Goal: Answer question/provide support

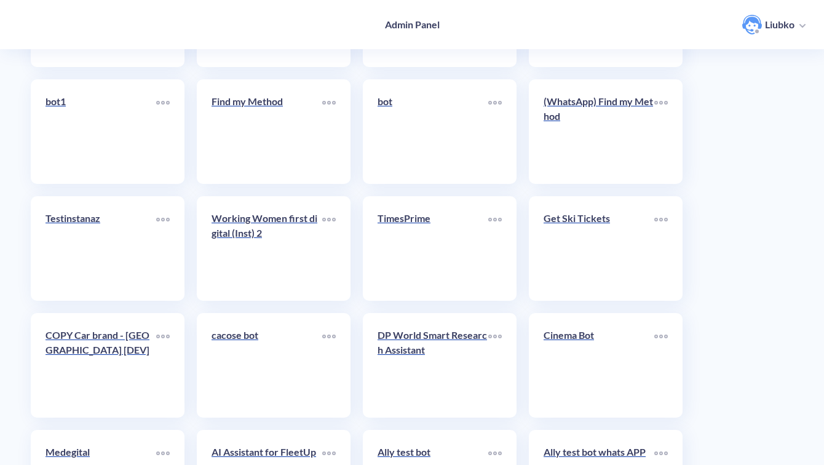
scroll to position [4363, 0]
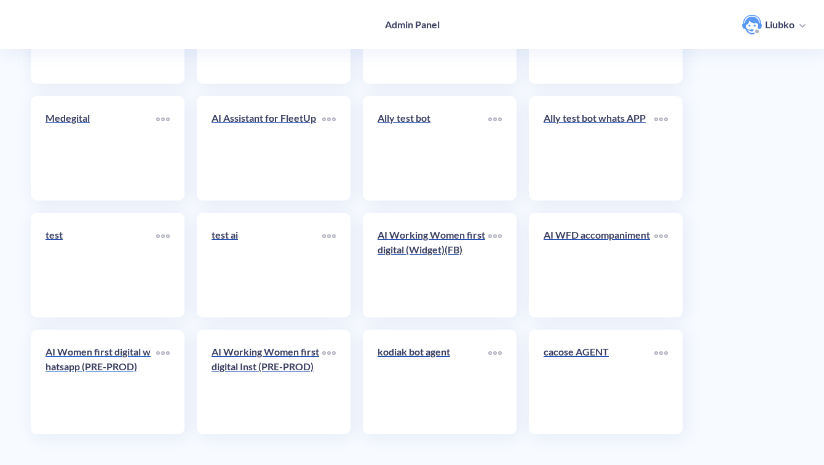
click at [84, 390] on link "AI Women first digital whatsapp (PRE-PROD)" at bounding box center [101, 382] width 111 height 75
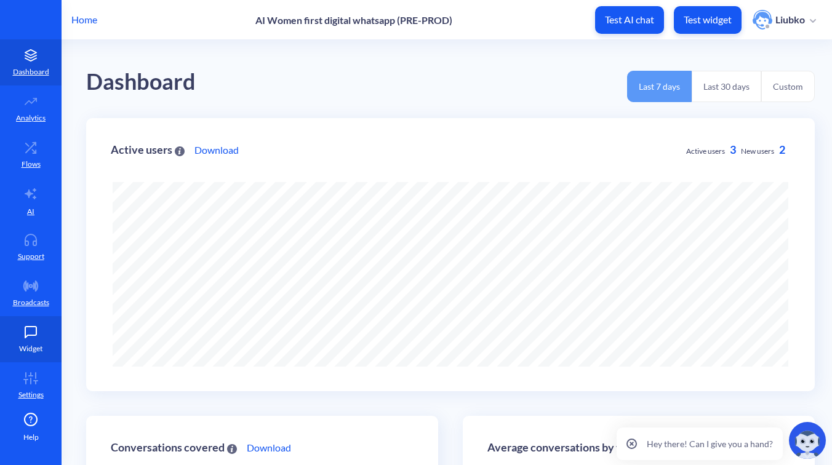
scroll to position [1, 0]
click at [25, 373] on icon at bounding box center [30, 377] width 25 height 12
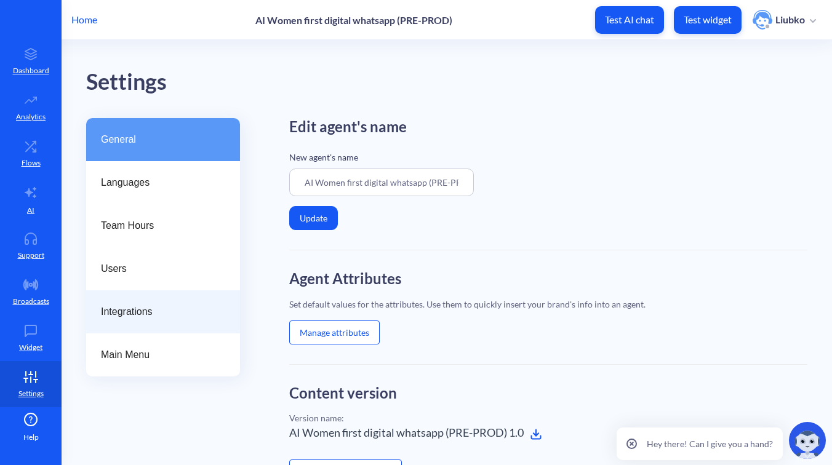
click at [145, 309] on span "Integrations" at bounding box center [158, 312] width 114 height 15
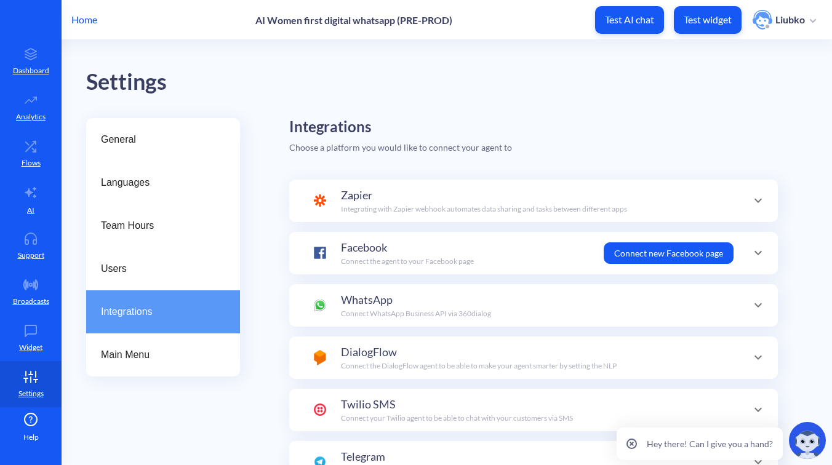
scroll to position [43, 0]
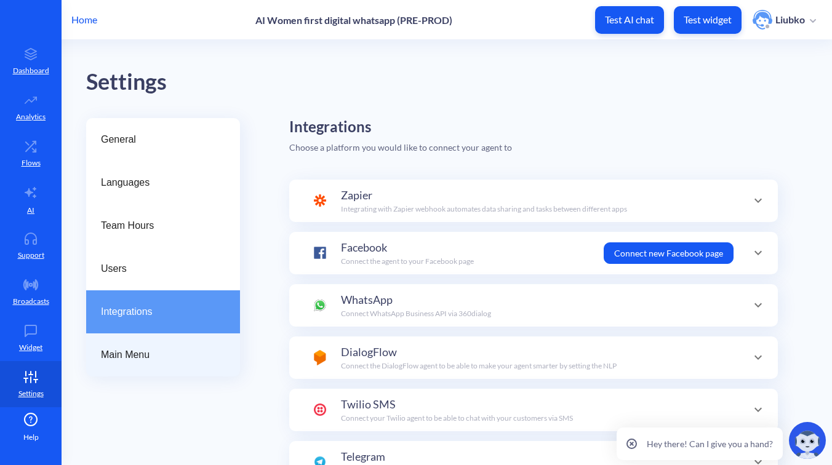
click at [133, 352] on span "Main Menu" at bounding box center [158, 355] width 114 height 15
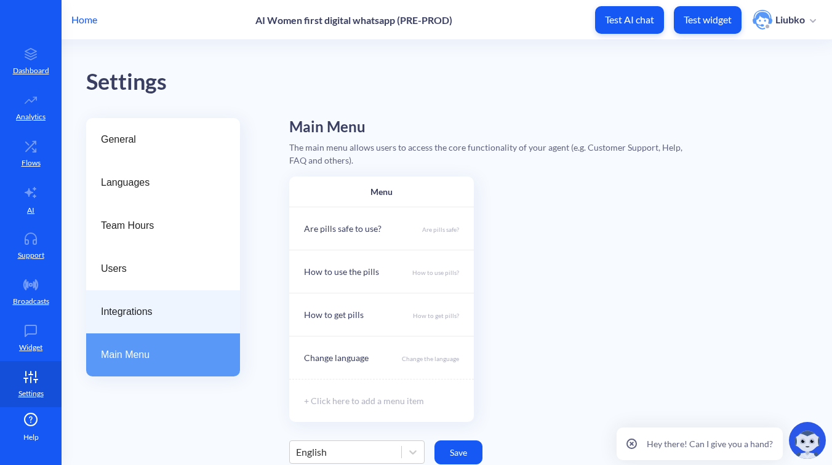
click at [144, 317] on span "Integrations" at bounding box center [158, 312] width 114 height 15
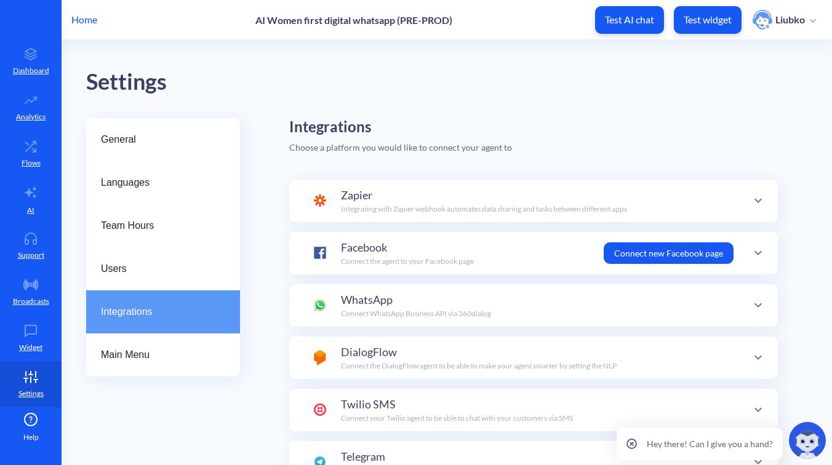
scroll to position [43, 0]
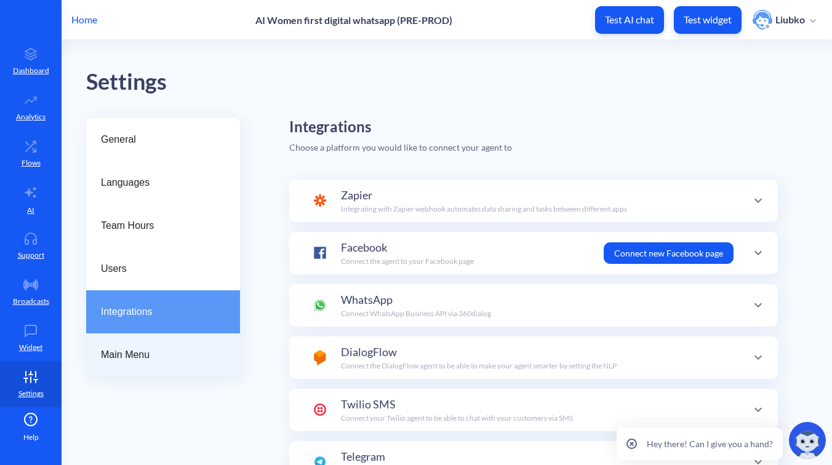
click at [138, 349] on span "Main Menu" at bounding box center [158, 355] width 114 height 15
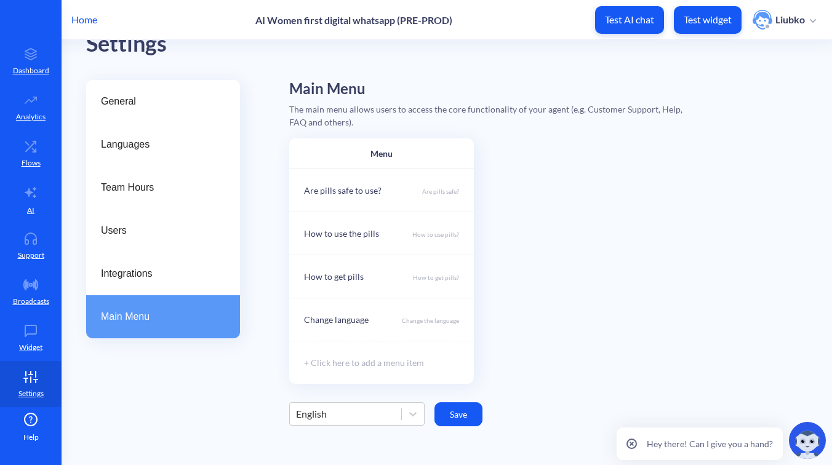
scroll to position [33, 0]
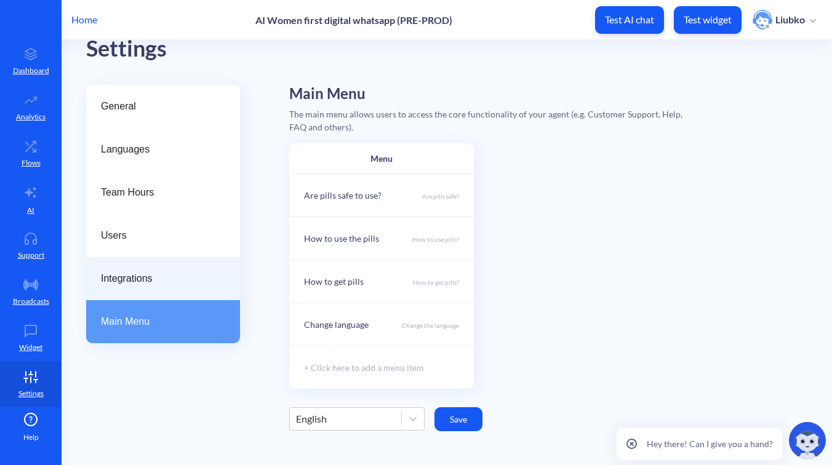
click at [183, 285] on span "Integrations" at bounding box center [158, 278] width 114 height 15
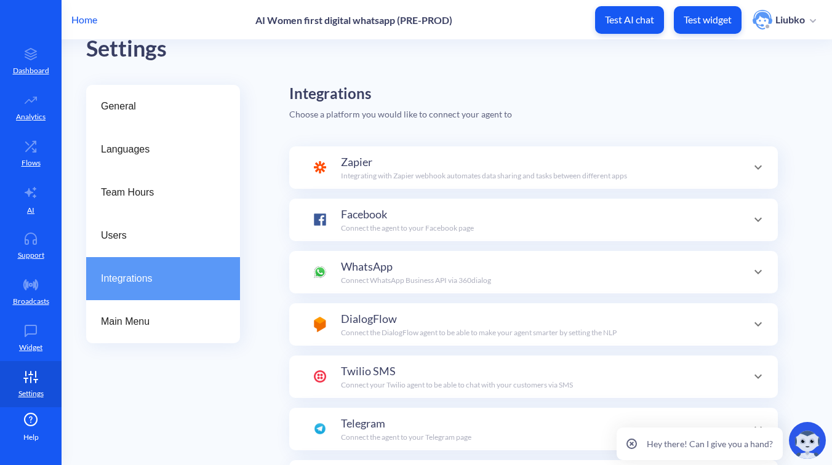
scroll to position [43, 0]
click at [354, 290] on div "WhatsApp Connect WhatsApp Business API via 360dialog" at bounding box center [533, 272] width 488 height 42
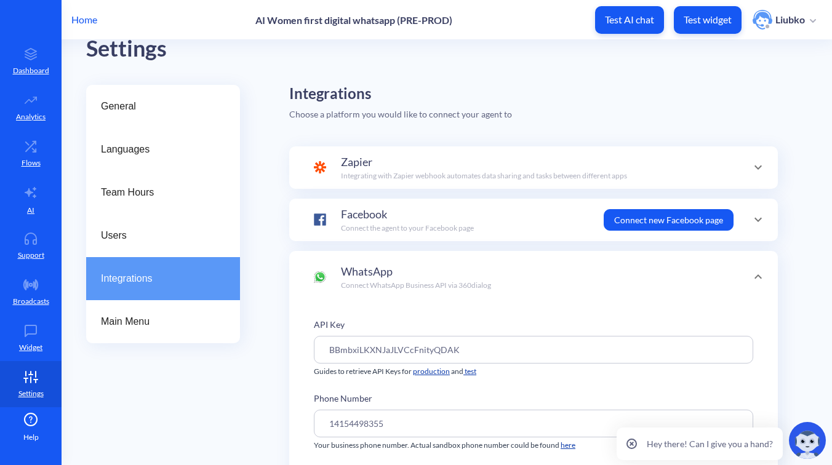
scroll to position [0, 0]
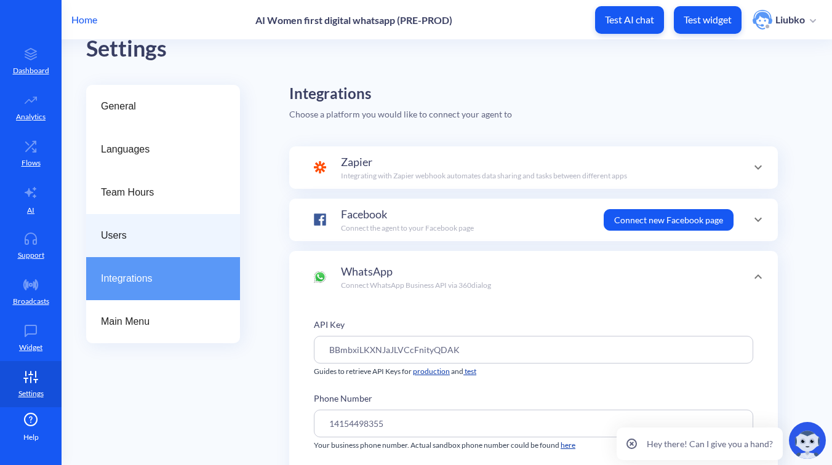
click at [130, 238] on span "Users" at bounding box center [158, 235] width 114 height 15
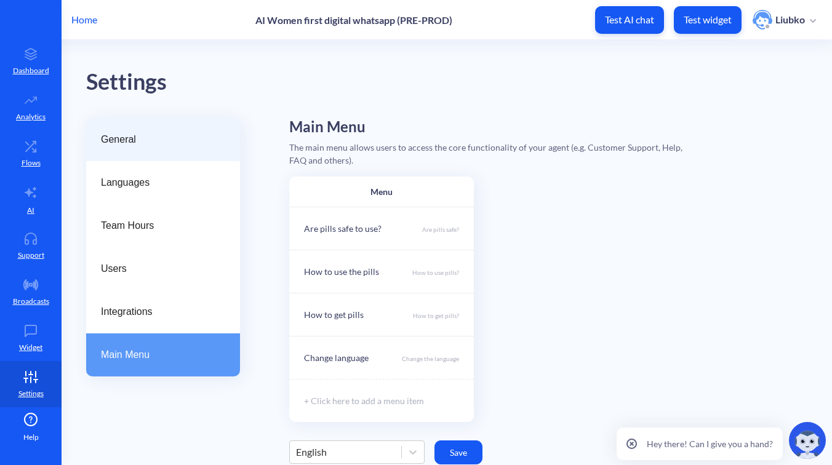
click at [143, 137] on span "General" at bounding box center [158, 139] width 114 height 15
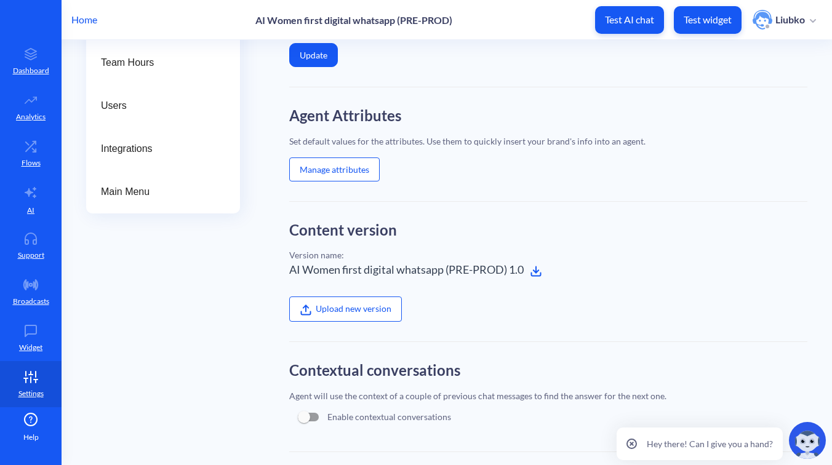
scroll to position [161, 0]
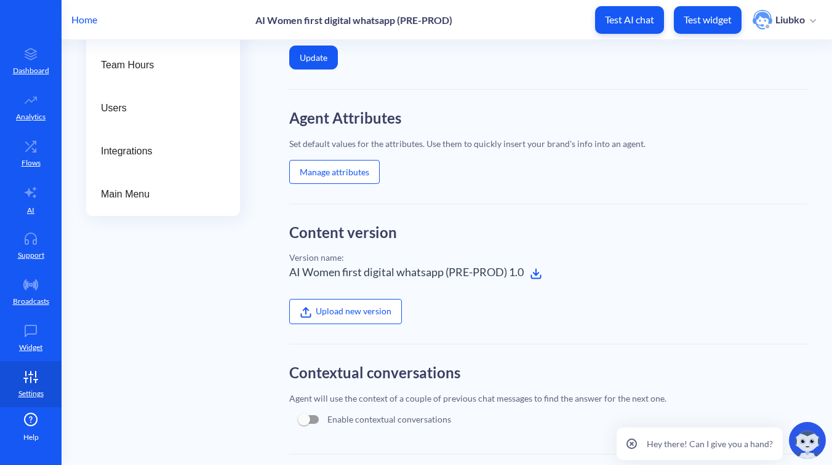
click at [343, 170] on button "Manage attributes" at bounding box center [334, 172] width 90 height 24
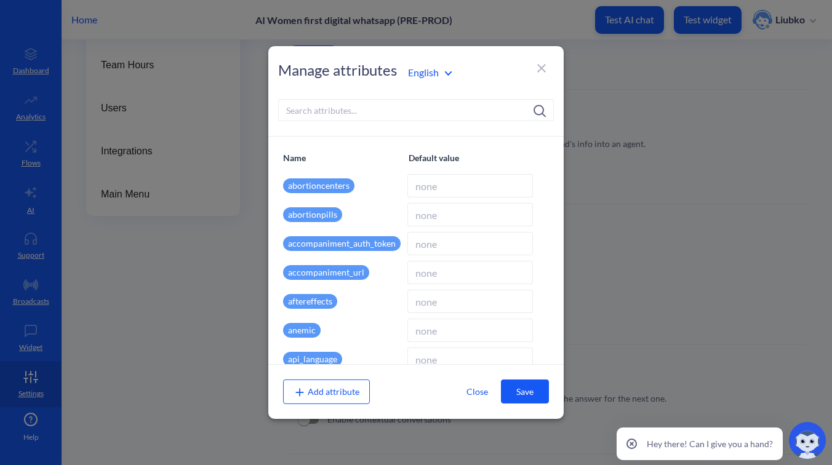
type input "wfd.analytics.botscrew.net/accompaniment"
type input "en"
type input "wfd.analytics.botscrew.net"
type input "[]"
type input "English"
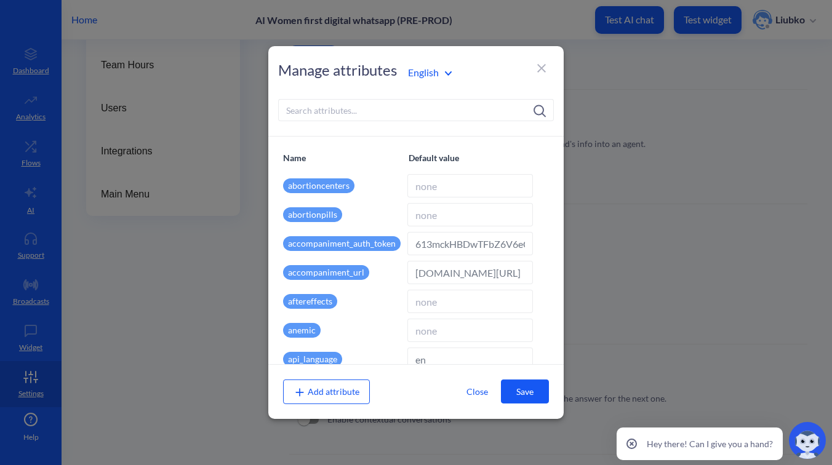
type input "false"
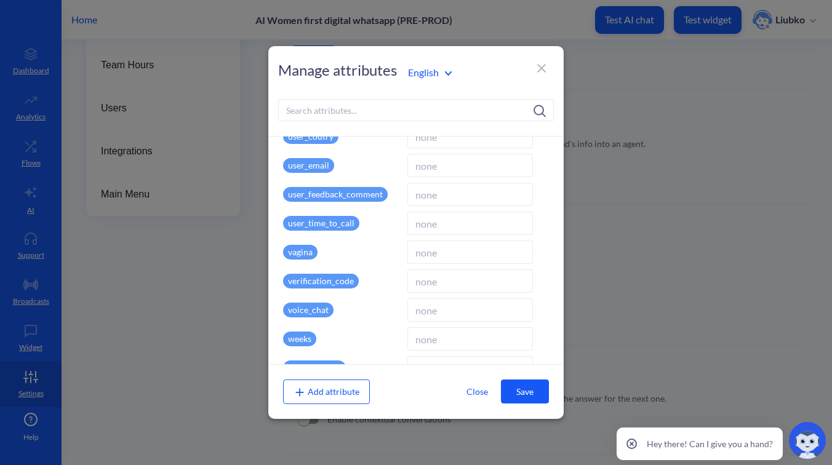
scroll to position [2543, 0]
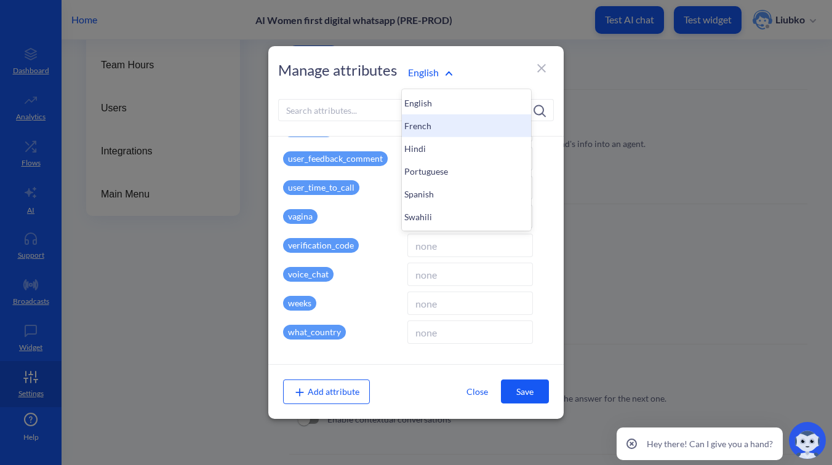
click at [426, 121] on div "French" at bounding box center [466, 125] width 129 height 23
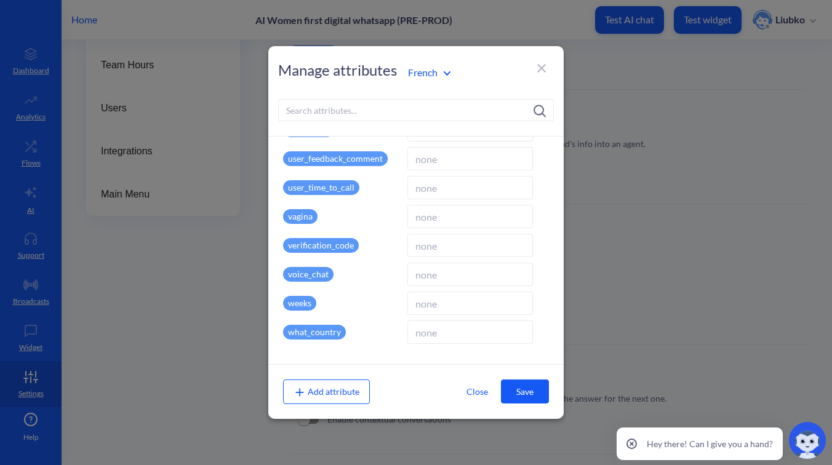
type input "fr"
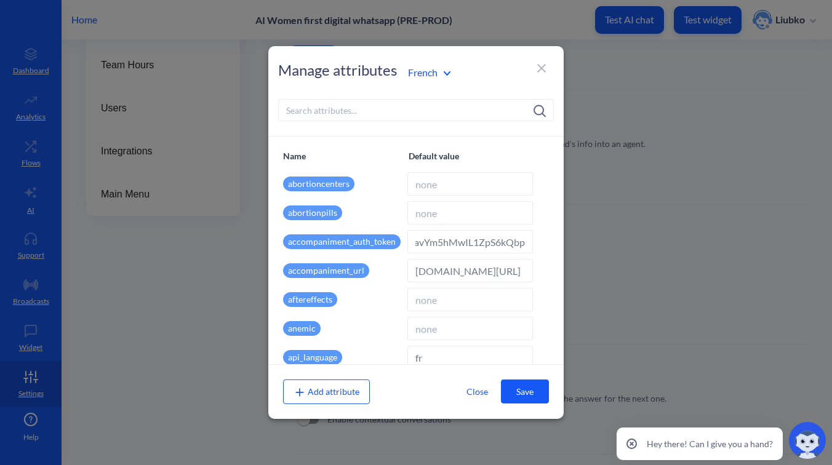
scroll to position [0, 0]
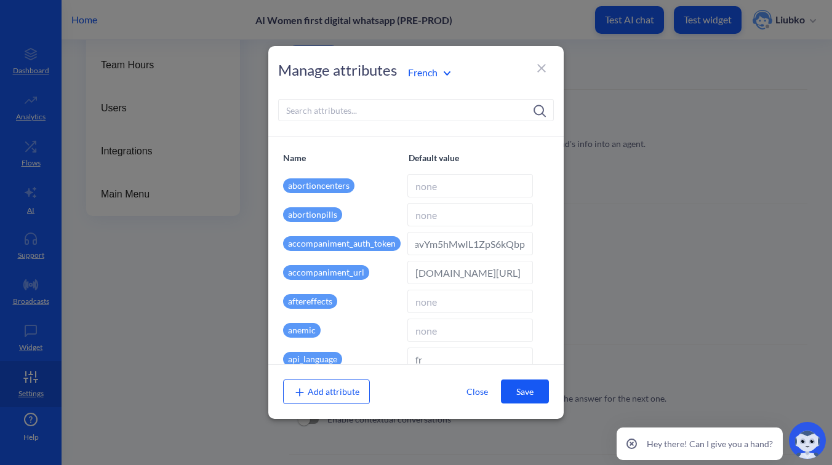
click at [438, 80] on div "French" at bounding box center [466, 72] width 129 height 17
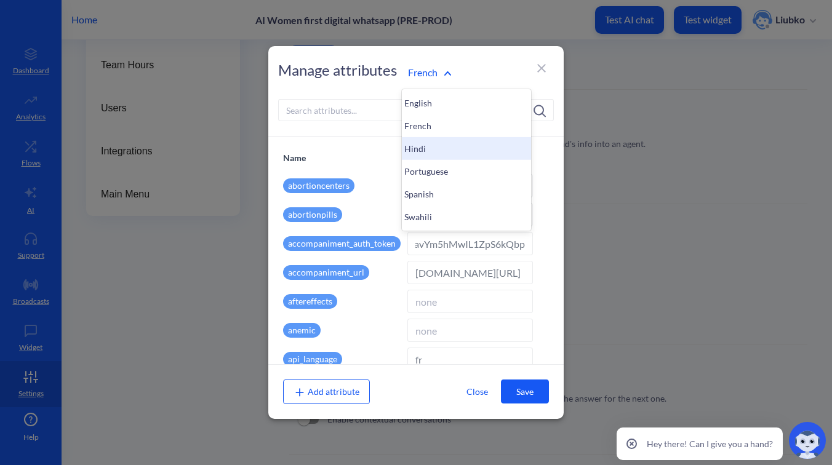
click at [421, 149] on div "Hindi" at bounding box center [466, 148] width 129 height 23
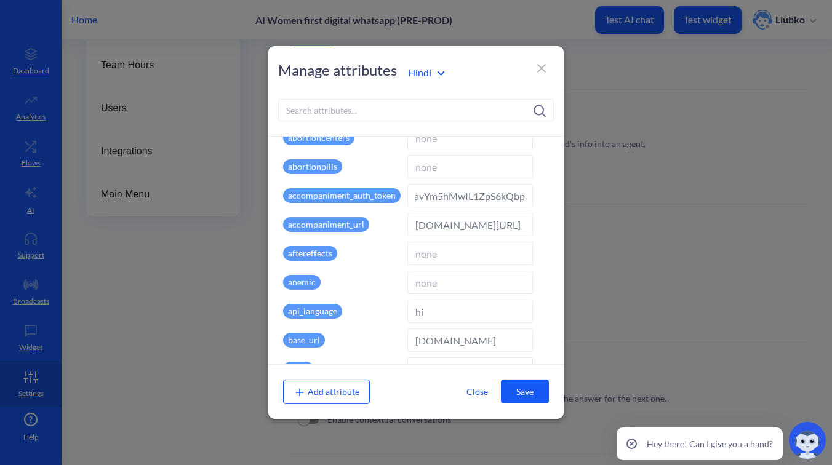
scroll to position [50, 0]
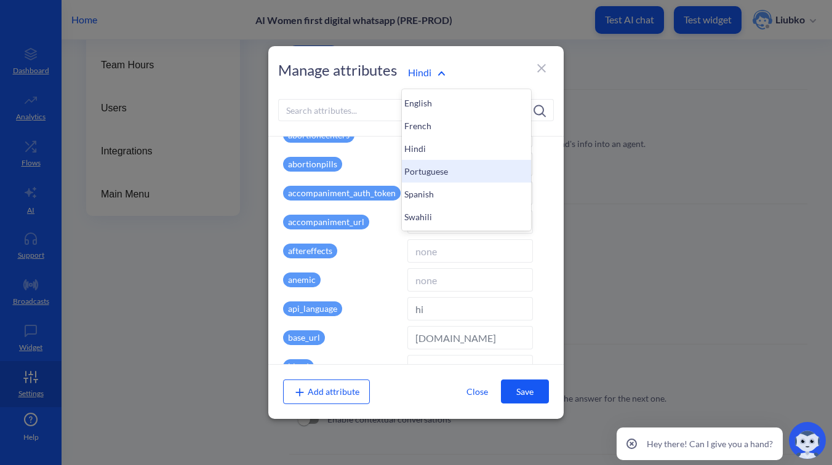
click at [425, 177] on div "Portuguese" at bounding box center [466, 171] width 129 height 23
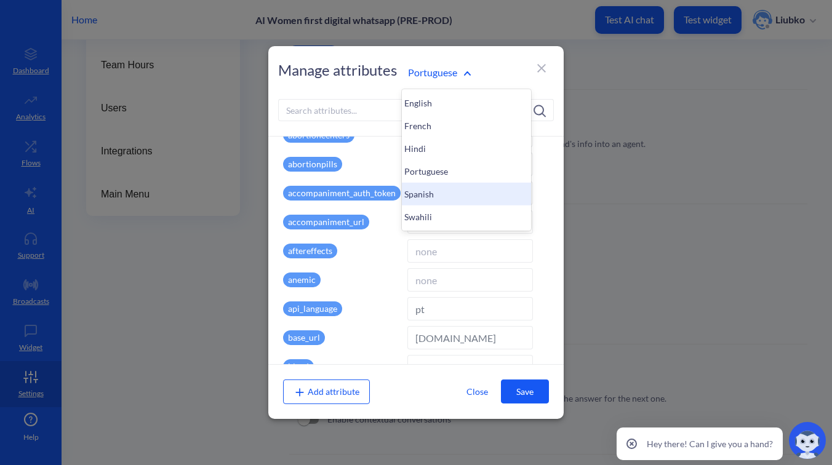
click at [429, 188] on div "Spanish" at bounding box center [466, 194] width 129 height 23
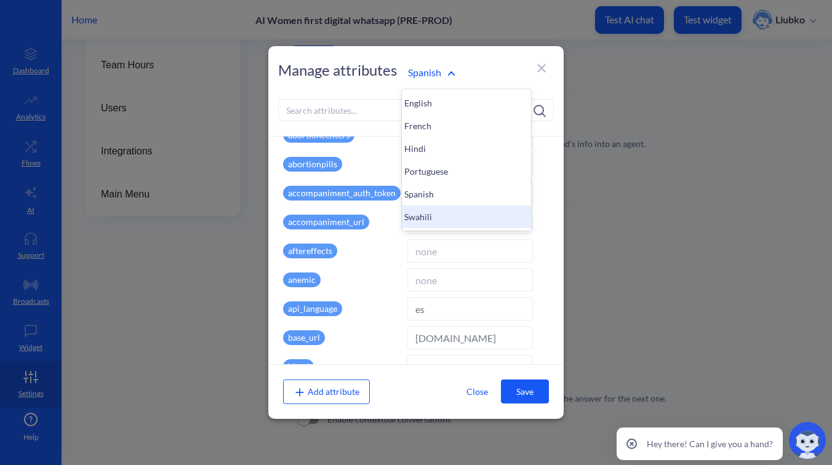
click at [426, 211] on div "Swahili" at bounding box center [466, 216] width 129 height 23
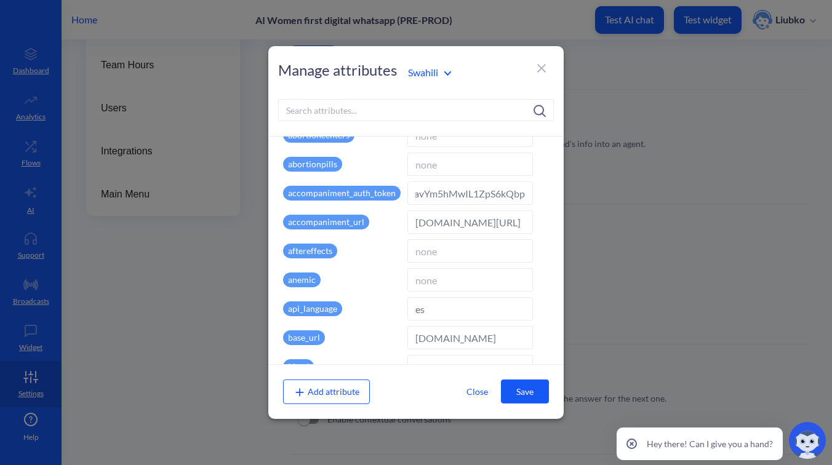
type input "sw"
click at [541, 71] on icon at bounding box center [541, 68] width 15 height 15
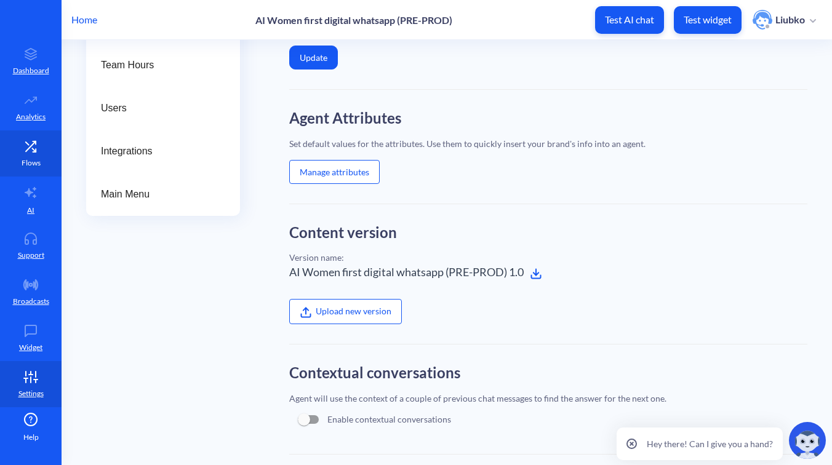
click at [33, 150] on icon at bounding box center [34, 150] width 4 height 4
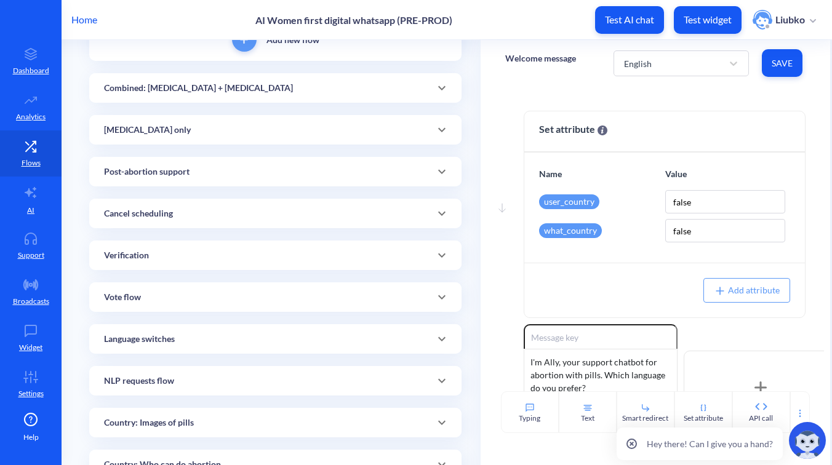
scroll to position [108, 0]
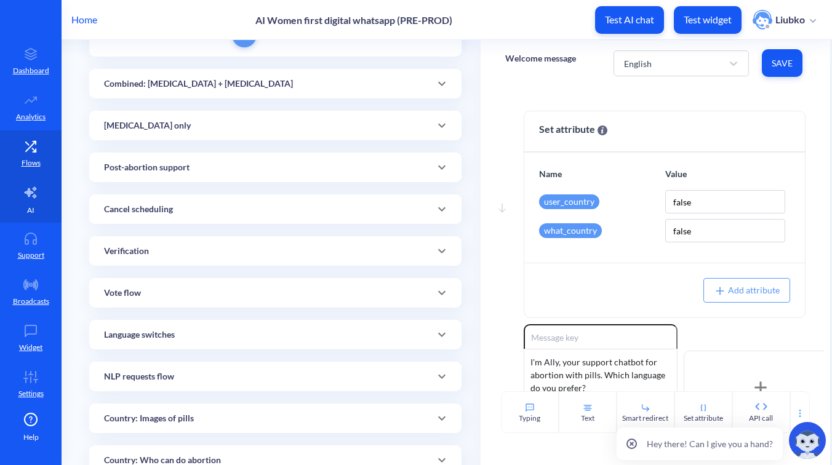
click at [20, 184] on link "AI" at bounding box center [31, 200] width 62 height 46
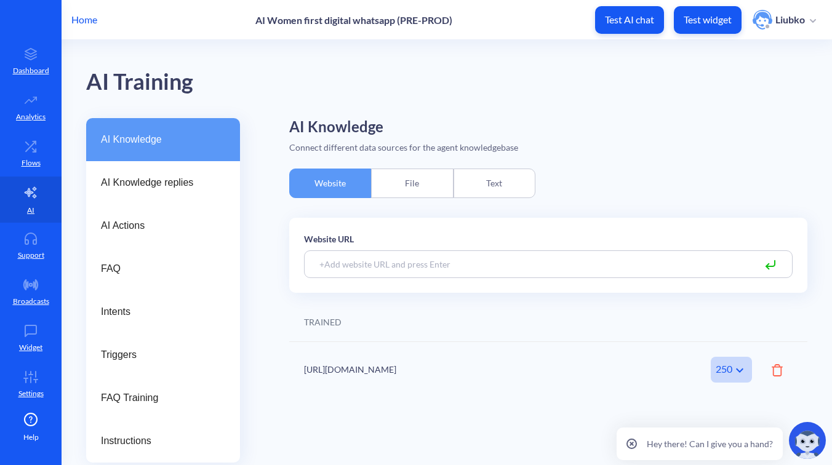
click at [417, 171] on div "File" at bounding box center [412, 184] width 82 height 30
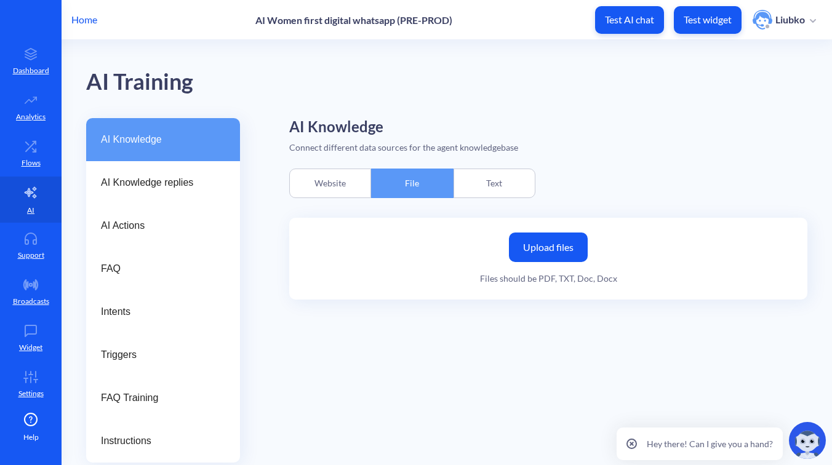
click at [496, 183] on div "Text" at bounding box center [494, 184] width 82 height 30
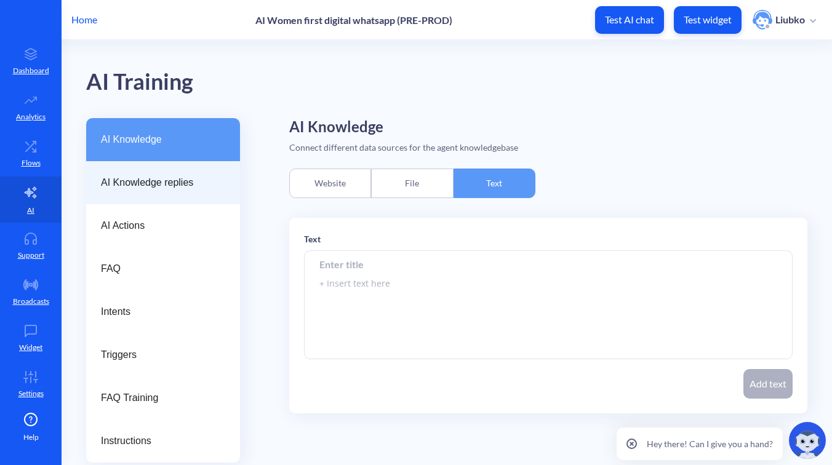
click at [161, 180] on span "AI Knowledge replies" at bounding box center [158, 182] width 114 height 15
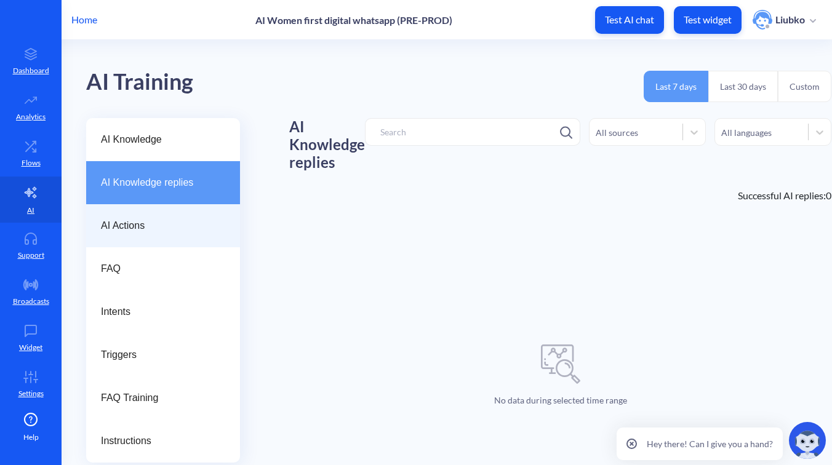
click at [124, 225] on span "AI Actions" at bounding box center [158, 225] width 114 height 15
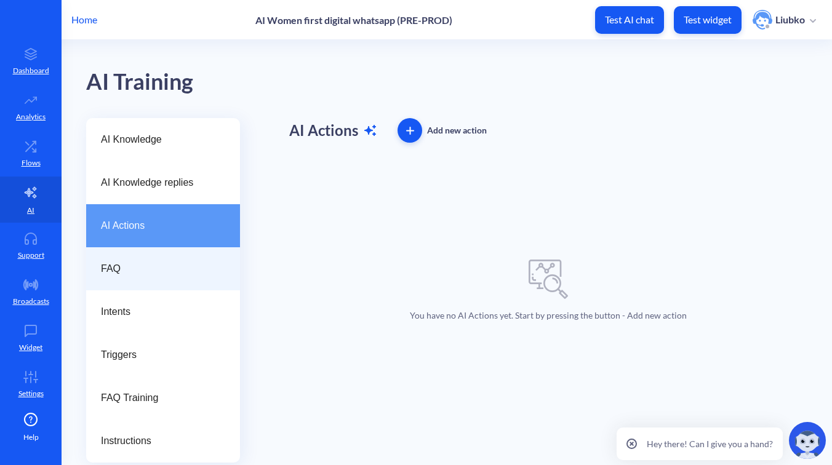
click at [121, 261] on span "FAQ" at bounding box center [158, 268] width 114 height 15
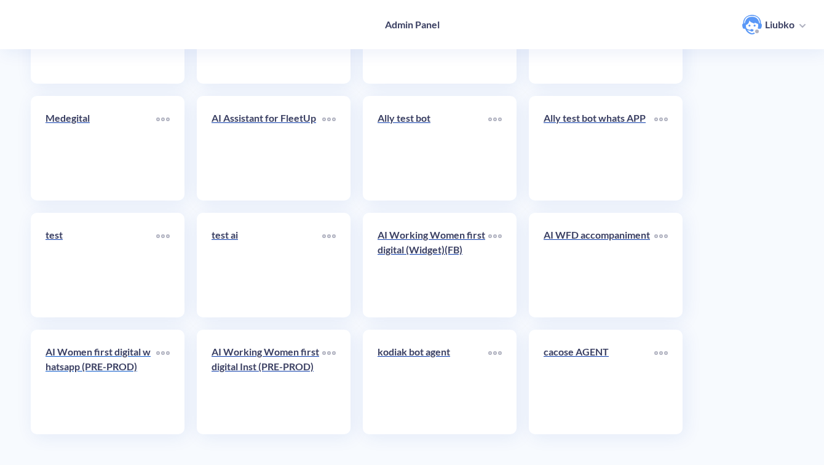
click at [123, 378] on div "AI Women first digital whatsapp (PRE-PROD)" at bounding box center [101, 364] width 111 height 39
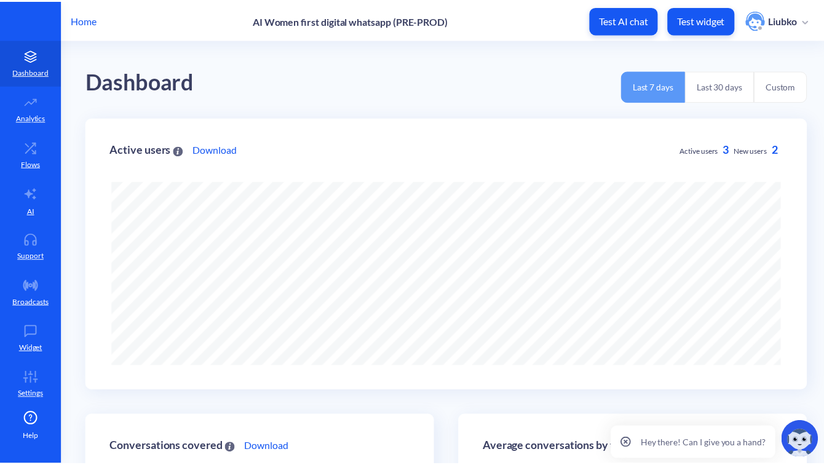
scroll to position [465, 832]
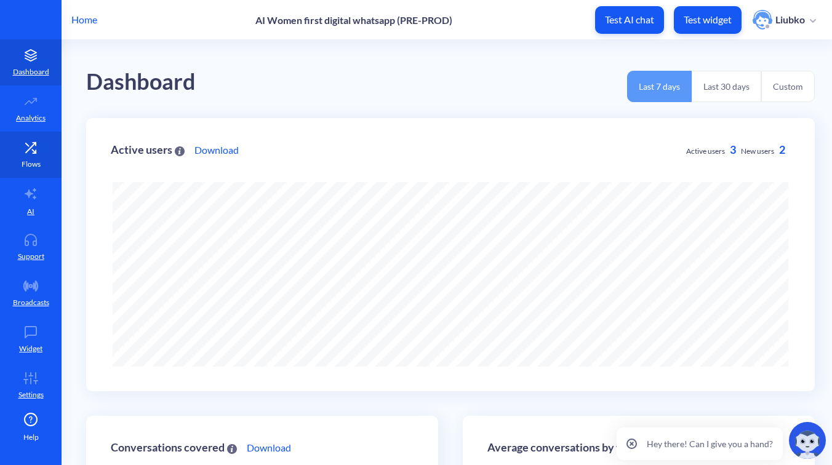
click at [30, 150] on icon at bounding box center [30, 148] width 25 height 12
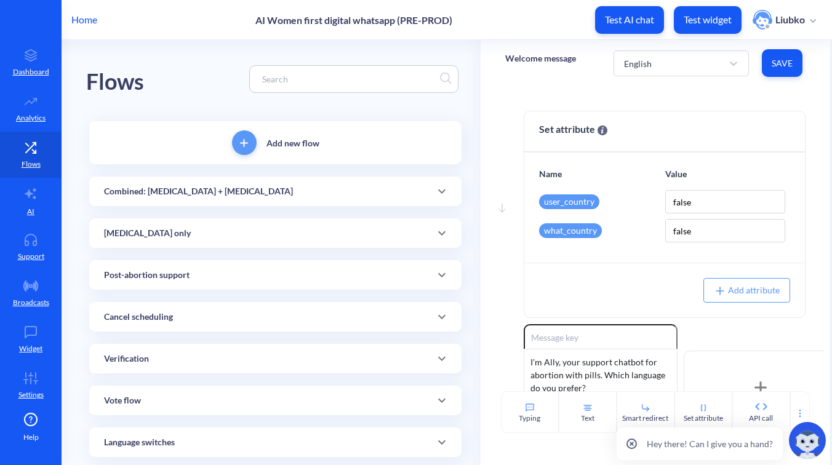
click at [268, 240] on div "Misoprostol only" at bounding box center [275, 233] width 372 height 30
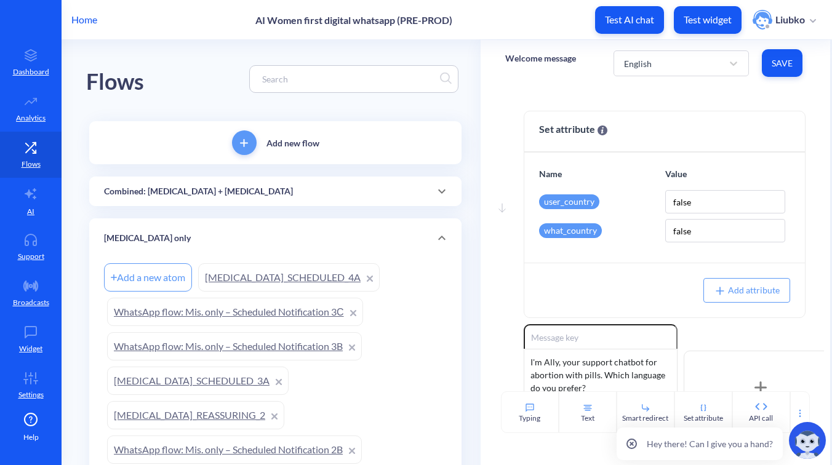
click at [262, 313] on link "WhatsApp flow: Mis. only – Scheduled Notification 3С" at bounding box center [235, 312] width 256 height 28
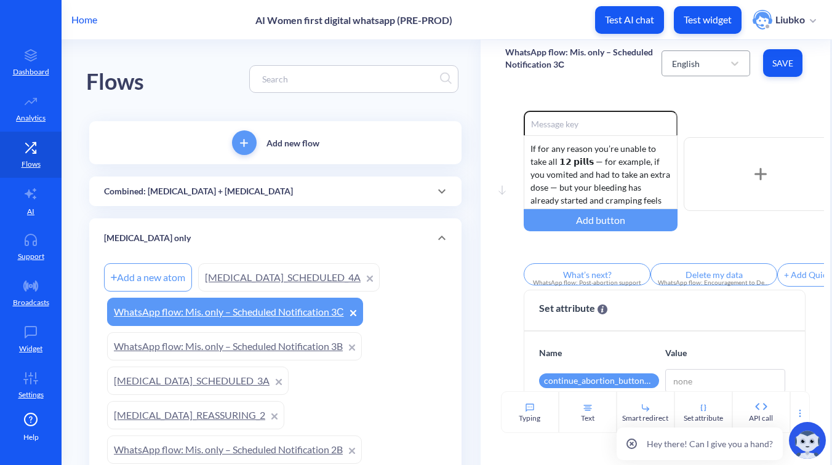
click at [707, 74] on div "English" at bounding box center [705, 63] width 89 height 26
click at [701, 119] on div "French" at bounding box center [705, 117] width 89 height 23
type input "Qu'est-ce qui suit?"
click at [711, 68] on div "French" at bounding box center [695, 63] width 58 height 22
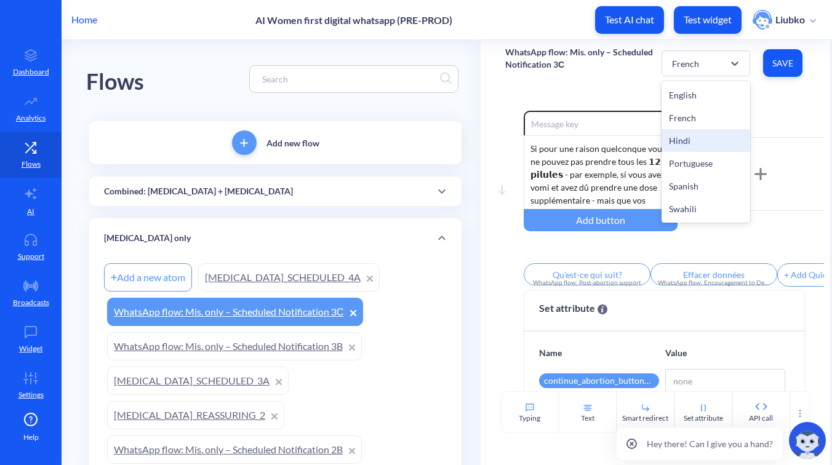
click at [701, 141] on div "Hindi" at bounding box center [705, 140] width 89 height 23
type input "What’s next?"
type input "Delete my data"
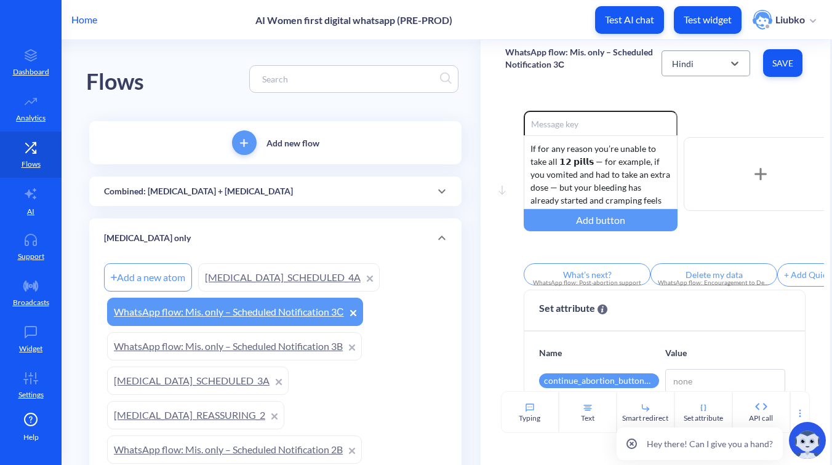
click at [707, 70] on div "Hindi" at bounding box center [695, 63] width 58 height 22
click at [701, 165] on div "Portuguese" at bounding box center [705, 163] width 89 height 23
type input "O que vem a seguir?"
type input "Apagar os meus dados"
click at [716, 63] on div "Portuguese" at bounding box center [695, 63] width 58 height 22
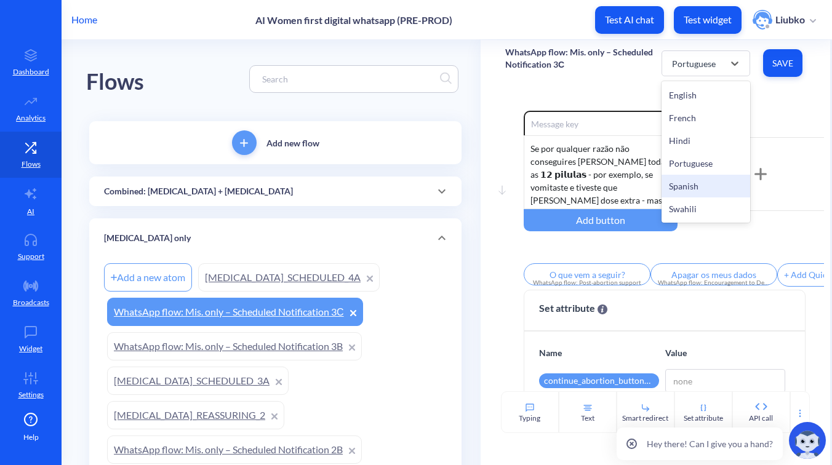
click at [696, 185] on div "Spanish" at bounding box center [705, 186] width 89 height 23
type input "¿Qué sigue?"
type input "Eliminar mis datos"
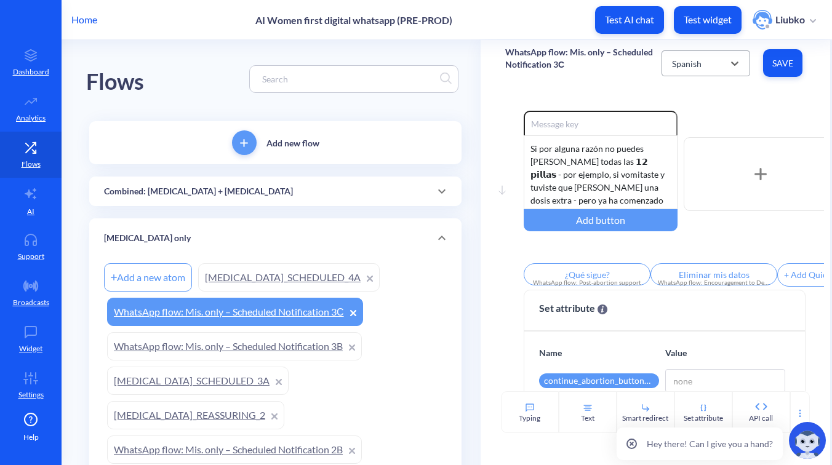
click at [703, 66] on div "Spanish" at bounding box center [695, 63] width 58 height 22
click at [704, 209] on div "Swahili" at bounding box center [705, 208] width 89 height 23
type input "What’s next?"
type input "Delete my data"
click at [708, 72] on div "Swahili" at bounding box center [695, 63] width 58 height 22
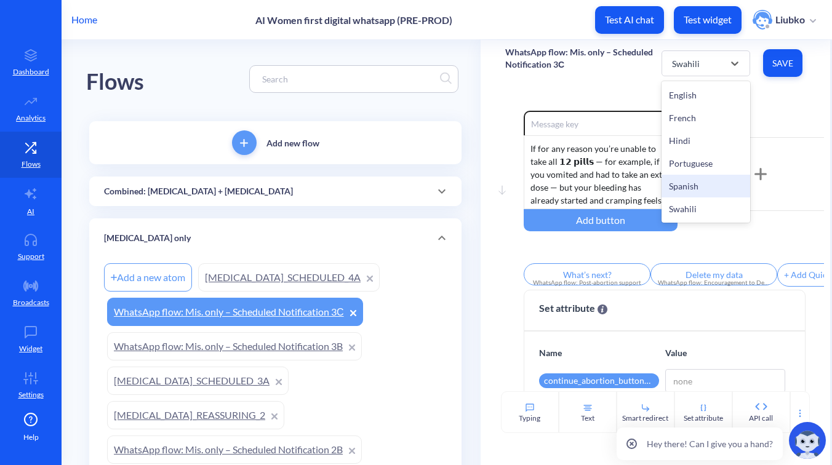
click at [700, 190] on div "Spanish" at bounding box center [705, 186] width 89 height 23
type input "¿Qué sigue?"
type input "Eliminar mis datos"
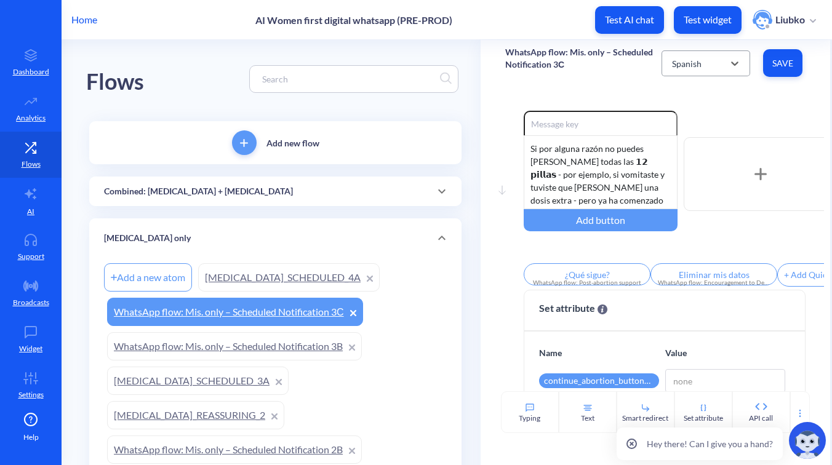
click at [720, 65] on div "Spanish" at bounding box center [695, 63] width 58 height 22
click at [709, 165] on div "Portuguese" at bounding box center [705, 163] width 89 height 23
type input "O que vem a seguir?"
type input "Apagar os meus dados"
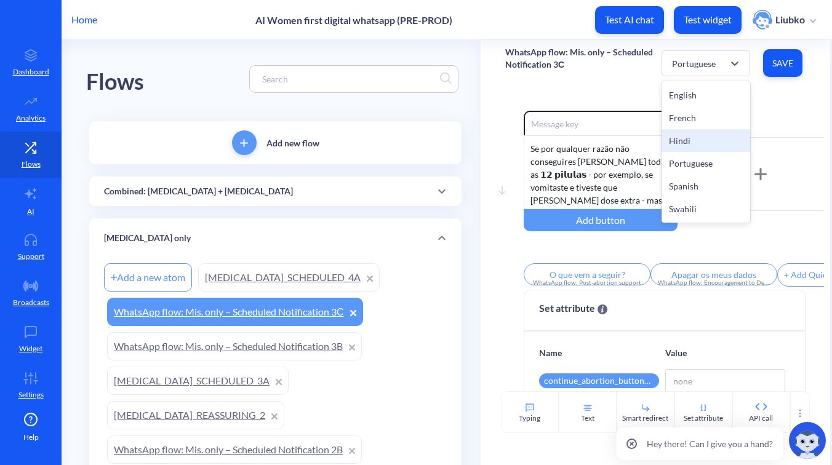
click at [698, 139] on div "Hindi" at bounding box center [705, 140] width 89 height 23
type input "What’s next?"
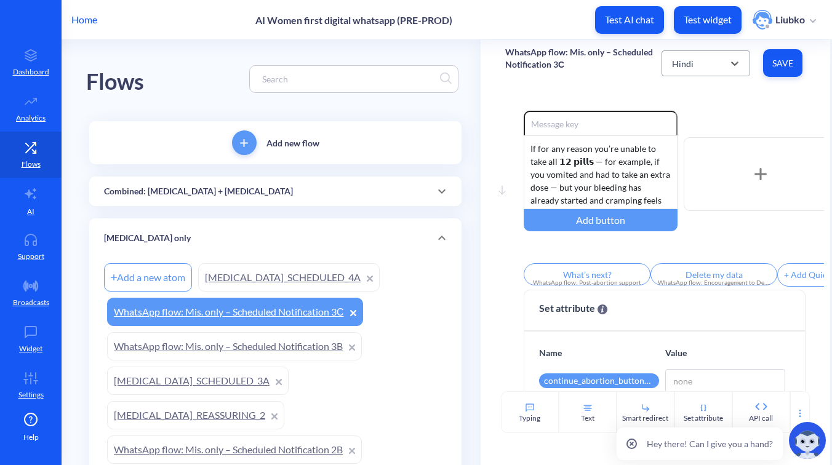
click at [697, 60] on div "Hindi" at bounding box center [695, 63] width 58 height 22
click at [692, 92] on div "English" at bounding box center [705, 95] width 89 height 23
click at [704, 66] on div "English" at bounding box center [695, 63] width 58 height 22
click at [695, 116] on div "French" at bounding box center [705, 117] width 89 height 23
type input "Qu'est-ce qui suit?"
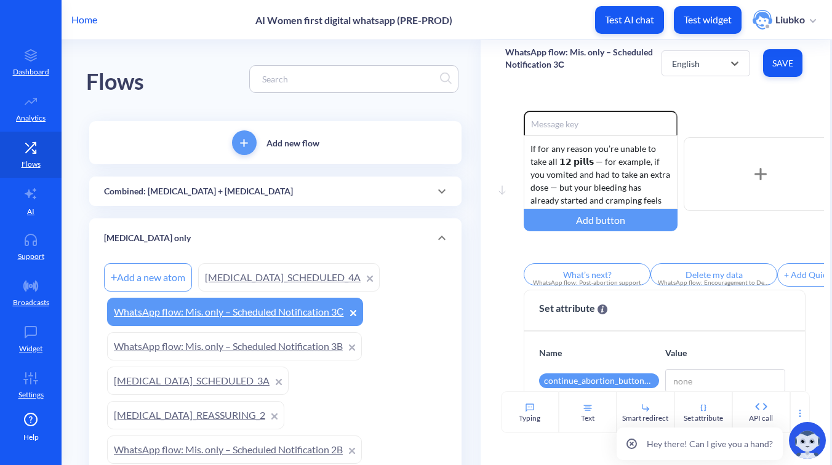
type input "Effacer données"
click at [701, 60] on div "French" at bounding box center [695, 63] width 58 height 22
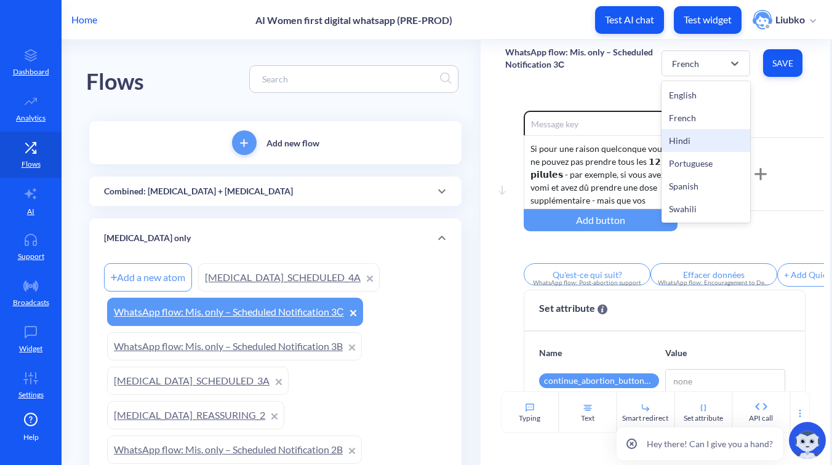
click at [706, 140] on div "Hindi" at bounding box center [705, 140] width 89 height 23
type input "What’s next?"
type input "Delete my data"
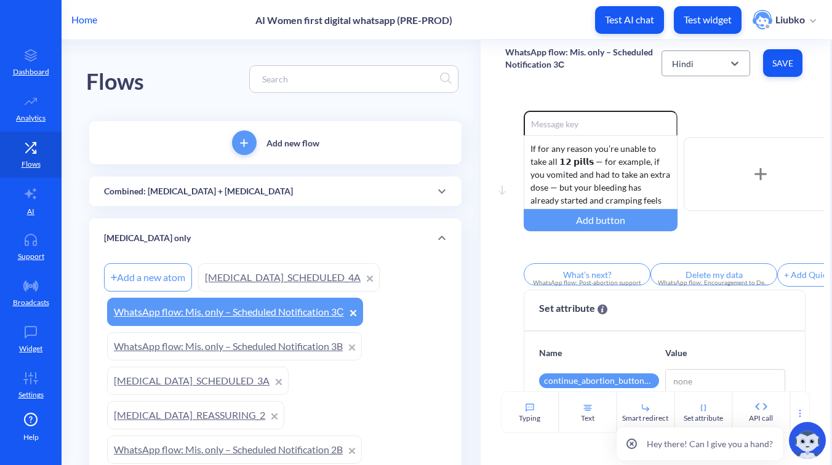
click at [700, 65] on div "Hindi" at bounding box center [695, 63] width 58 height 22
click at [691, 161] on div "Portuguese" at bounding box center [705, 163] width 89 height 23
type input "O que vem a seguir?"
type input "Apagar os meus dados"
click at [697, 63] on div "Portuguese" at bounding box center [694, 63] width 44 height 13
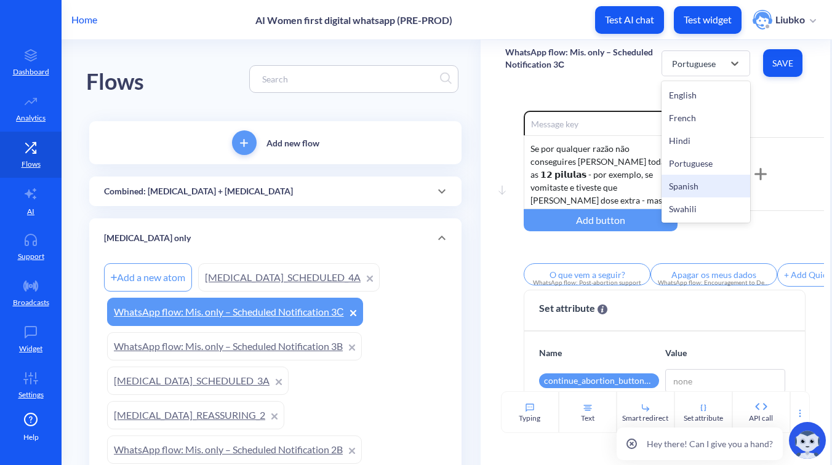
click at [690, 188] on div "Spanish" at bounding box center [705, 186] width 89 height 23
type input "¿Qué sigue?"
type input "Eliminar mis datos"
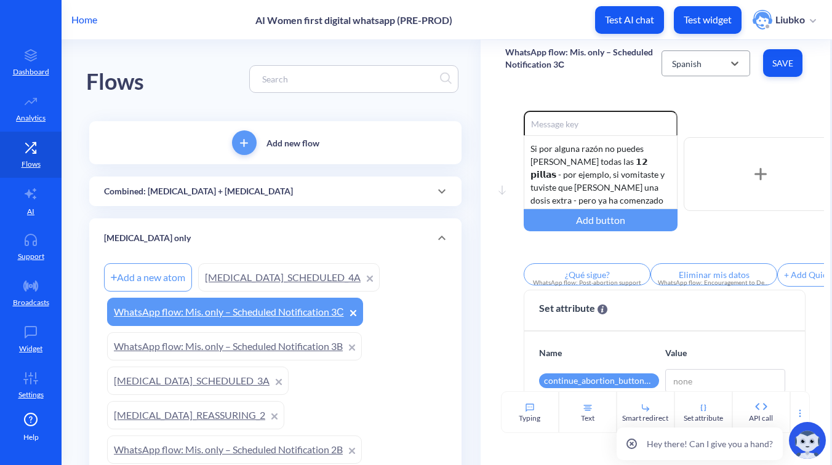
click at [691, 72] on div "Spanish" at bounding box center [695, 63] width 58 height 22
click at [692, 213] on div "Swahili" at bounding box center [705, 208] width 89 height 23
type input "What’s next?"
type input "Delete my data"
click at [82, 18] on p "Home" at bounding box center [84, 19] width 26 height 15
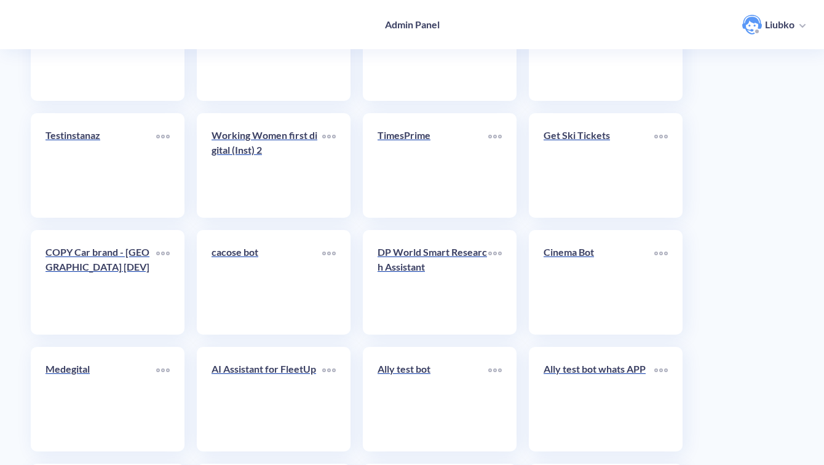
scroll to position [4363, 0]
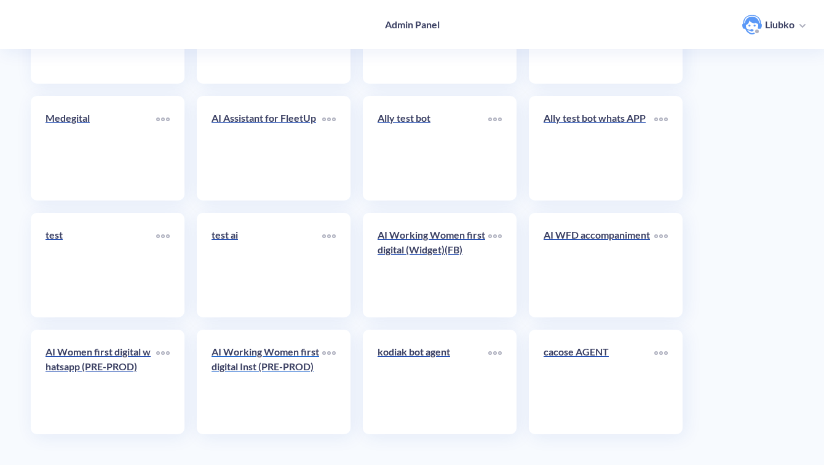
click at [274, 386] on link "AI Working Women first digital Inst (PRE-PROD)" at bounding box center [267, 382] width 111 height 75
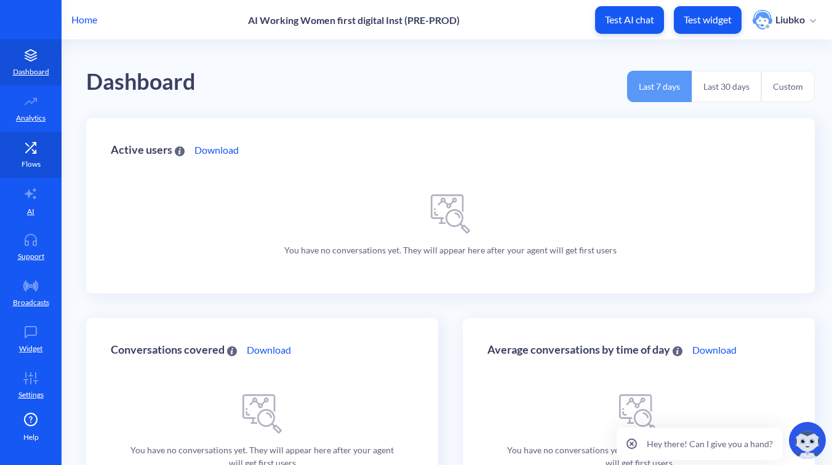
click at [29, 146] on icon at bounding box center [31, 147] width 10 height 10
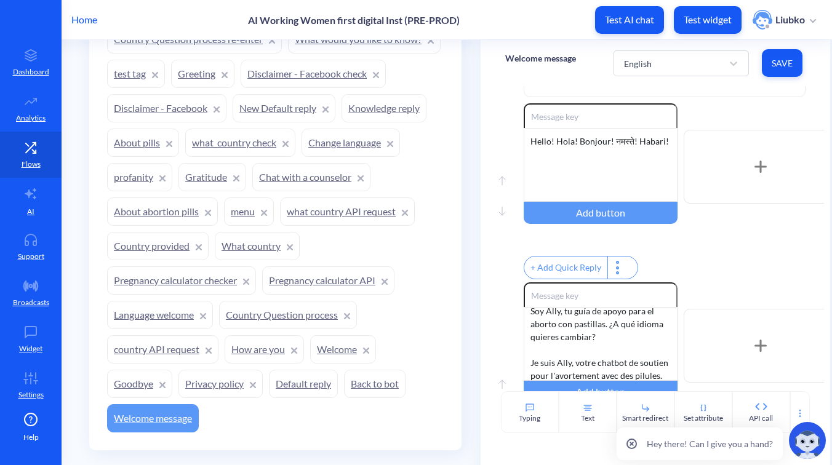
scroll to position [883, 0]
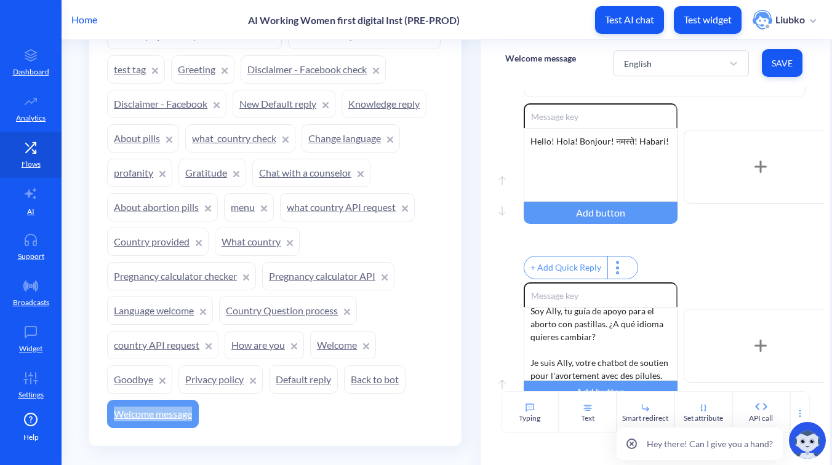
click at [89, 22] on p "Home" at bounding box center [84, 19] width 26 height 15
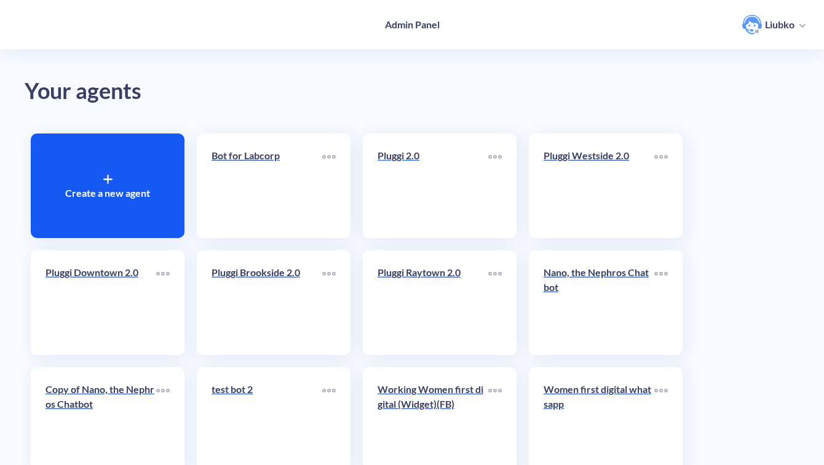
click at [410, 204] on link "Pluggi 2.0" at bounding box center [433, 185] width 111 height 75
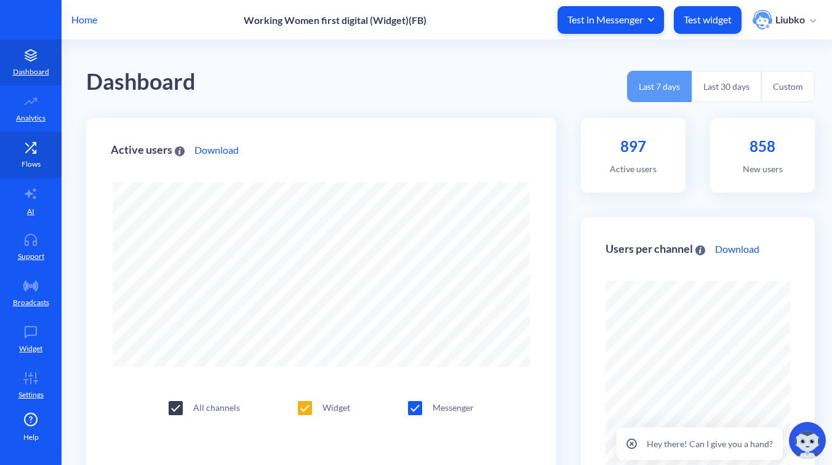
scroll to position [465, 832]
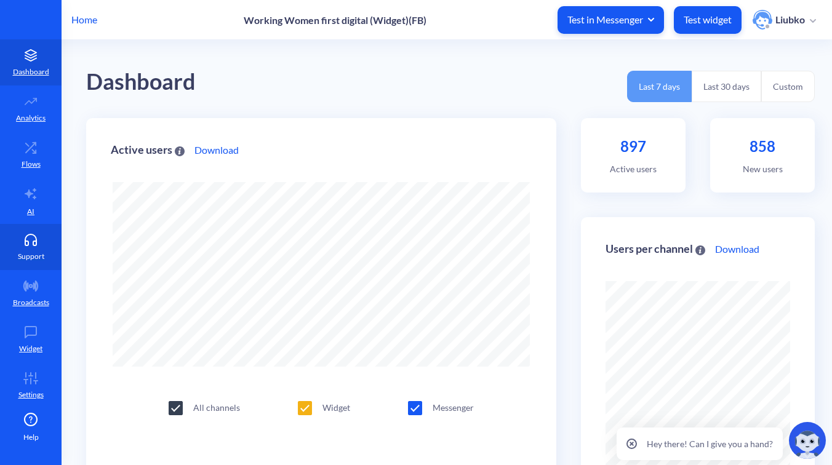
click at [33, 241] on icon at bounding box center [30, 240] width 25 height 12
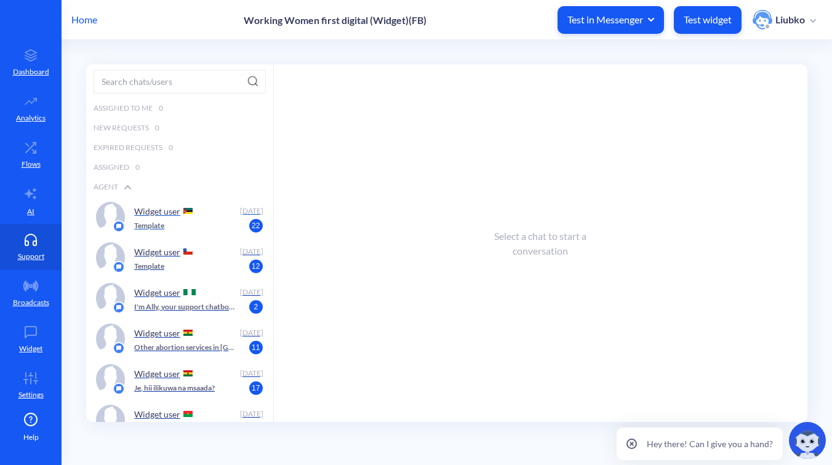
click at [196, 223] on div "Template 22" at bounding box center [194, 225] width 121 height 11
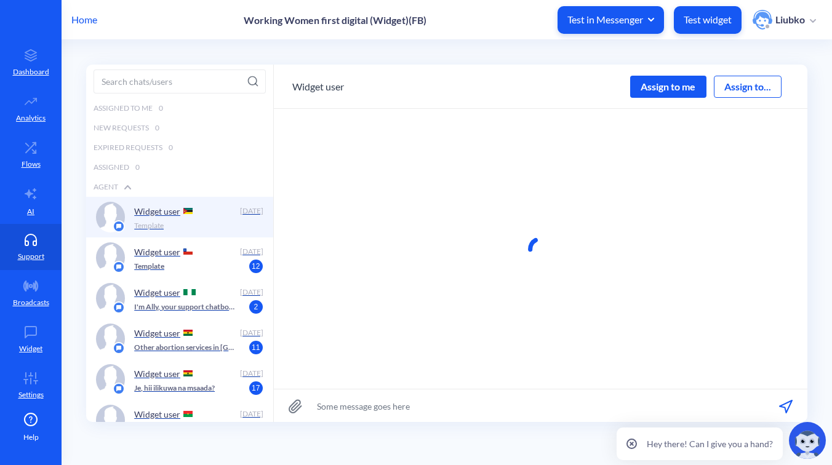
scroll to position [1, 0]
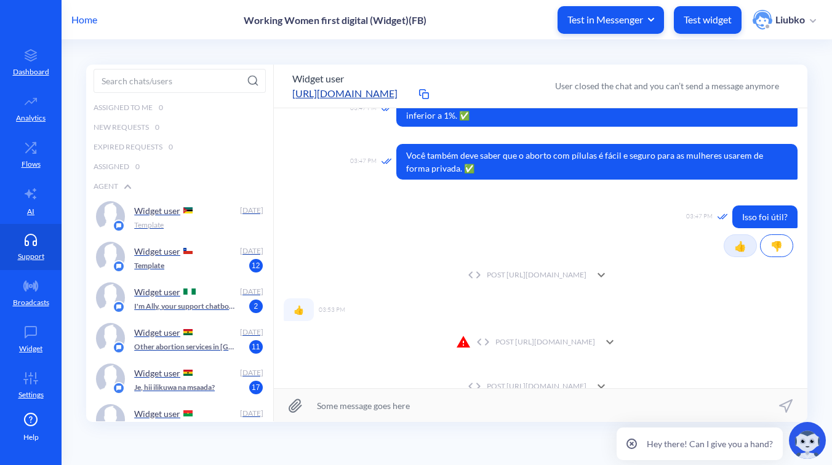
scroll to position [518, 0]
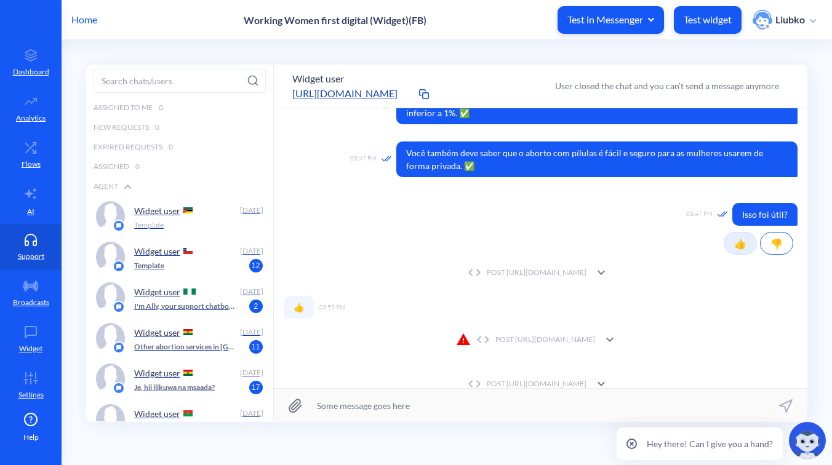
click at [608, 265] on icon at bounding box center [601, 272] width 15 height 15
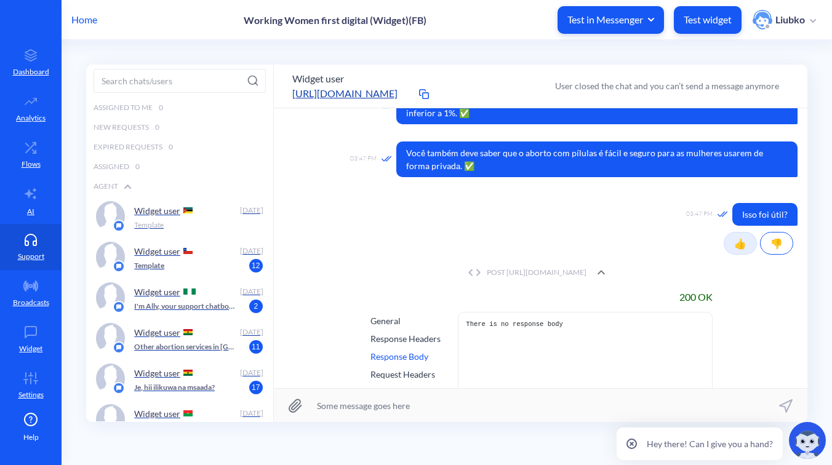
click at [605, 270] on icon at bounding box center [600, 272] width 7 height 4
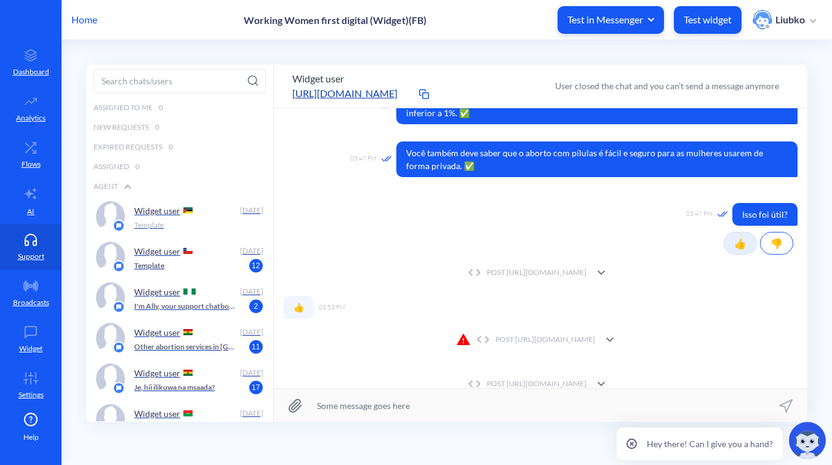
click at [617, 332] on icon at bounding box center [609, 339] width 15 height 15
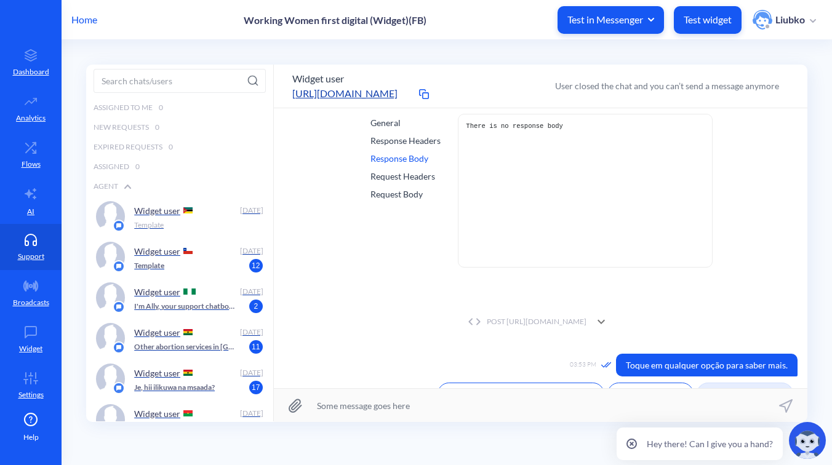
scroll to position [842, 0]
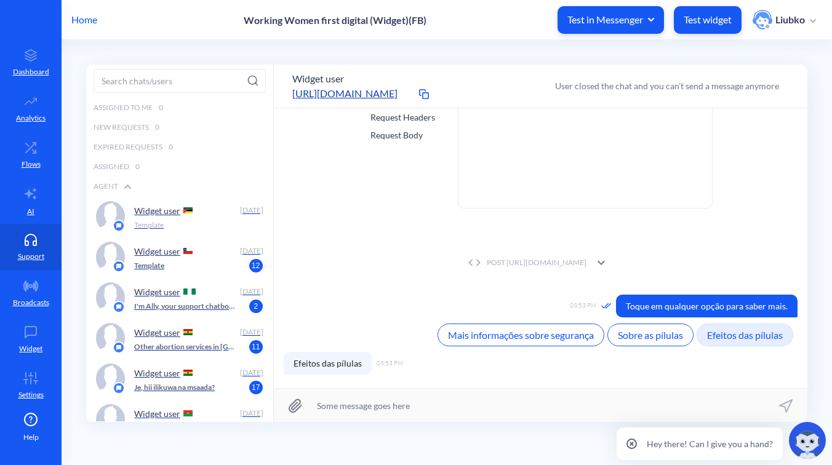
click at [608, 255] on icon at bounding box center [601, 262] width 15 height 15
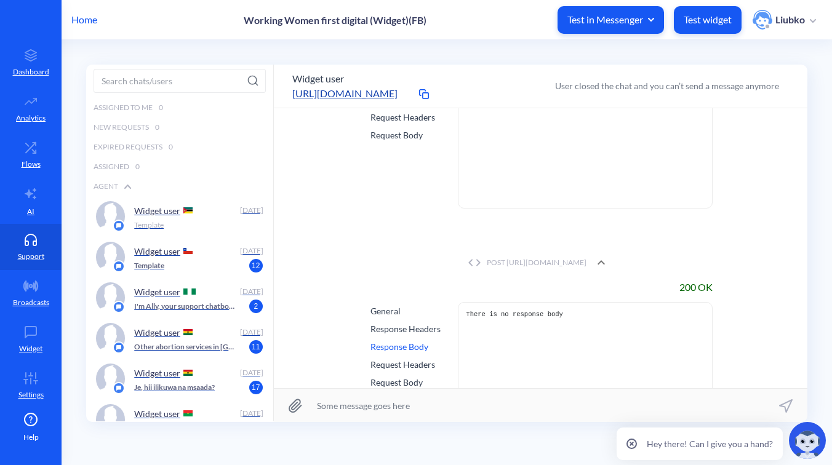
click at [608, 255] on icon at bounding box center [601, 262] width 15 height 15
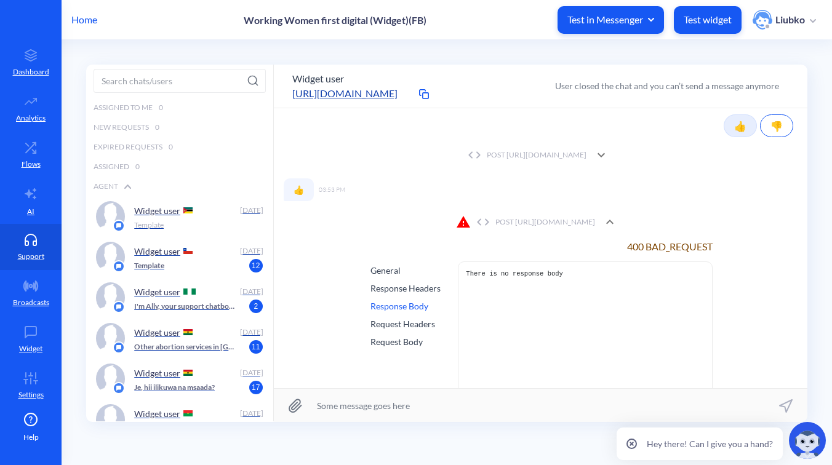
scroll to position [642, 0]
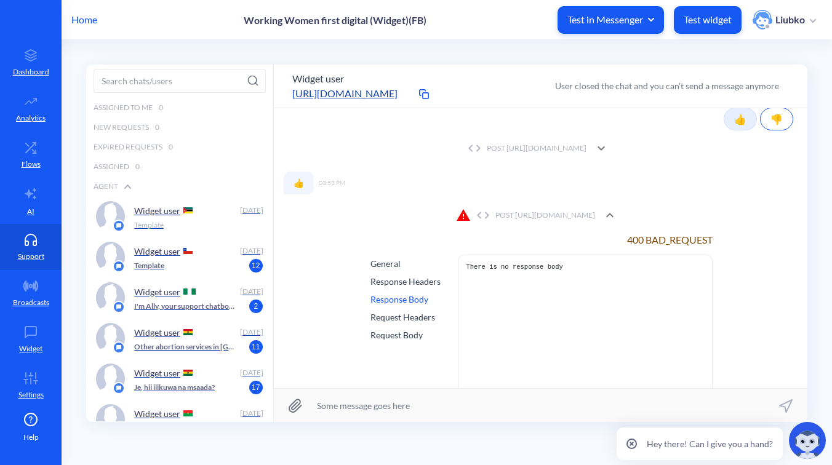
click at [385, 257] on div "General" at bounding box center [405, 263] width 70 height 13
click at [391, 275] on div "Response Headers" at bounding box center [405, 281] width 70 height 13
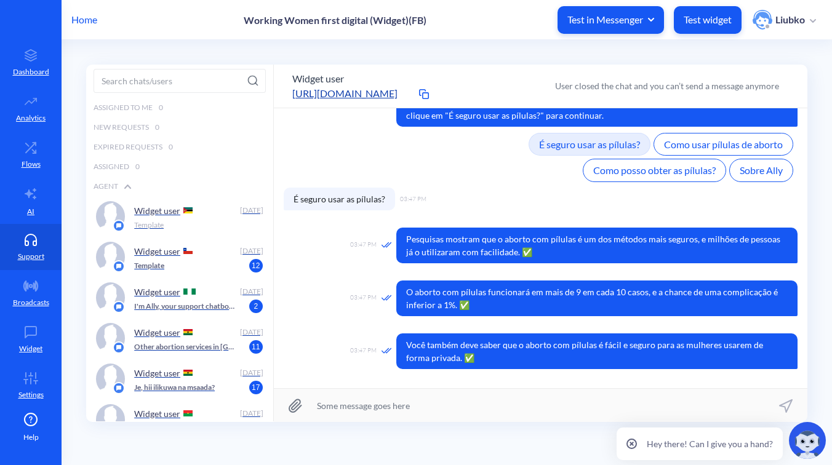
scroll to position [319, 0]
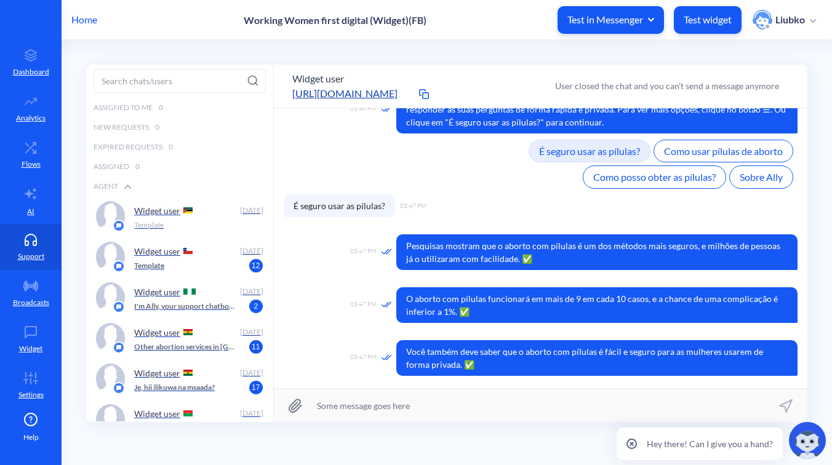
click at [711, 17] on p "Test widget" at bounding box center [708, 20] width 48 height 12
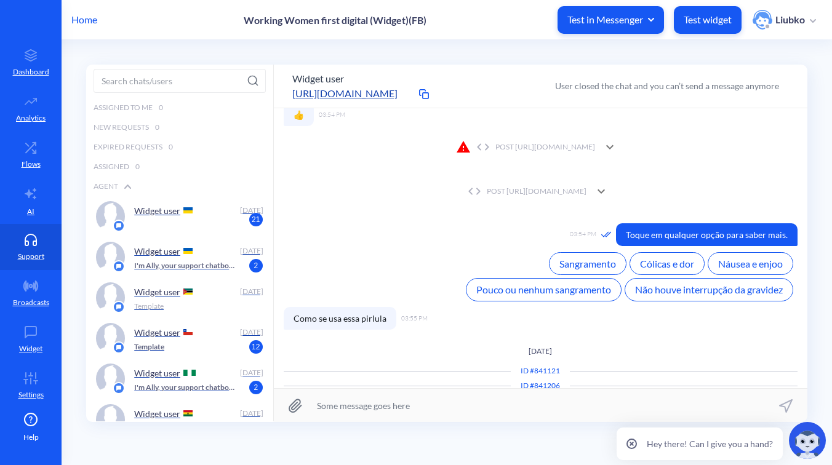
scroll to position [1343, 0]
drag, startPoint x: 388, startPoint y: 295, endPoint x: 281, endPoint y: 284, distance: 107.6
click at [281, 284] on div "AUGUST 26th ID # 838942 03:46 PM Hello! Hola! Bonjour! नमस्ते! Habari! 03:46 PM…" at bounding box center [540, 248] width 533 height 280
copy span "Como se usa essa pirlula"
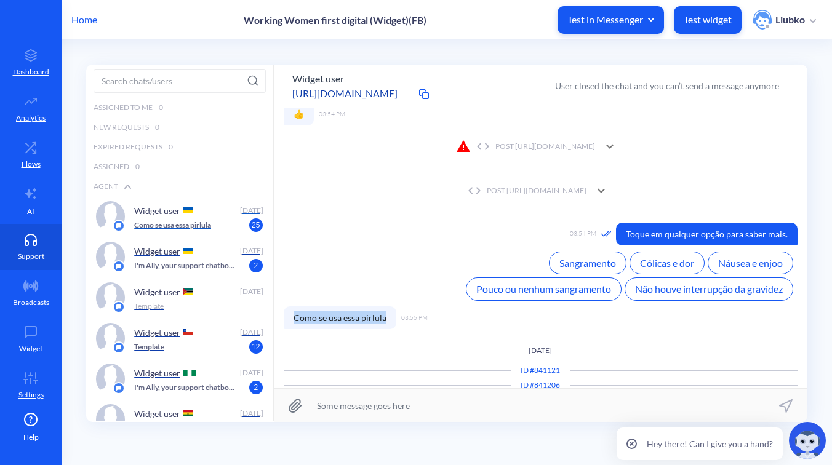
click at [152, 222] on p "Como se usa essa pirlula" at bounding box center [172, 225] width 77 height 11
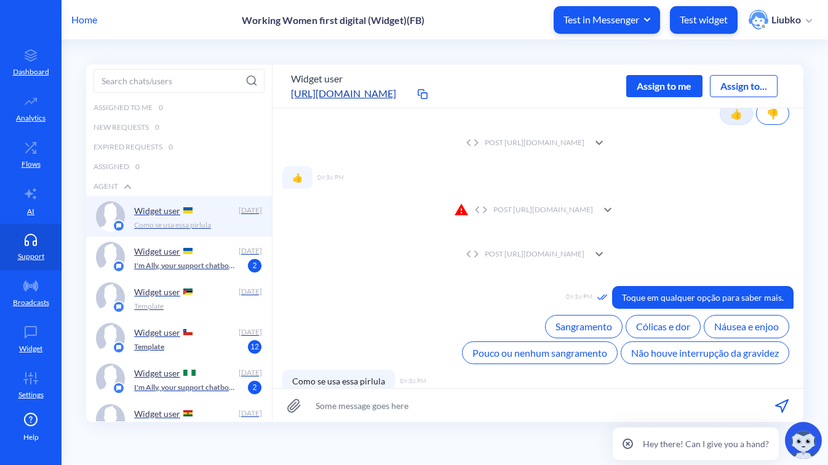
click at [623, 195] on div at bounding box center [608, 210] width 30 height 30
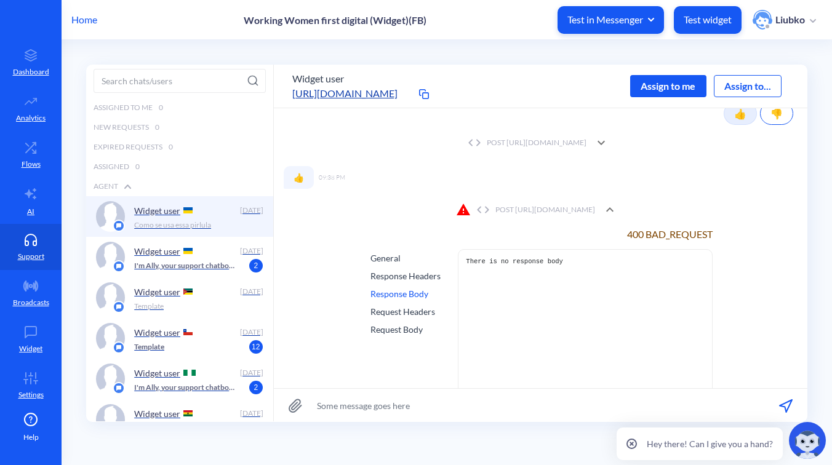
click at [407, 305] on div "Request Headers" at bounding box center [405, 311] width 70 height 13
click at [407, 323] on div "Request Body" at bounding box center [405, 329] width 70 height 13
click at [391, 252] on div "General" at bounding box center [405, 258] width 70 height 13
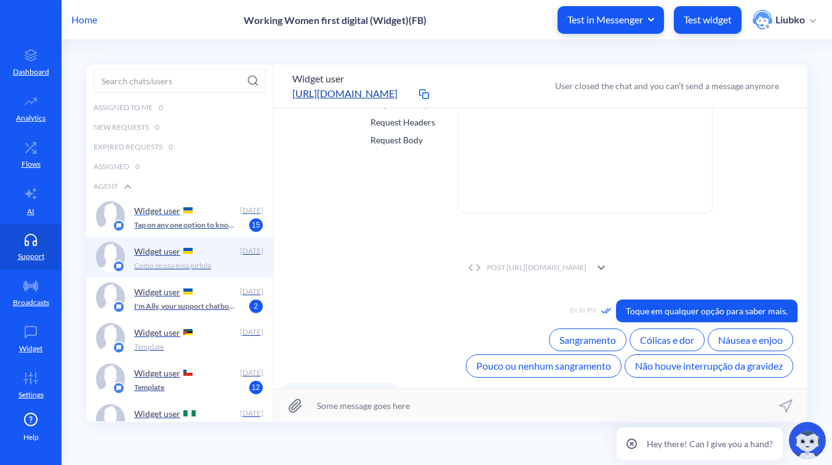
click at [123, 217] on div at bounding box center [110, 216] width 29 height 31
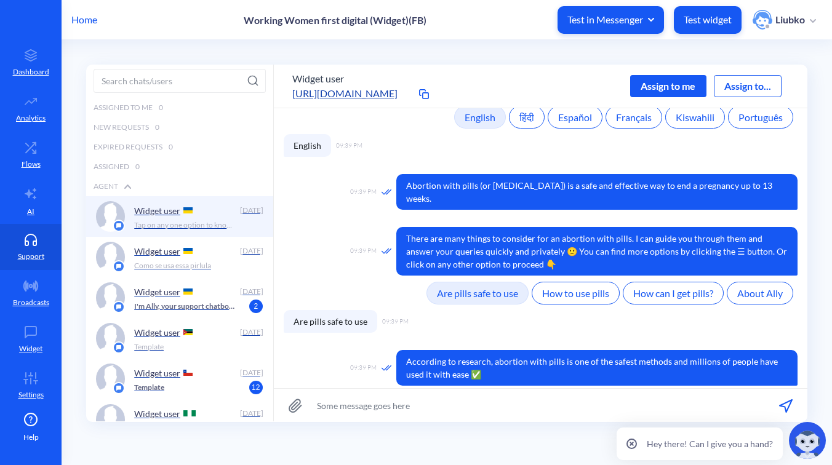
scroll to position [564, 0]
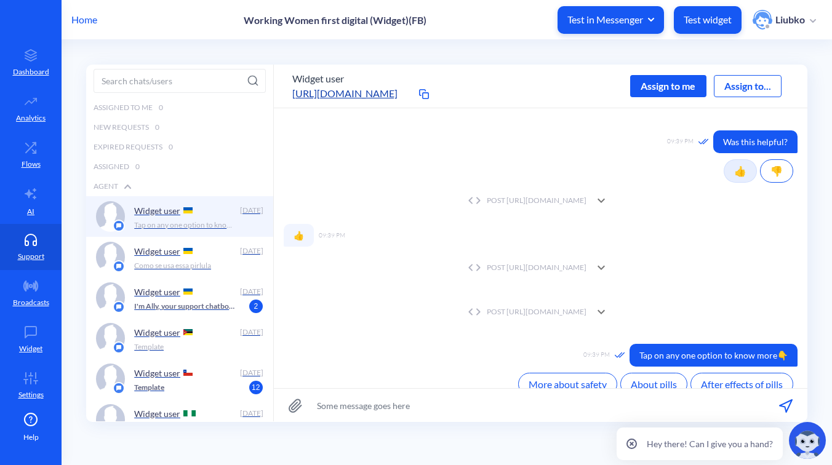
click at [608, 260] on icon at bounding box center [601, 267] width 15 height 15
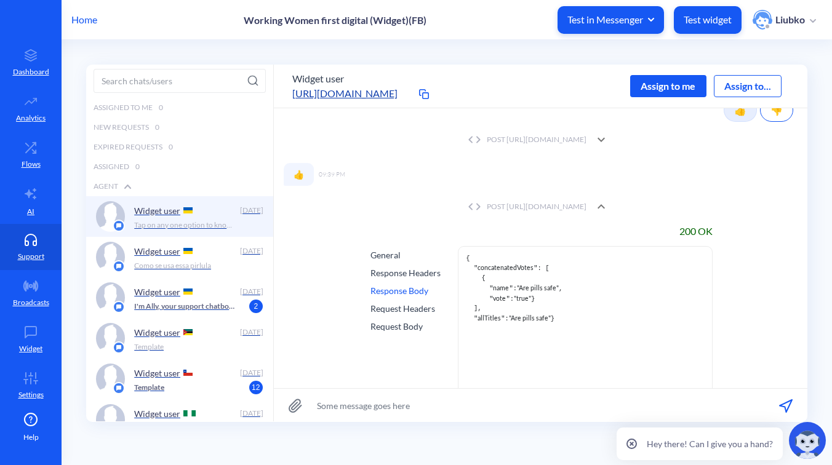
scroll to position [635, 0]
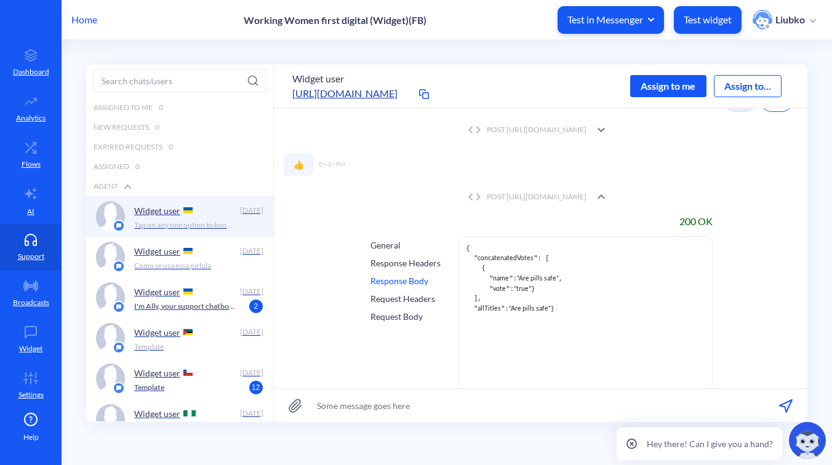
click at [417, 257] on div "Response Headers" at bounding box center [405, 263] width 70 height 13
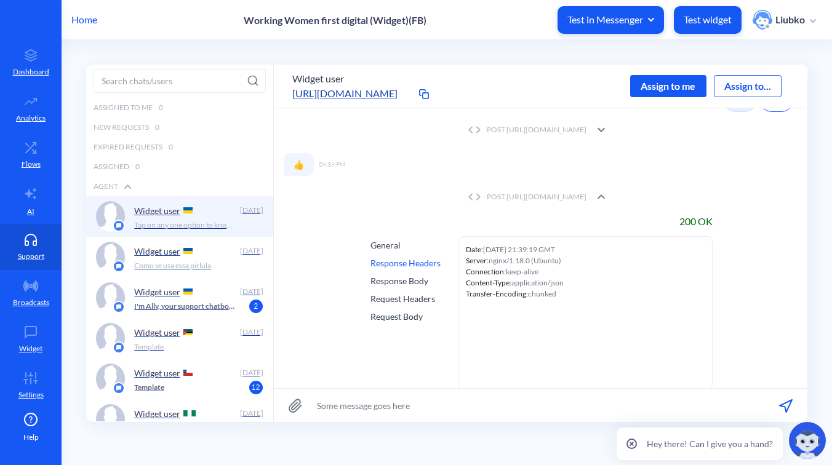
click at [415, 274] on div "Response Body" at bounding box center [405, 280] width 70 height 13
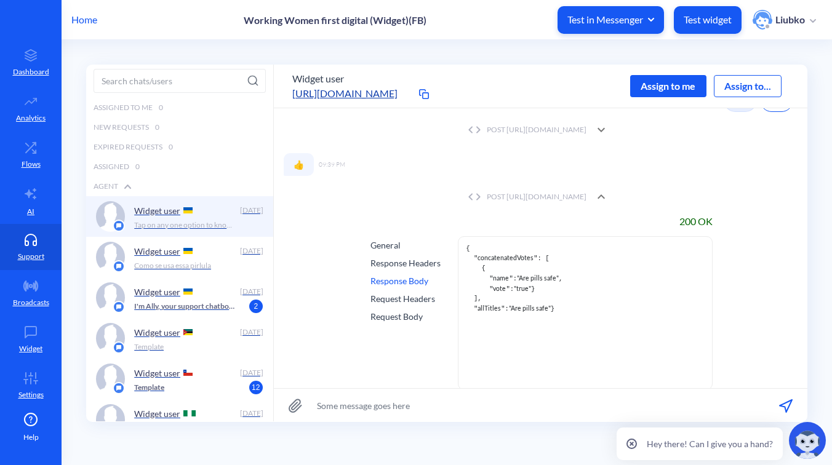
click at [415, 292] on div "Request Headers" at bounding box center [405, 298] width 70 height 13
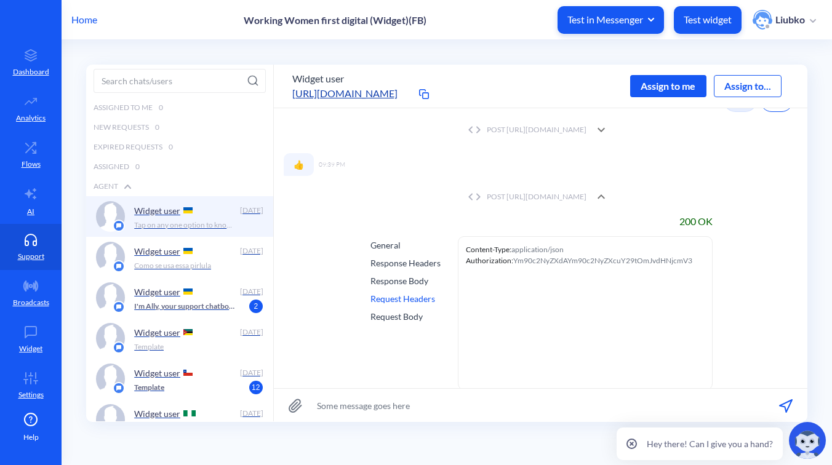
click at [415, 310] on div "Request Body" at bounding box center [405, 316] width 70 height 13
click at [413, 274] on div "Response Body" at bounding box center [405, 280] width 70 height 13
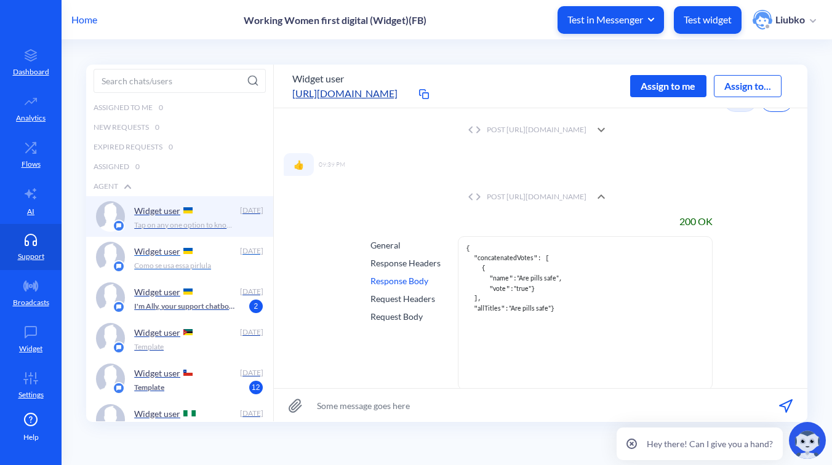
click at [190, 257] on div "Widget user" at bounding box center [184, 251] width 100 height 18
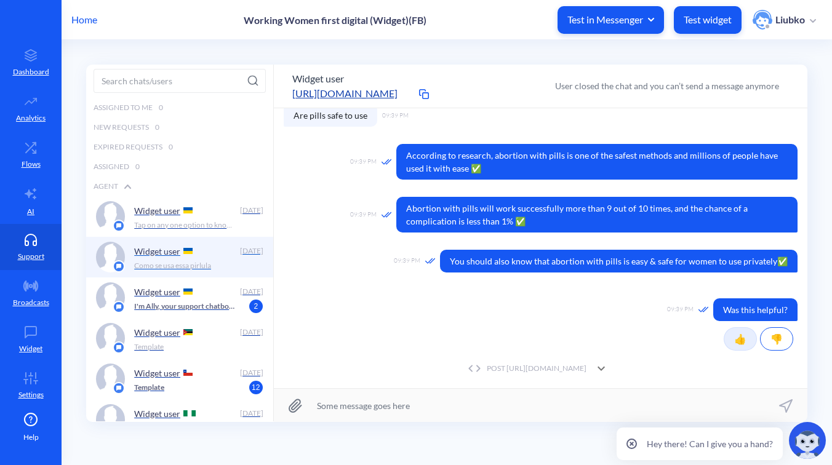
scroll to position [389, 0]
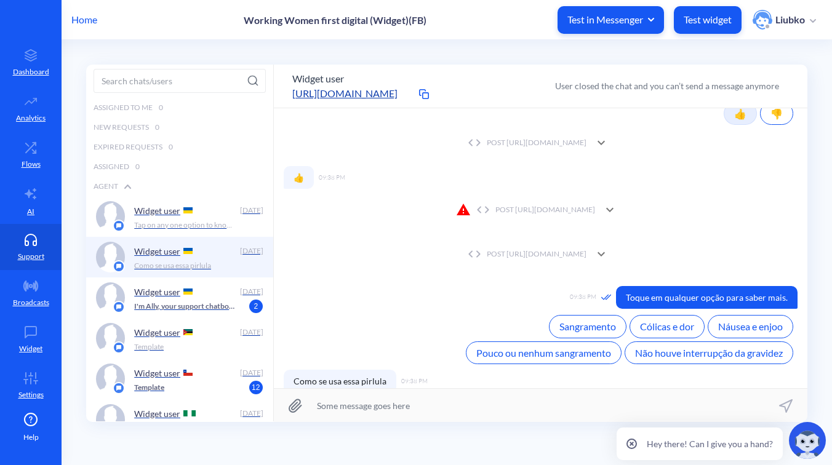
click at [528, 202] on div "POST https://wfd.analytics.botscrew.net/women/votes/process" at bounding box center [525, 209] width 139 height 15
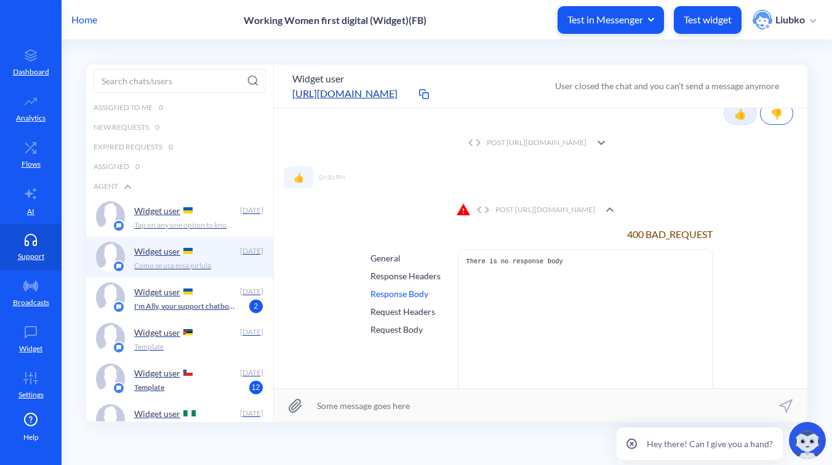
click at [407, 323] on div "Request Body" at bounding box center [405, 329] width 70 height 13
click at [407, 305] on div "Request Headers" at bounding box center [405, 311] width 70 height 13
click at [406, 287] on div "Response Body" at bounding box center [405, 293] width 70 height 13
click at [405, 270] on div "General Response Headers Response Body Request Headers Request Body" at bounding box center [405, 326] width 75 height 154
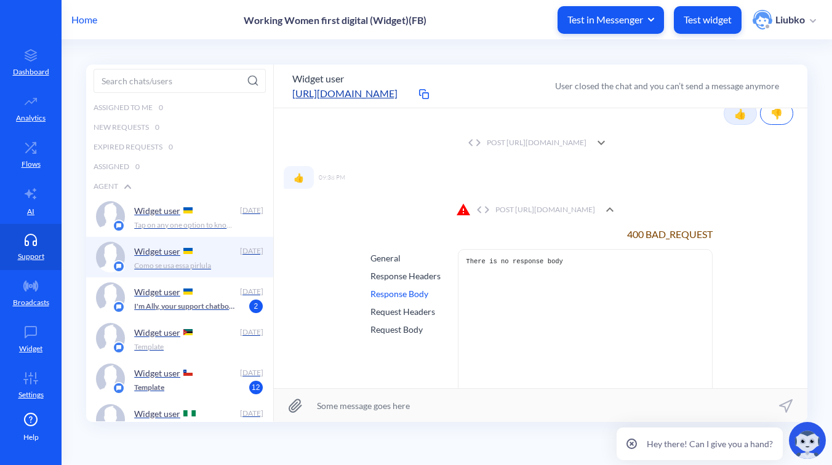
click at [399, 269] on div "Response Headers" at bounding box center [405, 275] width 70 height 13
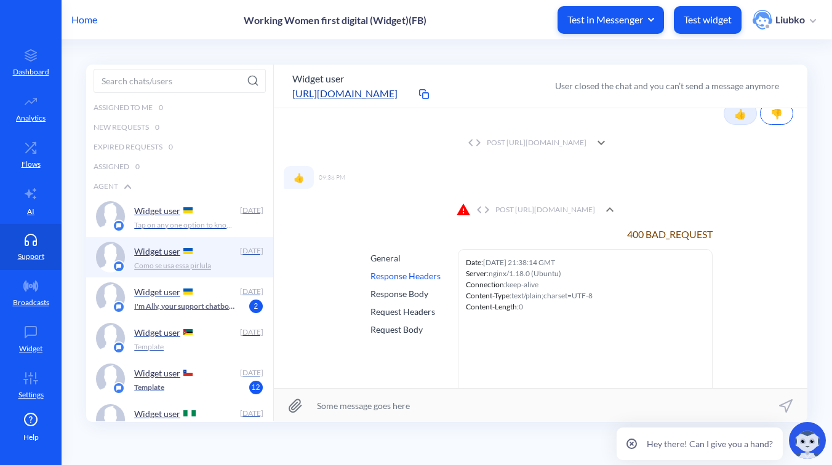
click at [387, 252] on div "General" at bounding box center [405, 258] width 70 height 13
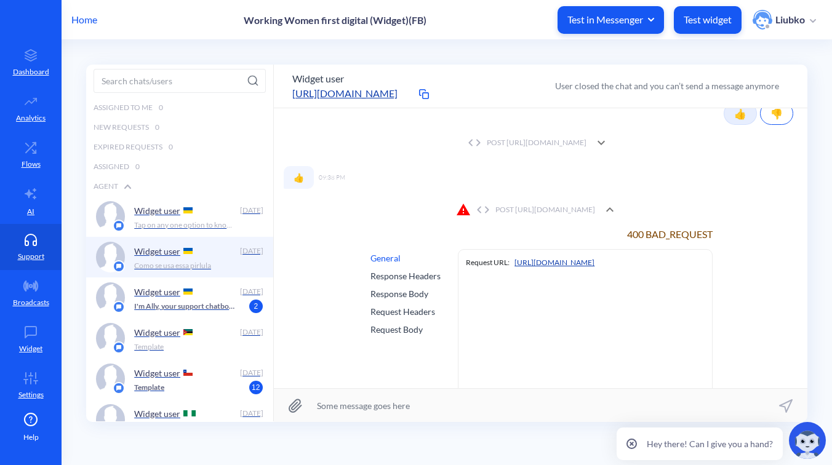
click at [417, 269] on div "Response Headers" at bounding box center [405, 275] width 70 height 13
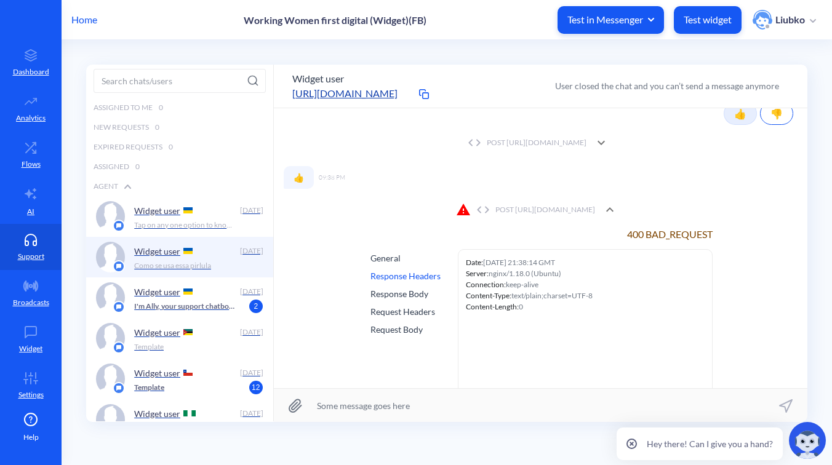
click at [415, 287] on div "Response Body" at bounding box center [405, 293] width 70 height 13
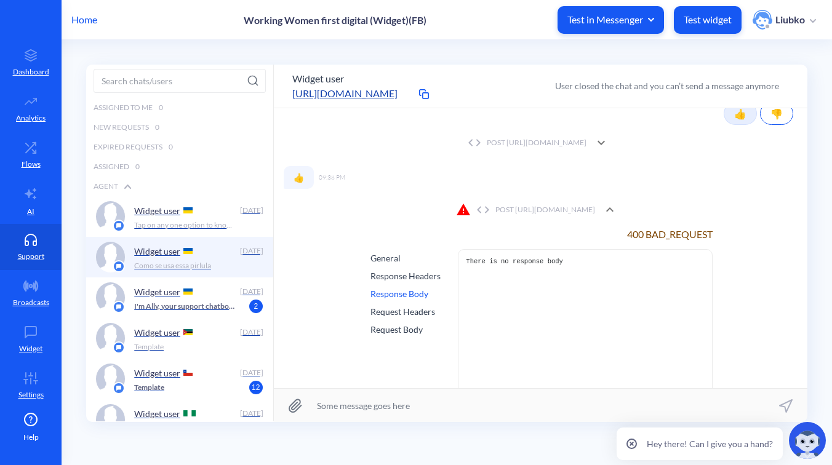
click at [420, 305] on div "Request Headers" at bounding box center [405, 311] width 70 height 13
click at [417, 323] on div "Request Body" at bounding box center [405, 329] width 70 height 13
click at [506, 137] on div "POST https://wfd.analytics.botscrew.net/women/votes/next-atom-or-vote" at bounding box center [526, 142] width 122 height 11
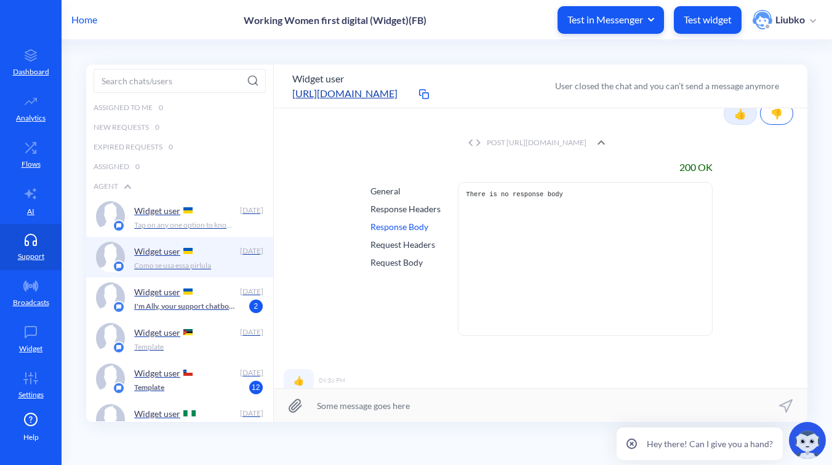
click at [412, 238] on div "Request Headers" at bounding box center [405, 244] width 70 height 13
click at [412, 256] on div "Request Body" at bounding box center [405, 262] width 70 height 13
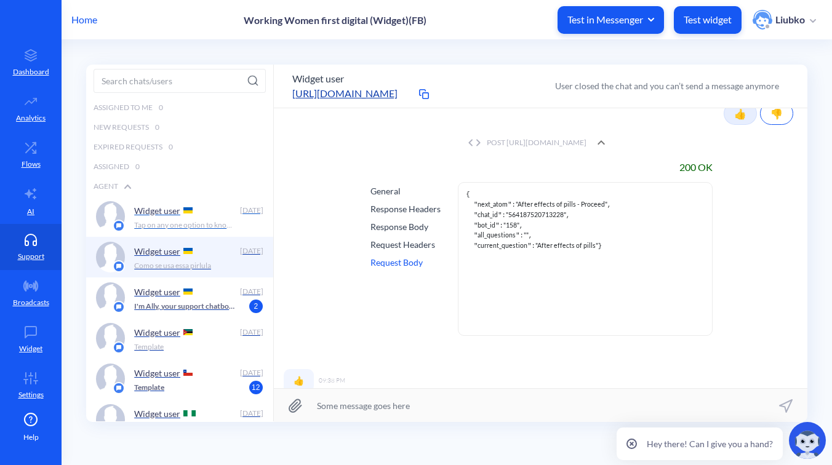
click at [183, 220] on p "Tap on any one option to know more👇" at bounding box center [185, 225] width 103 height 11
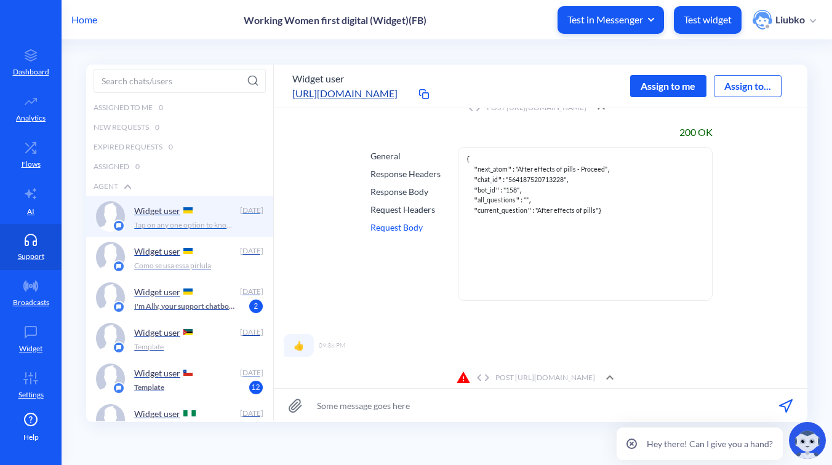
scroll to position [370, 0]
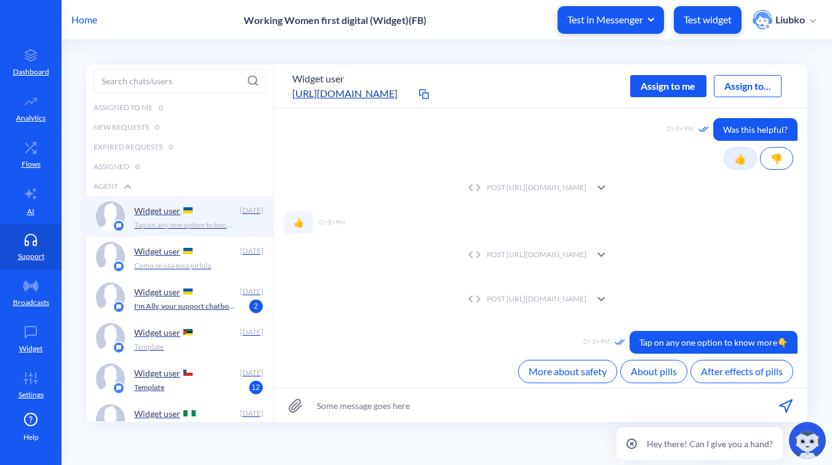
click at [525, 185] on div "POST https://wfd.analytics.botscrew.net/women/votes/next-atom-or-vote" at bounding box center [526, 187] width 122 height 11
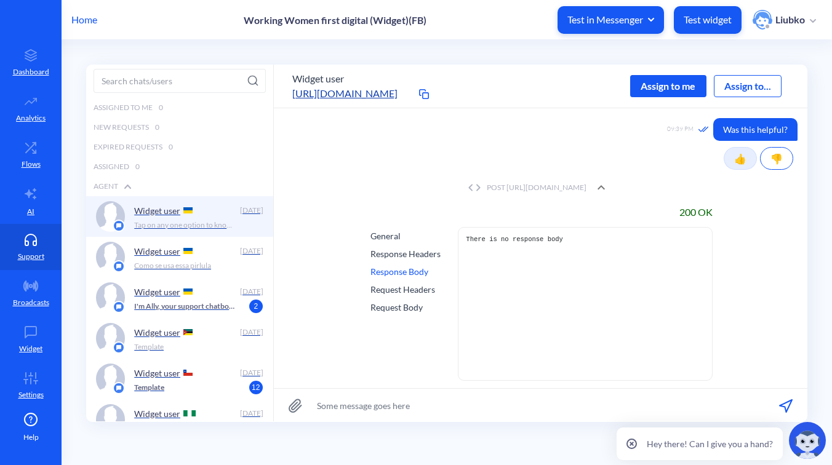
click at [401, 306] on div "Request Body" at bounding box center [405, 307] width 70 height 13
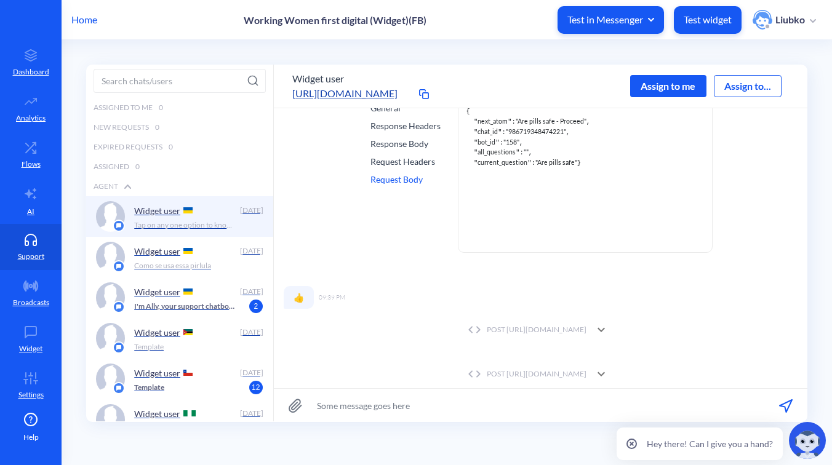
scroll to position [525, 0]
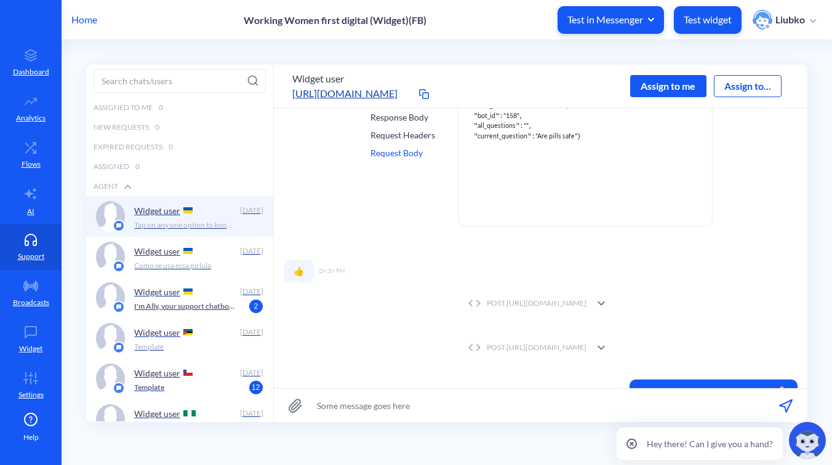
click at [465, 306] on div "POST https://wfd.analytics.botscrew.net/women/votes/process" at bounding box center [526, 303] width 122 height 11
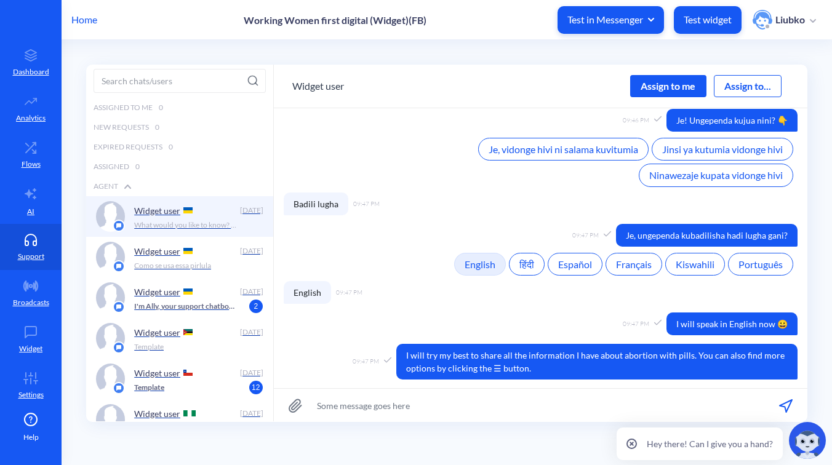
scroll to position [1858, 0]
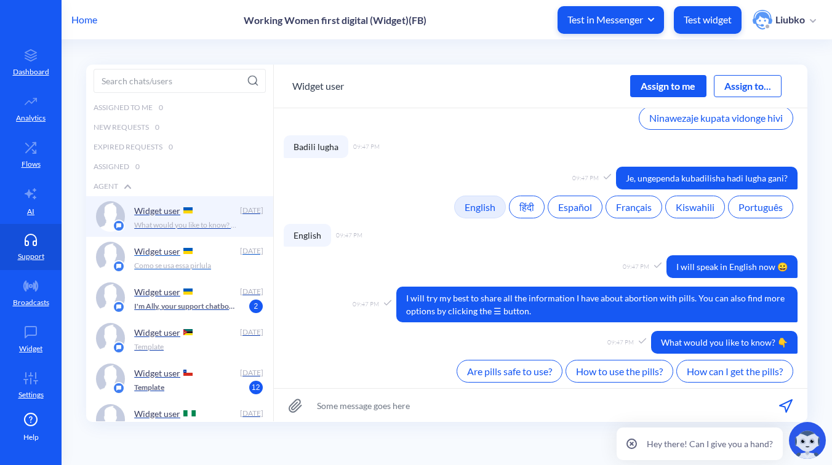
click at [226, 252] on div "Widget user" at bounding box center [184, 251] width 100 height 18
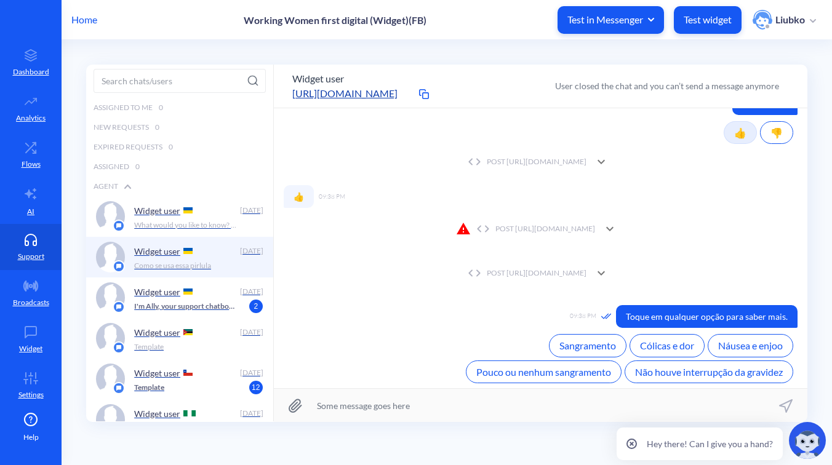
scroll to position [369, 0]
click at [469, 223] on div "POST https://wfd.analytics.botscrew.net/women/votes/process" at bounding box center [525, 230] width 139 height 15
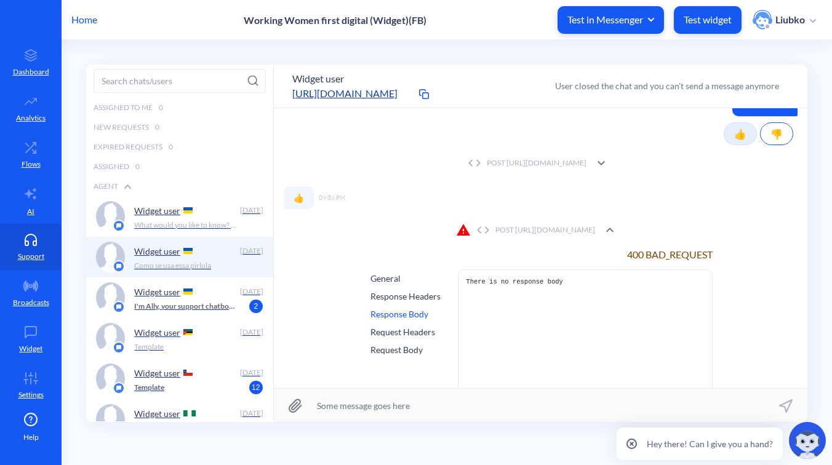
click at [402, 325] on div "Request Headers" at bounding box center [405, 331] width 70 height 13
click at [400, 343] on div "Request Body" at bounding box center [405, 349] width 70 height 13
click at [585, 158] on div "POST https://wfd.analytics.botscrew.net/women/votes/next-atom-or-vote" at bounding box center [526, 163] width 122 height 11
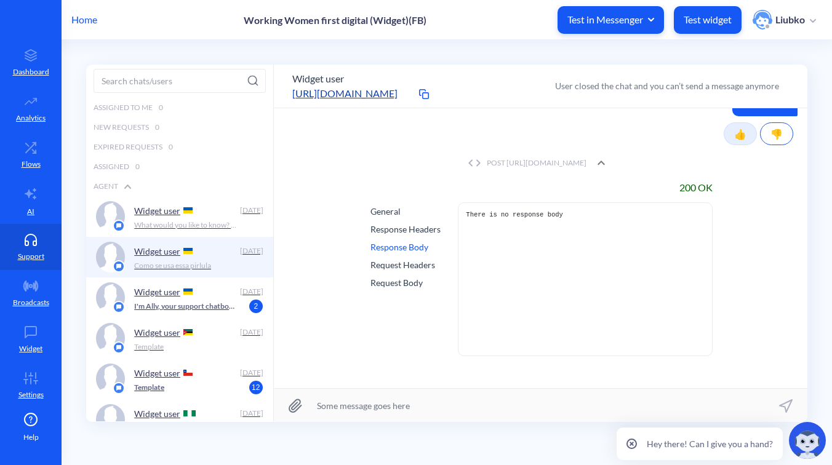
click at [406, 241] on div "Response Body" at bounding box center [405, 247] width 70 height 13
click at [405, 276] on div "Request Body" at bounding box center [405, 282] width 70 height 13
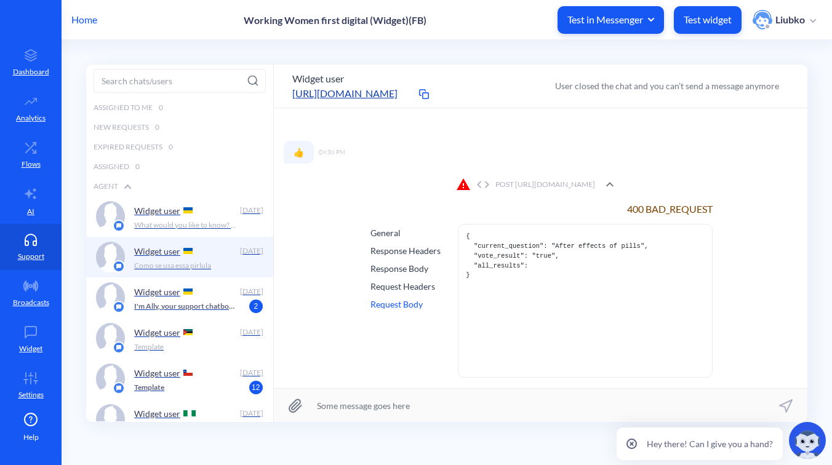
scroll to position [623, 0]
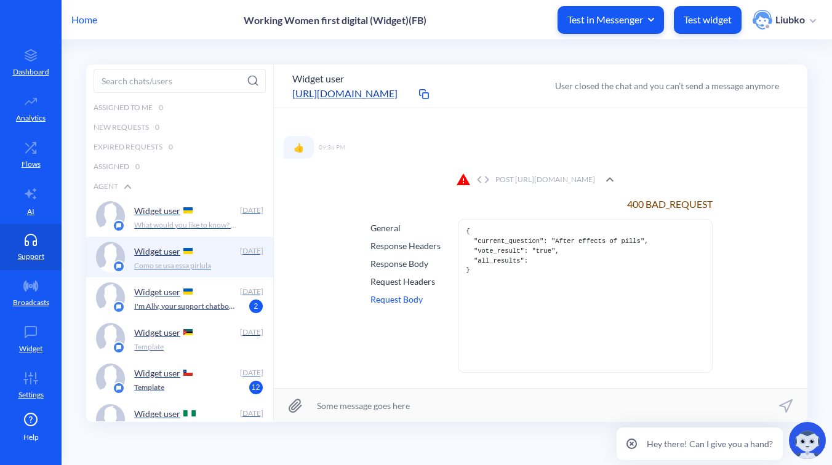
click at [164, 221] on p "What would you like to know? 👇" at bounding box center [185, 225] width 103 height 11
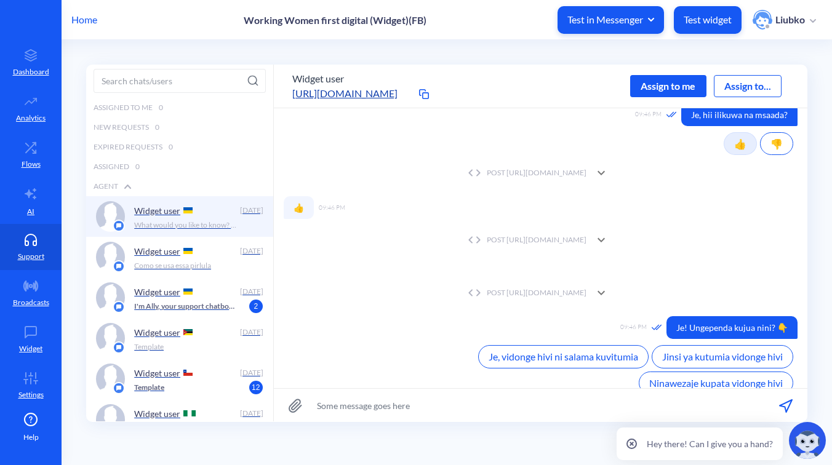
click at [477, 237] on div "POST https://wfd.analytics.botscrew.net/women/votes/process" at bounding box center [526, 239] width 122 height 11
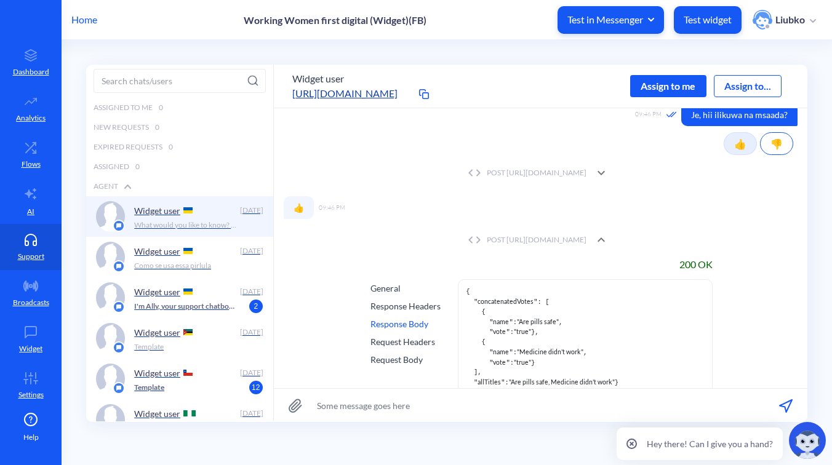
click at [394, 367] on div "General Response Headers Response Body Request Headers Request Body" at bounding box center [405, 356] width 75 height 154
click at [390, 362] on div "Request Body" at bounding box center [405, 359] width 70 height 13
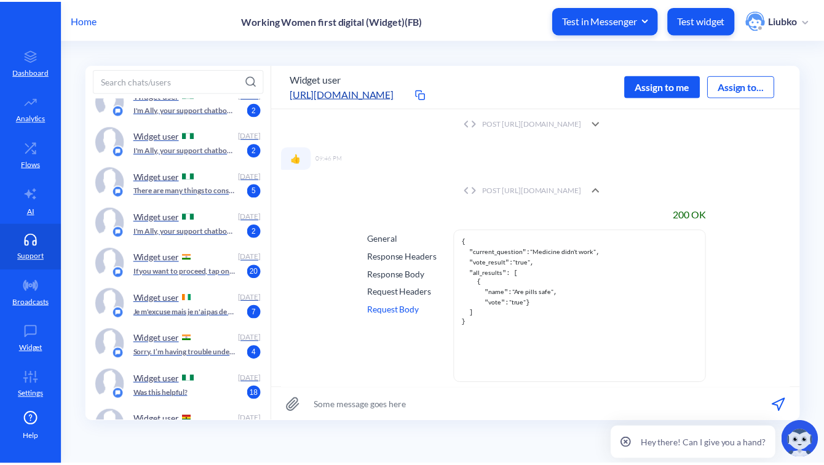
scroll to position [3245, 0]
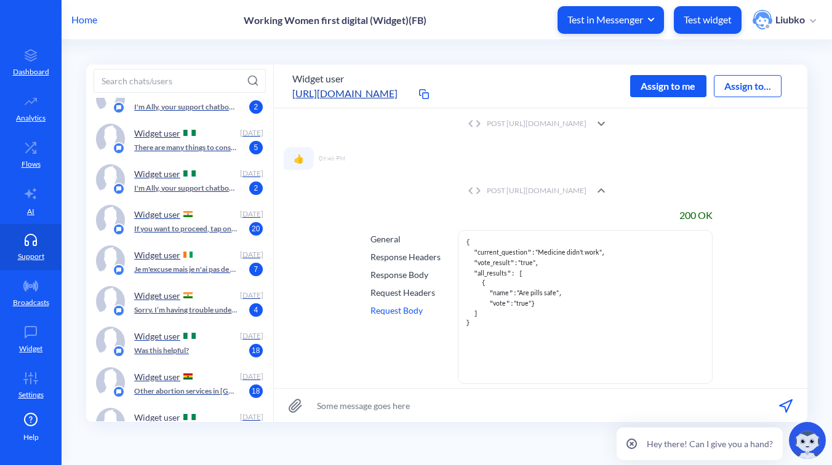
click at [87, 24] on p "Home" at bounding box center [84, 19] width 26 height 15
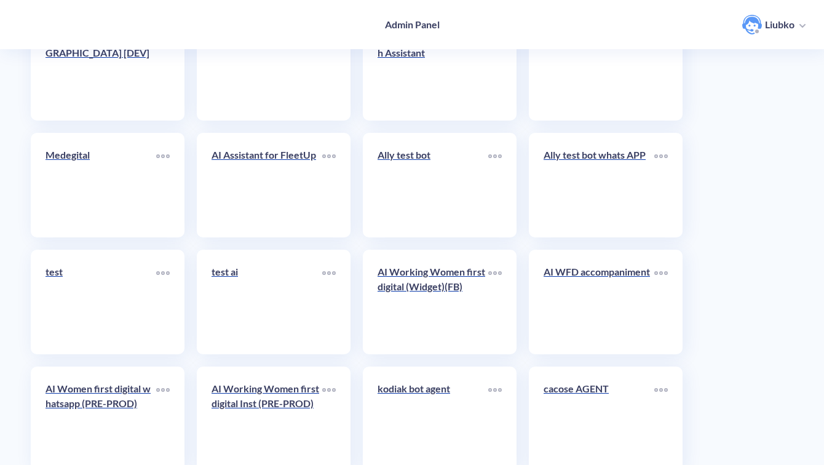
scroll to position [4363, 0]
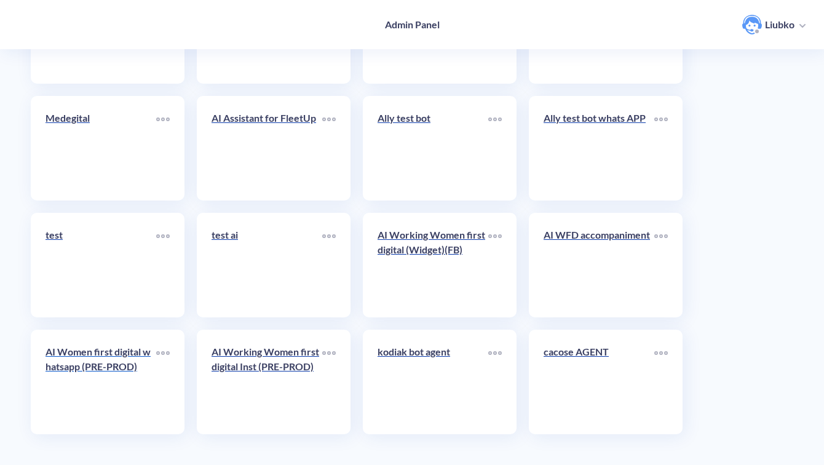
click at [105, 388] on link "AI Women first digital whatsapp (PRE-PROD)" at bounding box center [101, 382] width 111 height 75
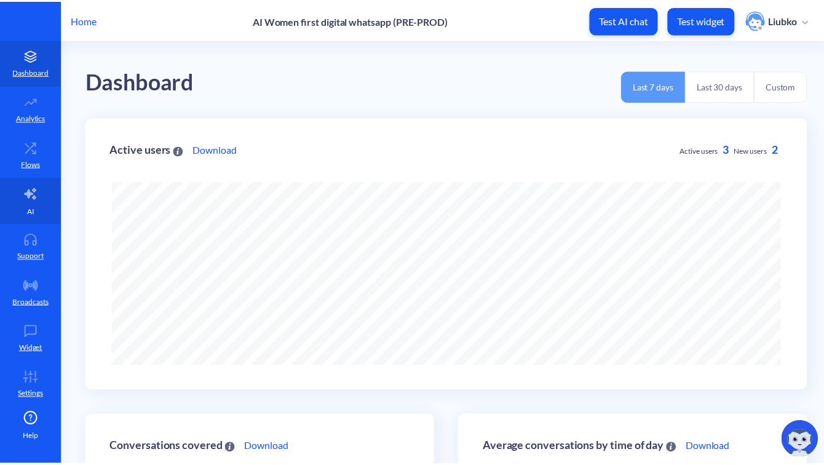
scroll to position [465, 832]
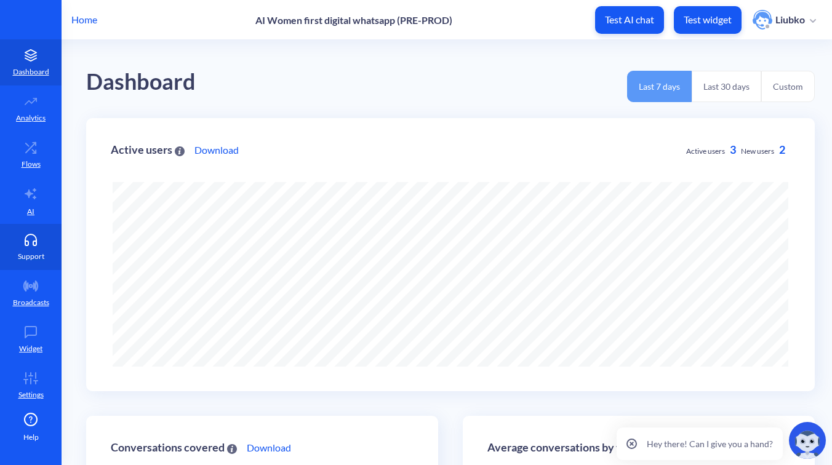
click at [32, 266] on link "Support" at bounding box center [31, 247] width 62 height 46
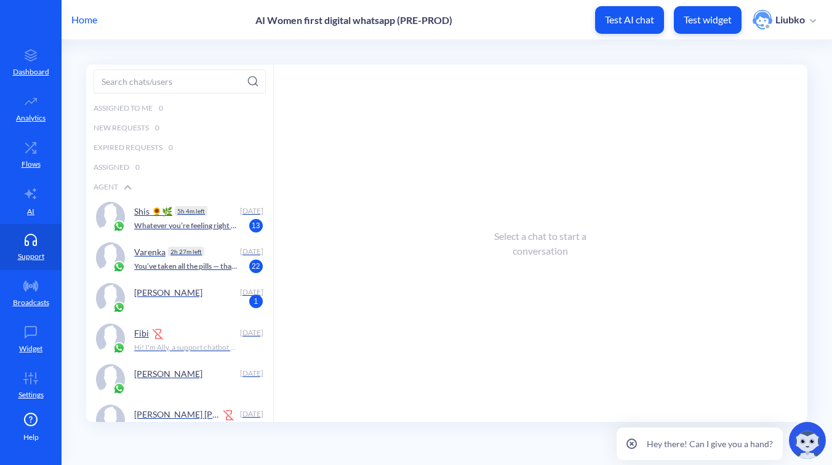
click at [77, 17] on p "Home" at bounding box center [84, 19] width 26 height 15
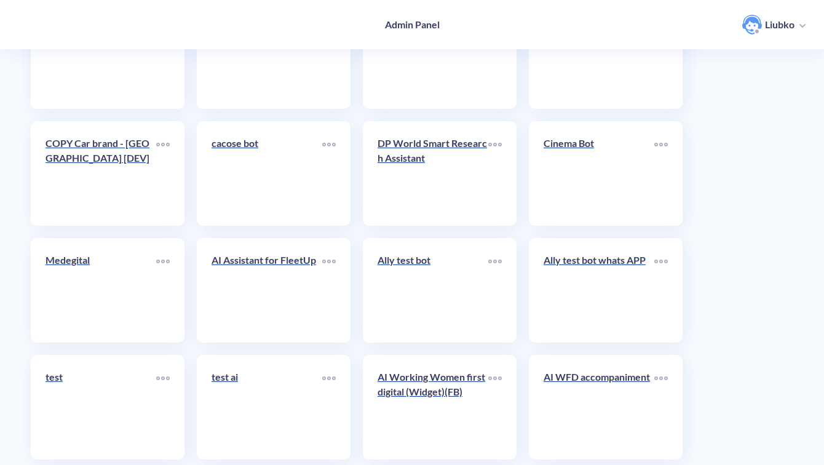
scroll to position [4363, 0]
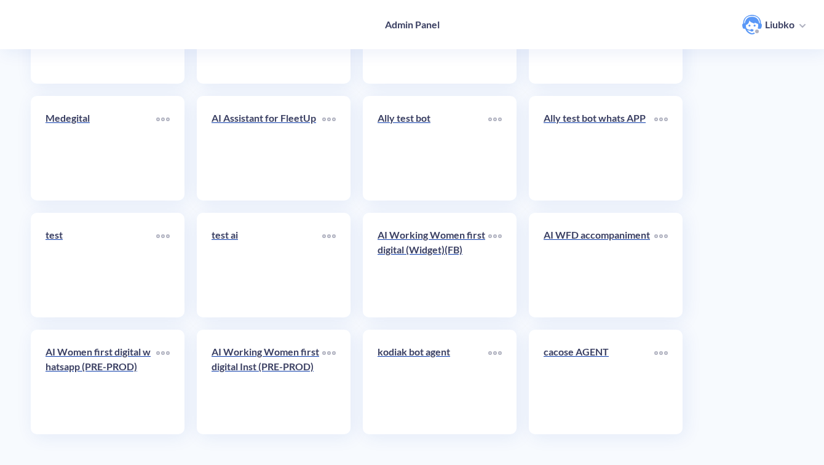
click at [266, 342] on div "AI Working Women first digital Inst (PRE-PROD)" at bounding box center [274, 382] width 154 height 105
click at [262, 364] on p "AI Working Women first digital Inst (PRE-PROD)" at bounding box center [267, 360] width 111 height 30
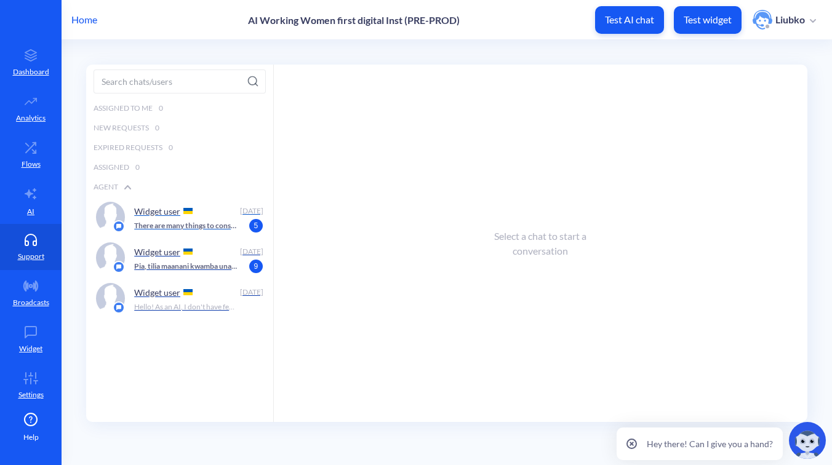
click at [180, 222] on p "There are many things to consider for an abortion with pills. I can guide you t…" at bounding box center [185, 225] width 103 height 11
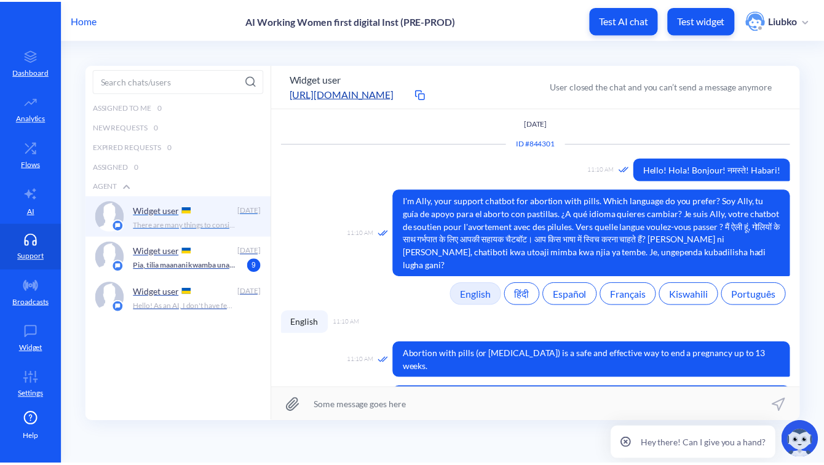
scroll to position [82, 0]
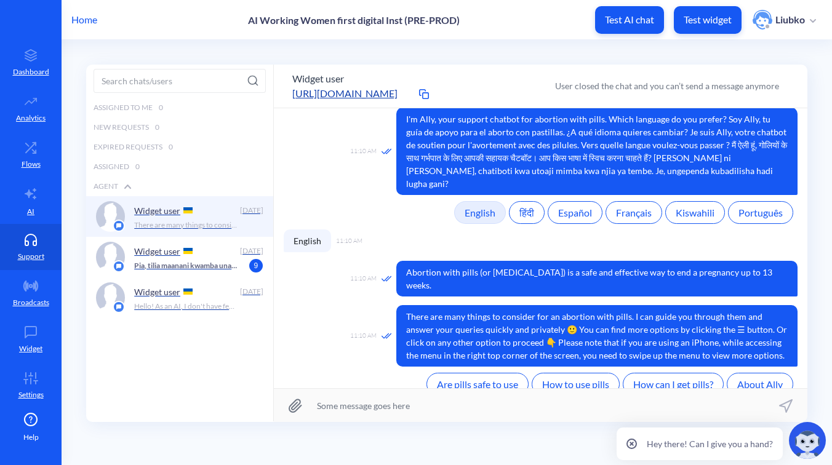
click at [83, 20] on p "Home" at bounding box center [84, 19] width 26 height 15
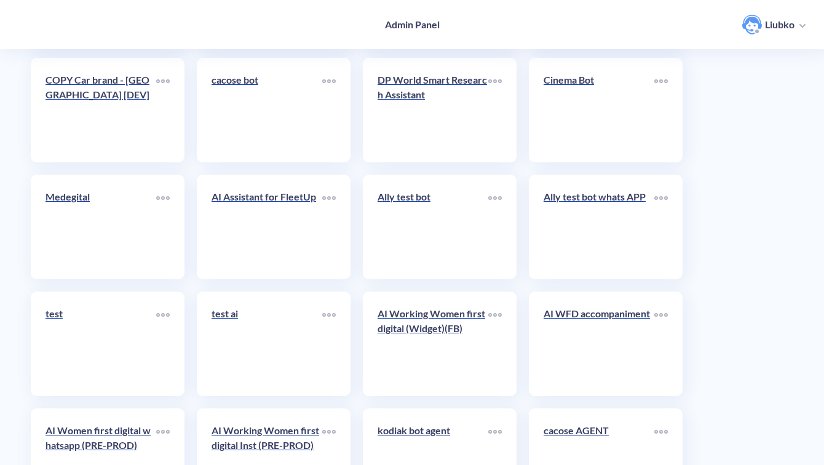
scroll to position [4363, 0]
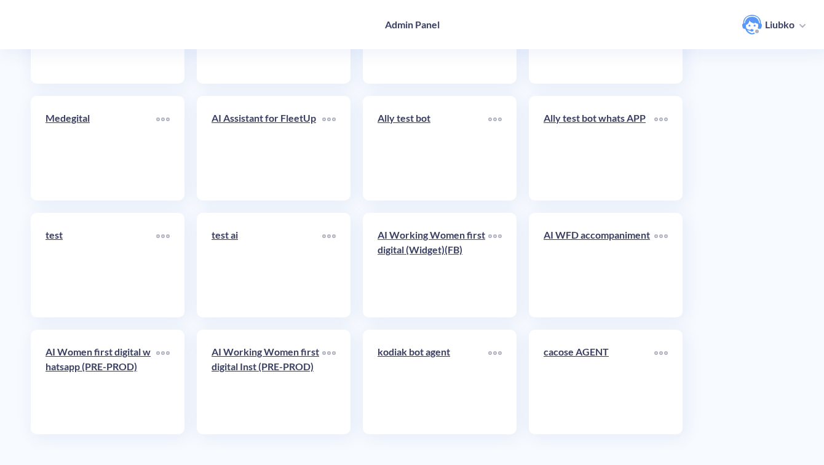
click at [463, 244] on p "AI Working Women first digital (Widget)(FB)" at bounding box center [433, 243] width 111 height 30
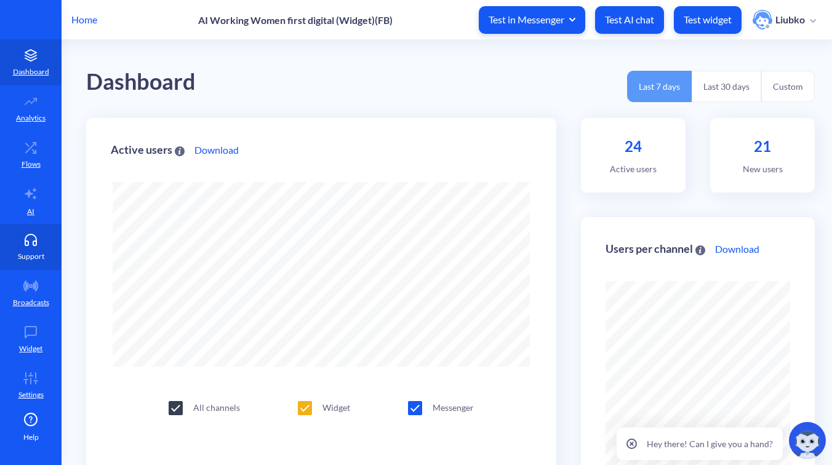
click at [11, 237] on link "Support" at bounding box center [31, 247] width 62 height 46
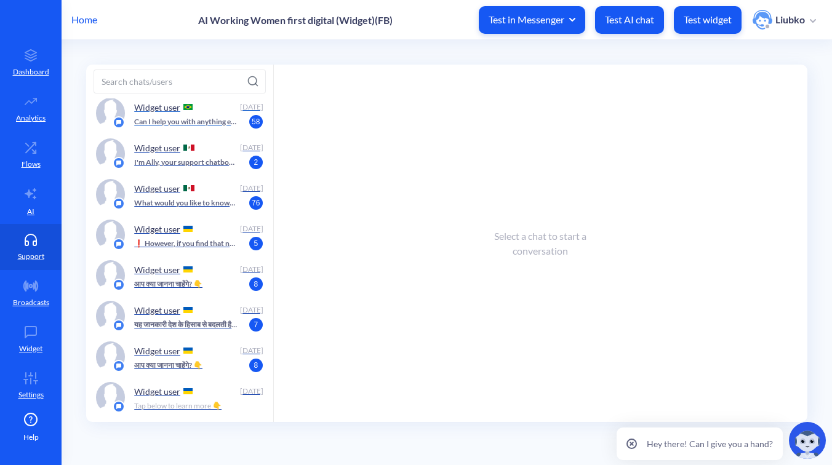
scroll to position [158, 0]
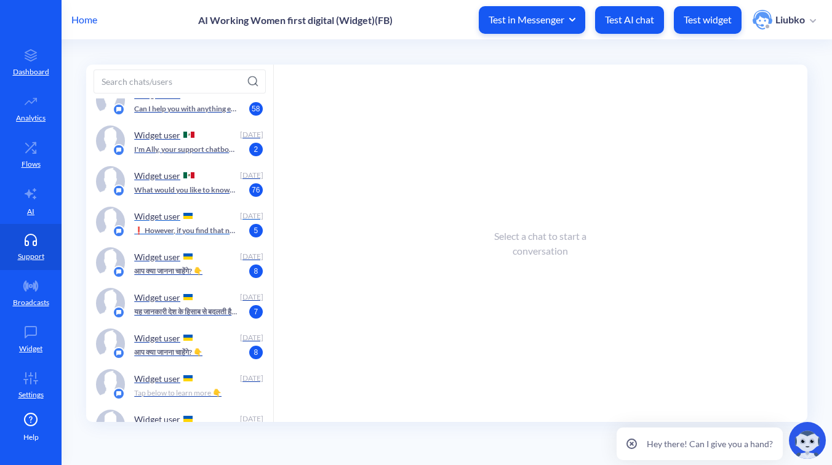
click at [182, 232] on p "❗️ However, if you find that nausea or fever intensifies the day after using mi…" at bounding box center [185, 230] width 103 height 11
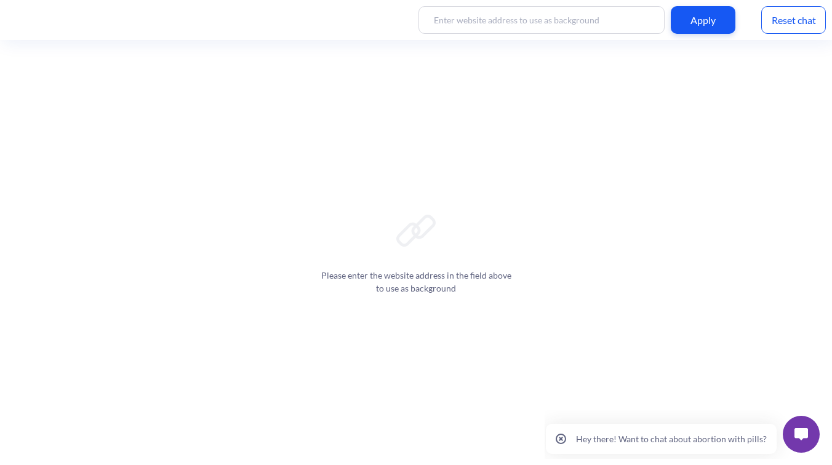
click at [810, 455] on div at bounding box center [800, 434] width 49 height 49
click at [805, 429] on img at bounding box center [801, 434] width 14 height 12
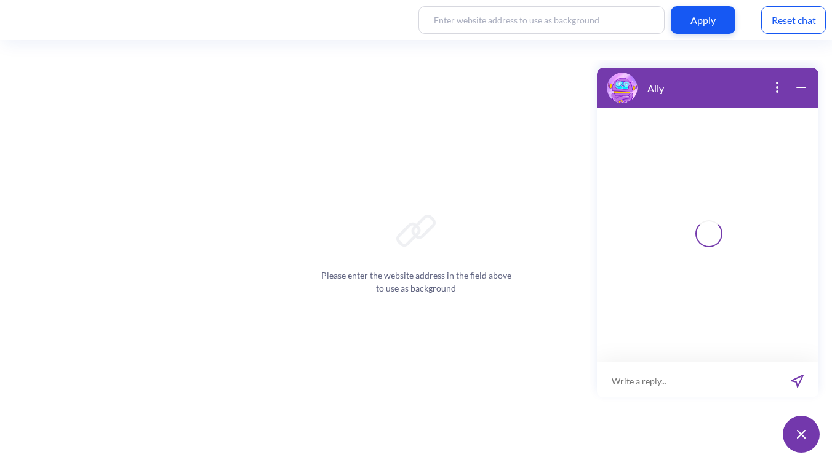
scroll to position [2, 0]
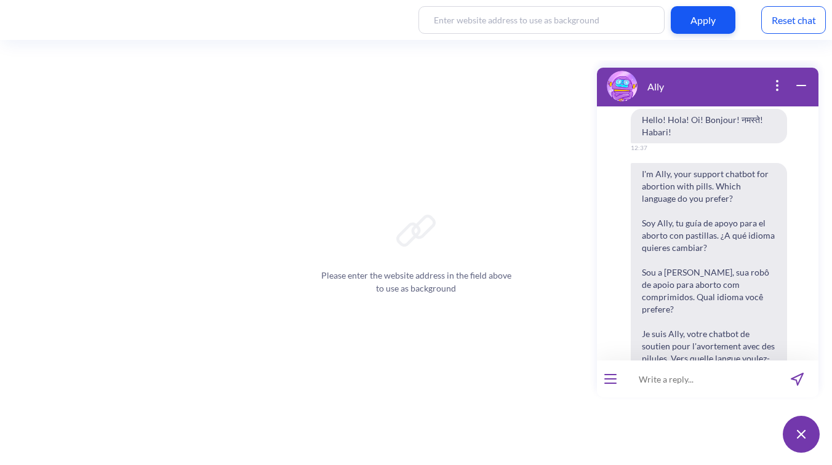
click at [786, 7] on div "Reset chat" at bounding box center [793, 20] width 65 height 28
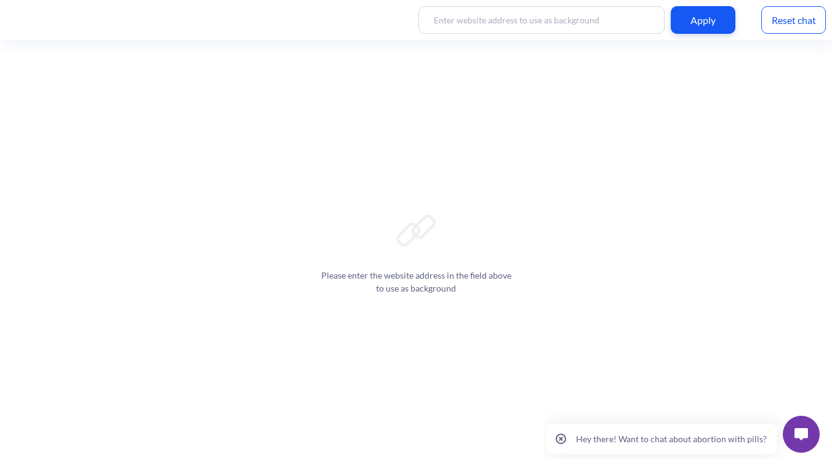
click at [805, 433] on img at bounding box center [801, 434] width 14 height 12
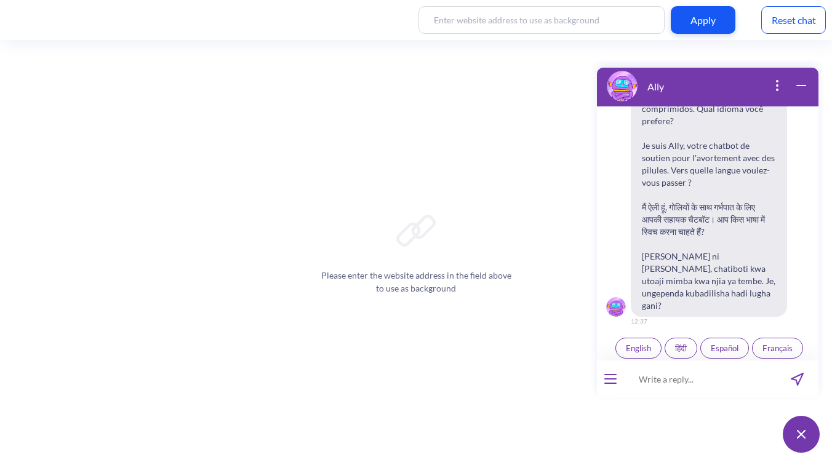
scroll to position [191, 0]
click at [736, 359] on button "Português" at bounding box center [736, 369] width 57 height 21
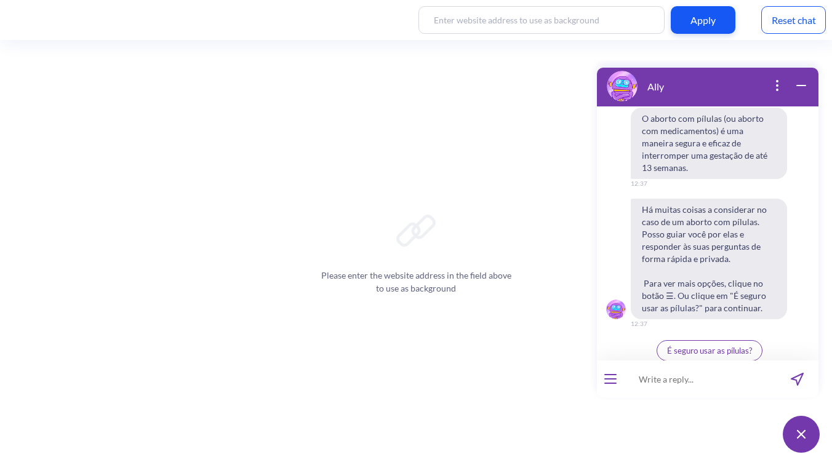
scroll to position [476, 0]
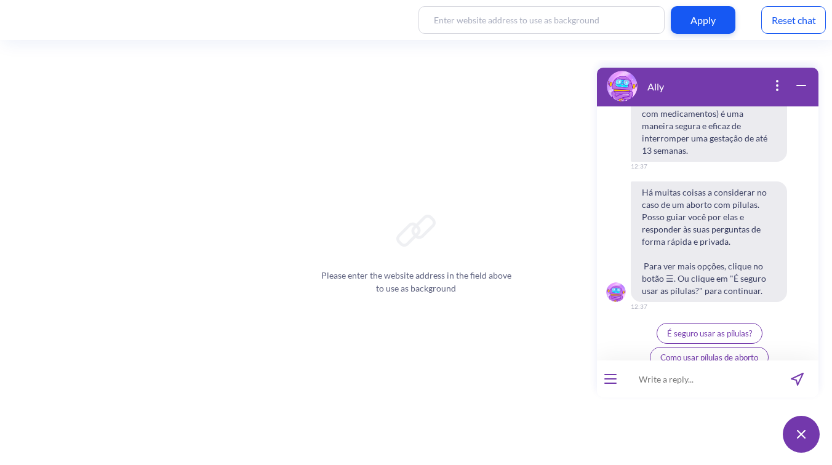
click at [720, 329] on span "É seguro usar as pílulas?" at bounding box center [709, 334] width 85 height 10
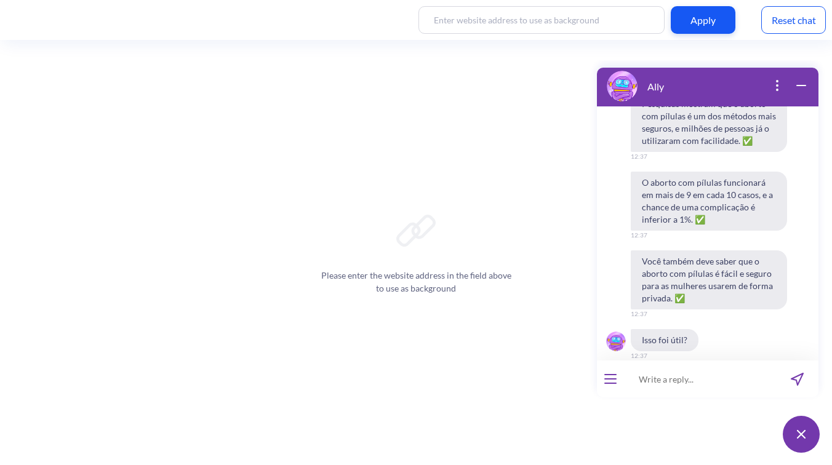
scroll to position [748, 0]
click at [687, 377] on span "👍" at bounding box center [692, 382] width 10 height 10
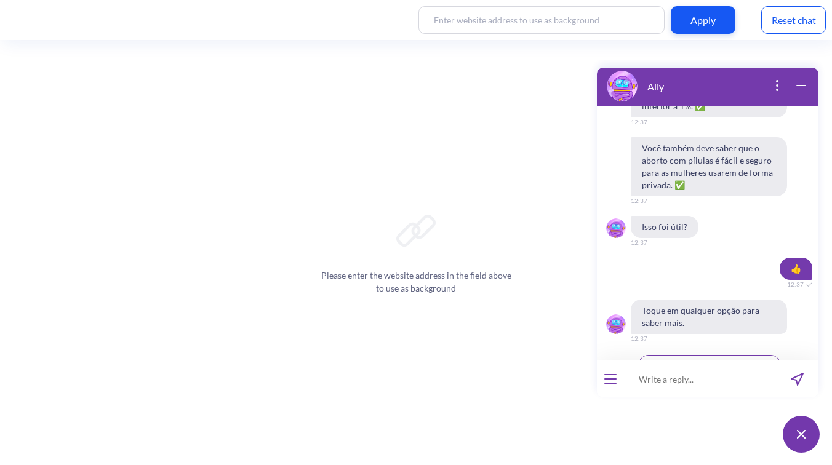
scroll to position [864, 0]
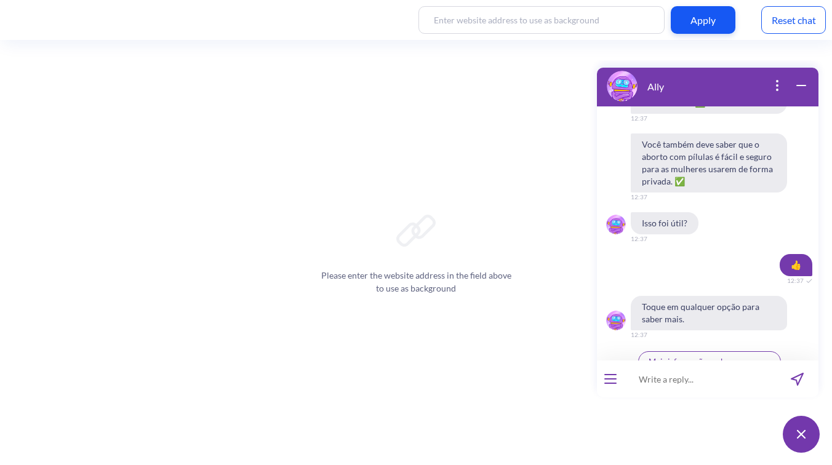
click at [751, 381] on span "Efeitos das pílulas" at bounding box center [748, 386] width 63 height 10
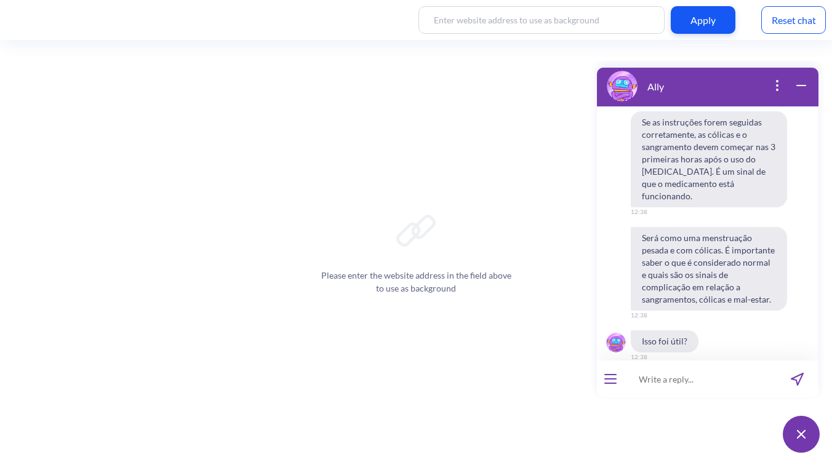
scroll to position [1147, 0]
click at [687, 377] on span "👍" at bounding box center [692, 382] width 10 height 10
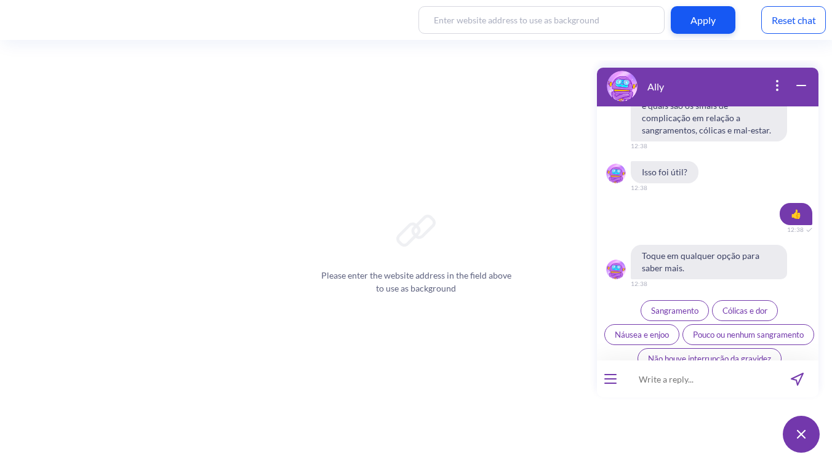
scroll to position [1315, 0]
click at [674, 380] on input at bounding box center [700, 379] width 152 height 37
paste input "Como se usa essa pirlula"
type input "Como se usa essa pirlula"
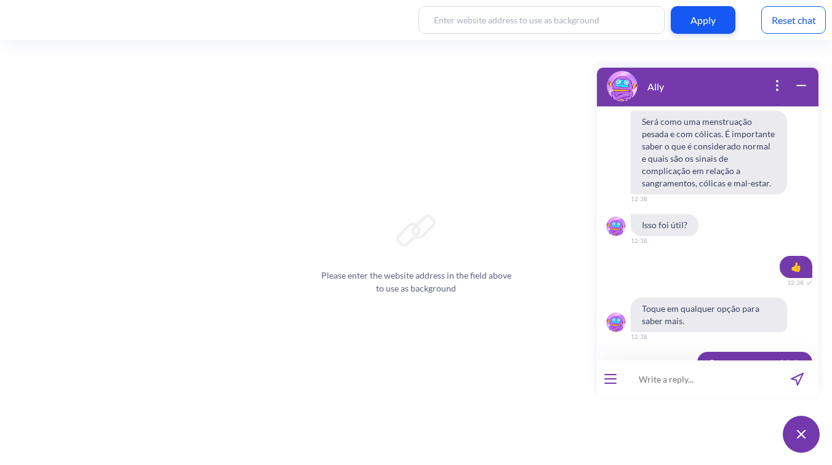
click at [810, 25] on div "Reset chat" at bounding box center [793, 20] width 65 height 28
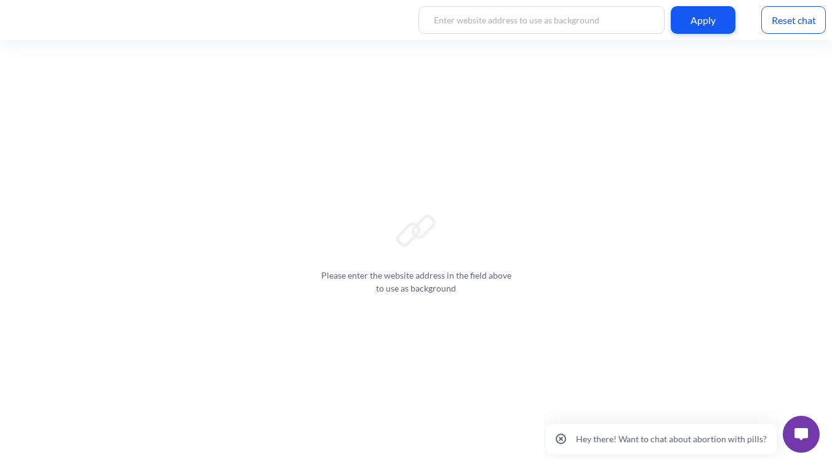
click at [809, 439] on button at bounding box center [801, 434] width 37 height 37
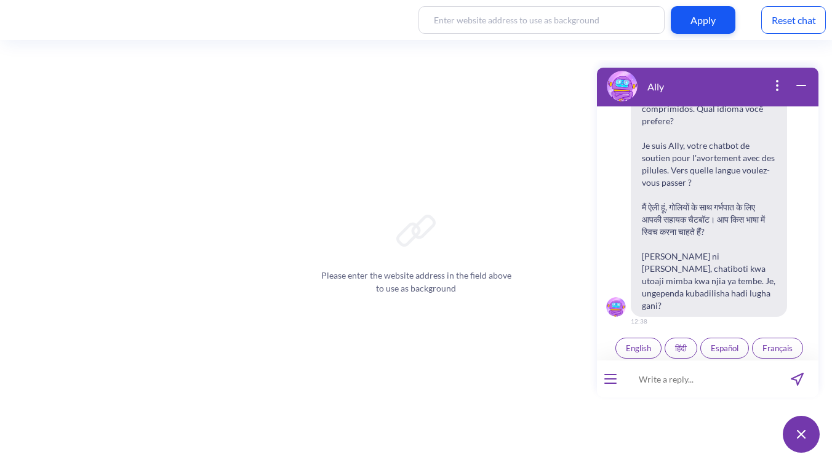
scroll to position [191, 0]
click at [631, 340] on span "English" at bounding box center [638, 345] width 25 height 10
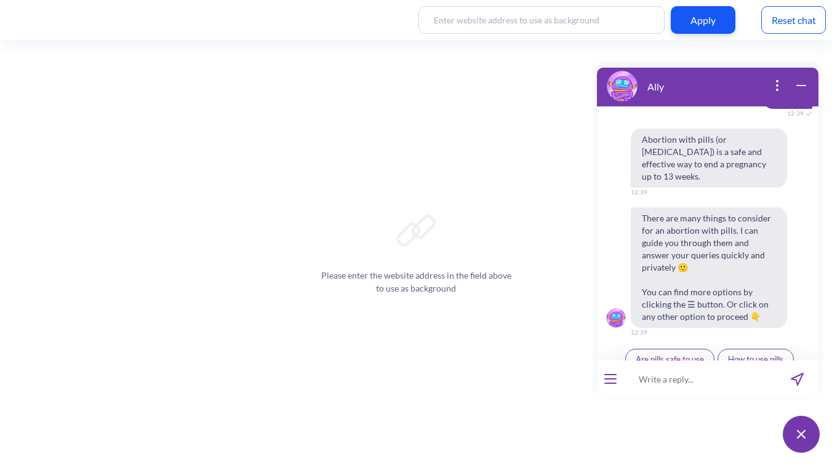
scroll to position [440, 0]
click at [666, 353] on span "Are pills safe to use" at bounding box center [670, 358] width 68 height 10
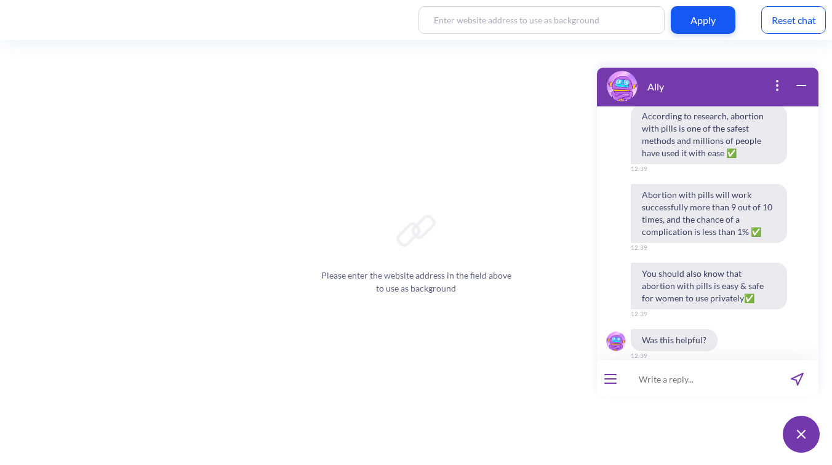
scroll to position [724, 0]
click at [689, 377] on span "👍" at bounding box center [692, 382] width 10 height 10
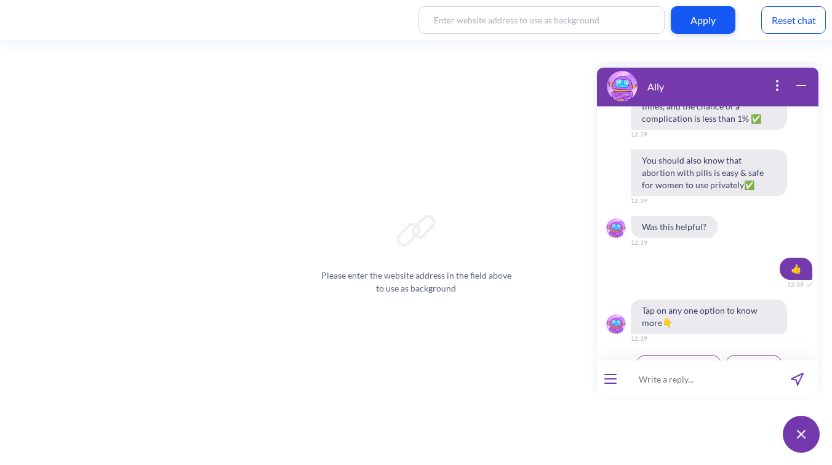
scroll to position [843, 0]
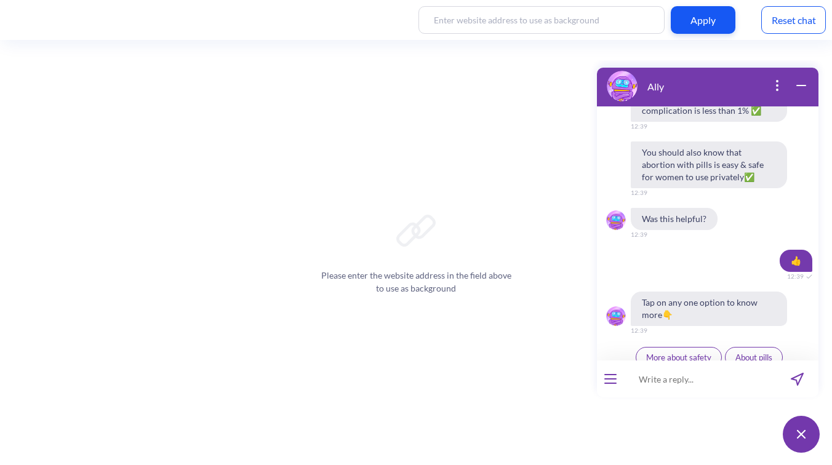
click at [672, 381] on input at bounding box center [700, 379] width 152 height 37
type input "hi"
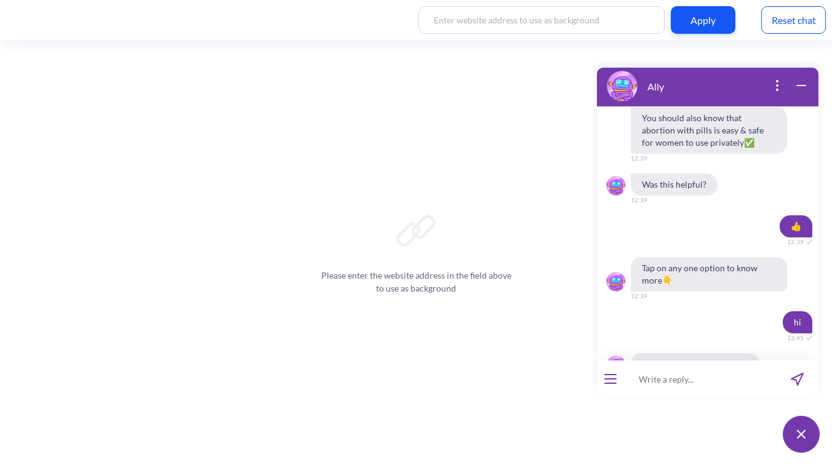
scroll to position [879, 0]
type input "hello"
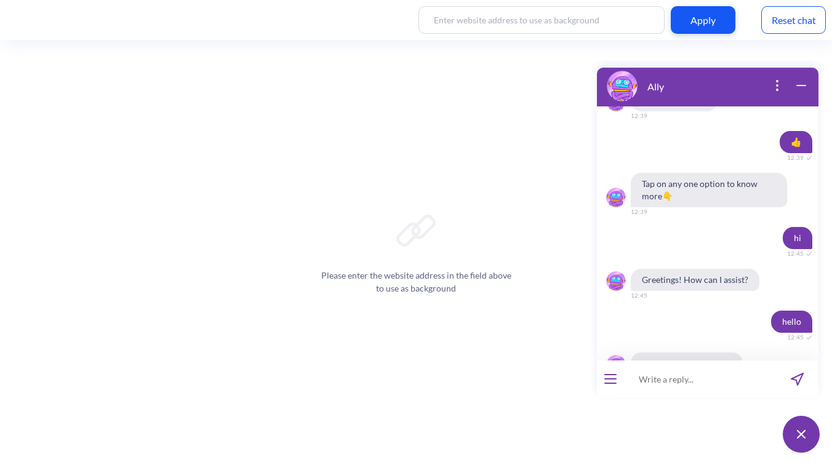
scroll to position [963, 0]
type input "are pills save &"
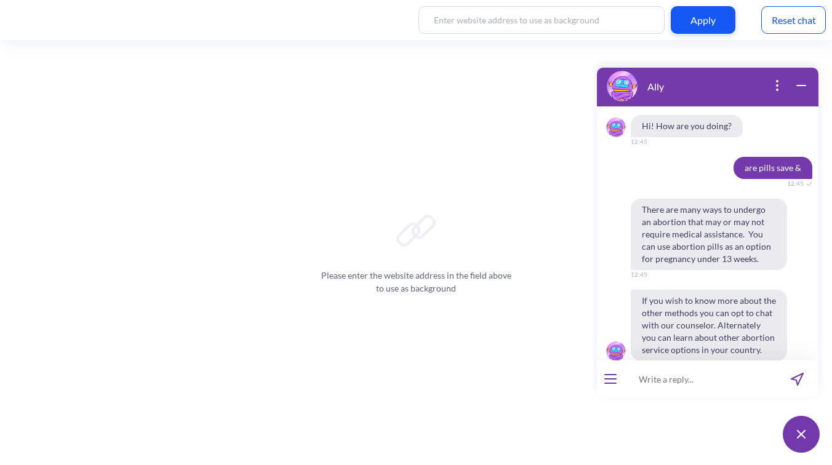
scroll to position [1211, 0]
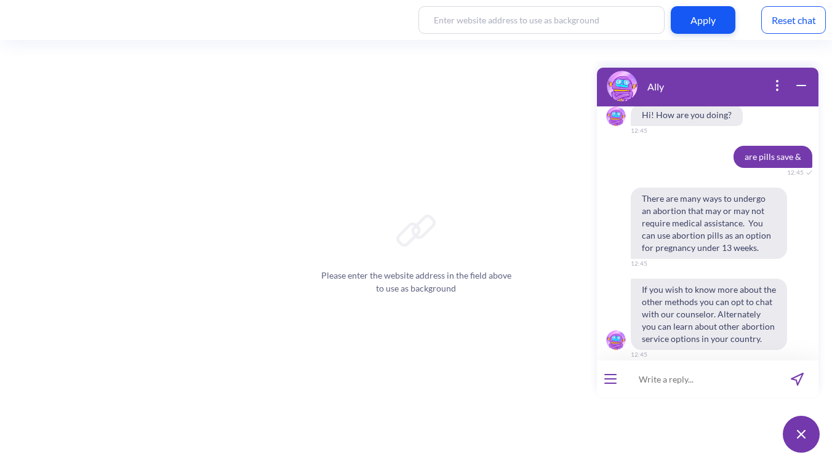
click at [671, 386] on input at bounding box center [700, 379] width 152 height 37
paste input "Como se usa essa pirlula"
type input "Como se usa essa pirlula"
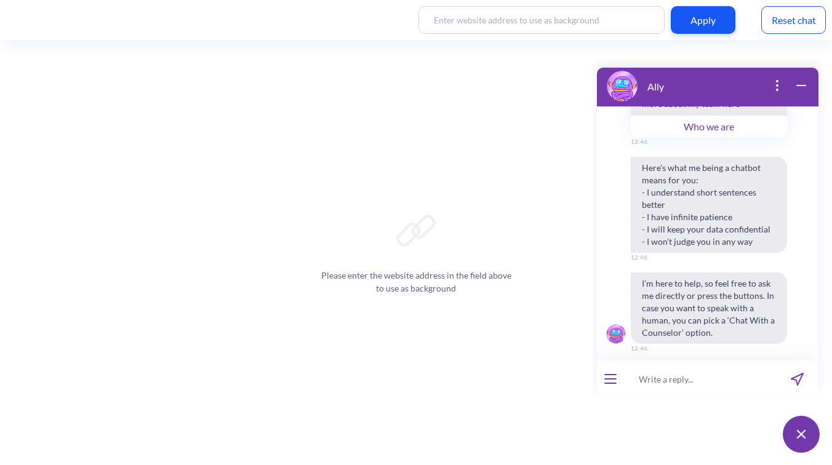
scroll to position [1658, 0]
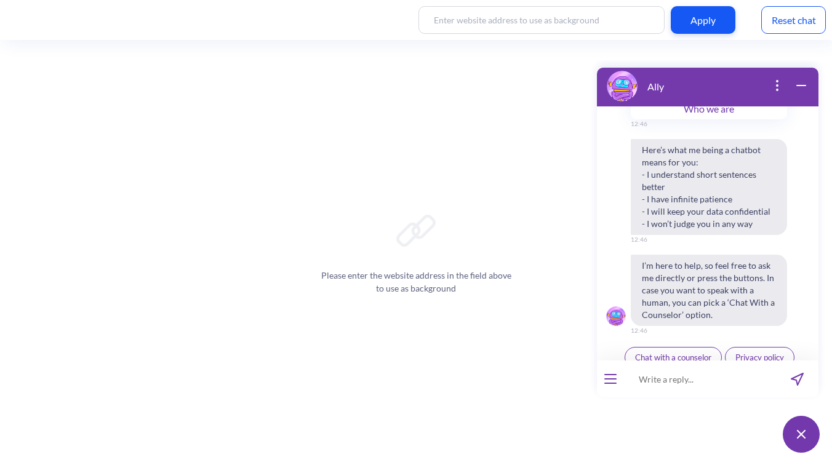
click at [703, 371] on input at bounding box center [700, 379] width 152 height 37
paste input "How do we take mefabon"
type input "How do we take mefabon"
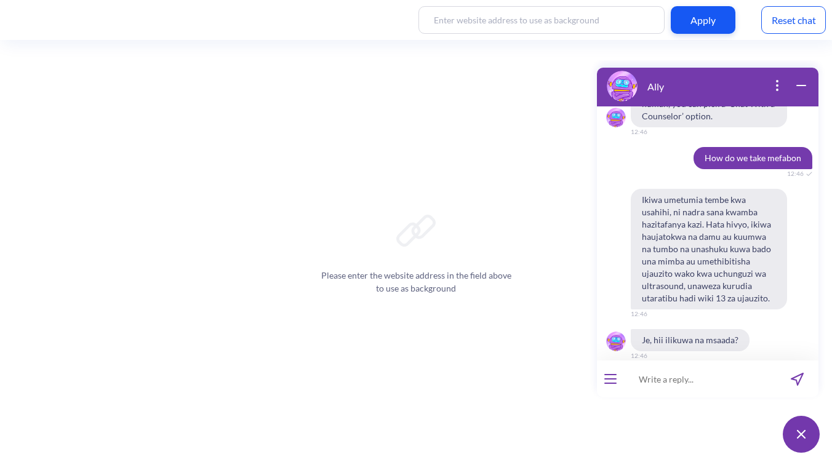
scroll to position [1858, 0]
click at [692, 377] on span "👍" at bounding box center [692, 382] width 10 height 10
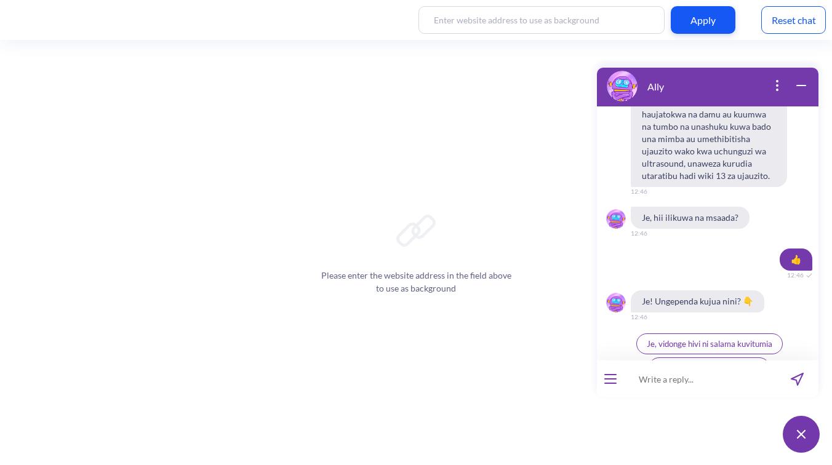
scroll to position [1990, 0]
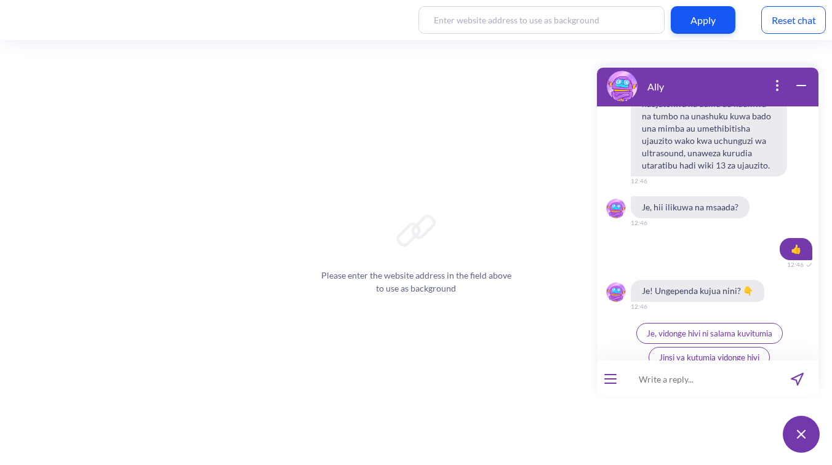
click at [609, 379] on icon "open menu" at bounding box center [610, 379] width 11 height 0
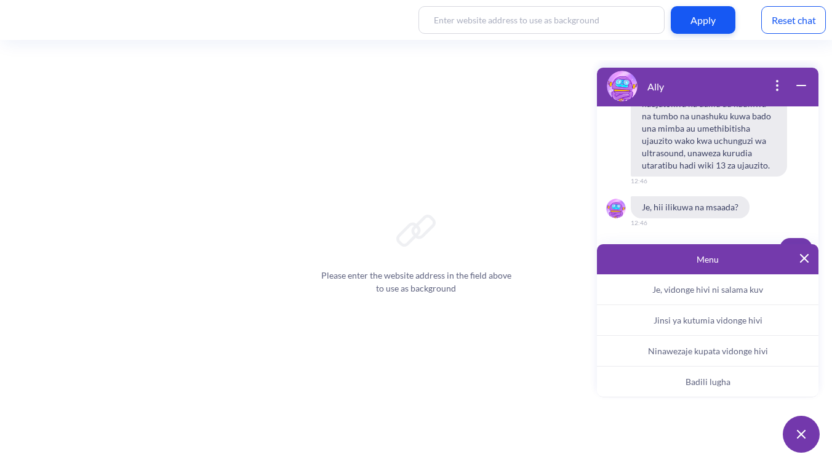
click at [649, 381] on button "Badili lugha" at bounding box center [707, 382] width 221 height 31
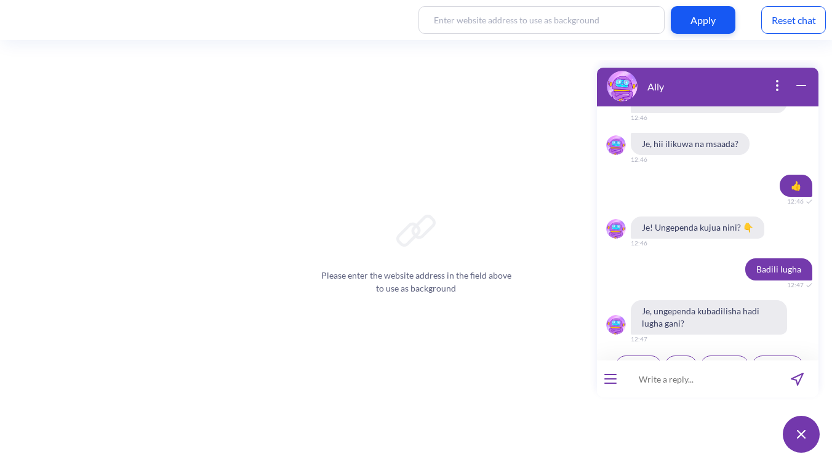
scroll to position [2062, 0]
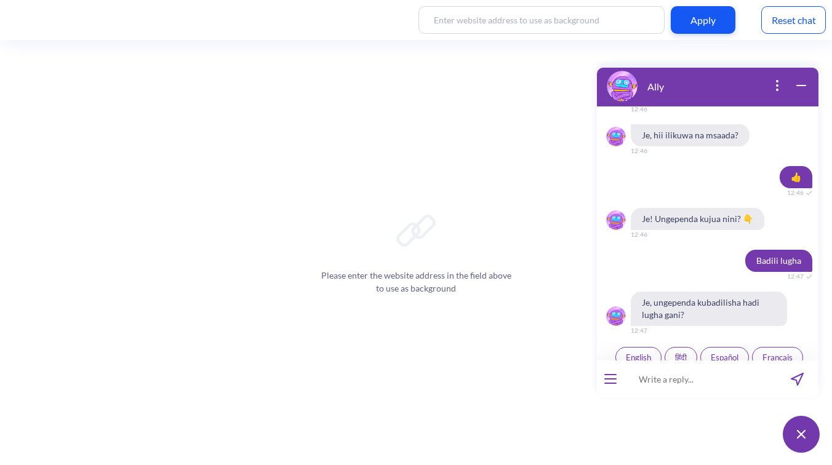
click at [626, 353] on span "English" at bounding box center [638, 358] width 25 height 10
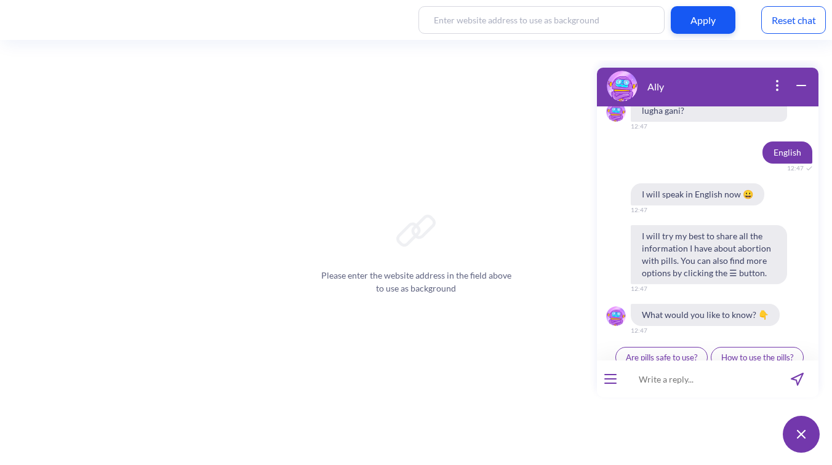
scroll to position [2266, 0]
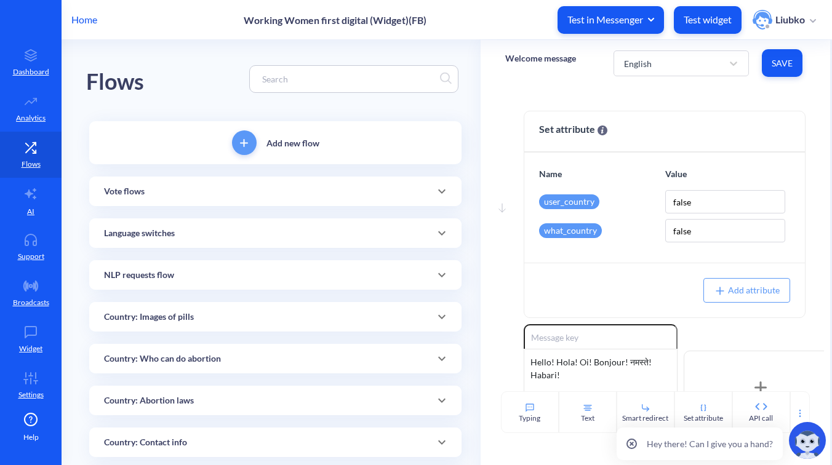
click at [325, 184] on div "Vote flows" at bounding box center [275, 192] width 372 height 30
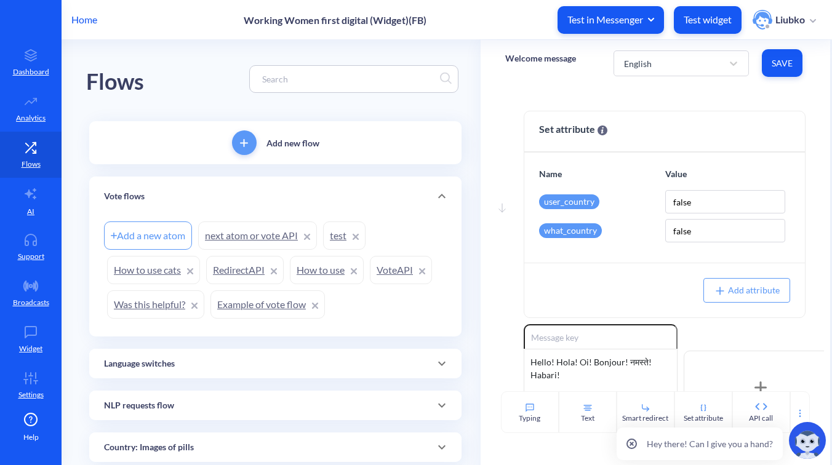
click at [258, 299] on link "Example of vote flow" at bounding box center [267, 304] width 114 height 28
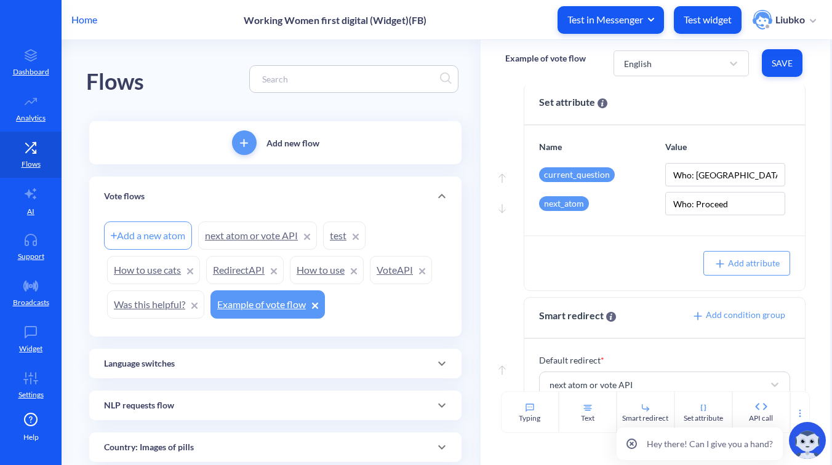
scroll to position [346, 0]
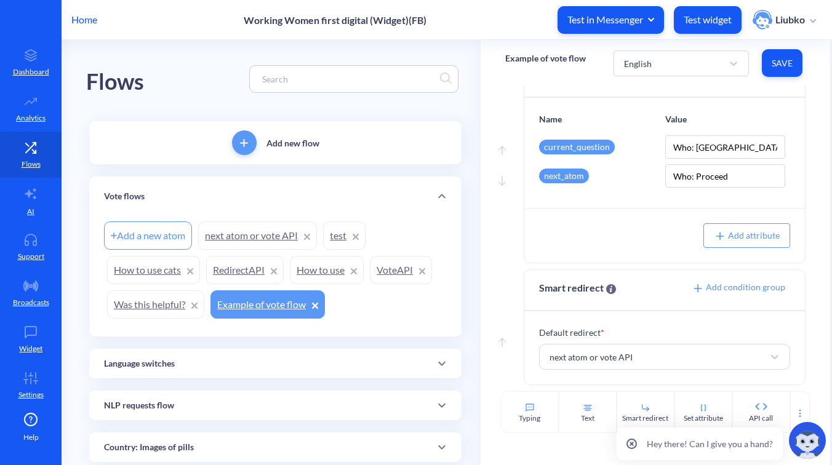
click at [266, 241] on link "next atom or vote API" at bounding box center [257, 235] width 119 height 28
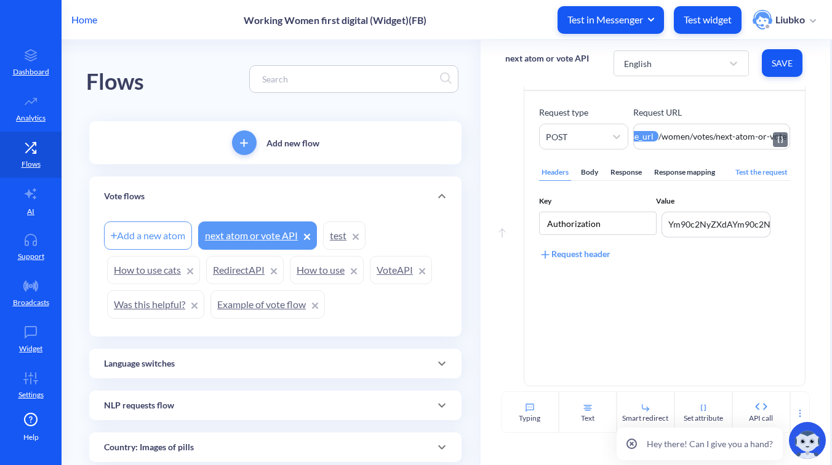
scroll to position [128, 0]
click at [582, 165] on div "Body" at bounding box center [589, 171] width 22 height 17
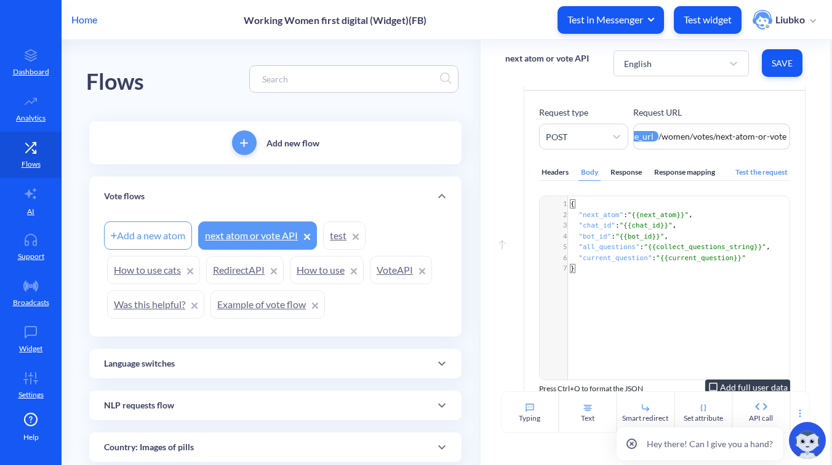
scroll to position [151, 0]
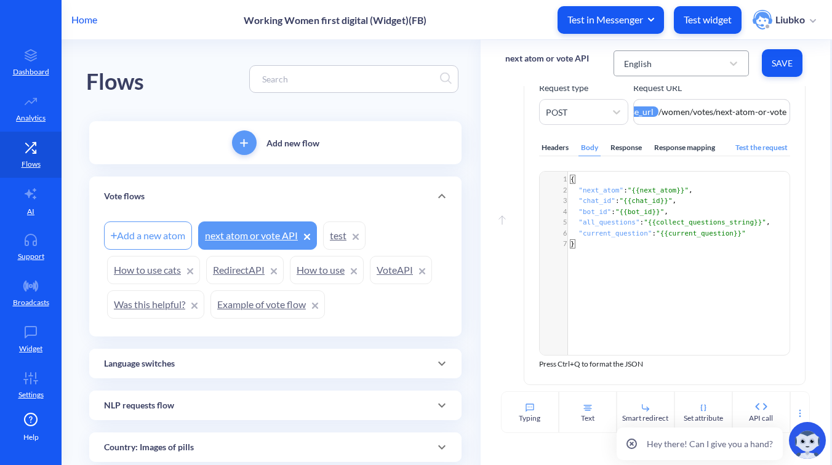
click at [690, 55] on div "English" at bounding box center [670, 63] width 105 height 22
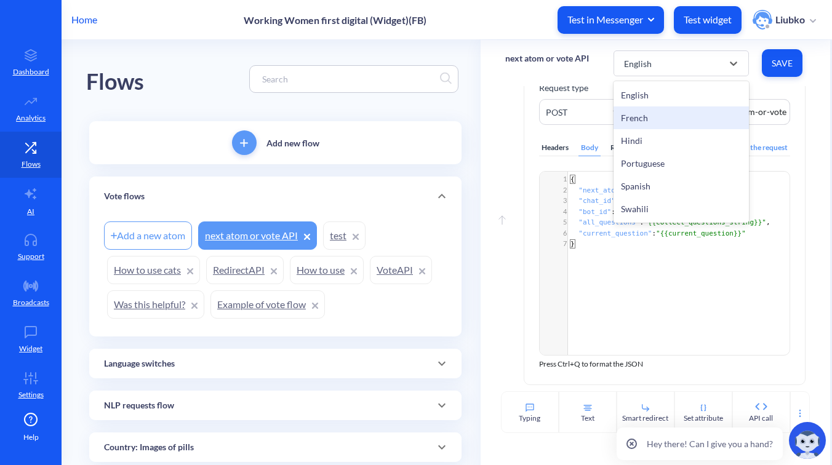
click at [686, 116] on div "French" at bounding box center [680, 117] width 135 height 23
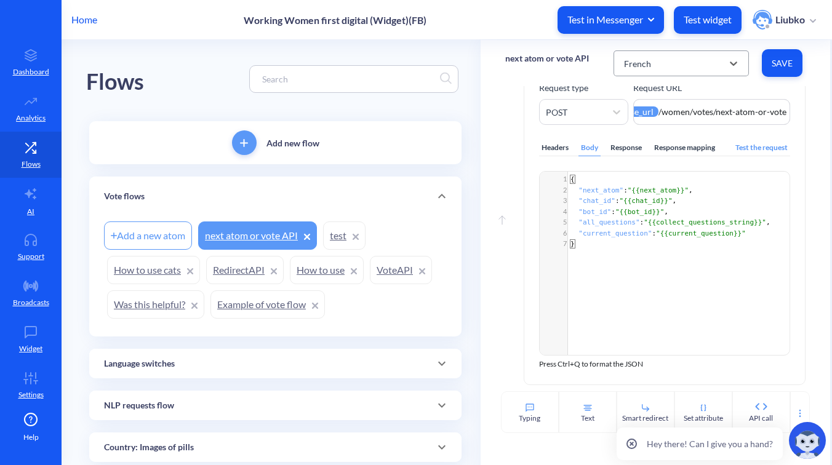
click at [685, 60] on div "French" at bounding box center [670, 63] width 105 height 22
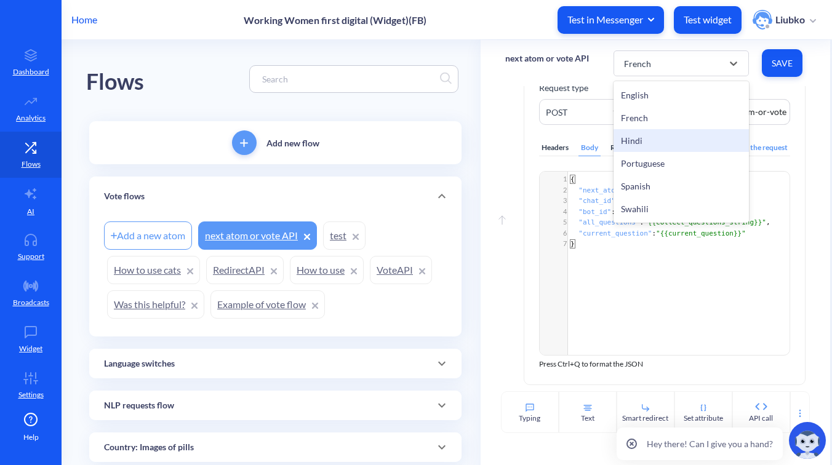
click at [679, 135] on div "Hindi" at bounding box center [680, 140] width 135 height 23
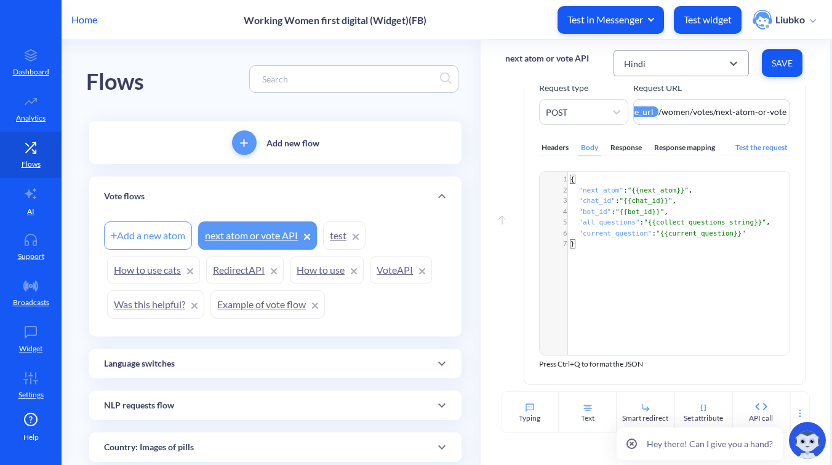
click at [681, 74] on div "Hindi" at bounding box center [680, 63] width 135 height 26
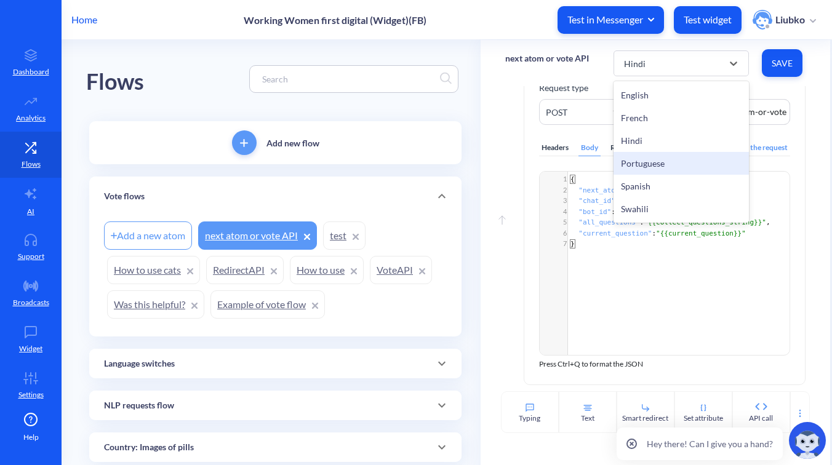
click at [674, 165] on div "Portuguese" at bounding box center [680, 163] width 135 height 23
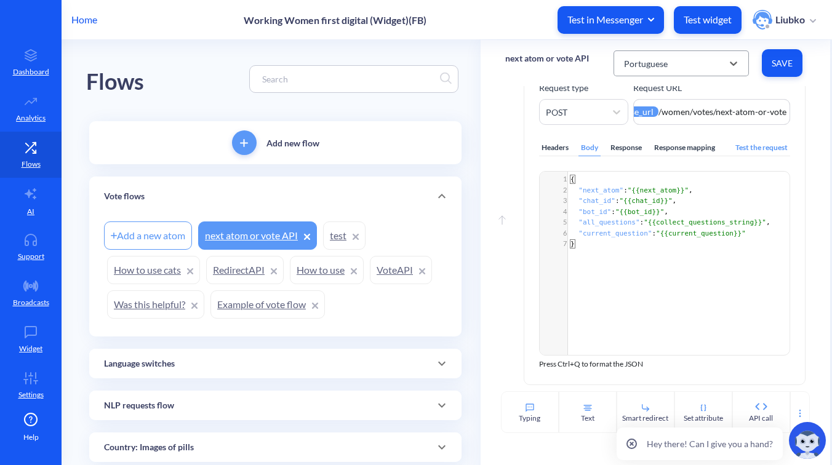
click at [676, 70] on div "Portuguese" at bounding box center [670, 63] width 105 height 22
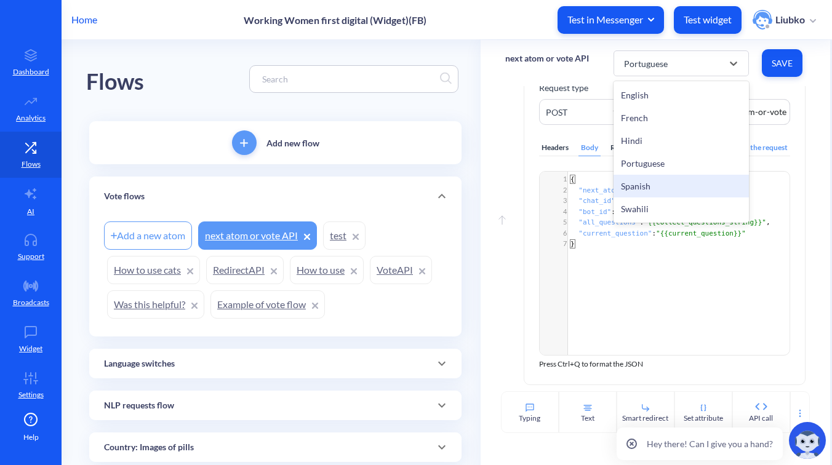
click at [669, 186] on div "Spanish" at bounding box center [680, 186] width 135 height 23
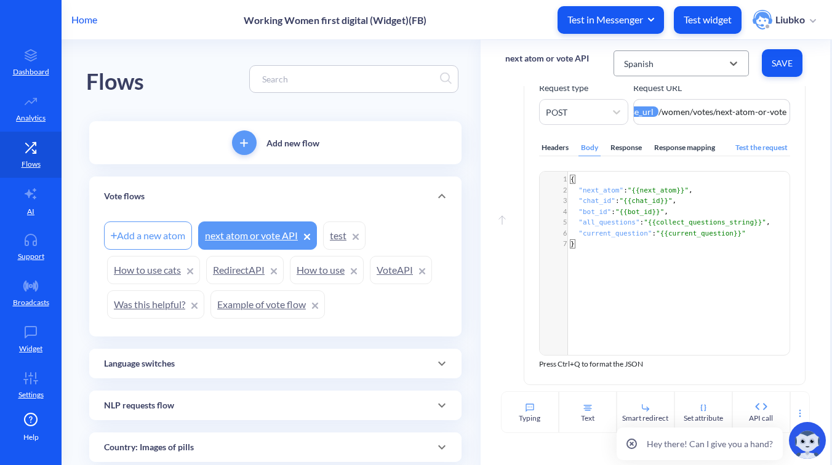
click at [668, 71] on div "Spanish" at bounding box center [670, 63] width 105 height 22
click at [655, 71] on div "Swahili" at bounding box center [670, 63] width 105 height 22
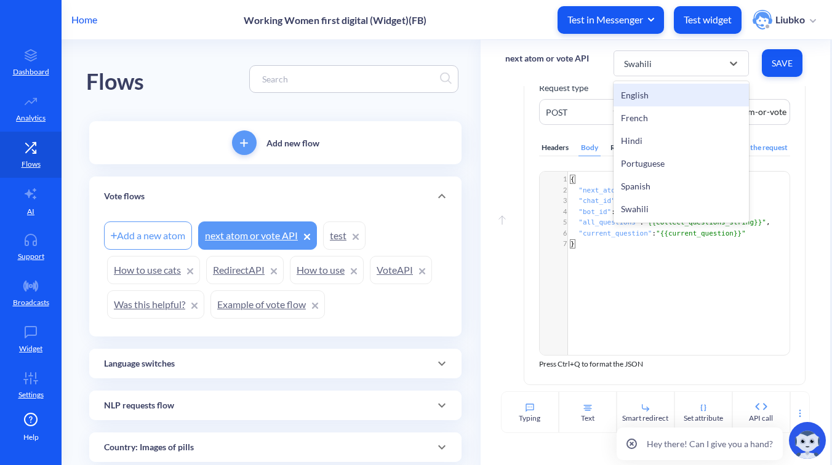
click at [662, 93] on div "English" at bounding box center [680, 95] width 135 height 23
click at [658, 113] on div "French" at bounding box center [680, 117] width 135 height 23
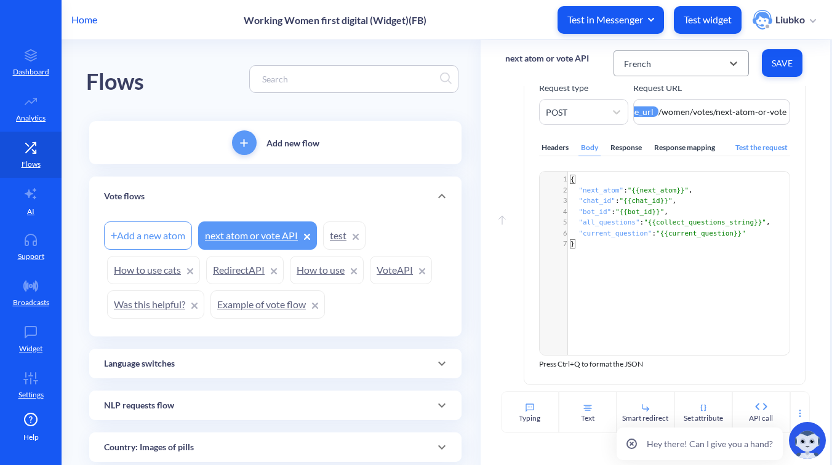
click at [660, 71] on div "French" at bounding box center [670, 63] width 105 height 22
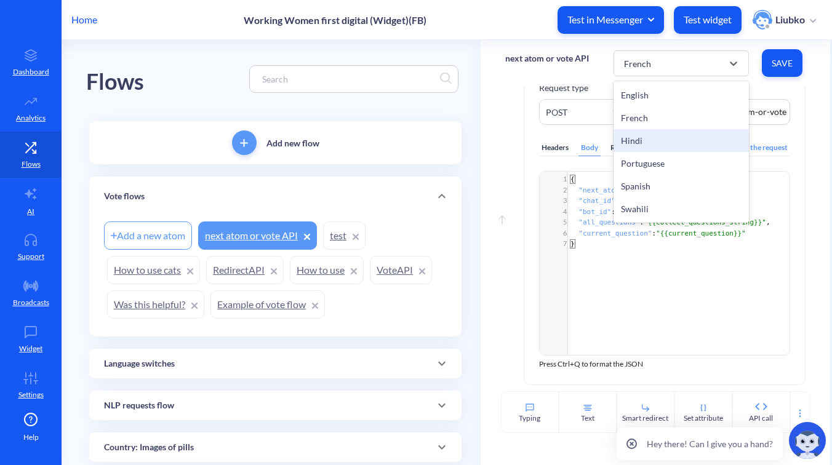
click at [653, 134] on div "Hindi" at bounding box center [680, 140] width 135 height 23
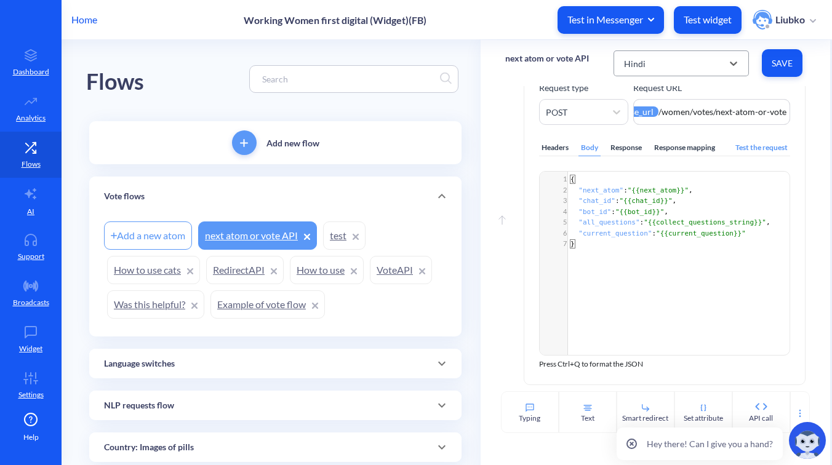
click at [654, 69] on div "Hindi" at bounding box center [670, 63] width 105 height 22
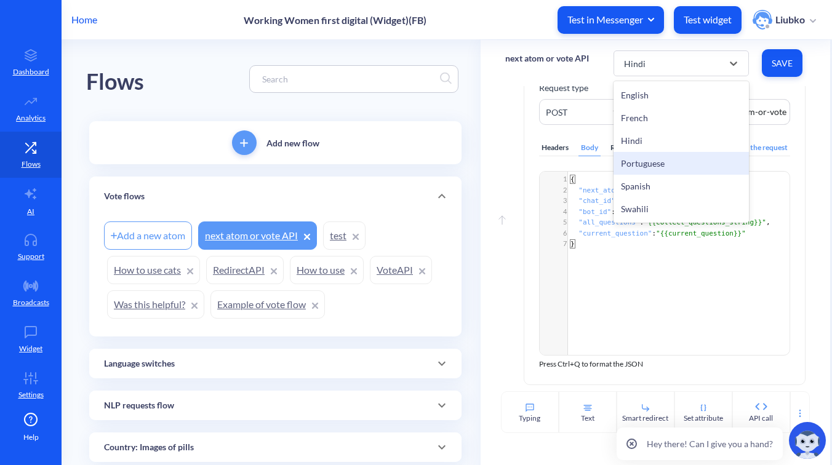
click at [654, 157] on div "Portuguese" at bounding box center [680, 163] width 135 height 23
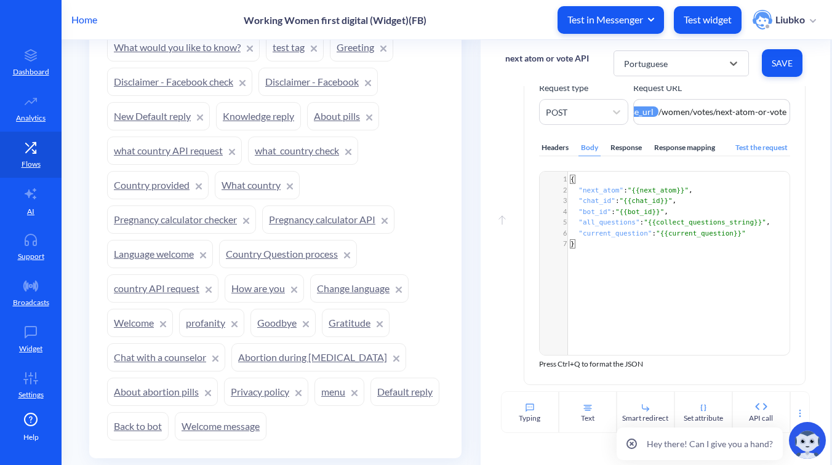
scroll to position [1035, 0]
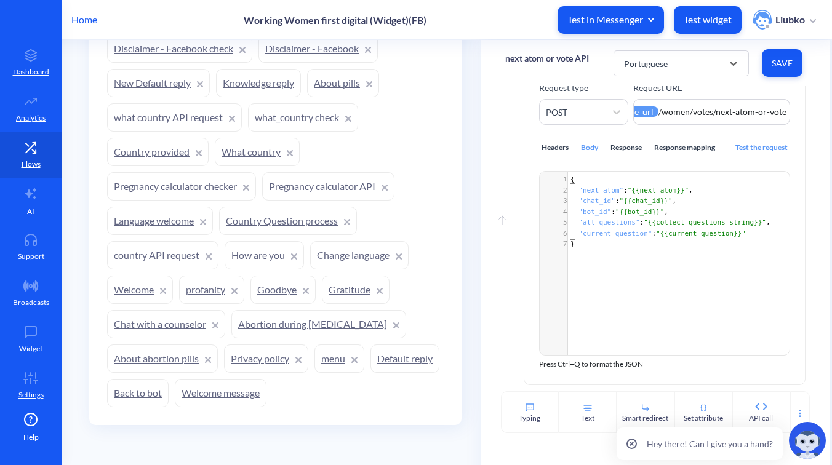
click at [266, 397] on link "Welcome message" at bounding box center [221, 393] width 92 height 28
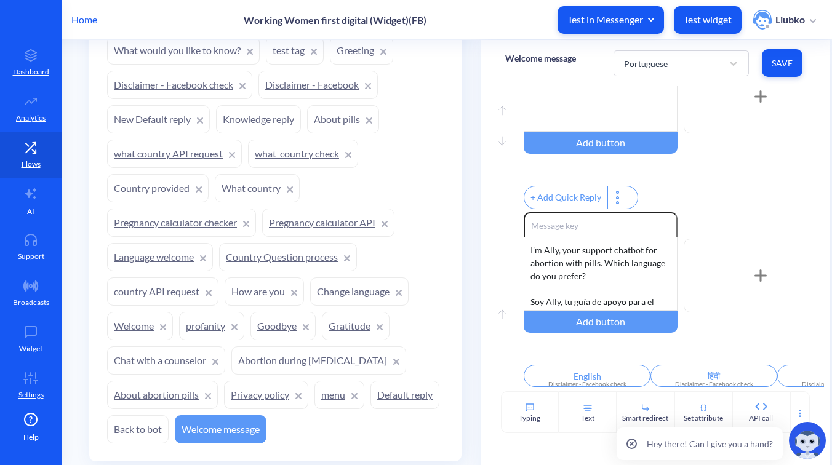
scroll to position [1035, 0]
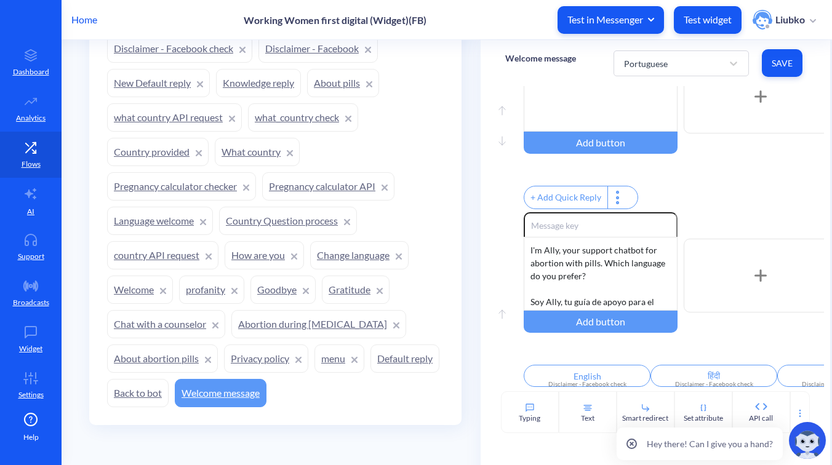
click at [134, 291] on link "Welcome" at bounding box center [140, 290] width 66 height 28
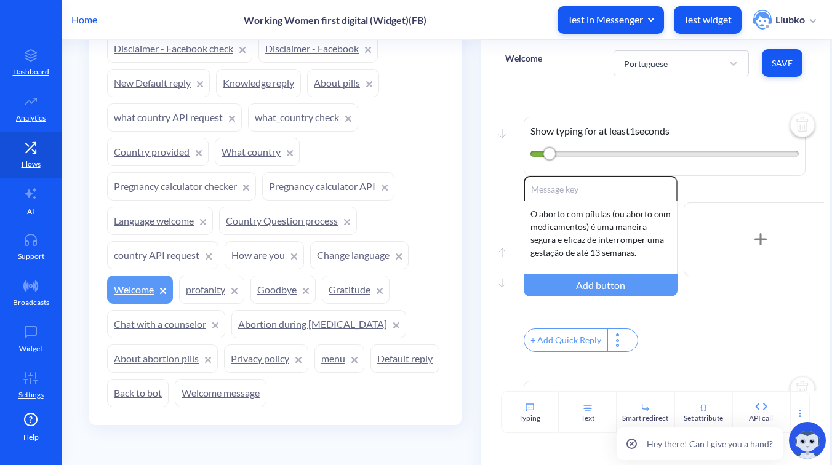
scroll to position [263, 0]
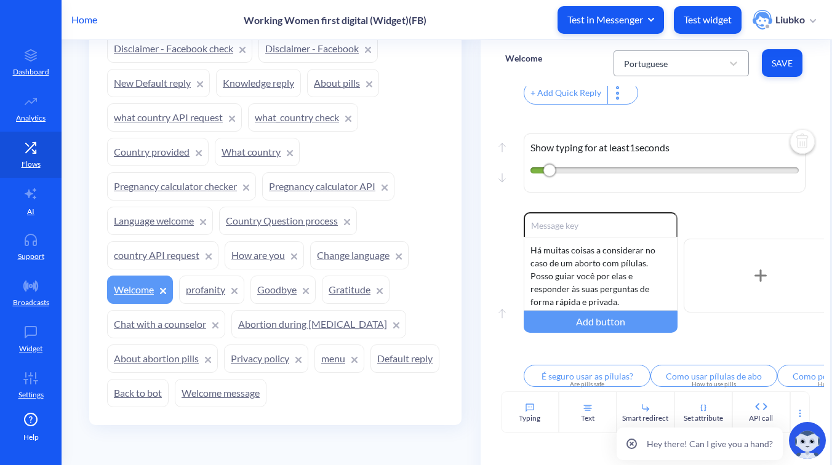
click at [681, 67] on div "Portuguese" at bounding box center [670, 63] width 105 height 22
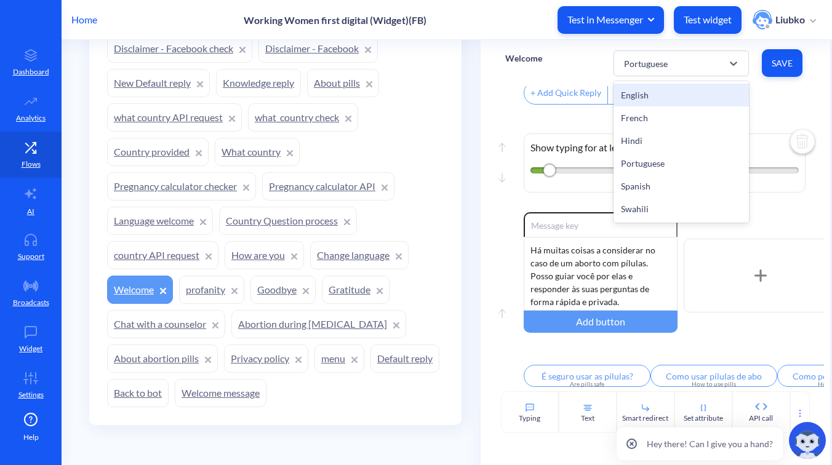
click at [680, 95] on div "English" at bounding box center [680, 95] width 135 height 23
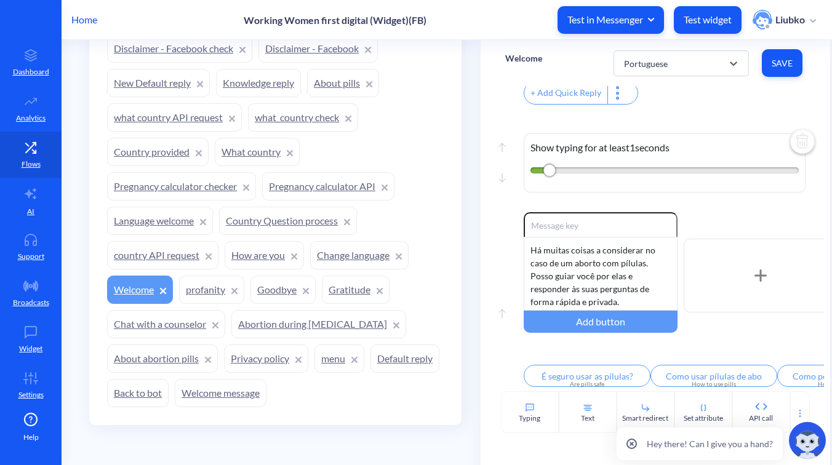
type input "Are pills safe to use"
type input "How to use pills"
type input "How can I get pills?"
type input "About Ally"
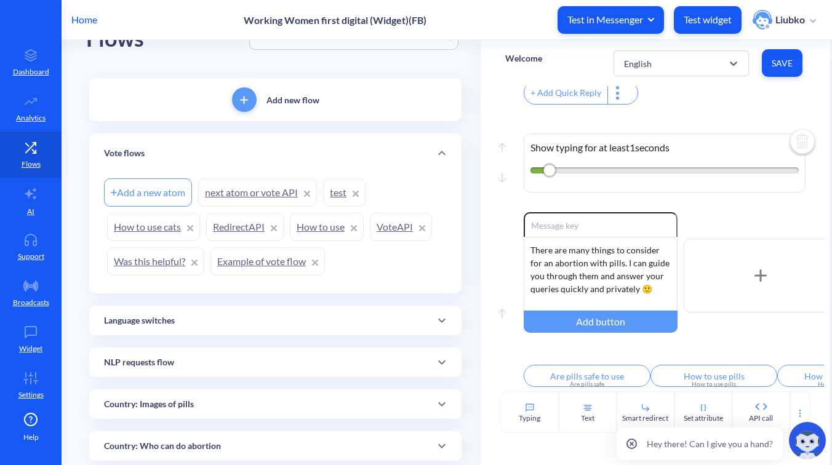
scroll to position [0, 0]
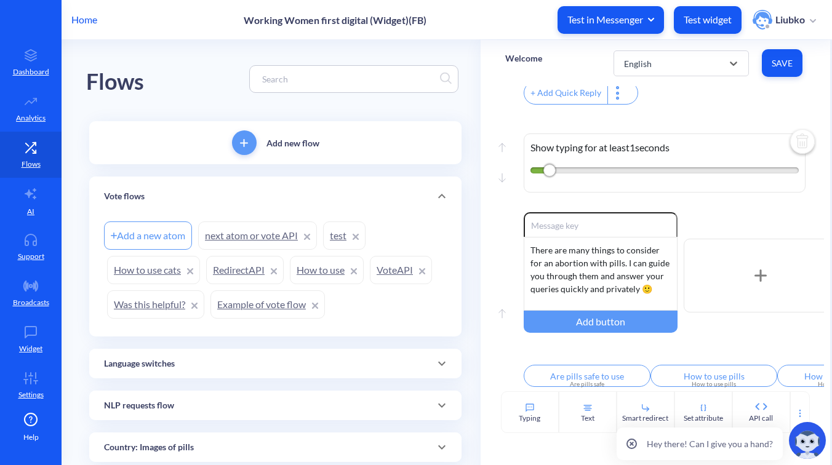
click at [300, 84] on input at bounding box center [348, 79] width 184 height 14
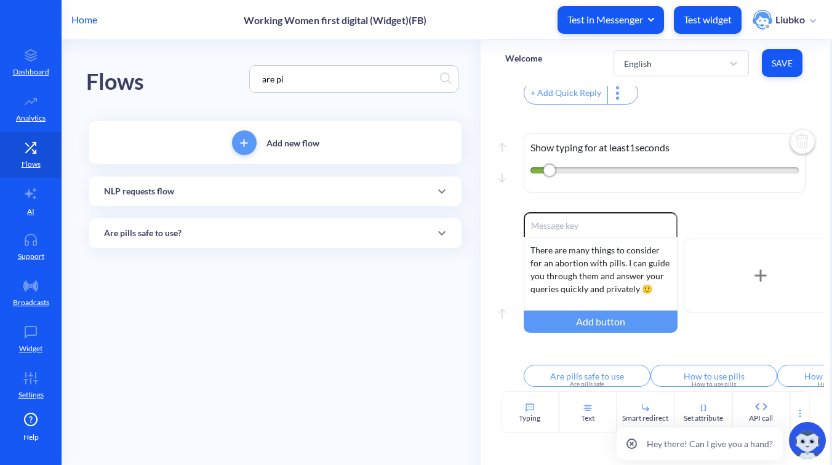
click at [244, 228] on div "Are pills safe to use?" at bounding box center [275, 233] width 343 height 13
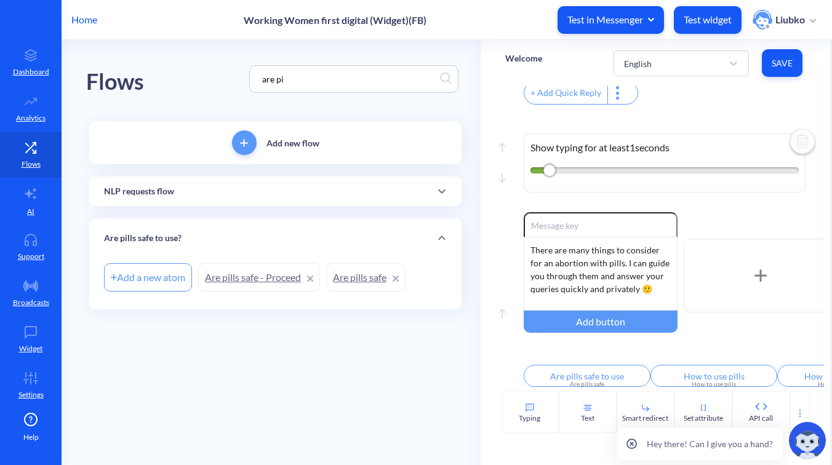
click at [353, 278] on link "Are pills safe" at bounding box center [365, 277] width 79 height 28
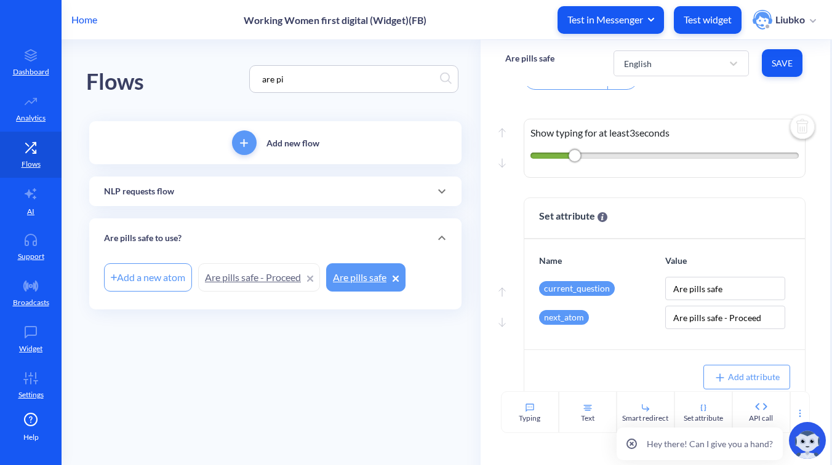
scroll to position [995, 0]
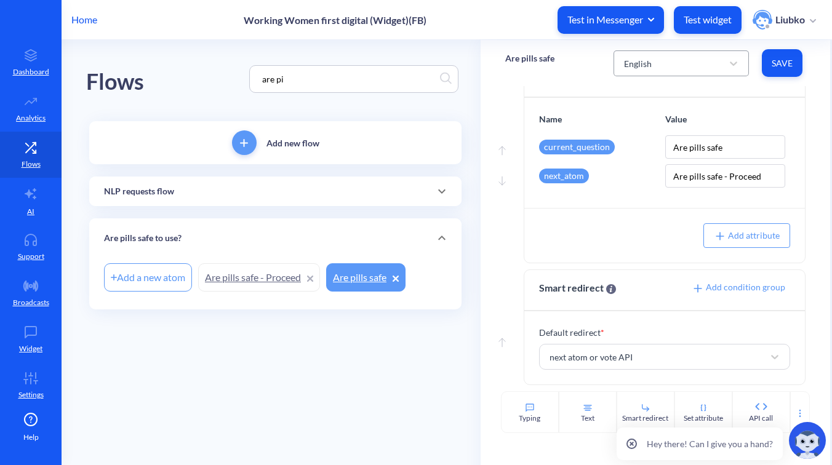
click at [647, 64] on div "English" at bounding box center [638, 63] width 28 height 13
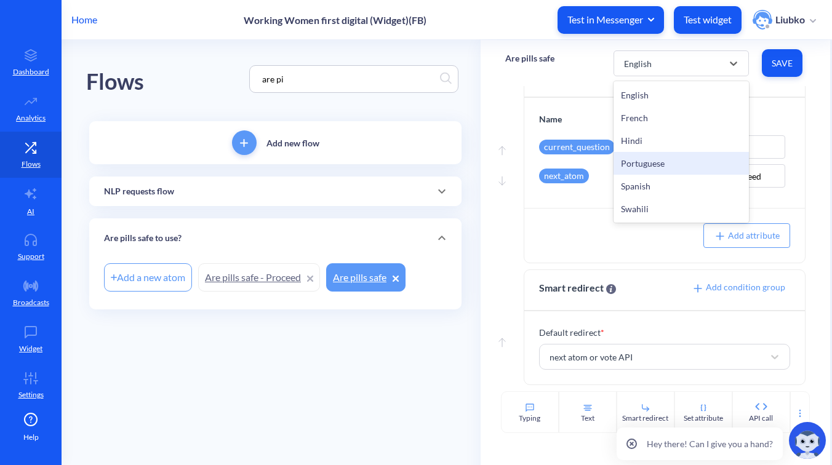
click at [650, 164] on div "Portuguese" at bounding box center [680, 163] width 135 height 23
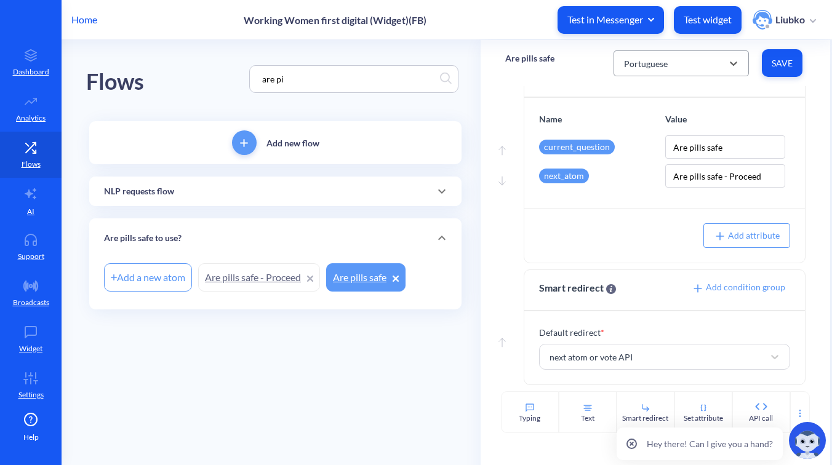
click at [663, 63] on div "Portuguese" at bounding box center [646, 63] width 44 height 13
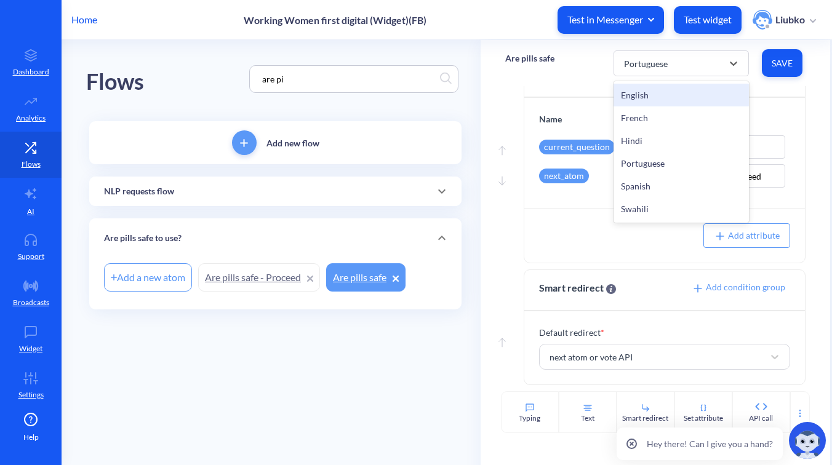
click at [663, 91] on div "English" at bounding box center [680, 95] width 135 height 23
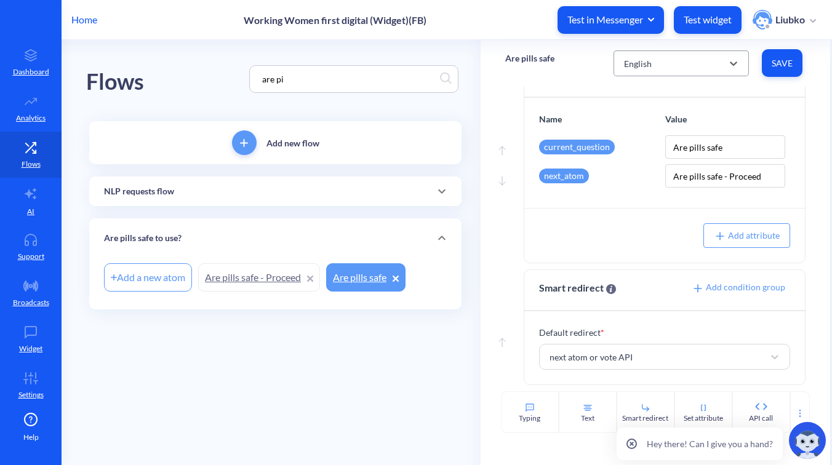
click at [686, 63] on div "English" at bounding box center [670, 63] width 105 height 22
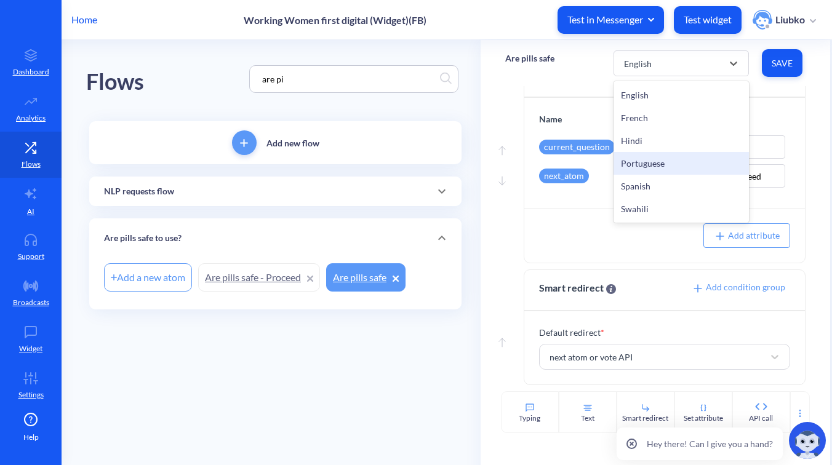
click at [674, 163] on div "Portuguese" at bounding box center [680, 163] width 135 height 23
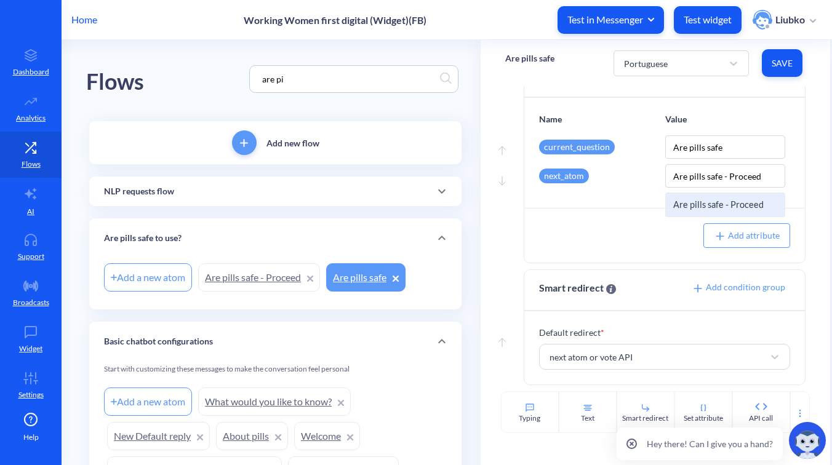
drag, startPoint x: 761, startPoint y: 178, endPoint x: 650, endPoint y: 163, distance: 112.4
click at [650, 163] on div "Name Value current_question Are pills safe next_atom Are pills safe - Proceed A…" at bounding box center [664, 153] width 281 height 110
drag, startPoint x: 296, startPoint y: 78, endPoint x: 185, endPoint y: 75, distance: 111.4
click at [185, 75] on div "Flows are pi" at bounding box center [275, 79] width 378 height 78
paste input "Are pills safe - Proceed"
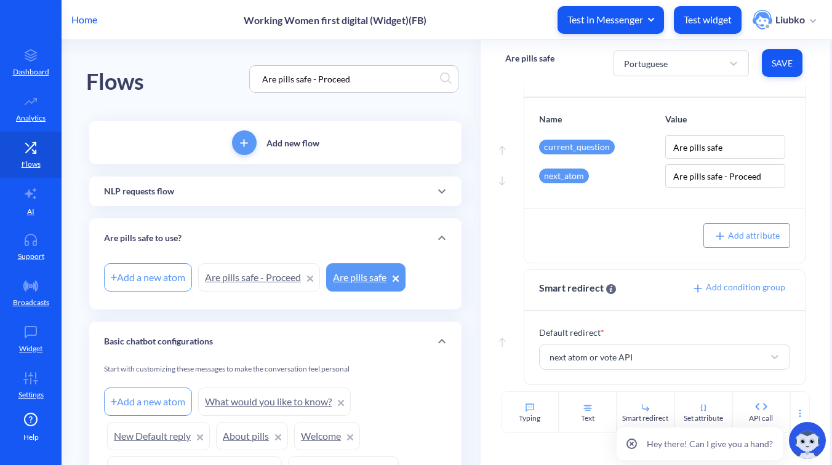
type input "Are pills safe - Proceed"
click at [256, 273] on link "Are pills safe - Proceed" at bounding box center [259, 277] width 122 height 28
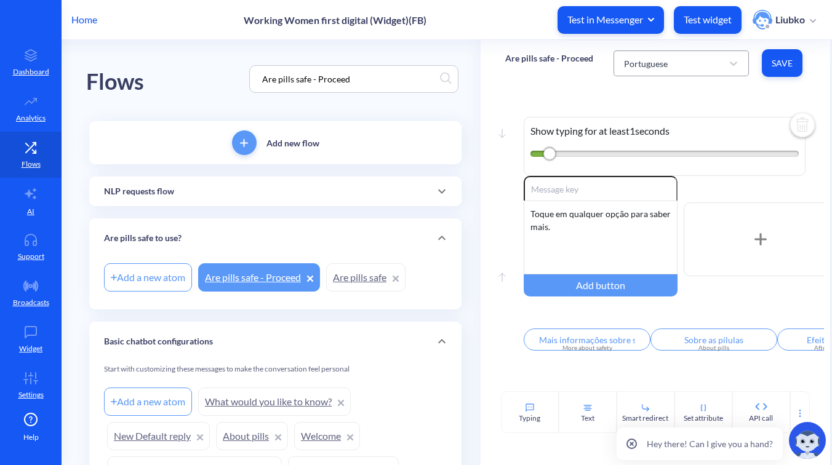
click at [684, 65] on div "Portuguese" at bounding box center [670, 63] width 105 height 22
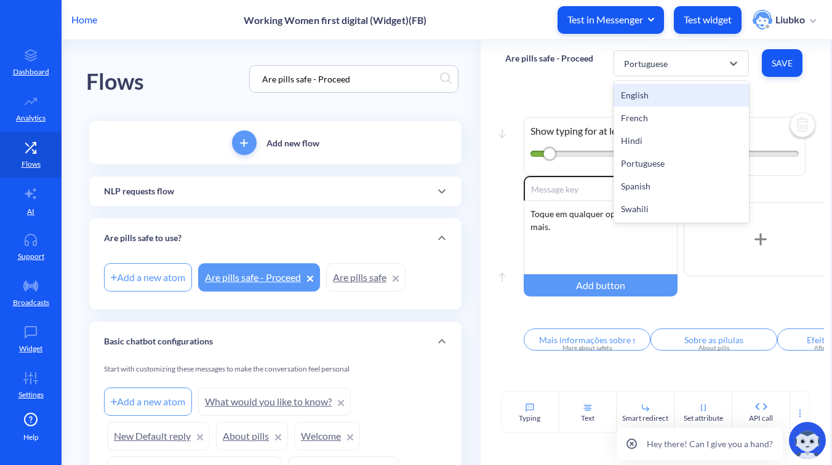
click at [676, 96] on div "English" at bounding box center [680, 95] width 135 height 23
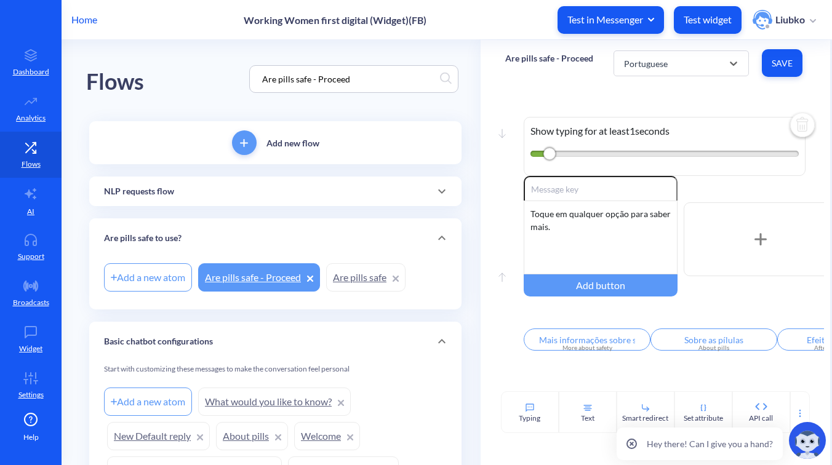
type input "More about safety"
type input "About pills"
type input "After effects of pills"
click at [353, 272] on link "Are pills safe" at bounding box center [365, 277] width 79 height 28
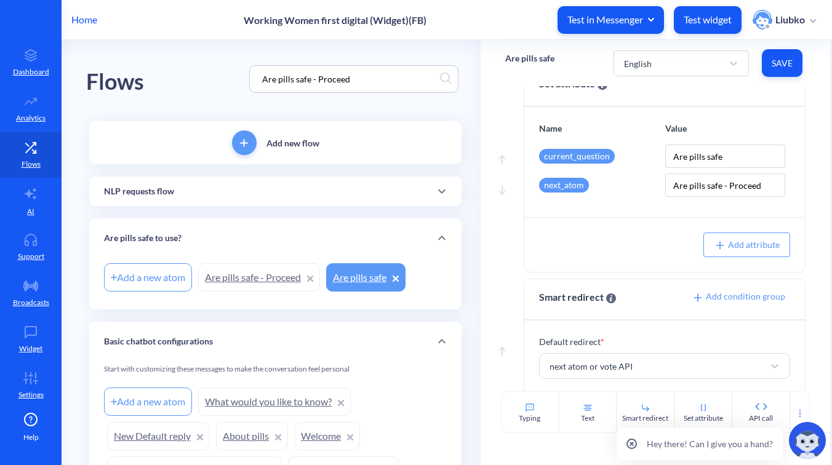
scroll to position [995, 0]
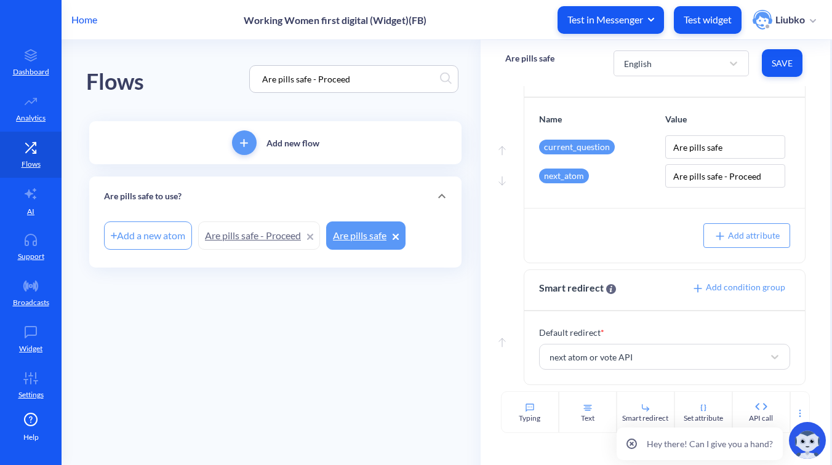
drag, startPoint x: 363, startPoint y: 76, endPoint x: 191, endPoint y: 71, distance: 171.7
click at [191, 71] on div "Flows Are pills safe - Proceed" at bounding box center [275, 79] width 378 height 78
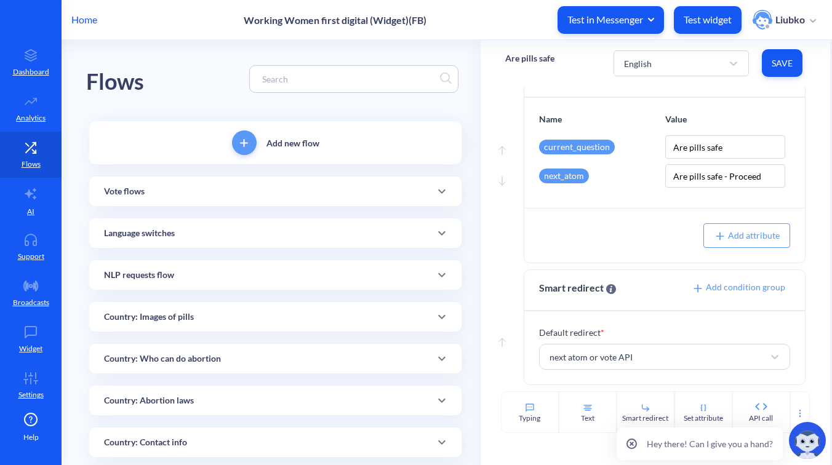
click at [204, 188] on div "Vote flows" at bounding box center [275, 191] width 343 height 13
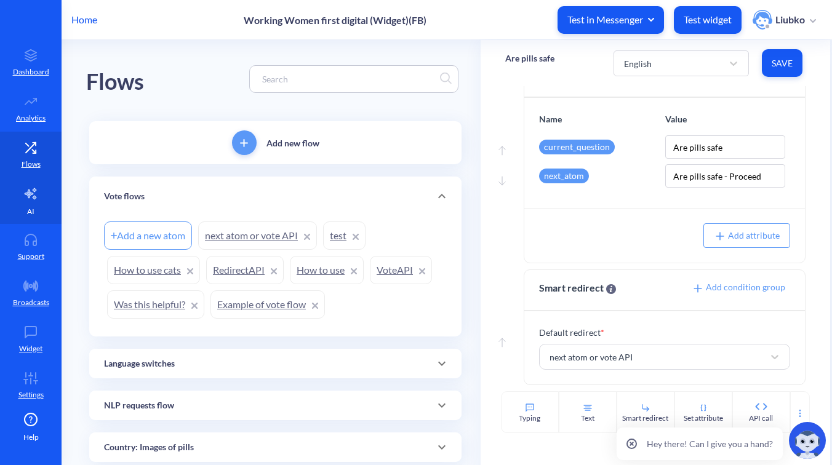
click at [32, 202] on link "AI" at bounding box center [31, 201] width 62 height 46
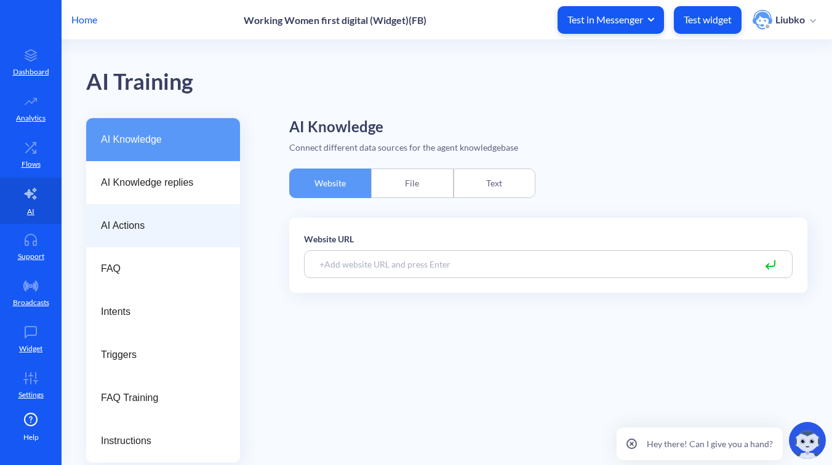
click at [164, 223] on span "AI Actions" at bounding box center [158, 225] width 114 height 15
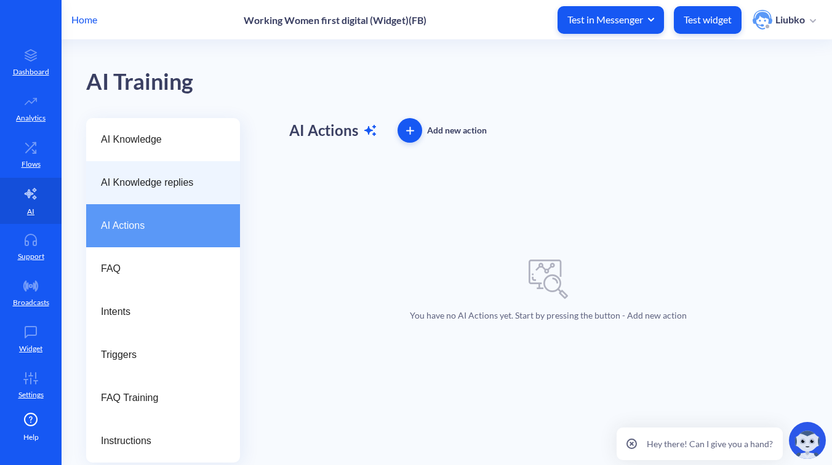
click at [174, 187] on span "AI Knowledge replies" at bounding box center [158, 182] width 114 height 15
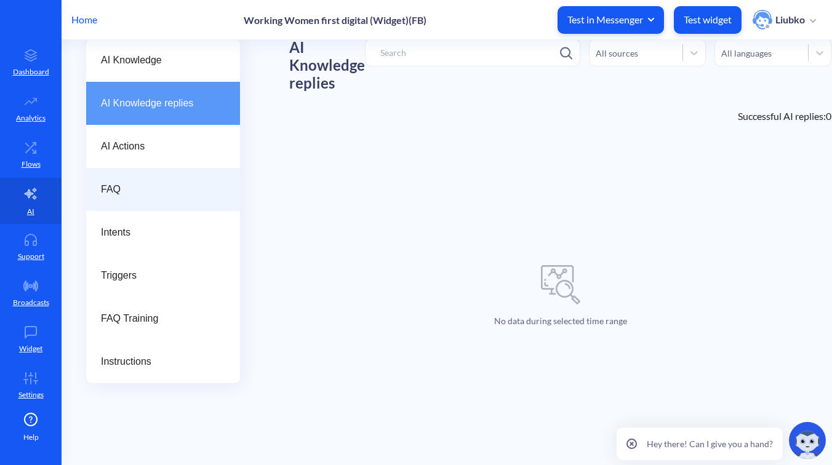
scroll to position [82, 0]
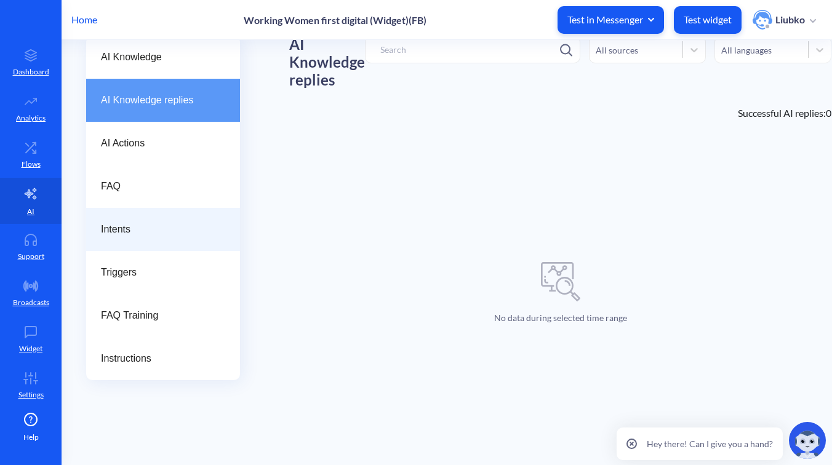
click at [171, 231] on span "Intents" at bounding box center [158, 229] width 114 height 15
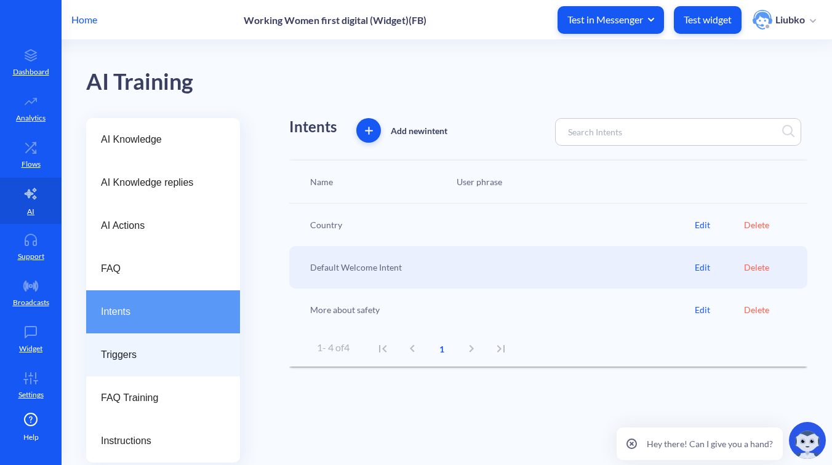
click at [154, 347] on div "Triggers" at bounding box center [163, 354] width 154 height 43
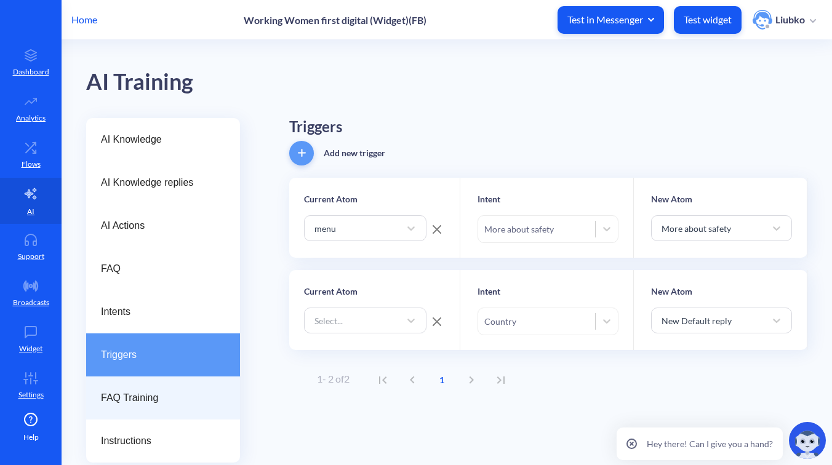
click at [156, 401] on span "FAQ Training" at bounding box center [158, 398] width 114 height 15
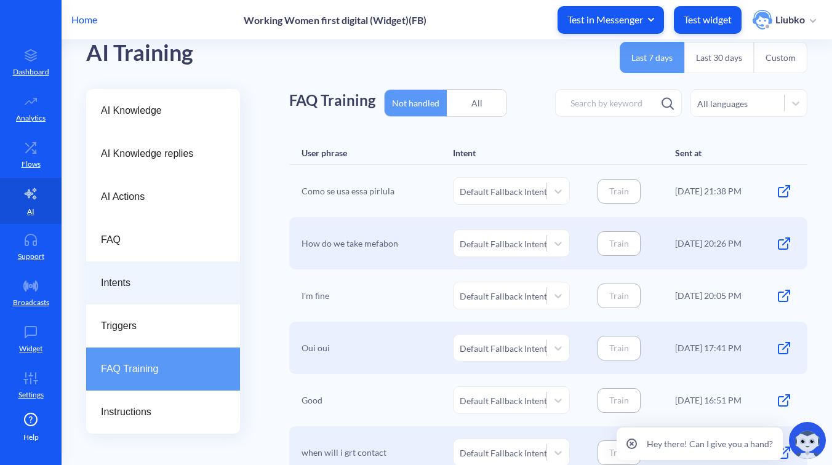
scroll to position [26, 0]
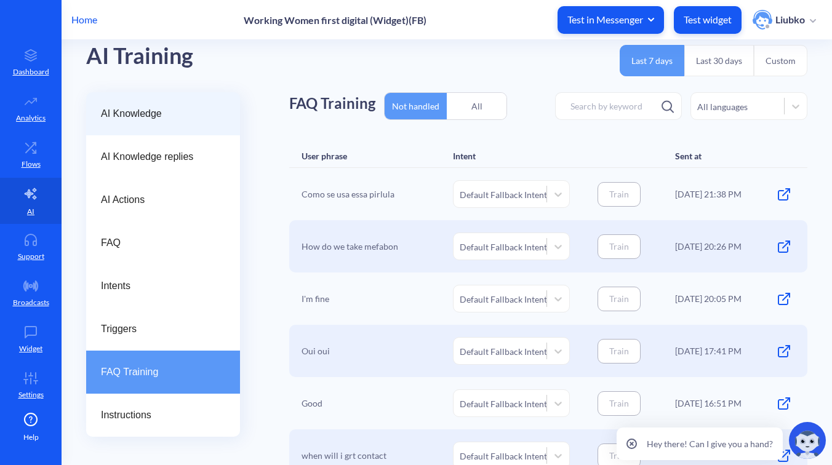
click at [185, 118] on span "AI Knowledge" at bounding box center [158, 113] width 114 height 15
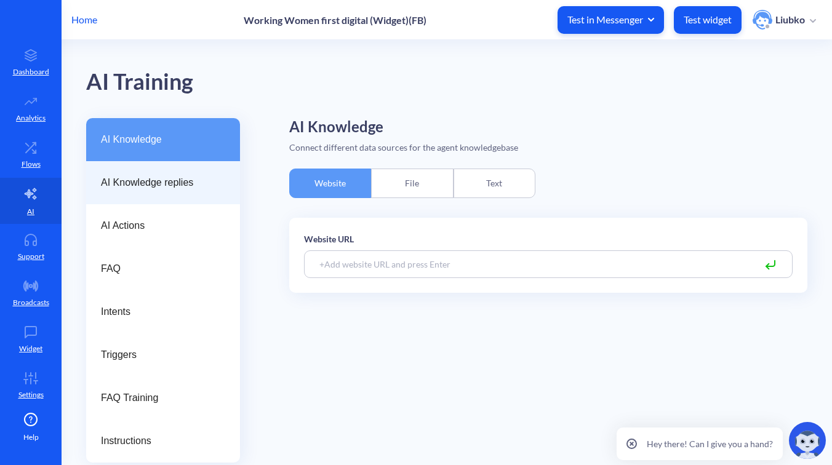
click at [172, 180] on span "AI Knowledge replies" at bounding box center [158, 182] width 114 height 15
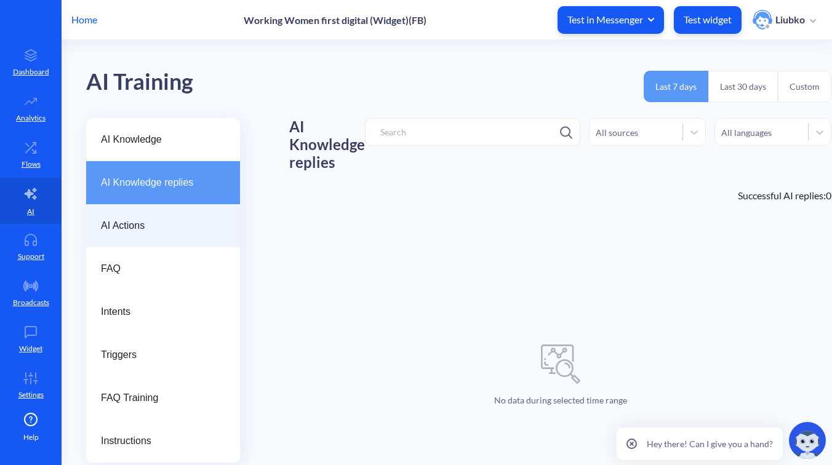
click at [168, 218] on span "AI Actions" at bounding box center [158, 225] width 114 height 15
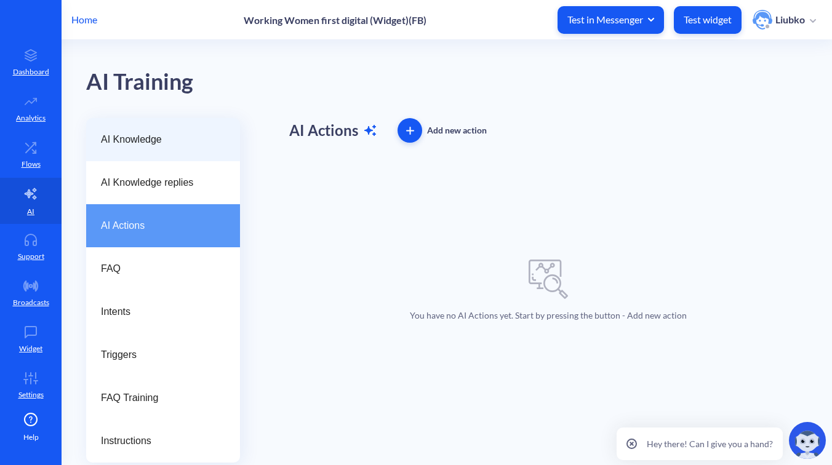
click at [165, 150] on div "AI Knowledge" at bounding box center [163, 139] width 154 height 43
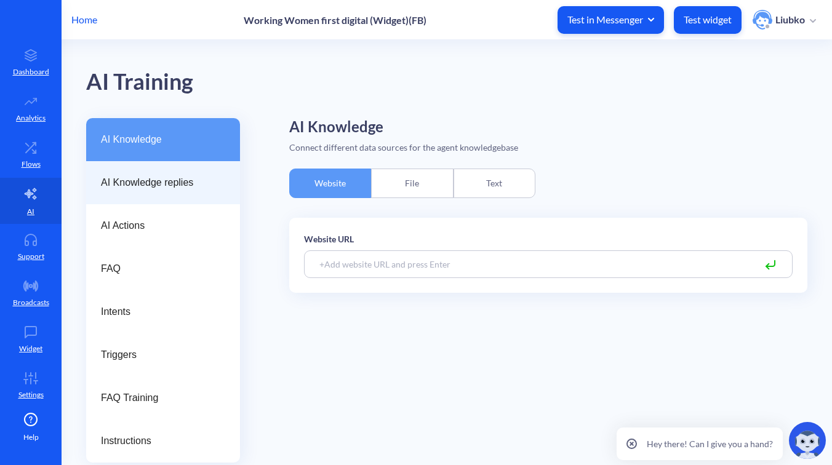
click at [173, 172] on div "AI Knowledge replies" at bounding box center [163, 182] width 154 height 43
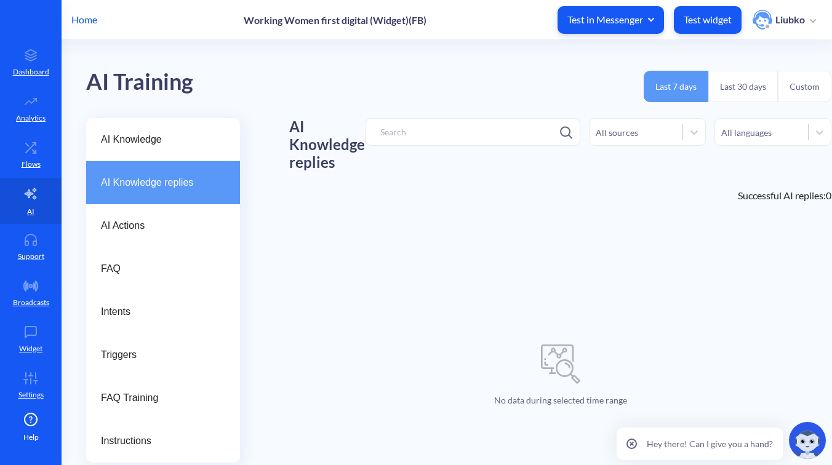
click at [730, 87] on button "Last 30 days" at bounding box center [743, 86] width 70 height 31
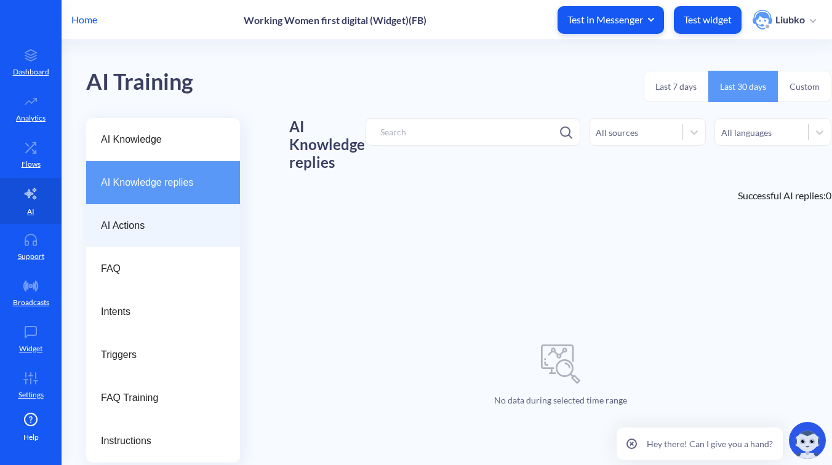
click at [185, 233] on span "AI Actions" at bounding box center [158, 225] width 114 height 15
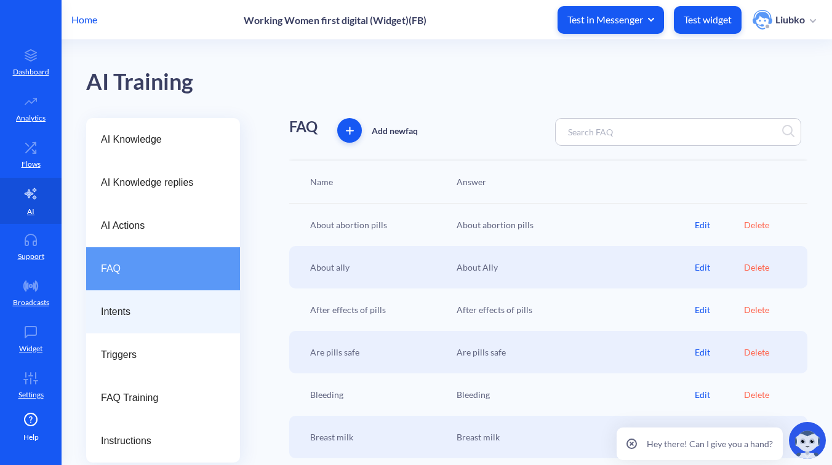
click at [173, 308] on span "Intents" at bounding box center [158, 312] width 114 height 15
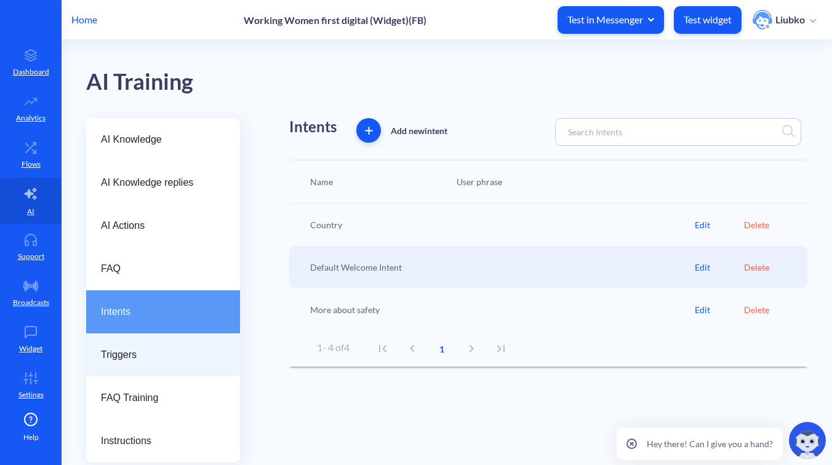
click at [170, 351] on span "Triggers" at bounding box center [158, 355] width 114 height 15
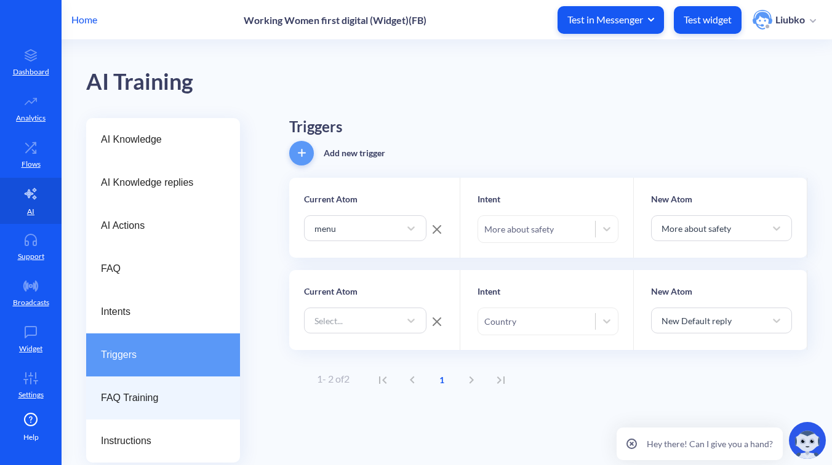
click at [154, 395] on span "FAQ Training" at bounding box center [158, 398] width 114 height 15
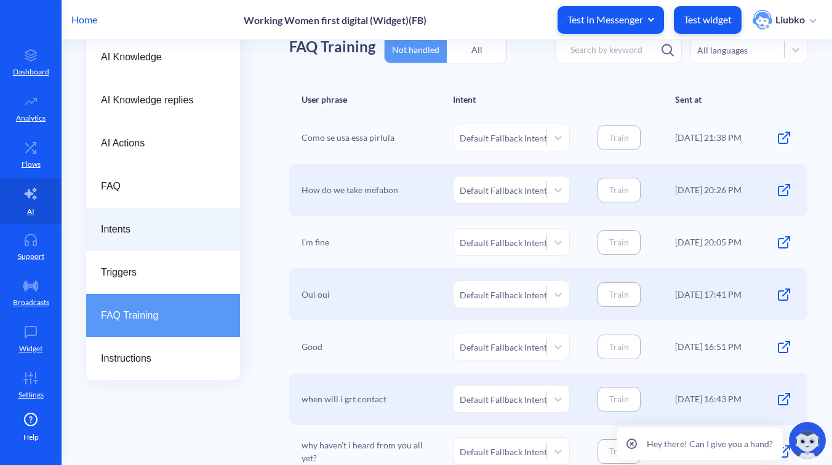
scroll to position [110, 0]
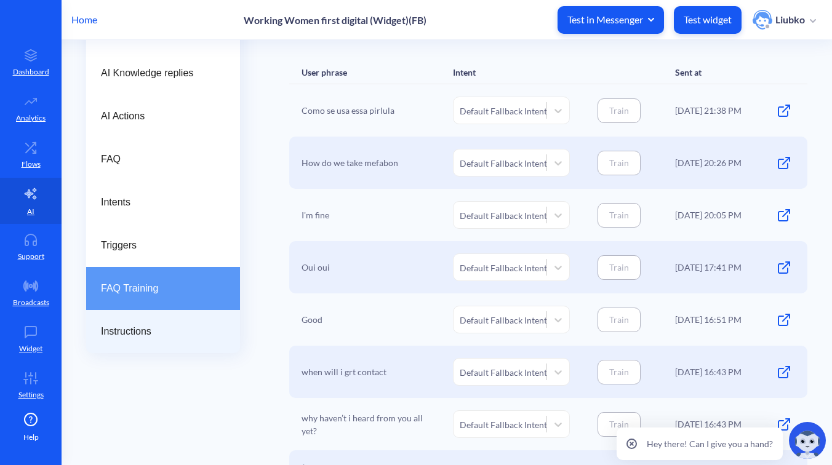
click at [173, 323] on div "Instructions" at bounding box center [163, 331] width 154 height 43
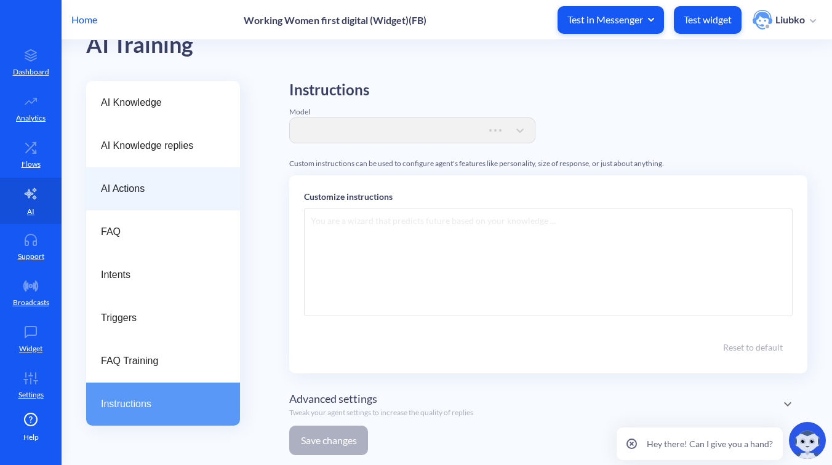
click at [153, 209] on div "AI Actions" at bounding box center [163, 188] width 154 height 43
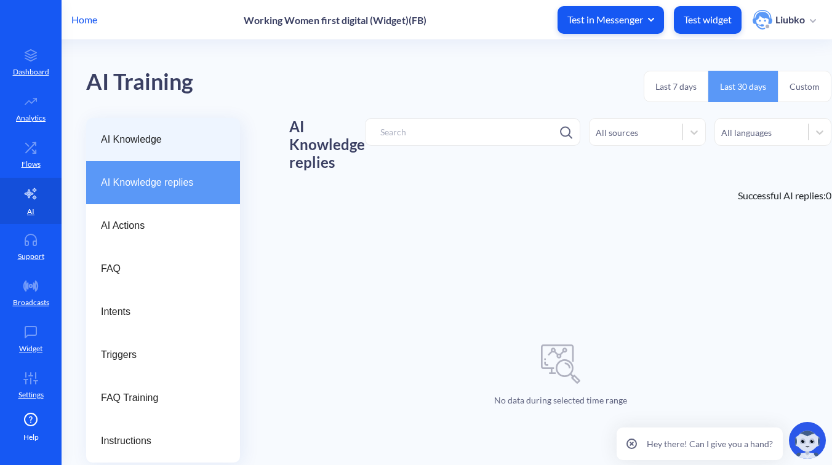
click at [181, 153] on div "AI Knowledge" at bounding box center [163, 139] width 154 height 43
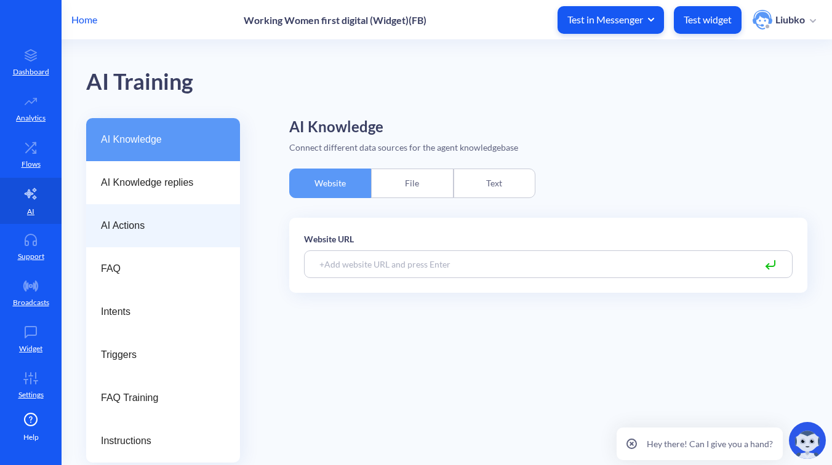
click at [160, 234] on div "AI Actions" at bounding box center [163, 225] width 154 height 43
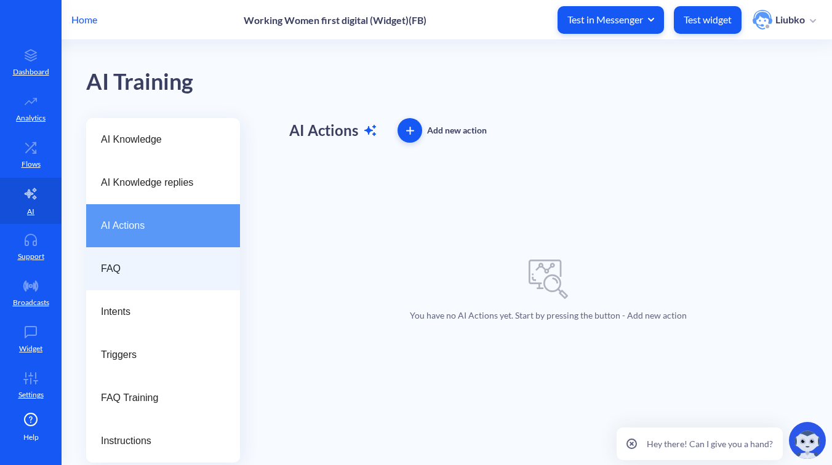
click at [170, 273] on span "FAQ" at bounding box center [158, 268] width 114 height 15
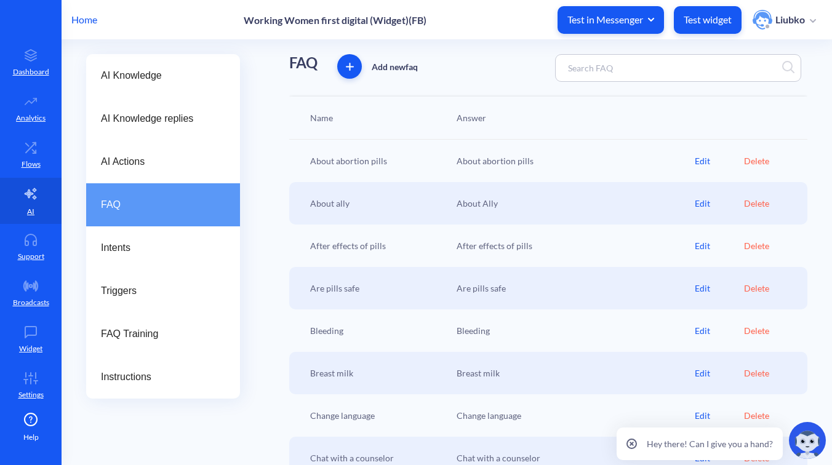
scroll to position [73, 0]
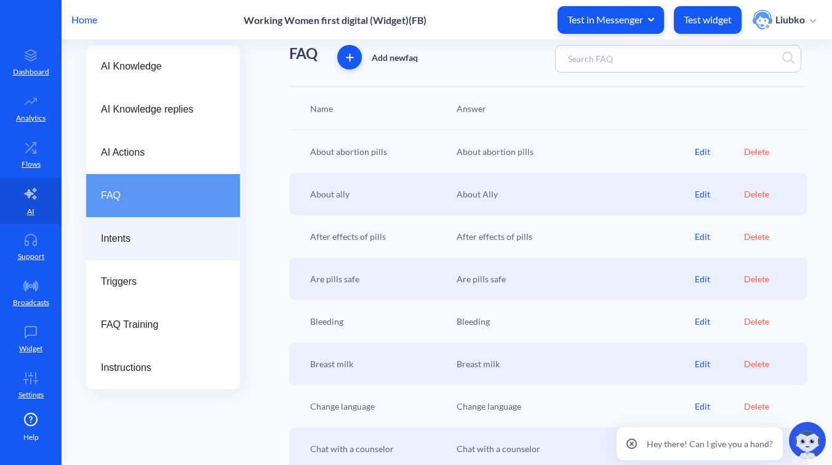
click at [171, 242] on span "Intents" at bounding box center [158, 238] width 114 height 15
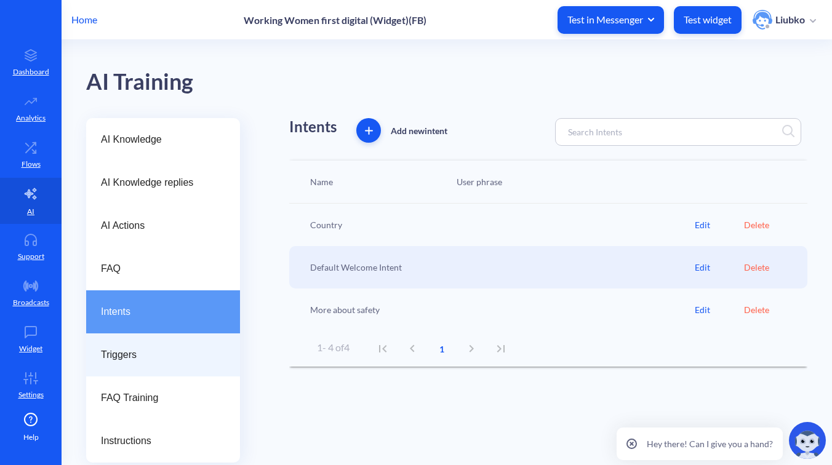
click at [153, 341] on div "Triggers" at bounding box center [163, 354] width 154 height 43
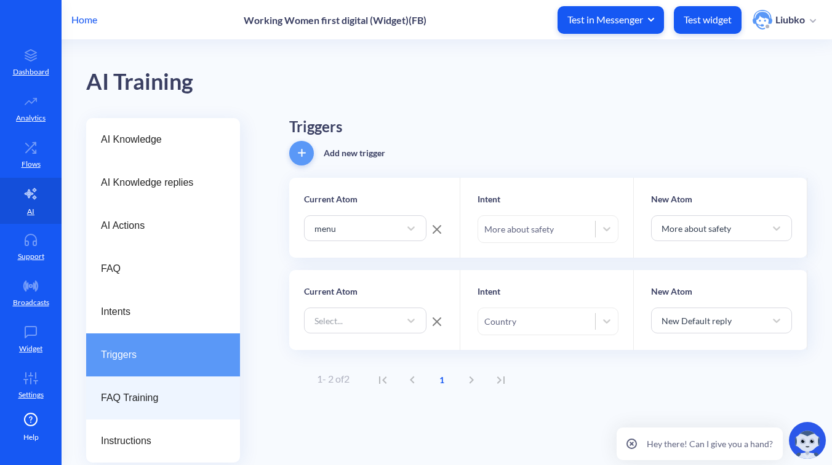
click at [151, 396] on span "FAQ Training" at bounding box center [158, 398] width 114 height 15
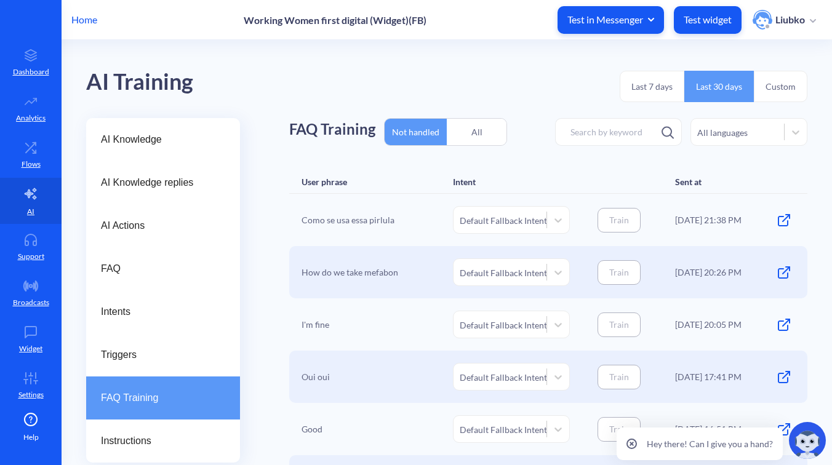
click at [466, 135] on div "All" at bounding box center [477, 132] width 60 height 29
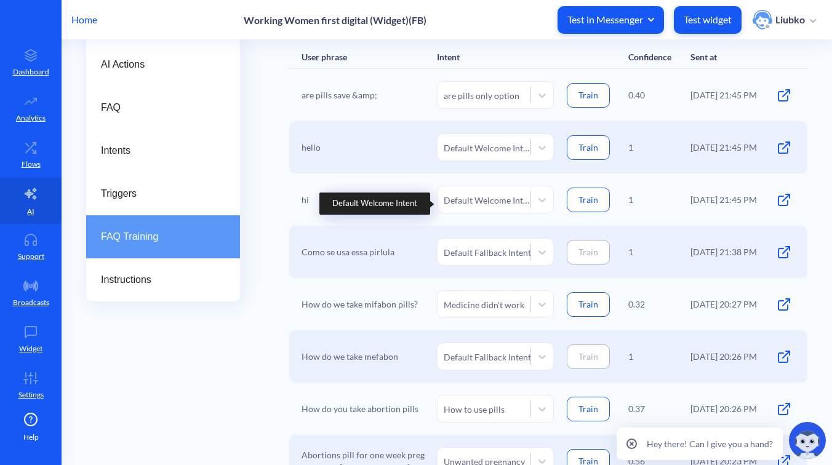
scroll to position [169, 0]
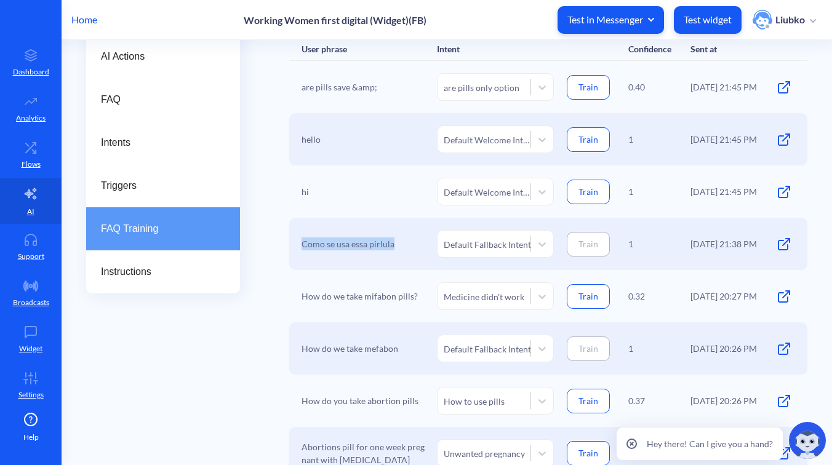
drag, startPoint x: 398, startPoint y: 245, endPoint x: 289, endPoint y: 242, distance: 108.9
click at [289, 242] on div "Como se usa essa pirlula Default Fallback Intent Train 1 18.09.25 21:38 PM" at bounding box center [548, 244] width 518 height 52
copy div "Como se usa essa pirlula"
drag, startPoint x: 409, startPoint y: 348, endPoint x: 285, endPoint y: 348, distance: 123.0
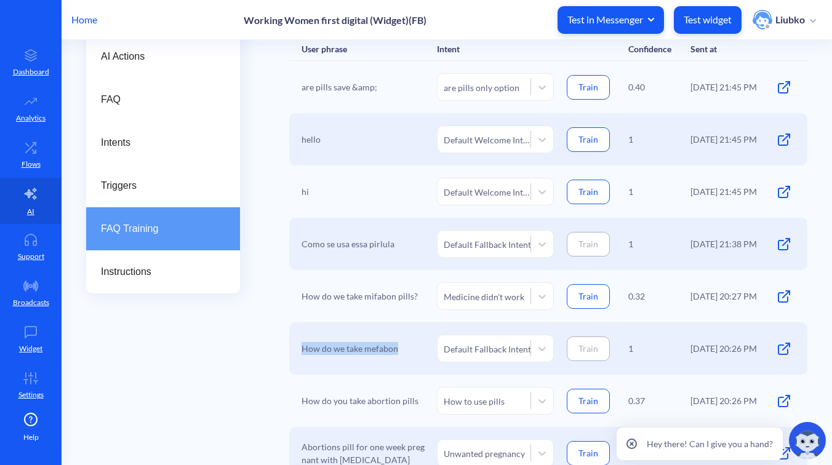
copy div "How do we take mefabon"
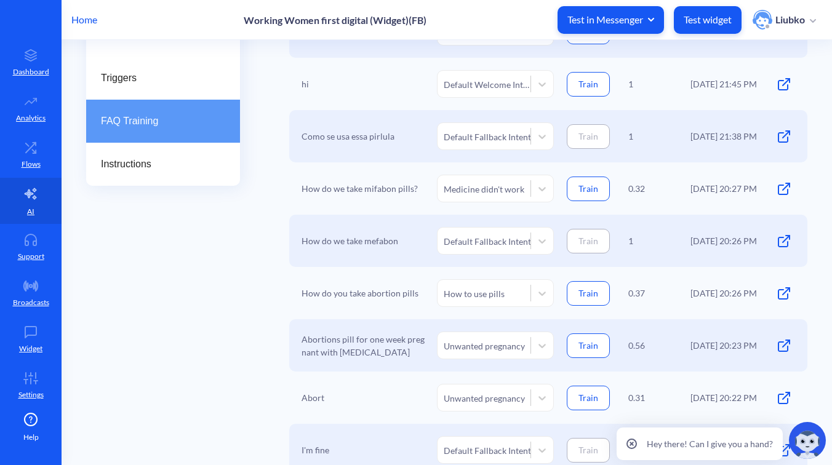
scroll to position [283, 0]
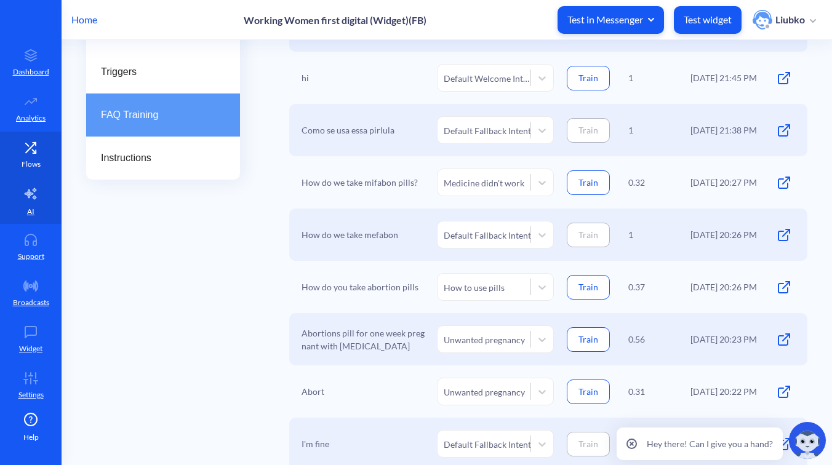
click at [22, 140] on link "Flows" at bounding box center [31, 155] width 62 height 46
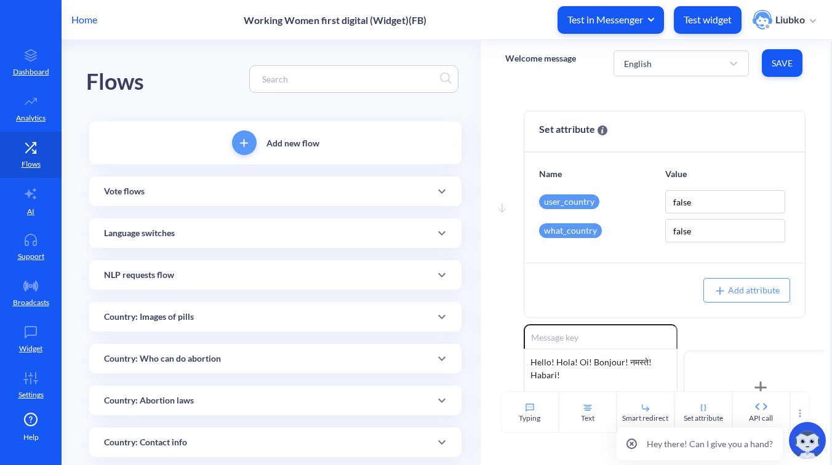
click at [258, 193] on div "Vote flows" at bounding box center [275, 191] width 343 height 13
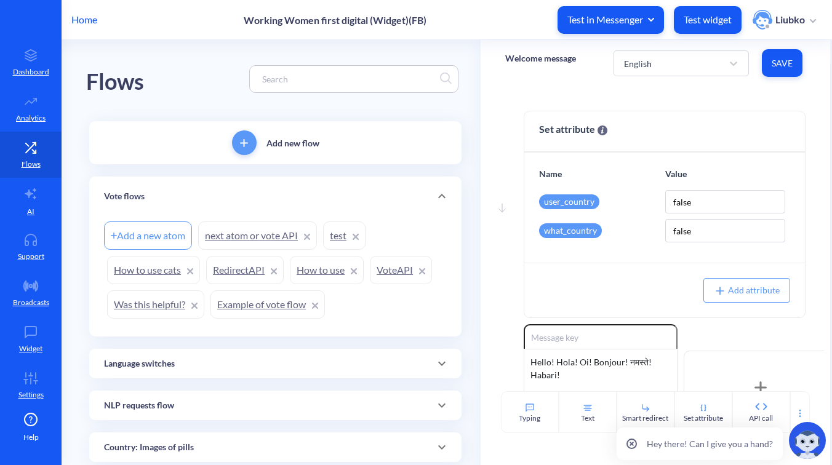
click at [250, 296] on link "Example of vote flow" at bounding box center [267, 304] width 114 height 28
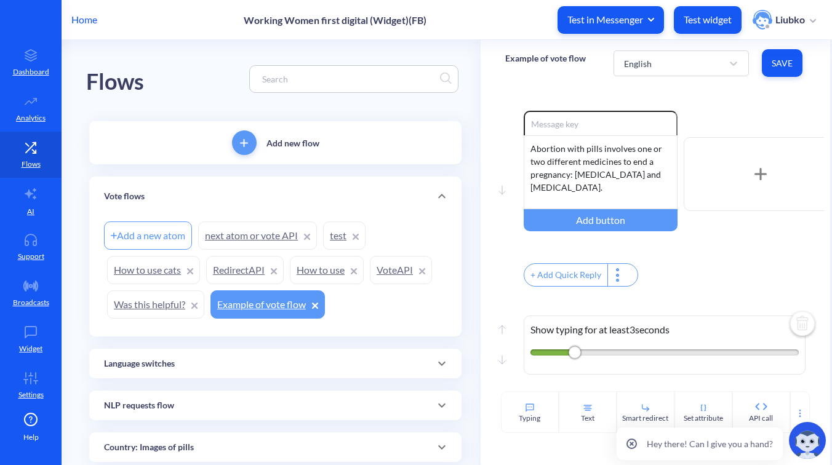
click at [226, 245] on link "next atom or vote API" at bounding box center [257, 235] width 119 height 28
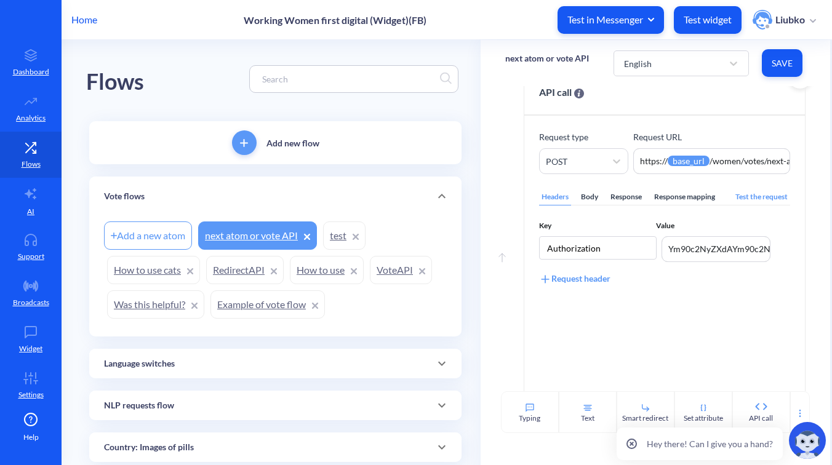
scroll to position [128, 0]
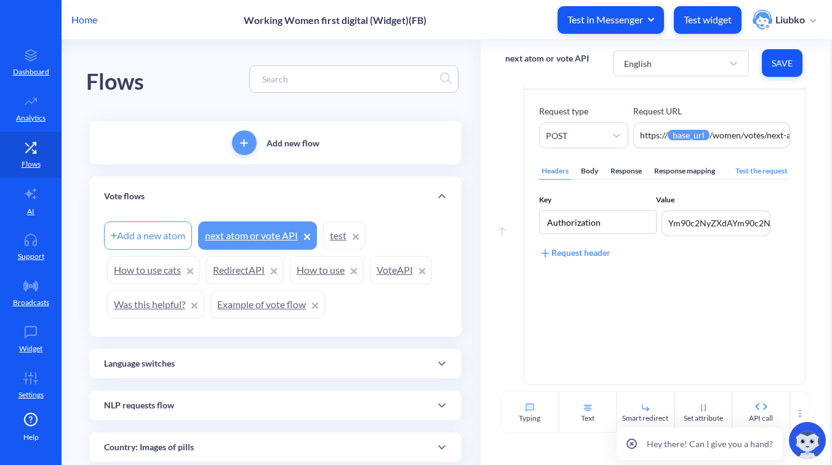
click at [583, 171] on div "Body" at bounding box center [589, 171] width 22 height 17
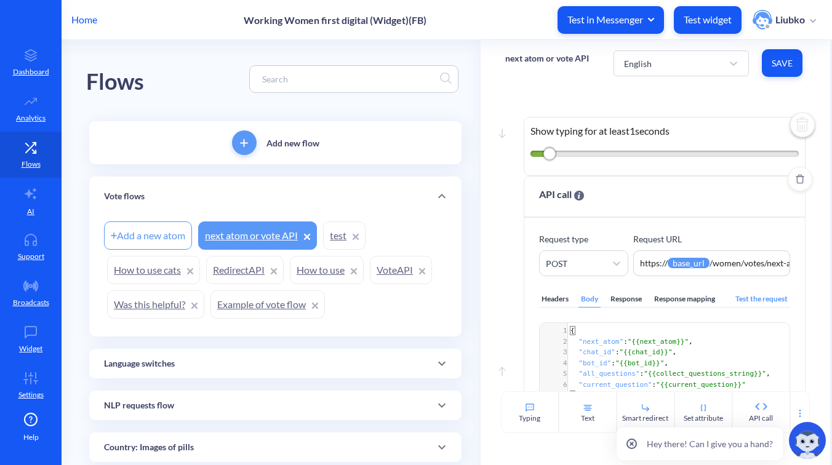
scroll to position [151, 0]
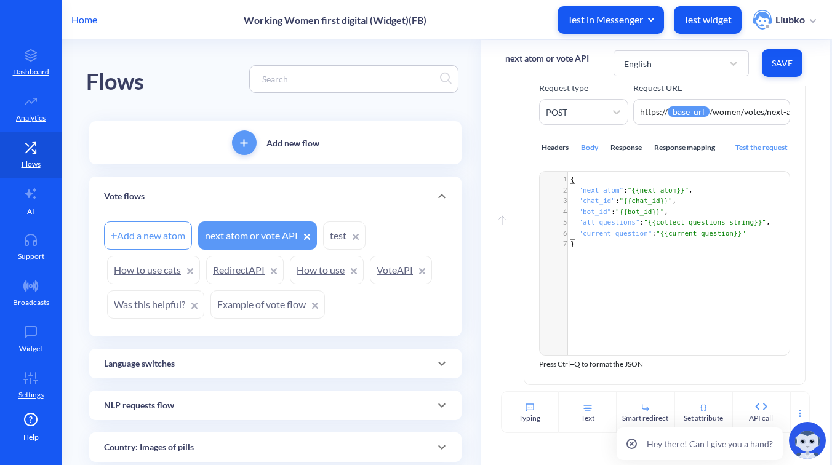
click at [327, 234] on link "test" at bounding box center [344, 235] width 42 height 28
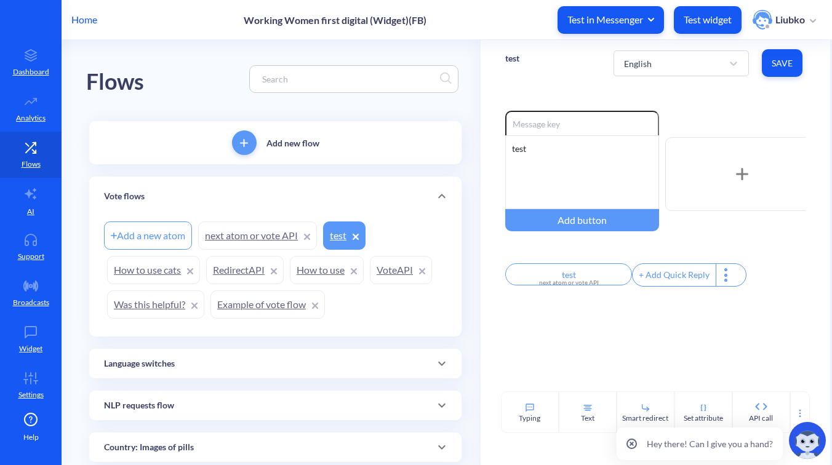
click at [140, 280] on link "How to use cats" at bounding box center [153, 270] width 93 height 28
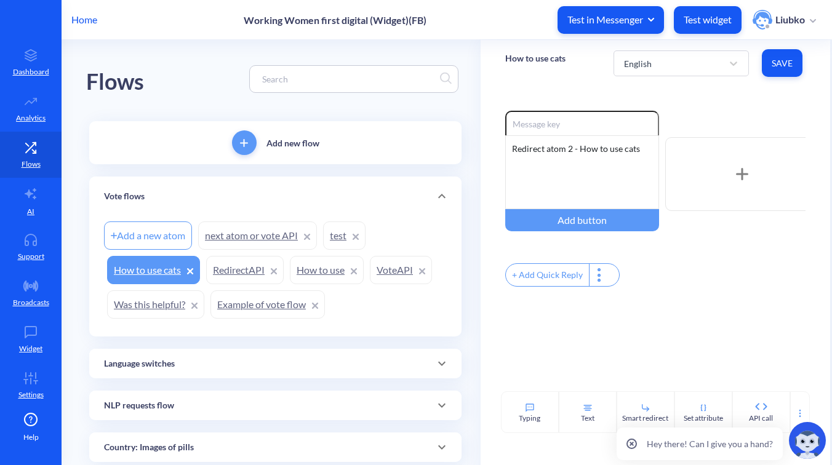
click at [245, 273] on link "RedirectAPI" at bounding box center [245, 270] width 78 height 28
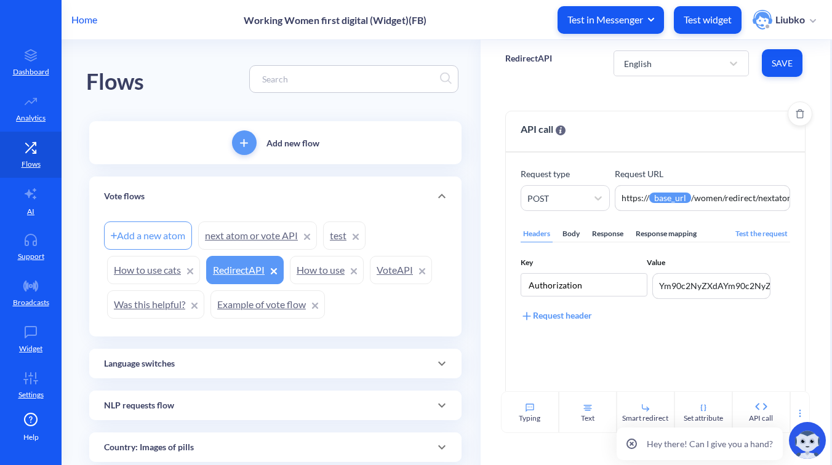
click at [567, 236] on div "Body" at bounding box center [571, 234] width 22 height 17
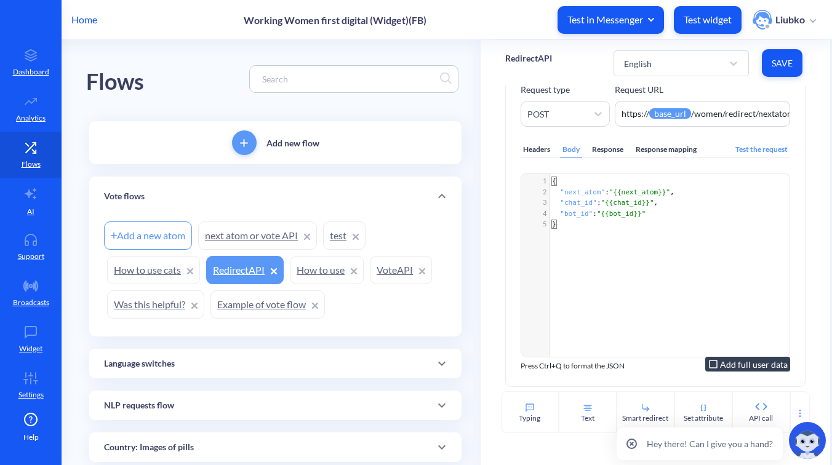
scroll to position [86, 0]
click at [325, 274] on link "How to use" at bounding box center [327, 270] width 74 height 28
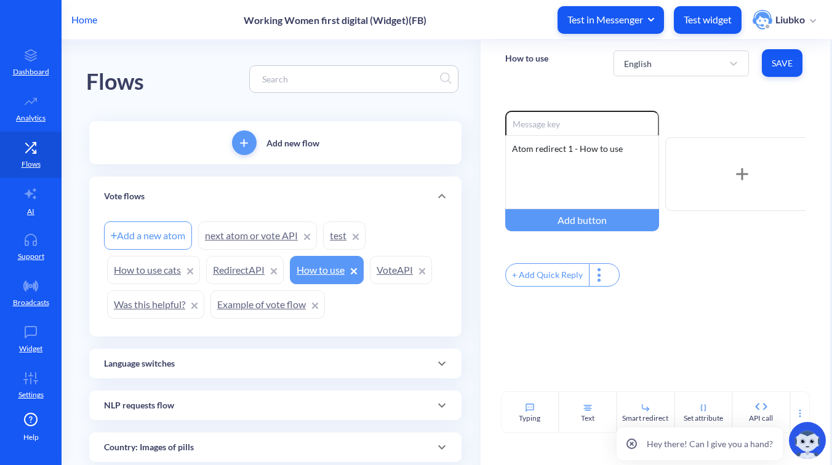
click at [404, 273] on link "VoteAPI" at bounding box center [401, 270] width 62 height 28
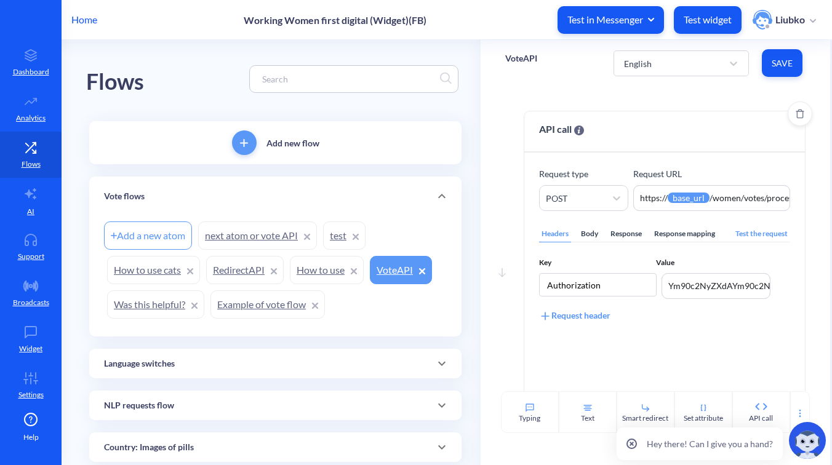
click at [584, 230] on div "Body" at bounding box center [589, 234] width 22 height 17
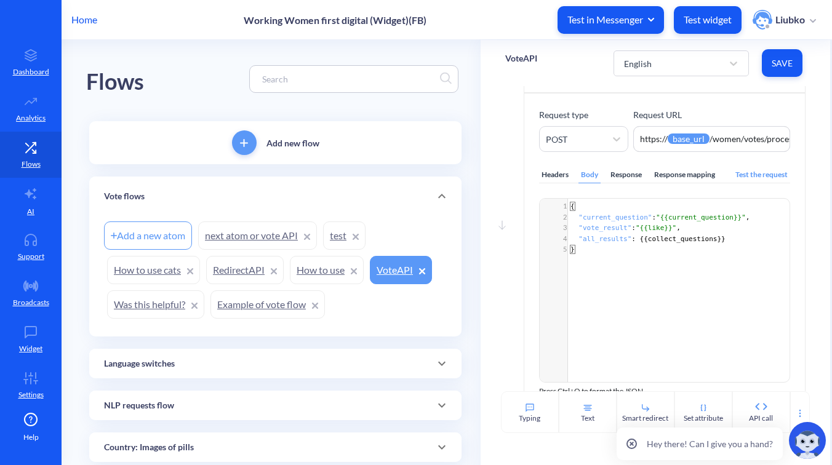
click at [260, 316] on link "Example of vote flow" at bounding box center [267, 304] width 114 height 28
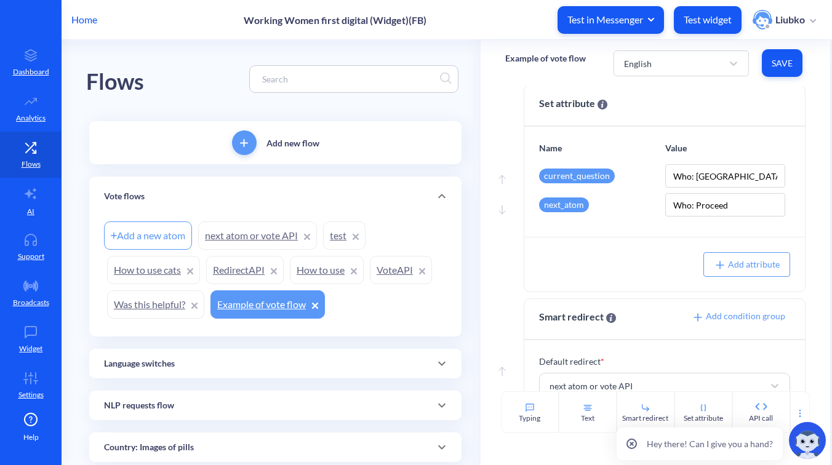
scroll to position [346, 0]
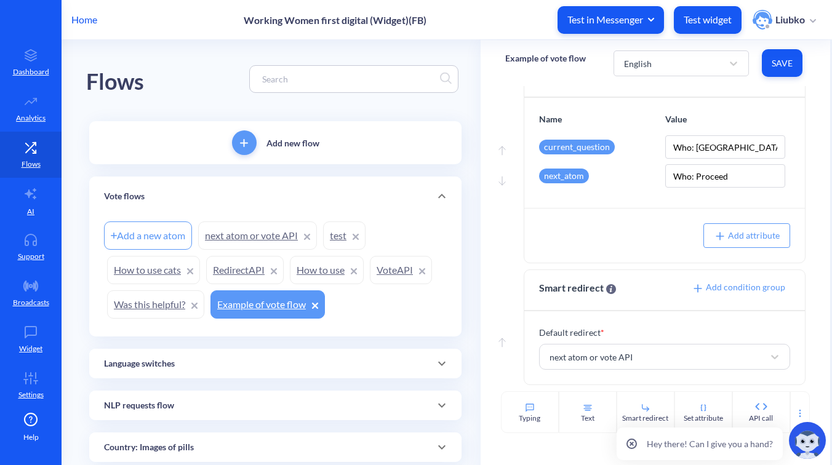
click at [243, 245] on link "next atom or vote API" at bounding box center [257, 235] width 119 height 28
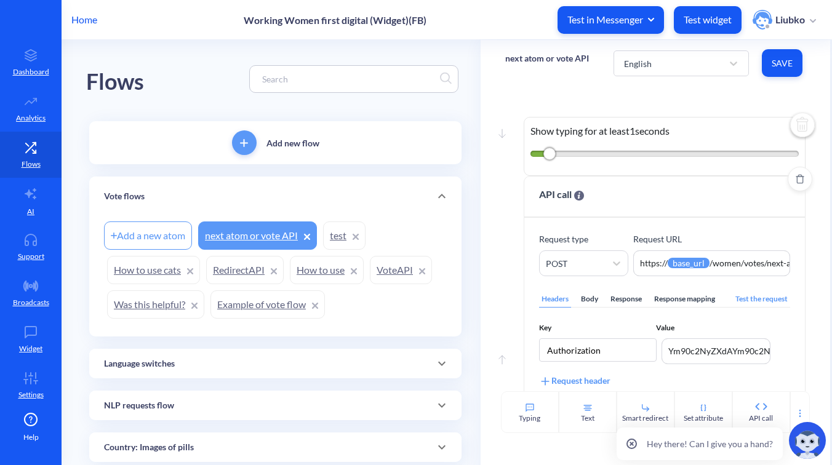
scroll to position [128, 0]
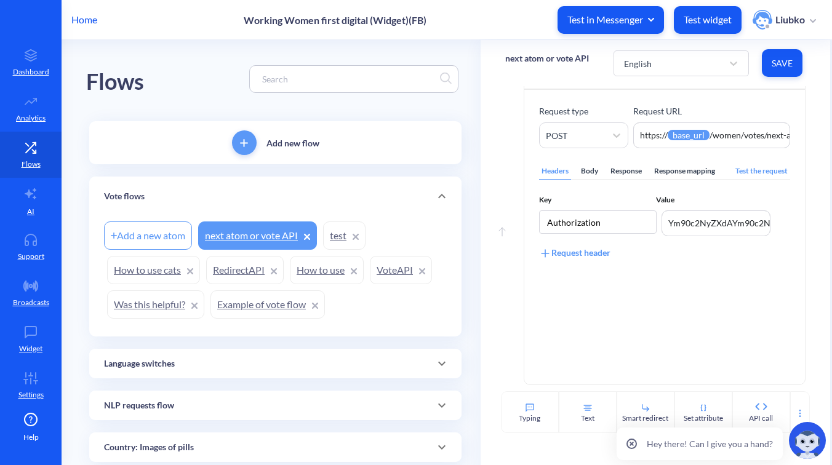
click at [589, 171] on div "Body" at bounding box center [589, 171] width 22 height 17
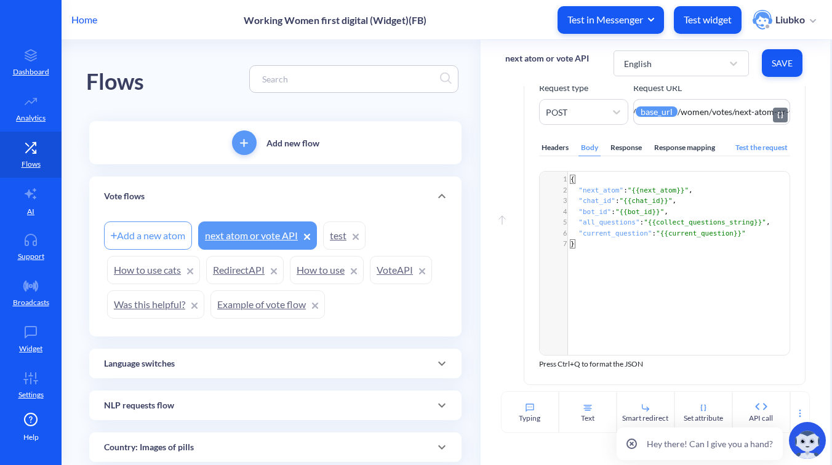
scroll to position [0, 51]
click at [146, 311] on link "Was this helpful?" at bounding box center [155, 304] width 97 height 28
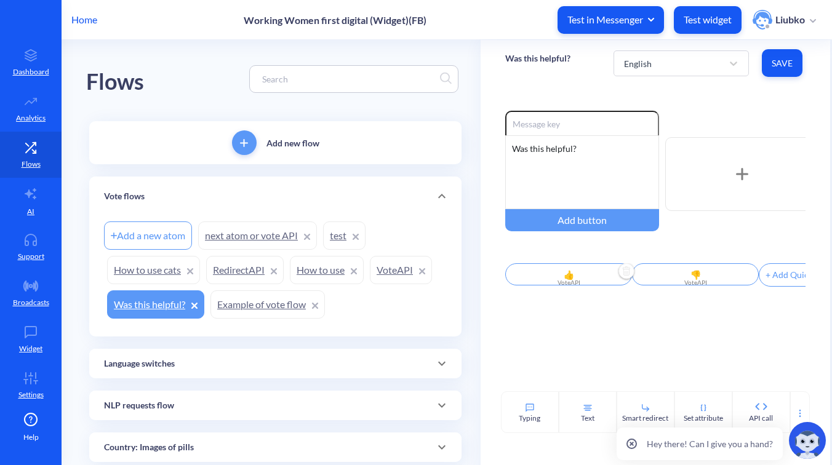
click at [581, 287] on div "VoteAPI" at bounding box center [568, 282] width 112 height 9
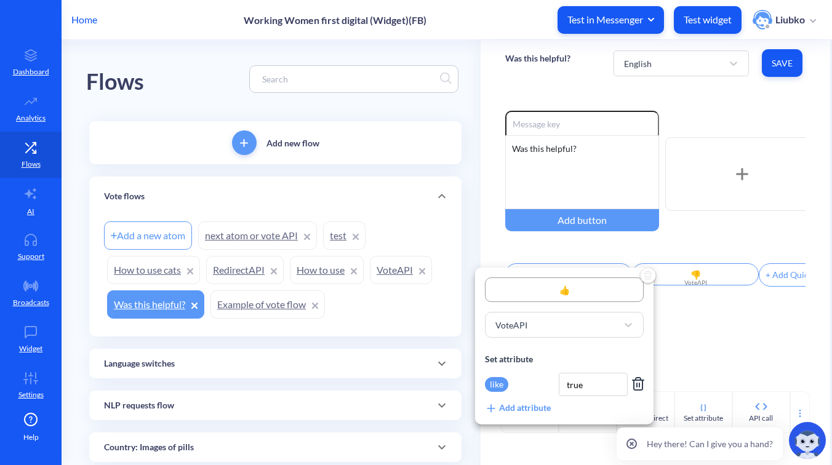
click at [697, 335] on div at bounding box center [416, 232] width 832 height 465
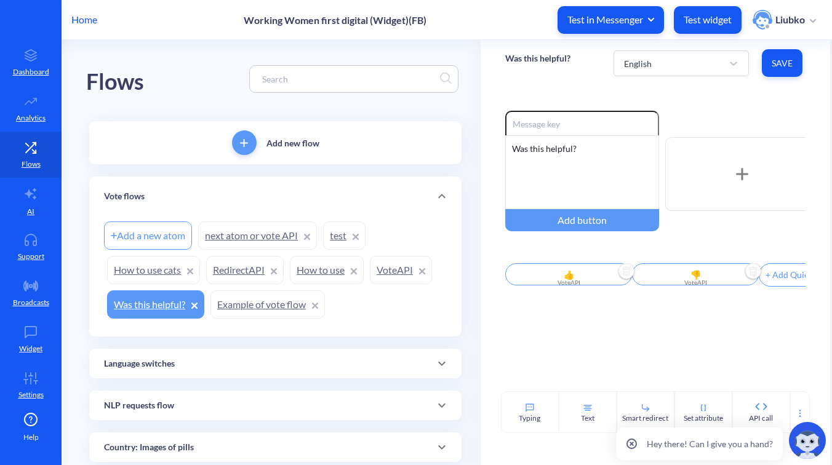
click at [684, 284] on div "VoteAPI" at bounding box center [695, 282] width 112 height 9
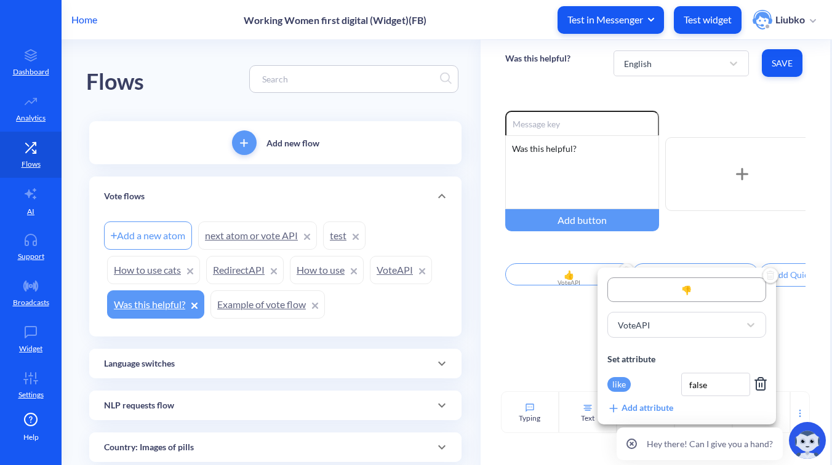
click at [563, 344] on div at bounding box center [416, 232] width 832 height 465
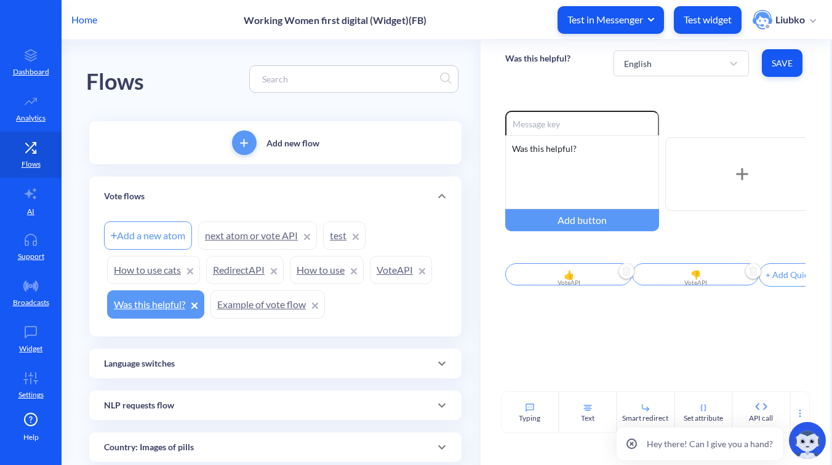
click at [391, 276] on link "VoteAPI" at bounding box center [401, 270] width 62 height 28
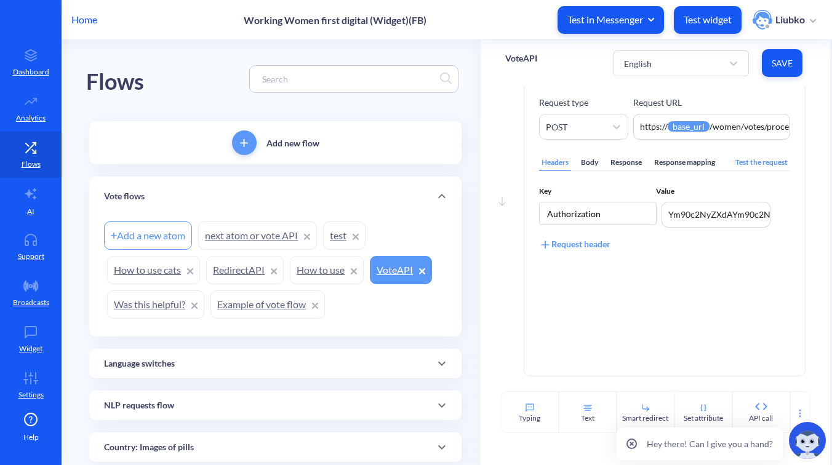
scroll to position [86, 0]
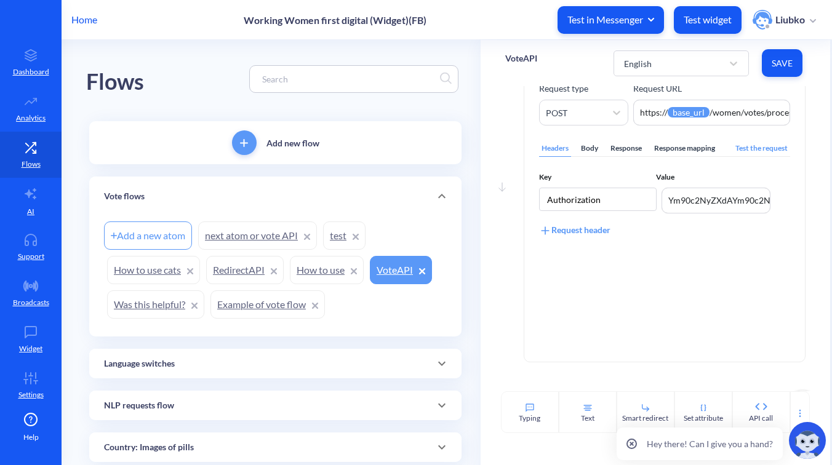
click at [588, 147] on div "Body" at bounding box center [589, 148] width 22 height 17
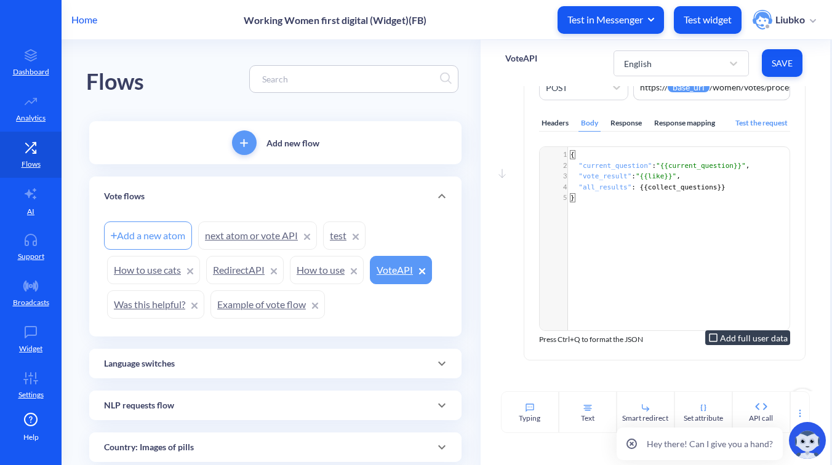
scroll to position [107, 0]
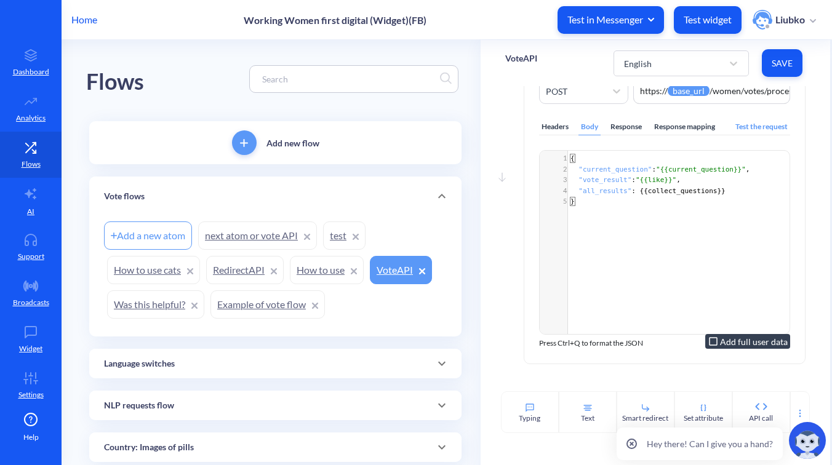
click at [677, 189] on span "collect_questions" at bounding box center [683, 191] width 70 height 8
type textarea "collect_questions"
click at [677, 189] on span "collect_questions" at bounding box center [683, 191] width 70 height 8
click at [655, 257] on div "x 1 { 2 "current_question" : "{{current_question}}" , 3 "vote_result" : "{{like…" at bounding box center [680, 258] width 281 height 214
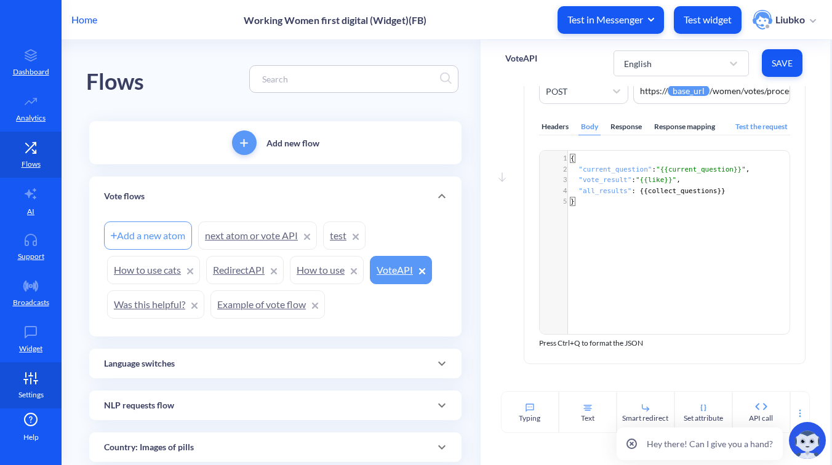
click at [24, 372] on icon at bounding box center [30, 378] width 25 height 12
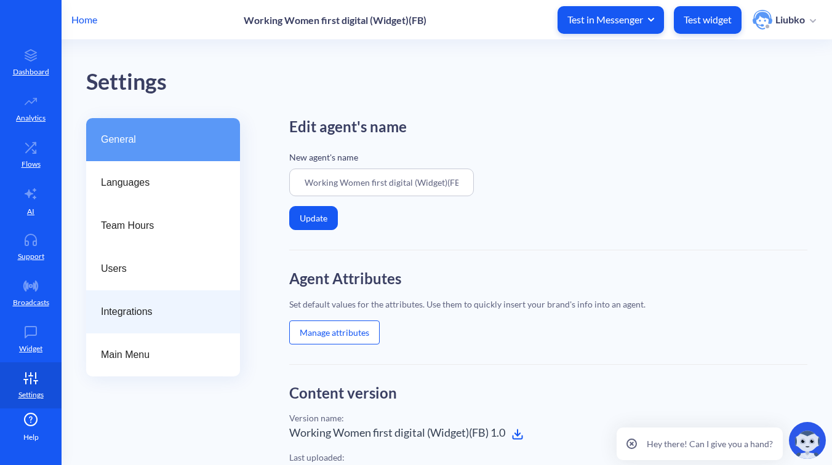
click at [160, 311] on span "Integrations" at bounding box center [158, 312] width 114 height 15
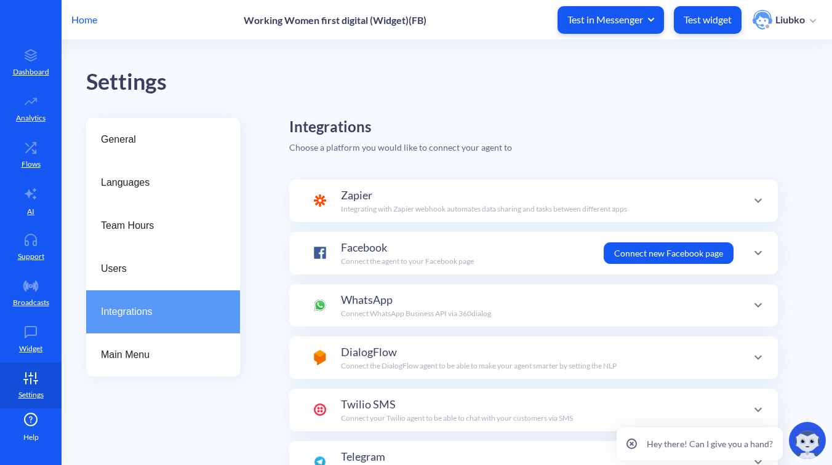
scroll to position [120, 0]
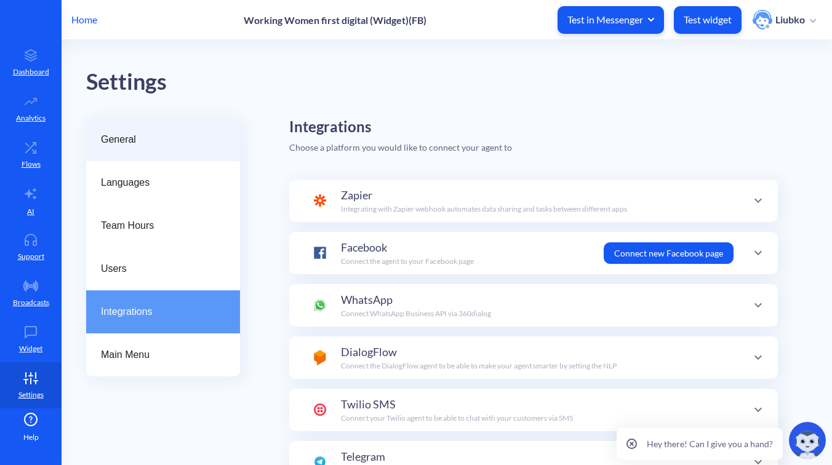
click at [154, 145] on span "General" at bounding box center [158, 139] width 114 height 15
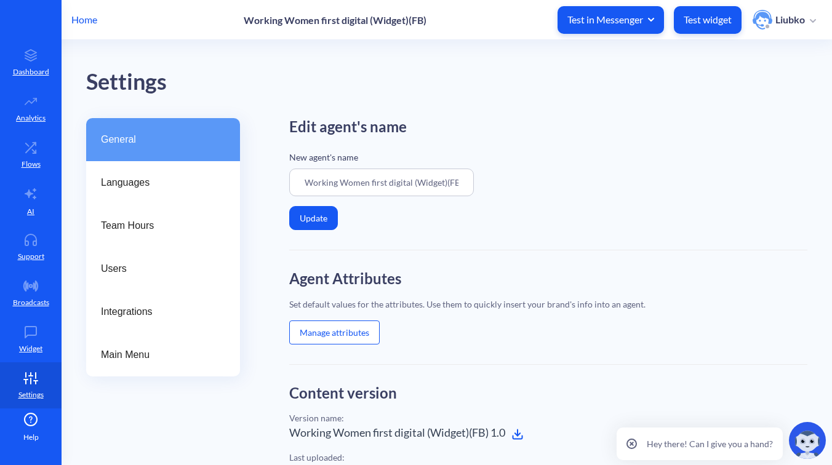
click at [340, 337] on button "Manage attributes" at bounding box center [334, 333] width 90 height 24
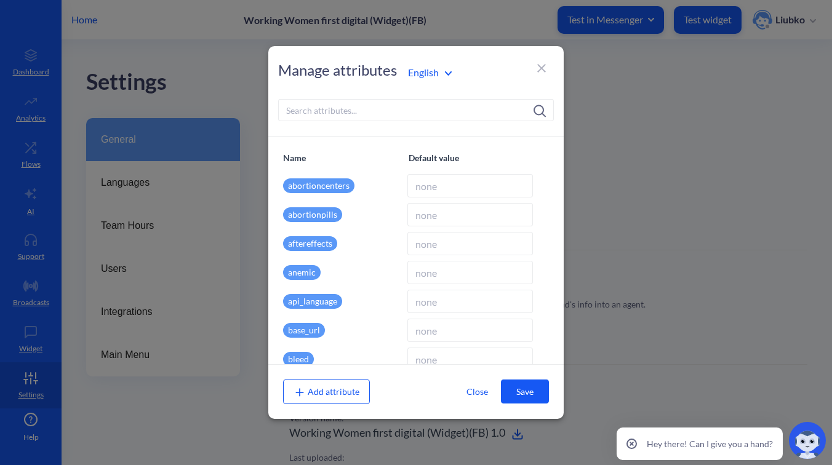
type input "en"
type input "wfd.analytics.botscrew.net"
type input "[]"
type input "English"
type input "false"
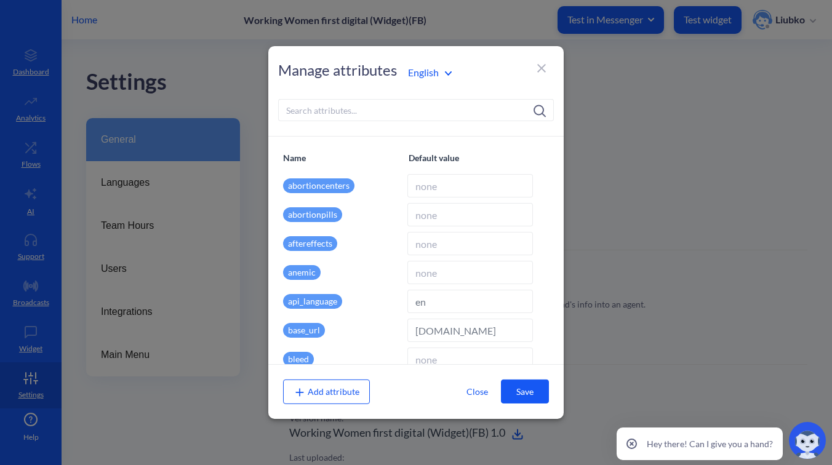
click at [431, 108] on input at bounding box center [416, 110] width 276 height 22
paste input "collect_questions"
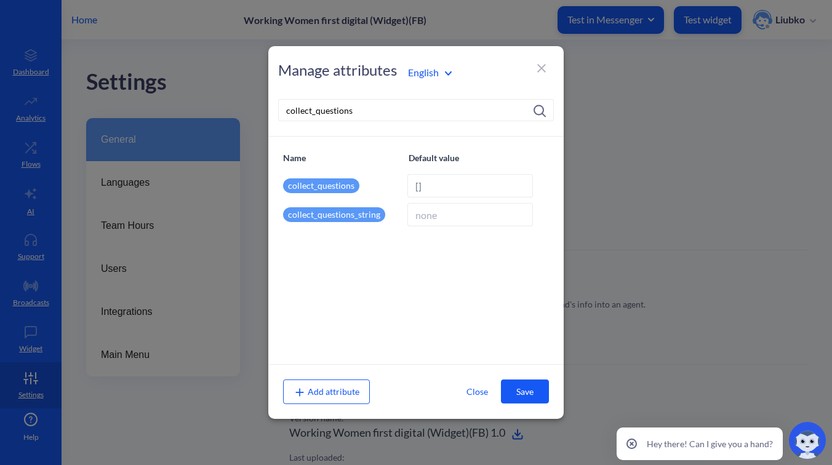
type input "collect_questions"
drag, startPoint x: 436, startPoint y: 186, endPoint x: 406, endPoint y: 185, distance: 29.6
click at [406, 185] on div "collect_questions []" at bounding box center [416, 185] width 266 height 23
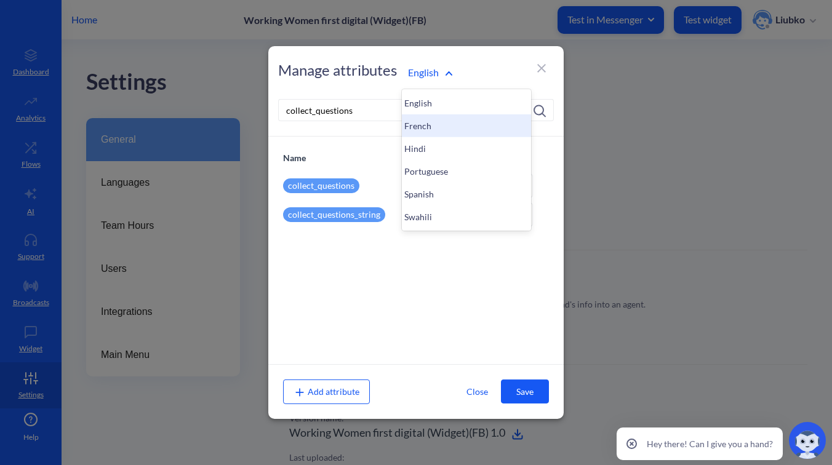
click at [436, 124] on div "French" at bounding box center [466, 125] width 129 height 23
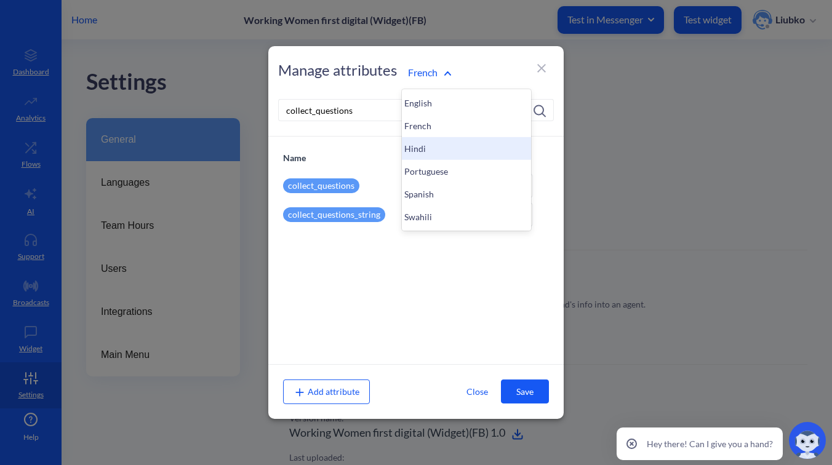
click at [436, 154] on div "Hindi" at bounding box center [466, 148] width 129 height 23
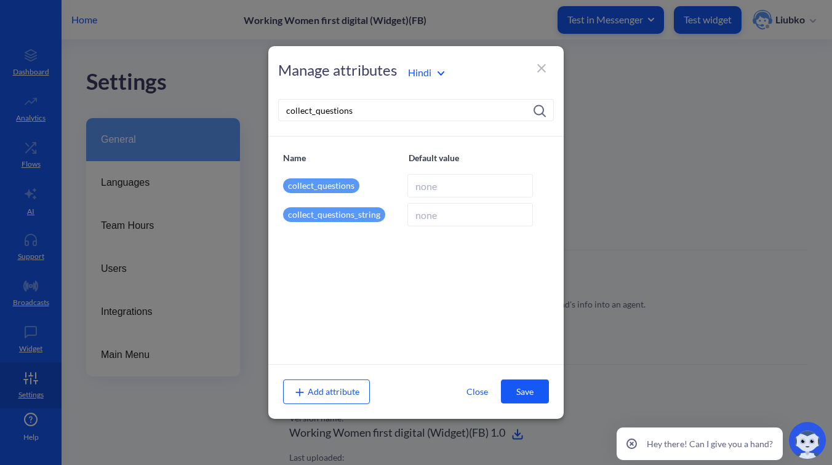
click at [424, 189] on input at bounding box center [470, 185] width 126 height 23
paste input "[]"
type input "[]"
click at [314, 113] on input "collect_questions" at bounding box center [416, 110] width 276 height 22
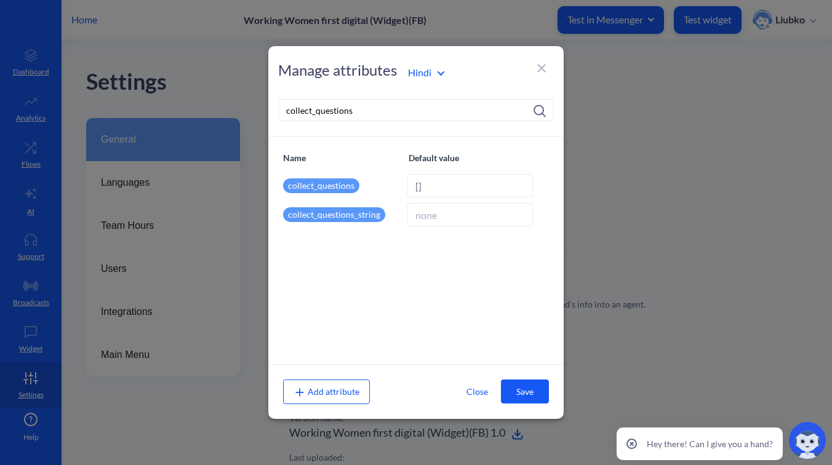
click at [543, 389] on button "Save" at bounding box center [525, 392] width 48 height 24
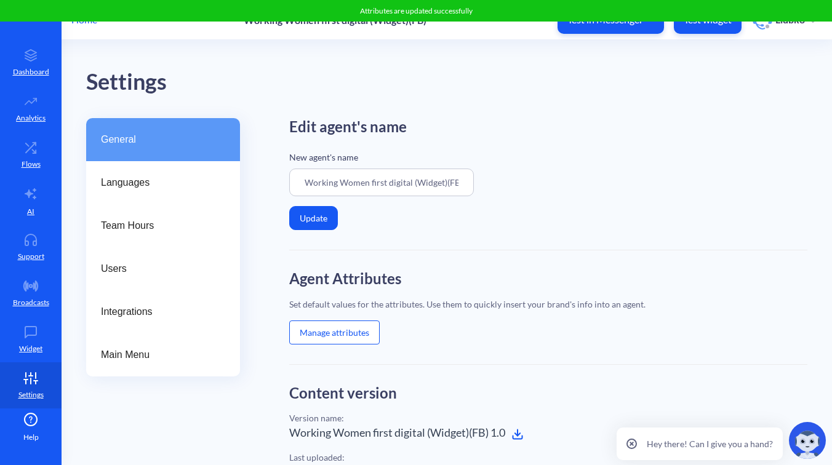
click at [346, 340] on button "Manage attributes" at bounding box center [334, 333] width 90 height 24
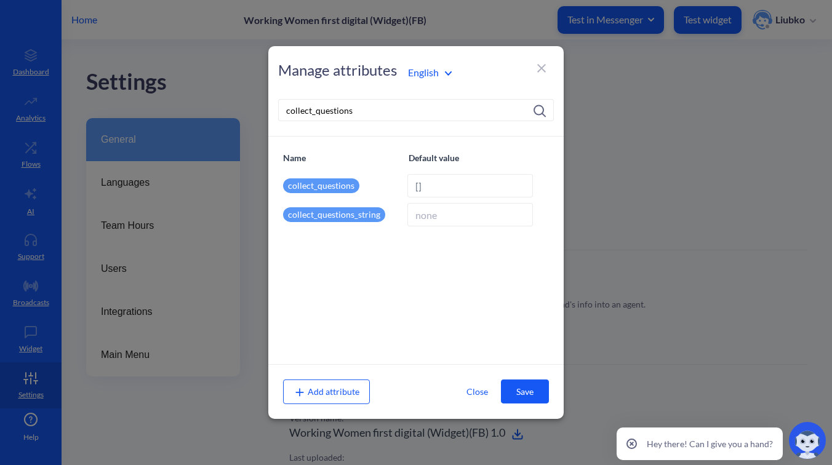
click at [347, 111] on input "collect_questions" at bounding box center [416, 110] width 276 height 22
drag, startPoint x: 434, startPoint y: 186, endPoint x: 407, endPoint y: 185, distance: 26.5
click at [407, 185] on input "[]" at bounding box center [470, 185] width 126 height 23
click at [439, 165] on div "Portuguese" at bounding box center [466, 171] width 129 height 23
click at [431, 189] on input at bounding box center [470, 185] width 126 height 23
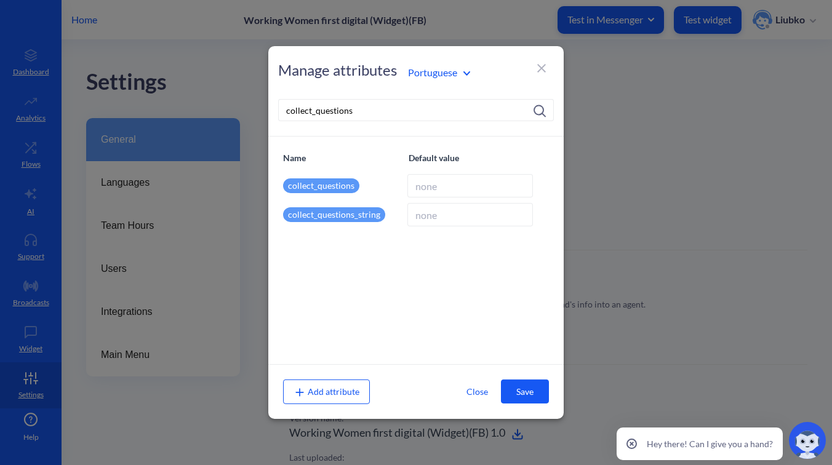
paste input "[]"
type input "[]"
click at [522, 386] on button "Save" at bounding box center [525, 392] width 48 height 24
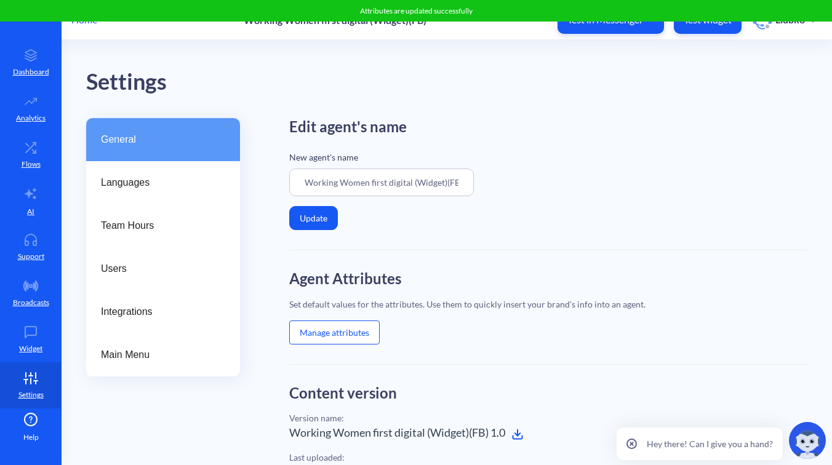
click at [335, 325] on button "Manage attributes" at bounding box center [334, 333] width 90 height 24
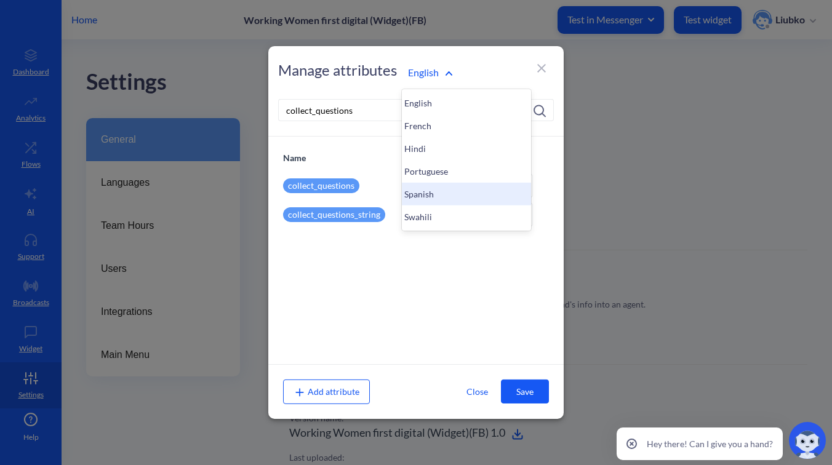
click at [434, 193] on div "Spanish" at bounding box center [466, 194] width 129 height 23
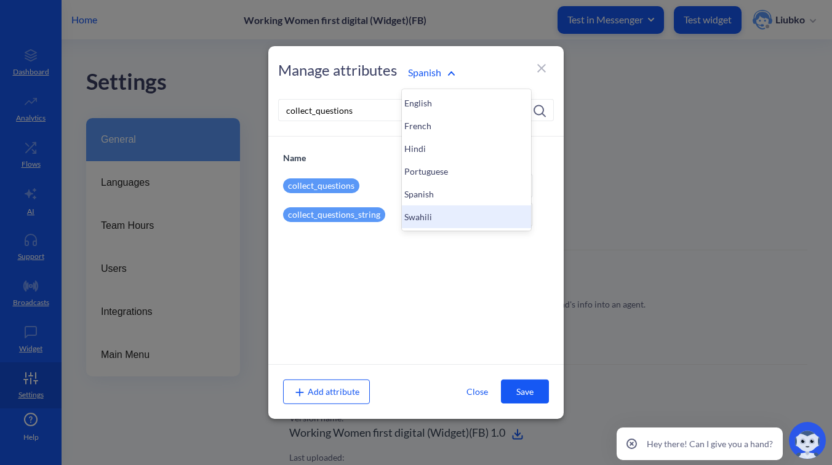
click at [439, 223] on div "Swahili" at bounding box center [466, 216] width 129 height 23
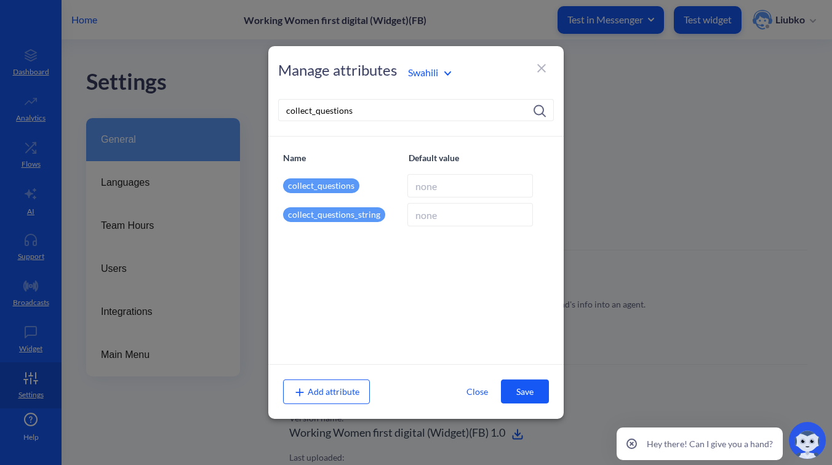
click at [431, 184] on input at bounding box center [470, 185] width 126 height 23
paste input "[]"
type input "[]"
click at [521, 399] on button "Save" at bounding box center [525, 392] width 48 height 24
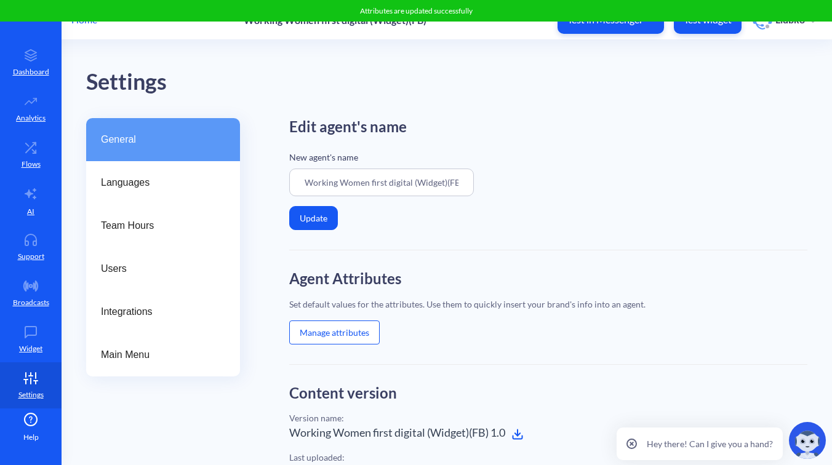
click at [339, 327] on button "Manage attributes" at bounding box center [334, 333] width 90 height 24
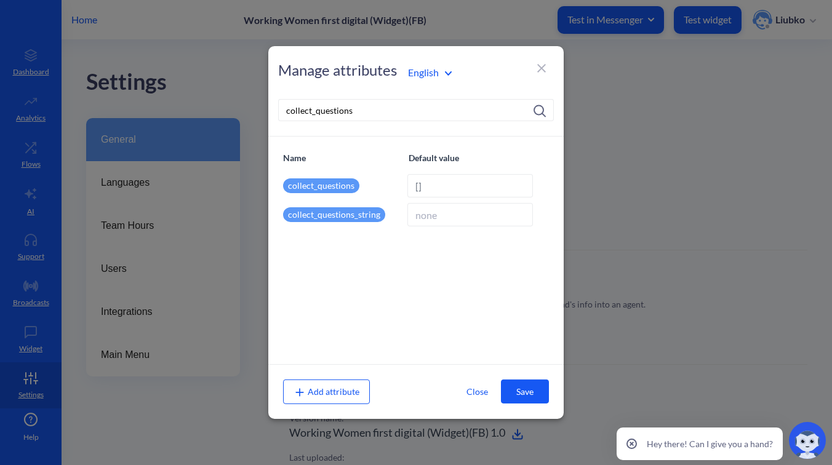
drag, startPoint x: 393, startPoint y: 109, endPoint x: 269, endPoint y: 108, distance: 124.3
click at [269, 108] on div "Manage attributes English collect_questions" at bounding box center [415, 91] width 295 height 90
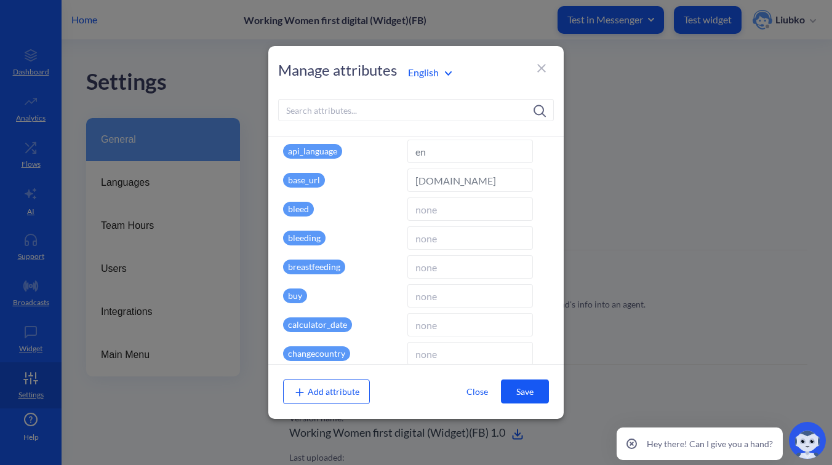
scroll to position [149, 0]
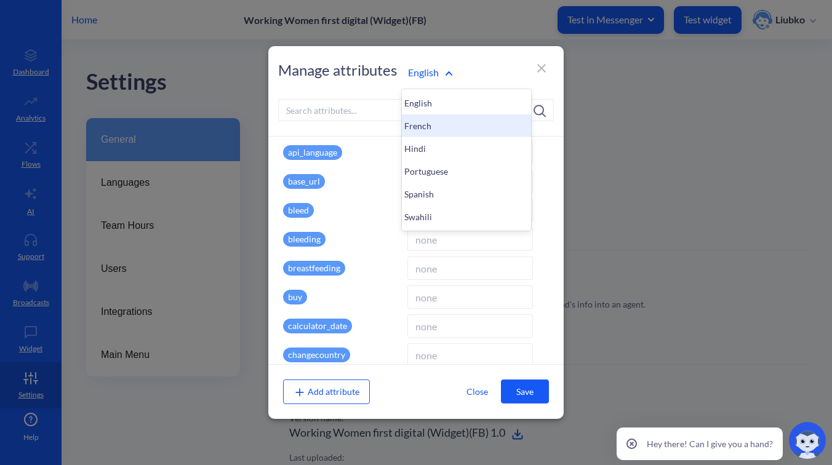
click at [429, 129] on div "French" at bounding box center [466, 125] width 129 height 23
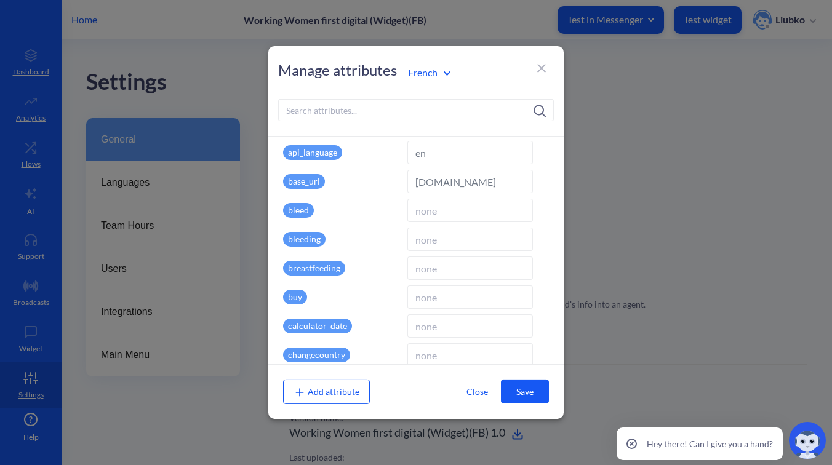
type input "fr"
type input "French"
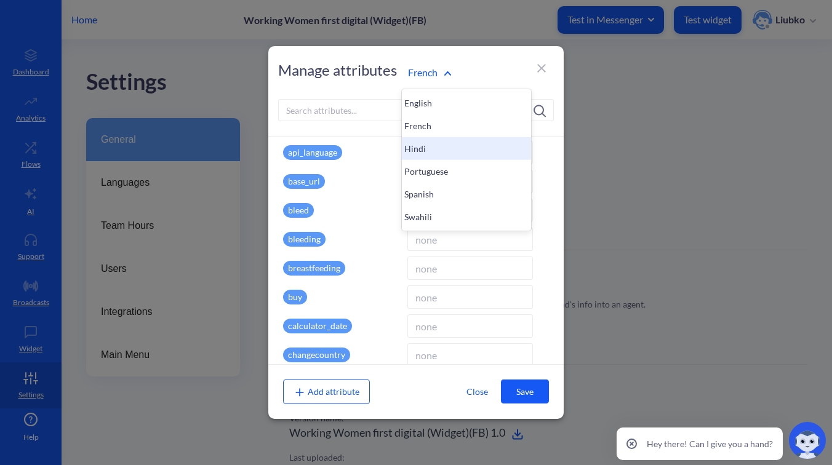
click at [423, 146] on div "Hindi" at bounding box center [466, 148] width 129 height 23
type input "hi"
type input "Hindi"
click at [426, 166] on div "Portuguese" at bounding box center [466, 171] width 129 height 23
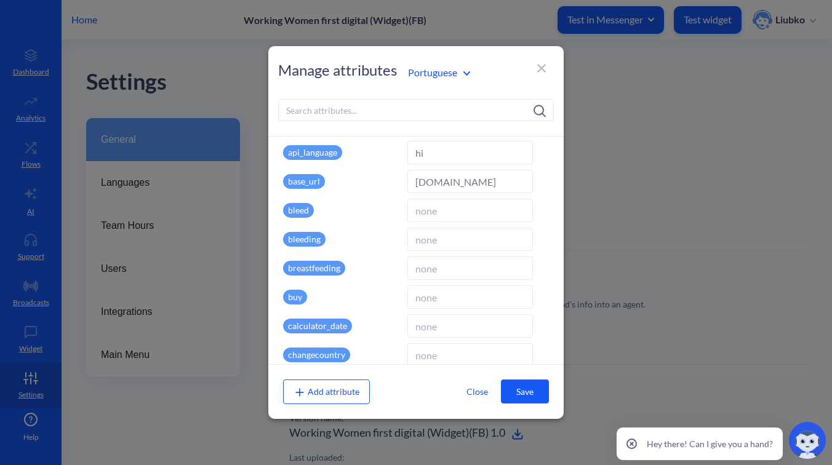
type input "pr"
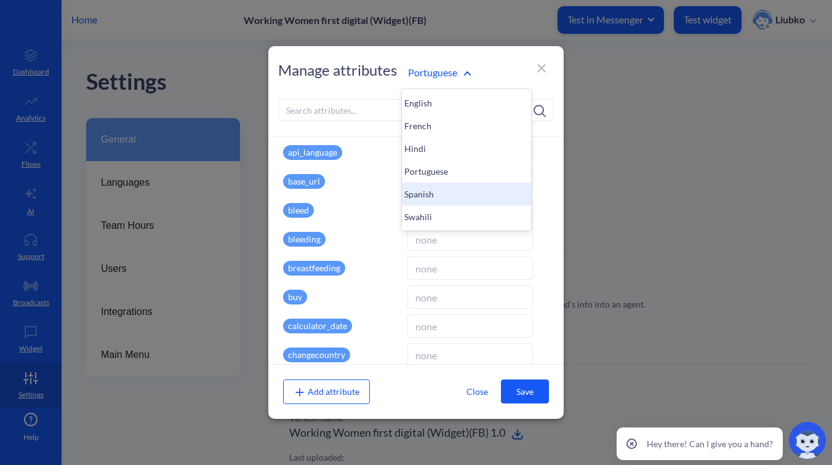
click at [428, 187] on div "Spanish" at bounding box center [466, 194] width 129 height 23
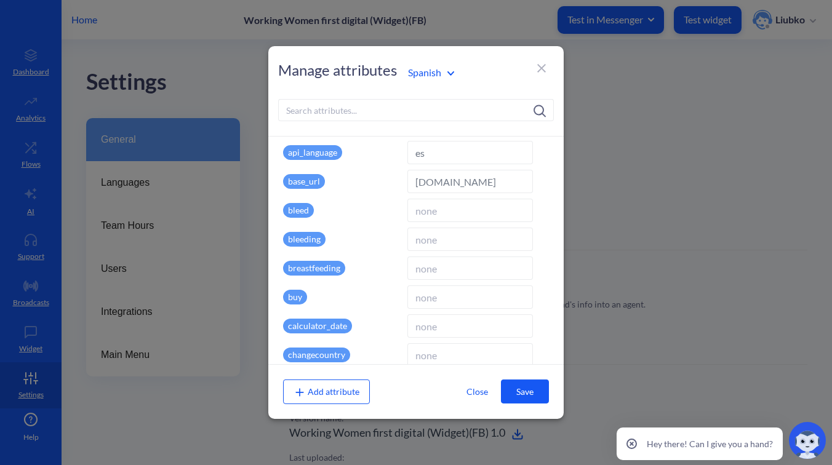
click at [439, 82] on div "Spanish" at bounding box center [466, 72] width 129 height 23
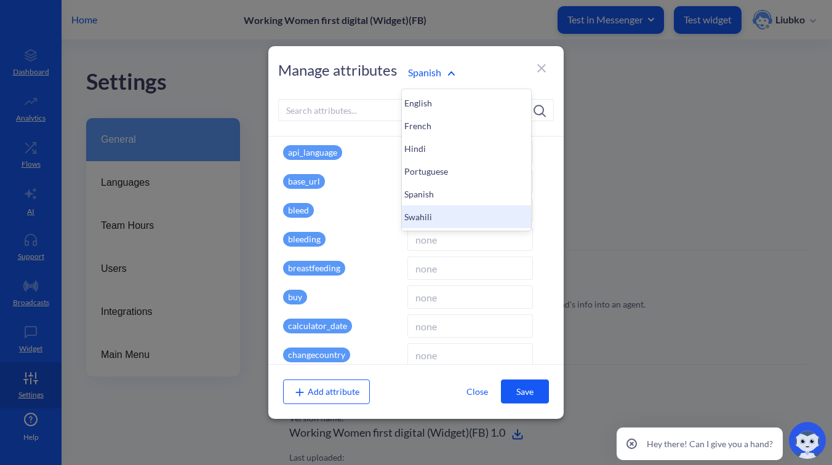
click at [425, 212] on div "Swahili" at bounding box center [466, 216] width 129 height 23
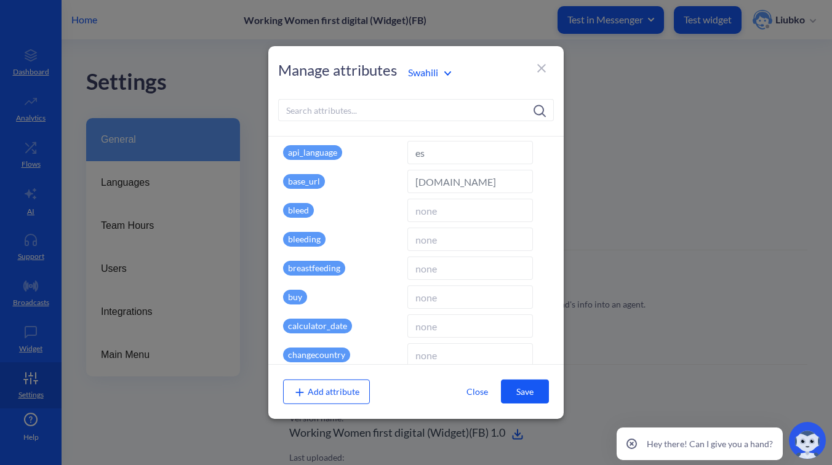
type input "sw"
type input "Swahili"
click at [436, 80] on div "Swahili" at bounding box center [466, 72] width 129 height 17
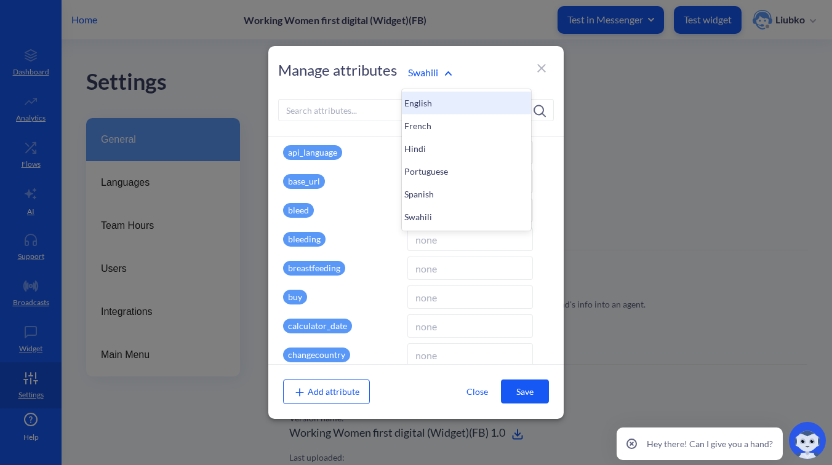
click at [433, 102] on div "English" at bounding box center [466, 103] width 129 height 23
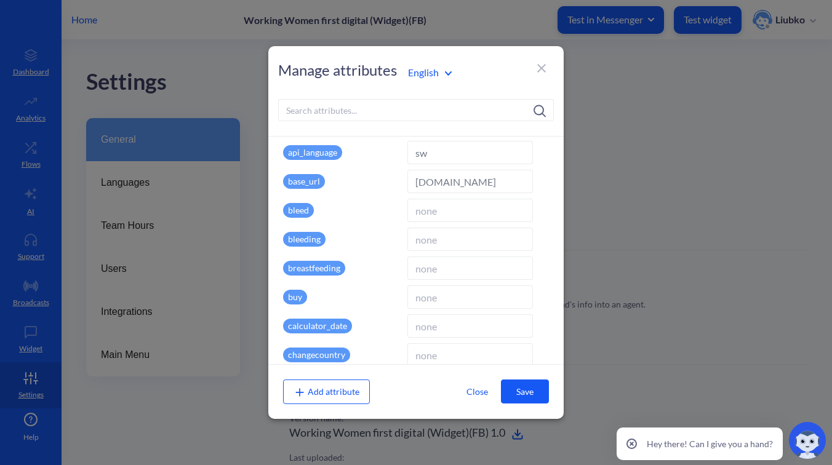
type input "en"
type input "English"
type input "false"
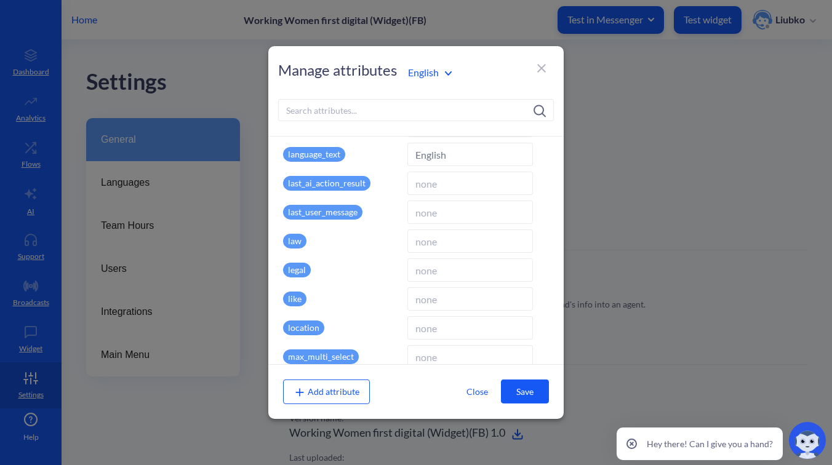
scroll to position [1363, 0]
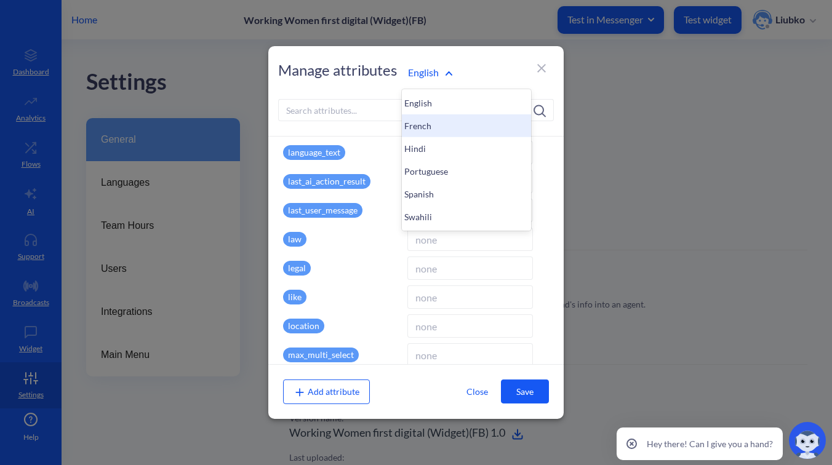
click at [430, 130] on div "French" at bounding box center [466, 125] width 129 height 23
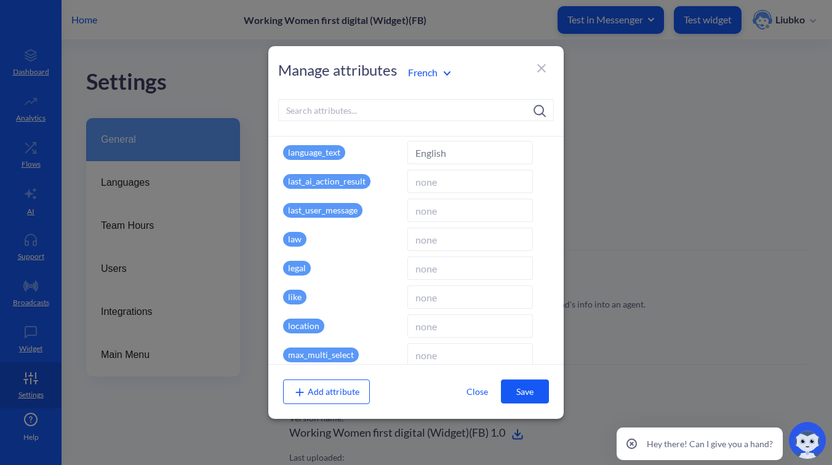
type input "fr"
type input "French"
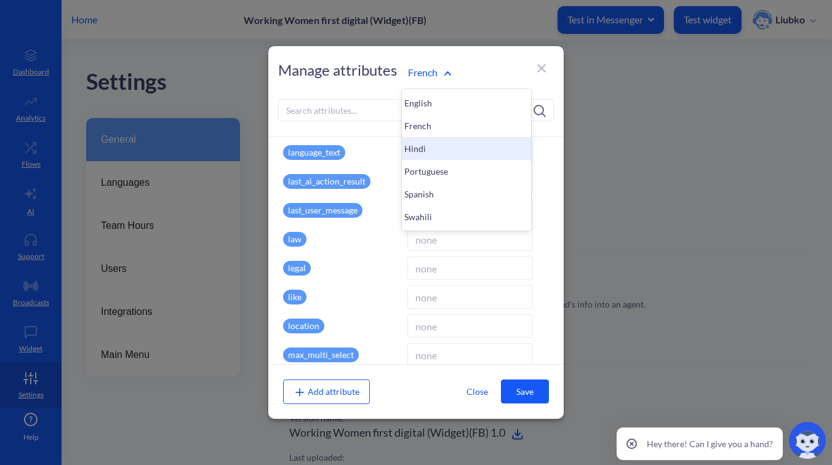
click at [428, 141] on div "Hindi" at bounding box center [466, 148] width 129 height 23
type input "hi"
type input "Hindi"
click at [429, 165] on div "Portuguese" at bounding box center [466, 171] width 129 height 23
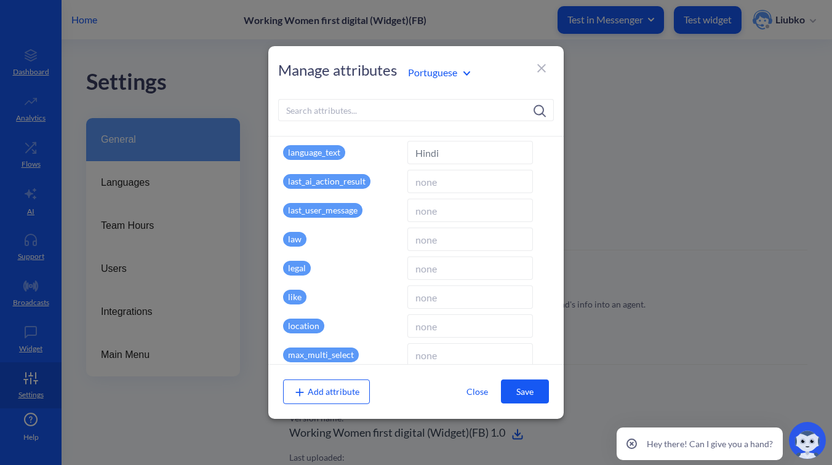
type input "pr"
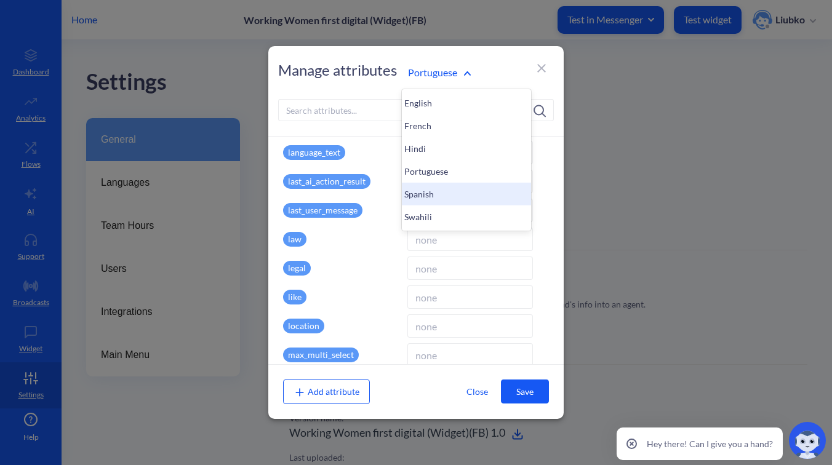
click at [429, 191] on div "Spanish" at bounding box center [466, 194] width 129 height 23
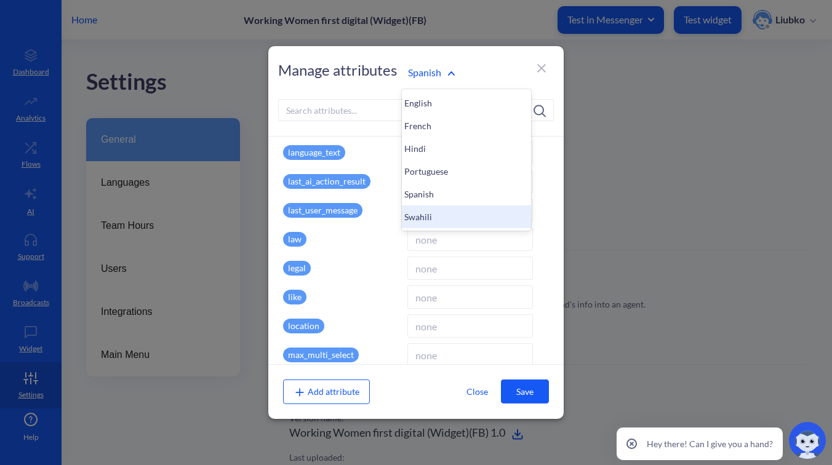
click at [429, 218] on div "Swahili" at bounding box center [466, 216] width 129 height 23
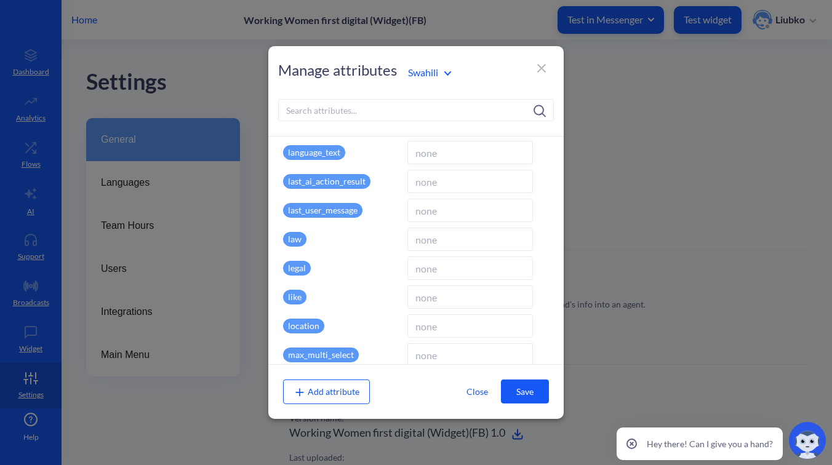
type input "sw"
type input "Swahili"
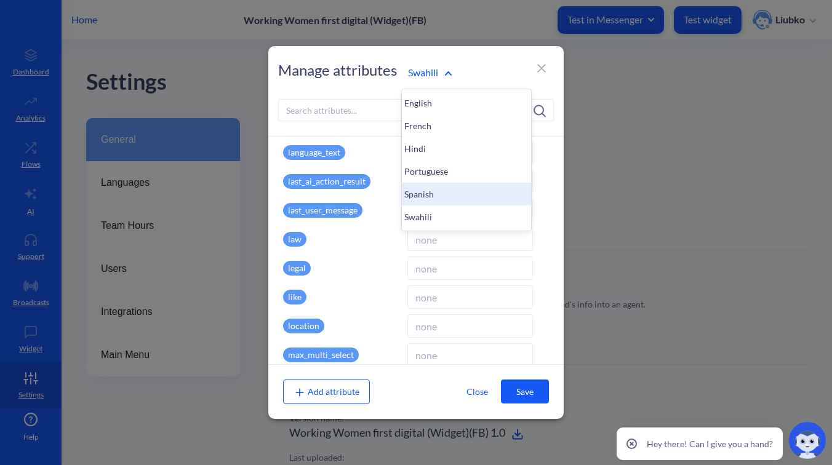
click at [430, 186] on div "Spanish" at bounding box center [466, 194] width 129 height 23
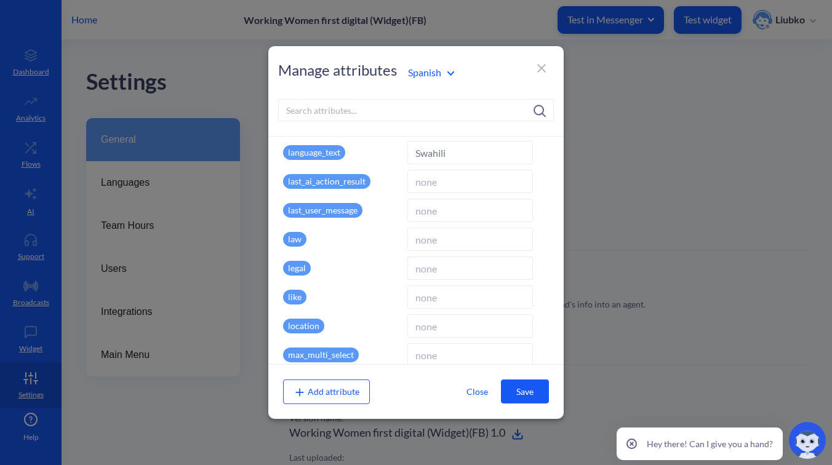
type input "es"
click at [437, 149] on input at bounding box center [470, 152] width 126 height 23
type input "Spanish"
click at [527, 394] on button "Save" at bounding box center [525, 392] width 48 height 24
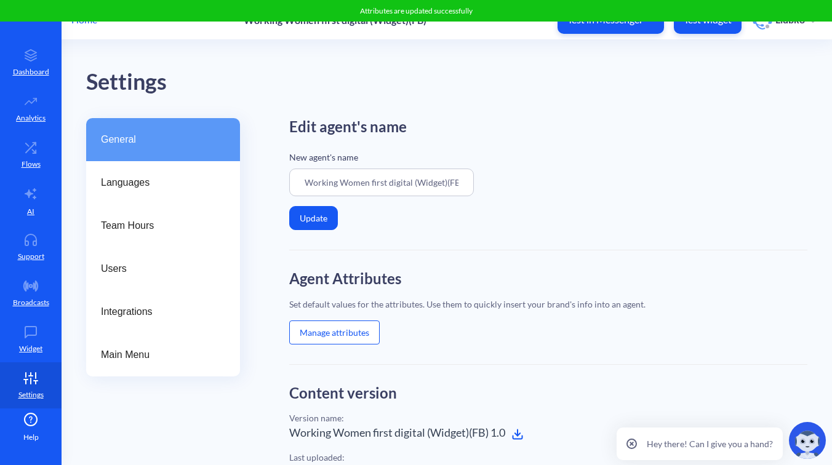
click at [348, 327] on button "Manage attributes" at bounding box center [334, 333] width 90 height 24
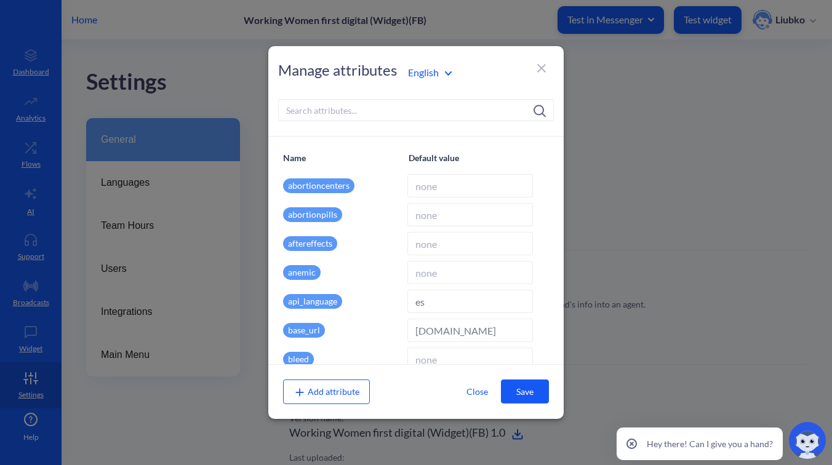
type input "en"
type input "English"
type input "false"
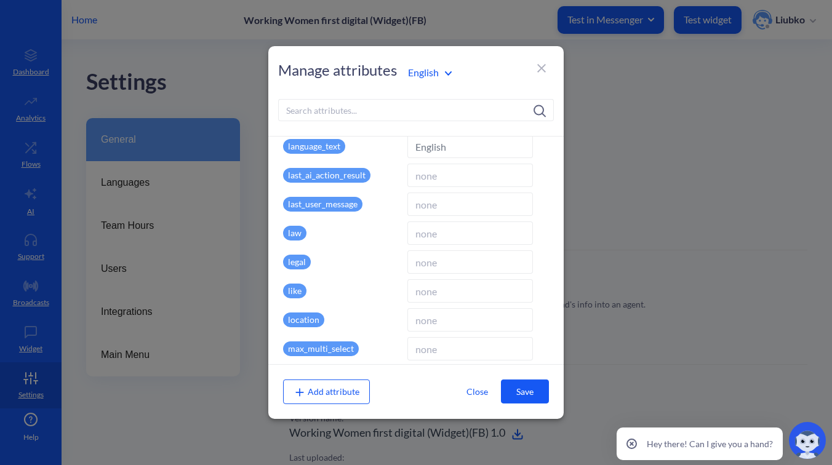
scroll to position [1370, 0]
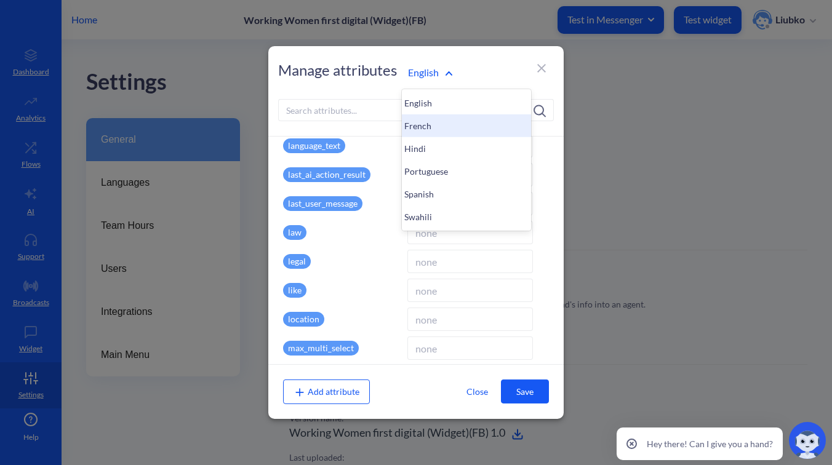
click at [441, 122] on div "French" at bounding box center [466, 125] width 129 height 23
type input "French"
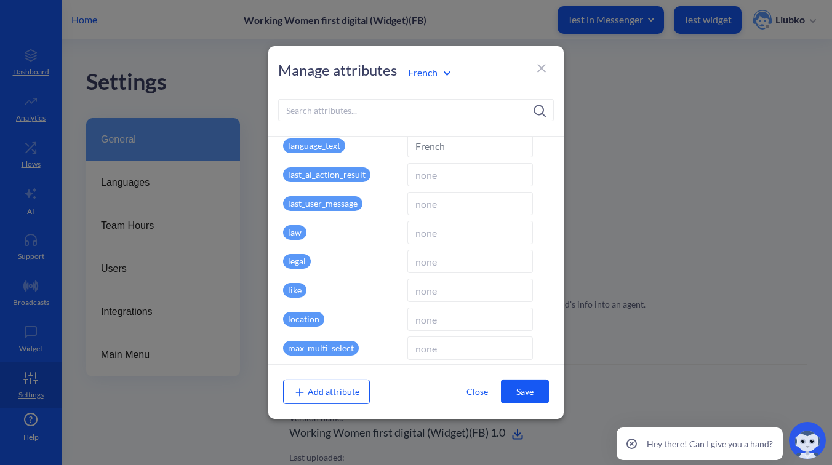
click at [426, 82] on div "French" at bounding box center [466, 72] width 129 height 23
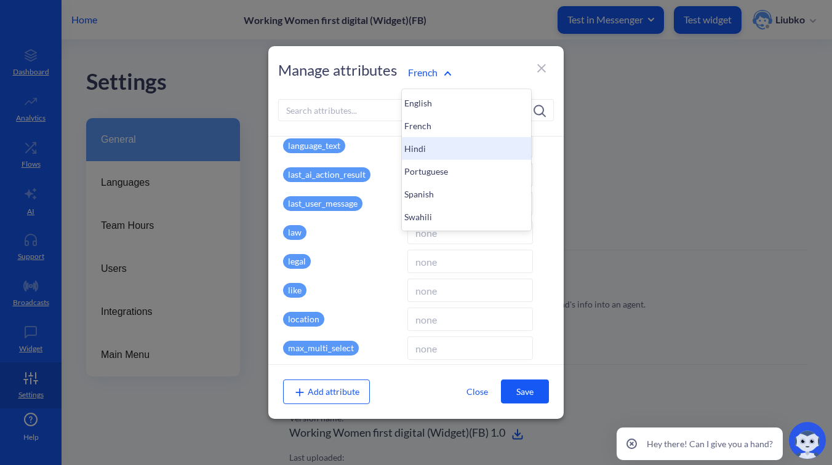
click at [429, 153] on div "Hindi" at bounding box center [466, 148] width 129 height 23
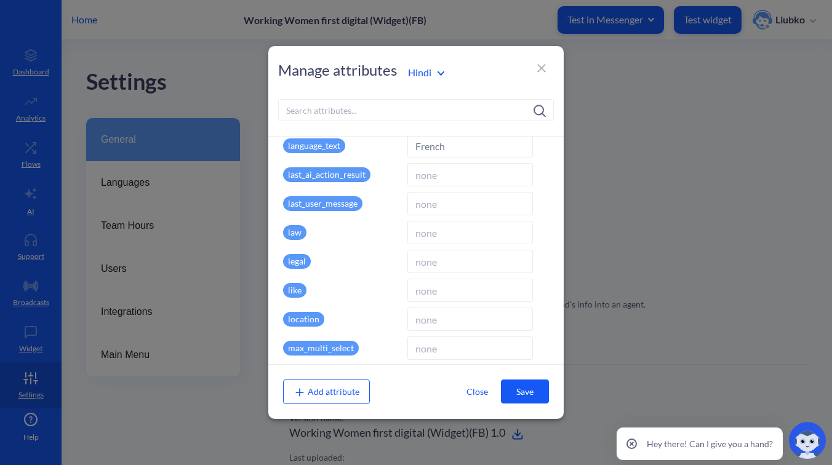
type input "hi"
type input "Hindi"
click at [436, 173] on div "Portuguese" at bounding box center [466, 171] width 129 height 23
type input "pr"
click at [431, 154] on input at bounding box center [470, 145] width 126 height 23
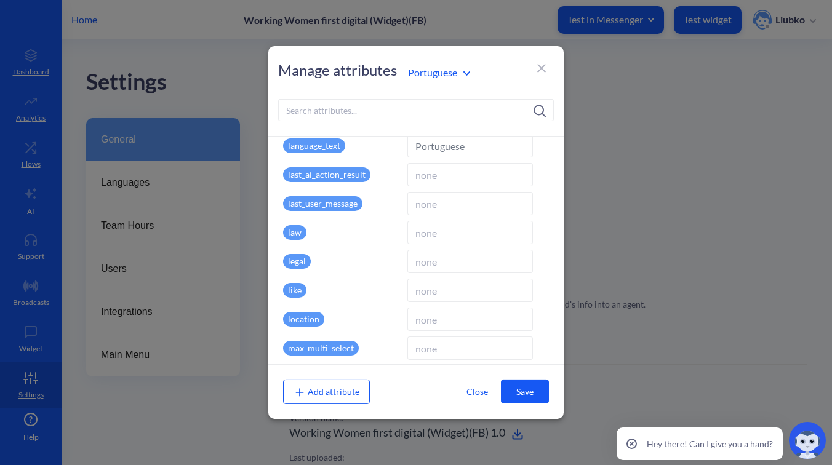
type input "Portuguese"
click at [522, 387] on button "Save" at bounding box center [525, 392] width 48 height 24
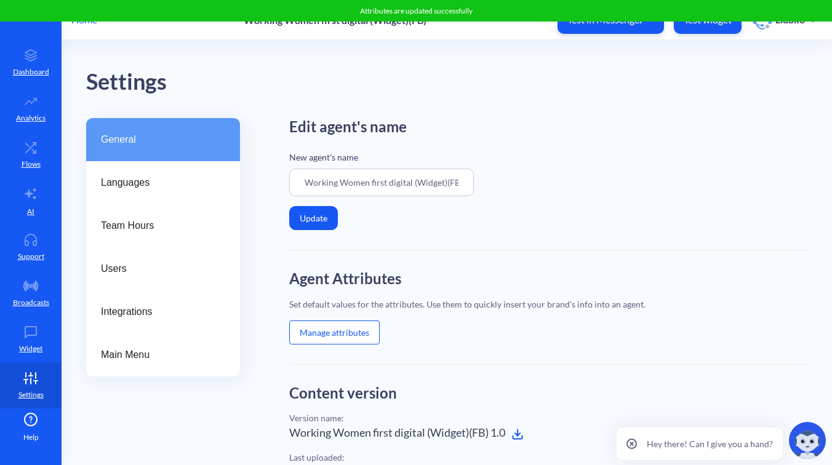
click at [340, 330] on button "Manage attributes" at bounding box center [334, 333] width 90 height 24
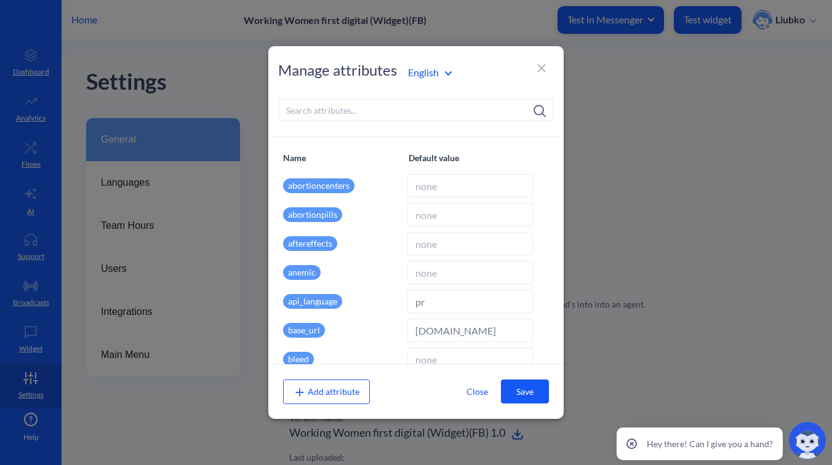
type input "English"
type input "false"
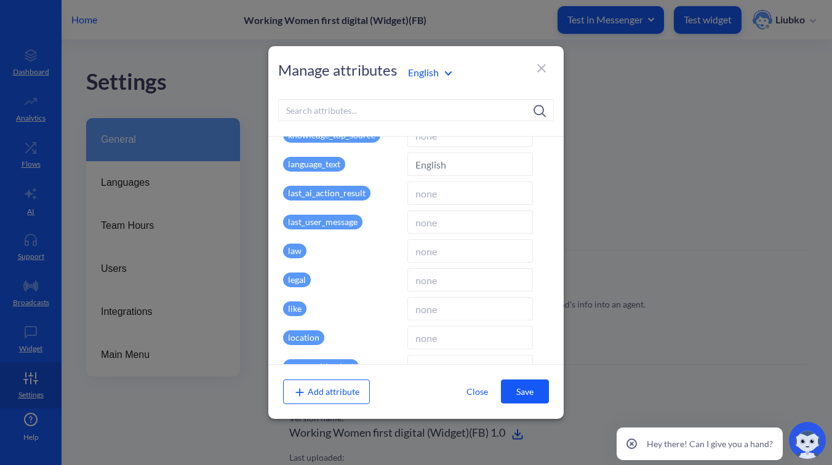
scroll to position [1373, 0]
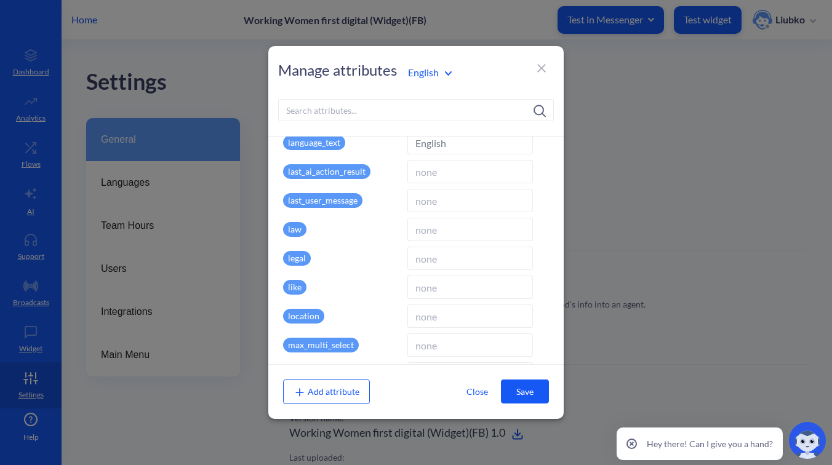
click at [426, 61] on div "English" at bounding box center [466, 72] width 129 height 23
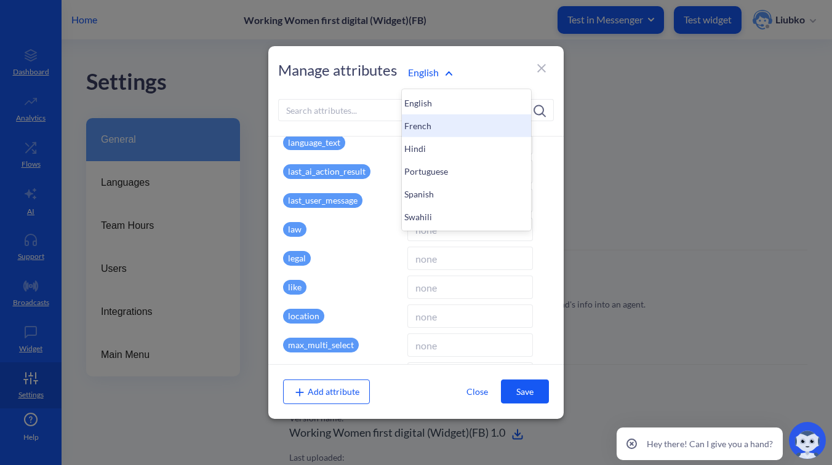
click at [434, 131] on div "French" at bounding box center [466, 125] width 129 height 23
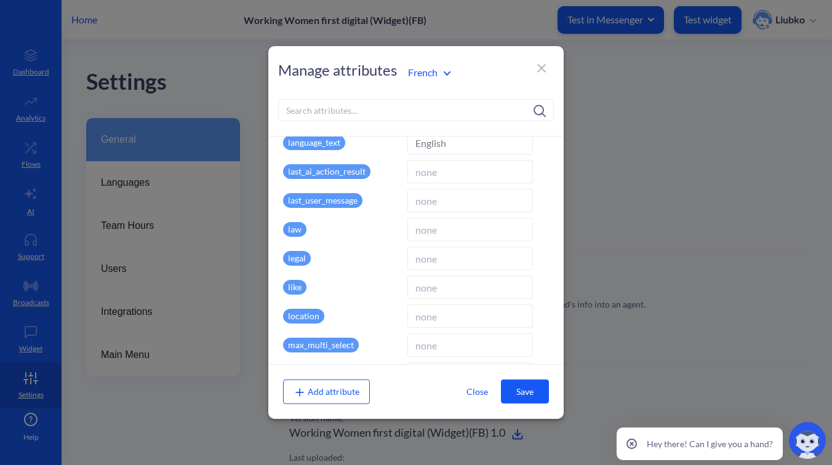
type input "fr"
type input "French"
click at [437, 81] on div "French" at bounding box center [466, 72] width 129 height 17
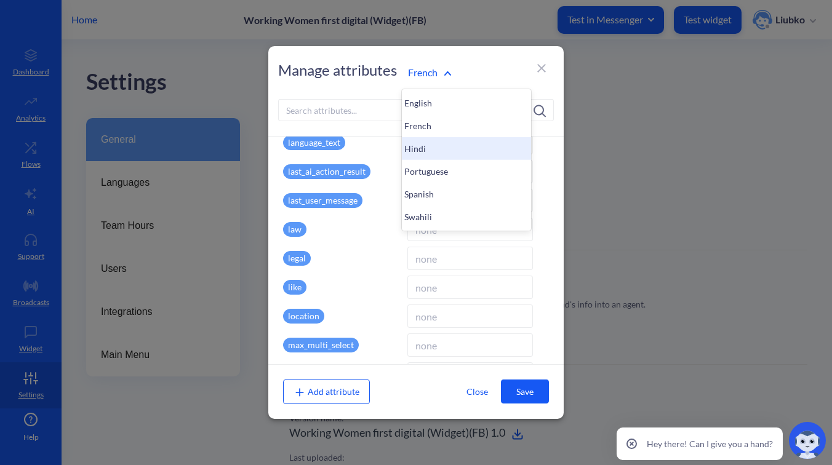
click at [441, 141] on div "Hindi" at bounding box center [466, 148] width 129 height 23
type input "hi"
type input "Hindi"
click at [434, 178] on div "Portuguese" at bounding box center [466, 171] width 129 height 23
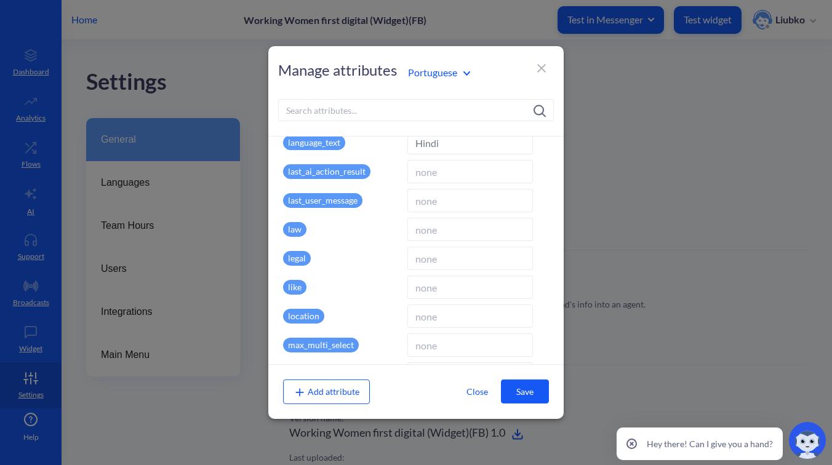
type input "pr"
type input "Portuguese"
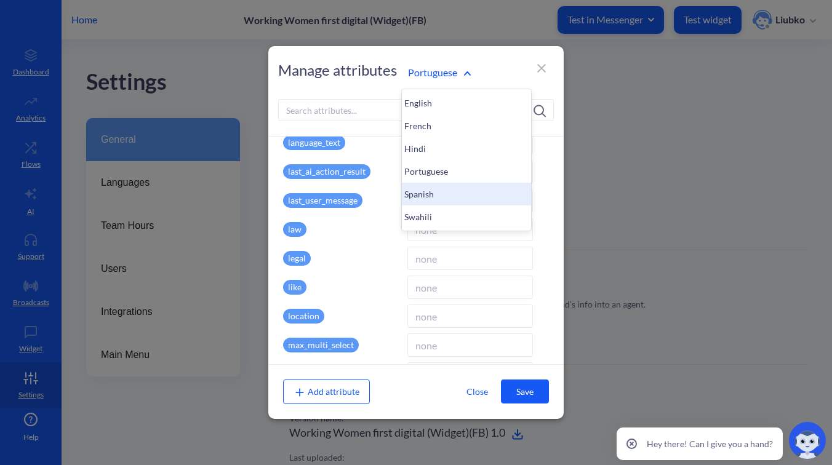
click at [432, 186] on div "Spanish" at bounding box center [466, 194] width 129 height 23
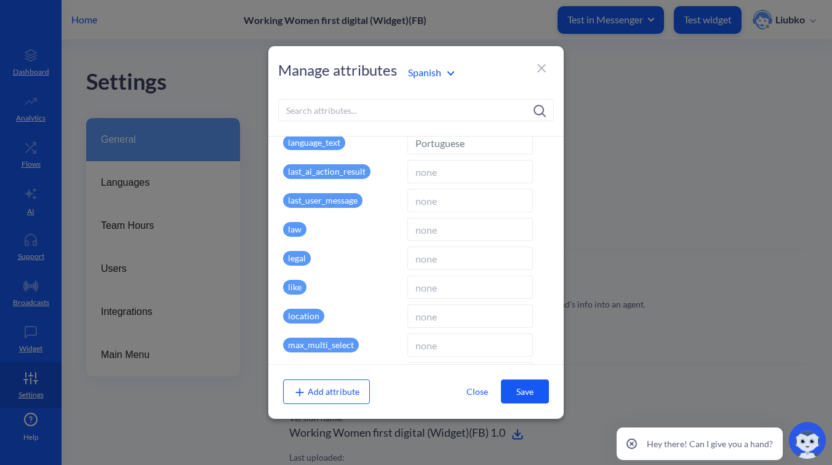
type input "es"
type input "Spanish"
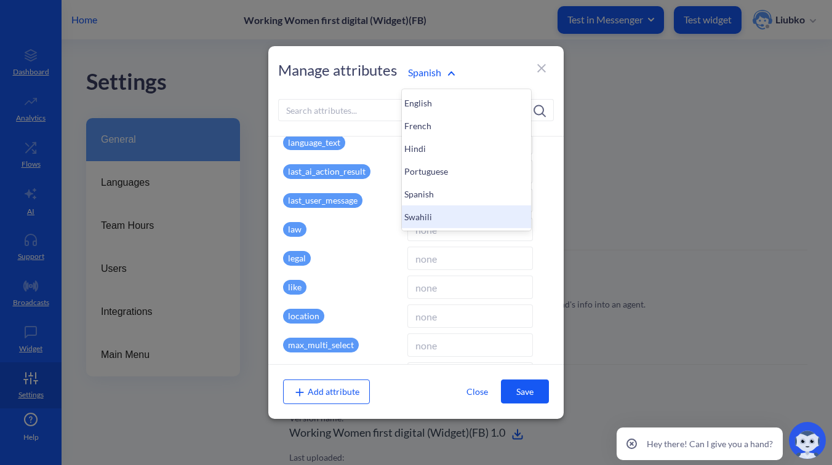
click at [437, 212] on div "Swahili" at bounding box center [466, 216] width 129 height 23
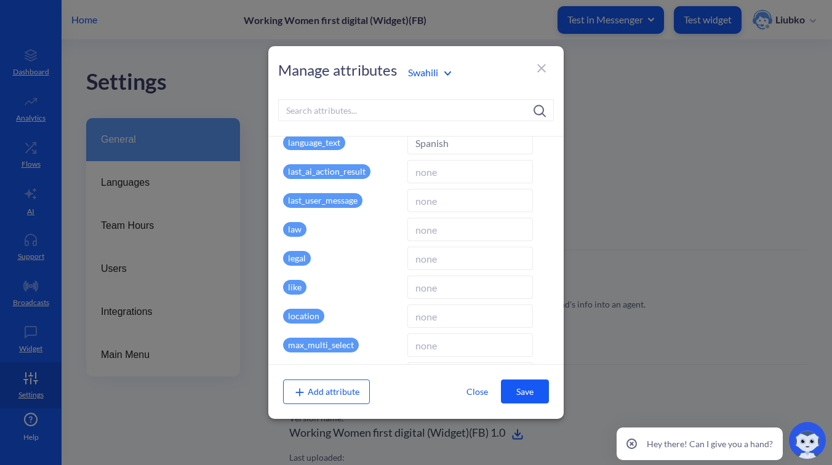
type input "sw"
type input "Swahili"
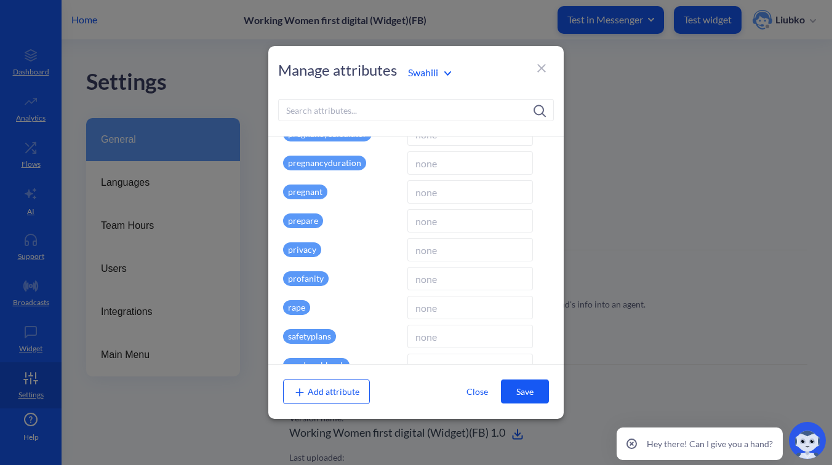
scroll to position [2057, 0]
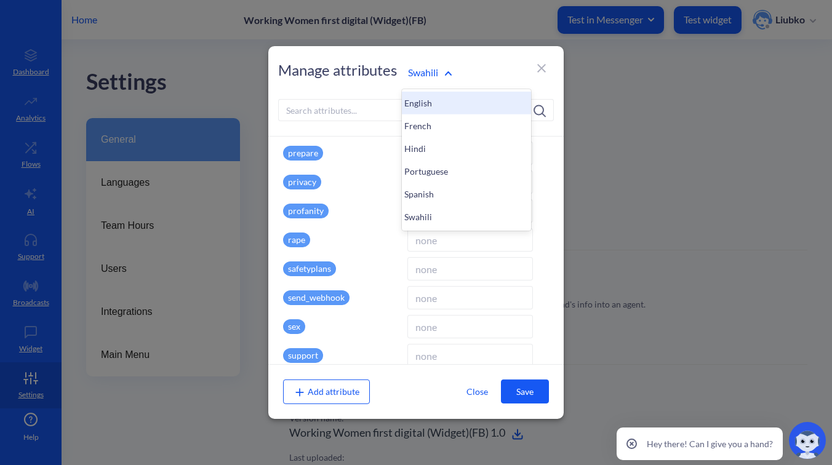
click at [421, 108] on div "English" at bounding box center [466, 103] width 129 height 23
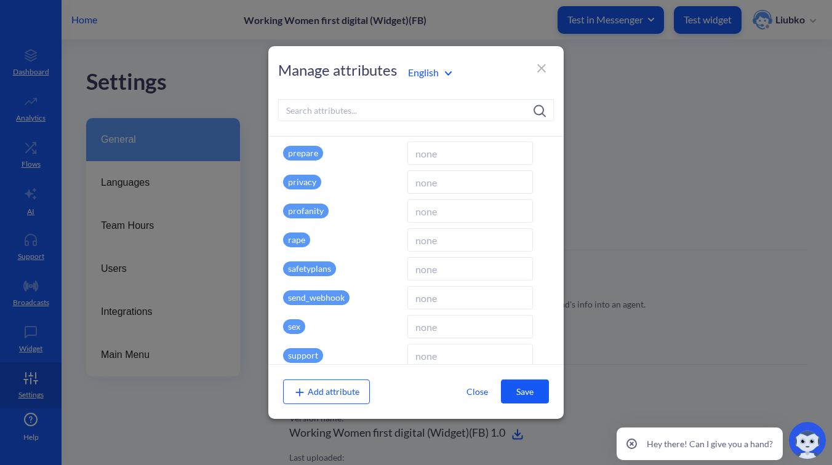
type input "en"
type input "English"
type input "false"
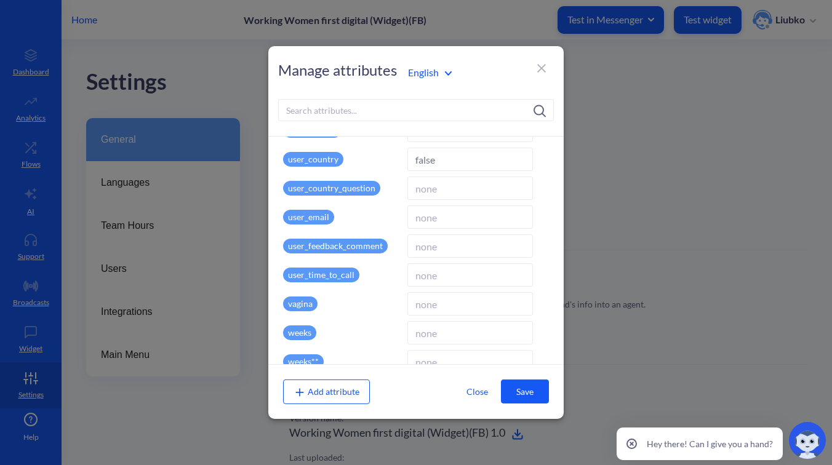
scroll to position [2399, 0]
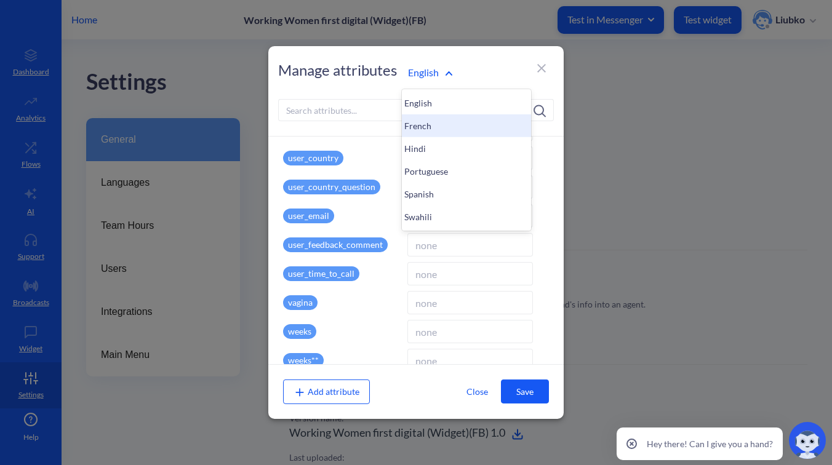
click at [441, 123] on div "French" at bounding box center [466, 125] width 129 height 23
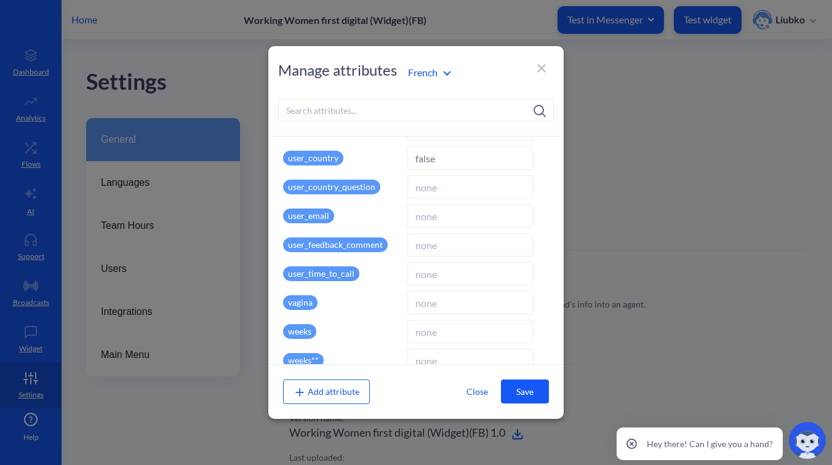
type input "fr"
type input "French"
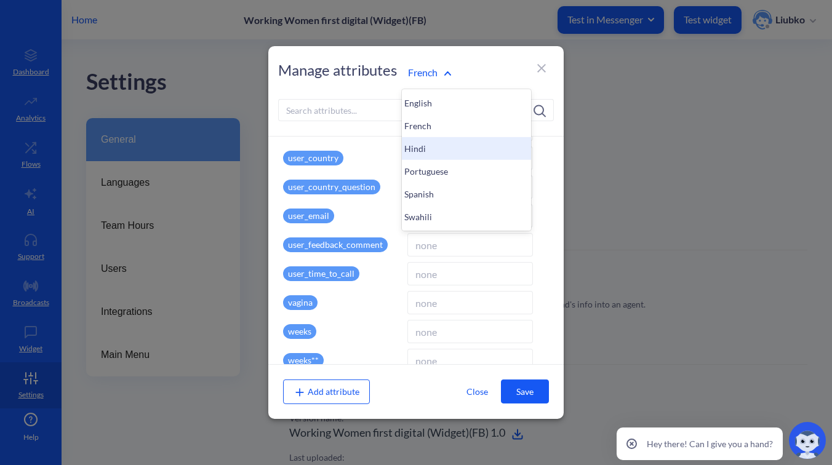
click at [432, 146] on div "Hindi" at bounding box center [466, 148] width 129 height 23
type input "hi"
type input "Hindi"
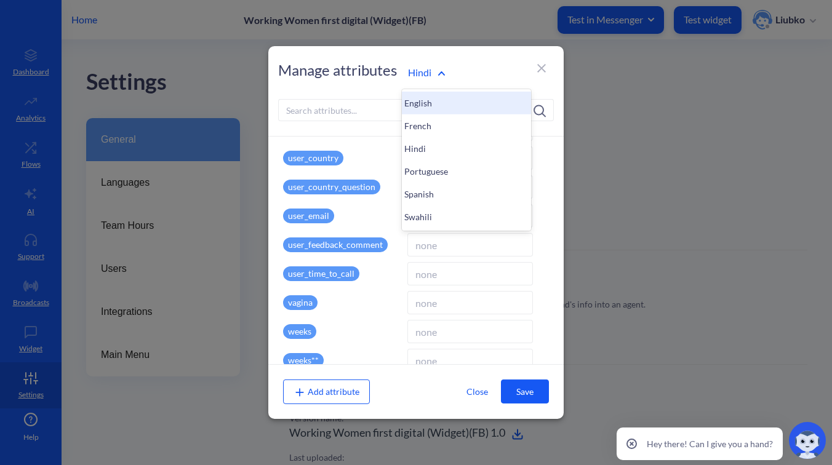
click at [424, 105] on div "English" at bounding box center [466, 103] width 129 height 23
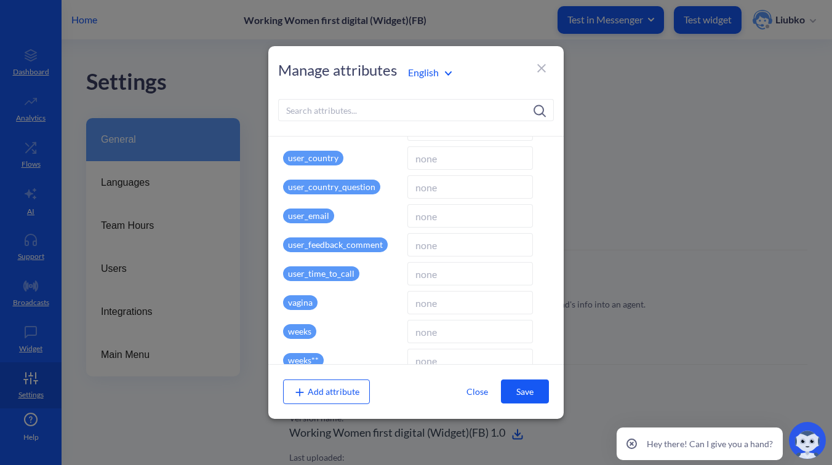
type input "en"
type input "English"
type input "false"
click at [424, 160] on input "false" at bounding box center [470, 157] width 126 height 23
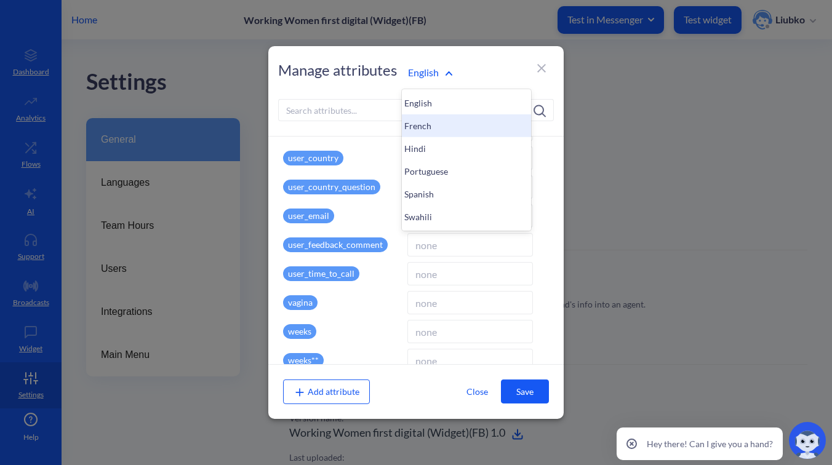
click at [437, 121] on div "French" at bounding box center [466, 125] width 129 height 23
type input "fr"
type input "French"
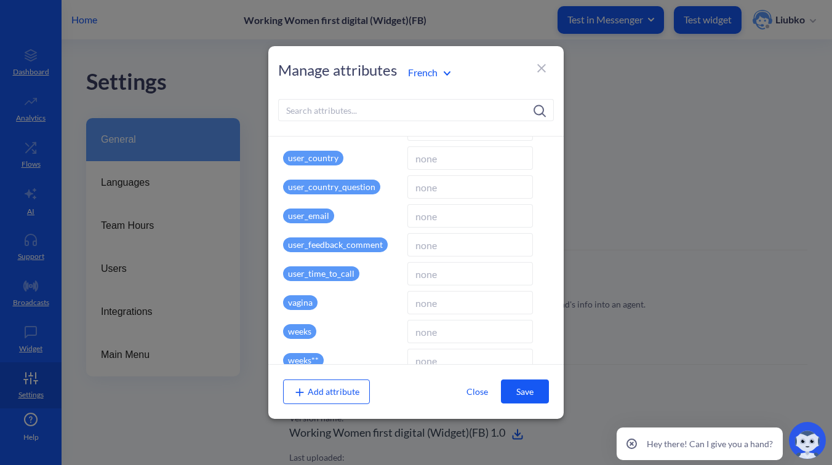
click at [431, 158] on input at bounding box center [470, 157] width 126 height 23
paste input "false"
type input "false"
click at [532, 396] on button "Save" at bounding box center [525, 392] width 48 height 24
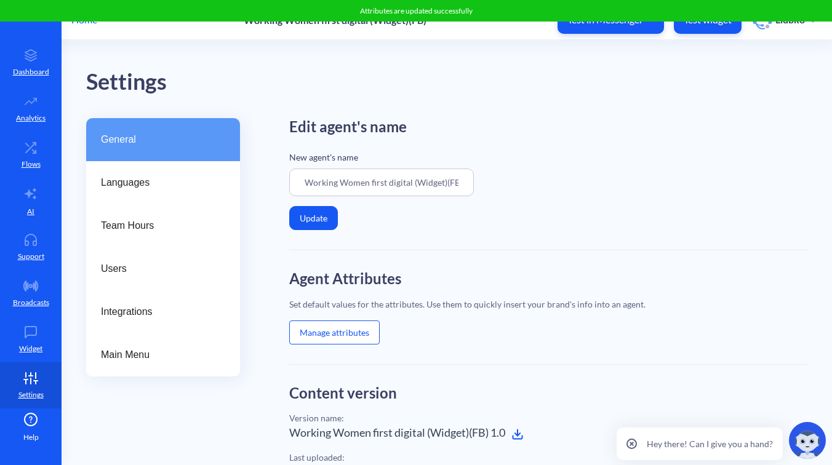
click at [359, 322] on button "Manage attributes" at bounding box center [334, 333] width 90 height 24
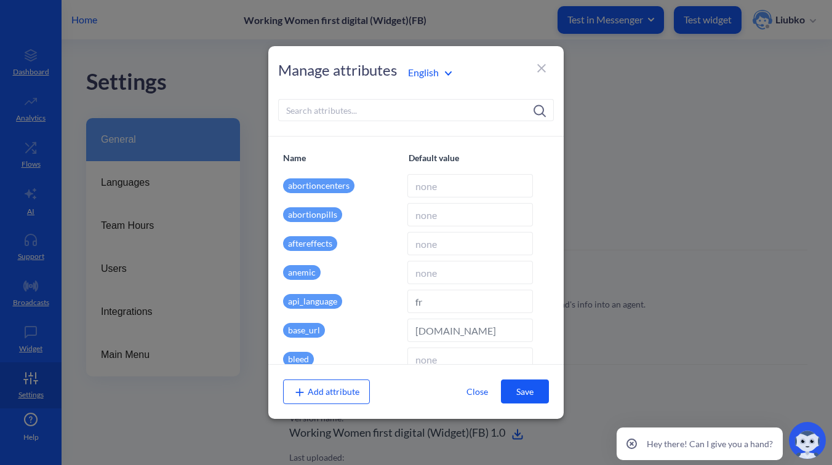
type input "en"
type input "English"
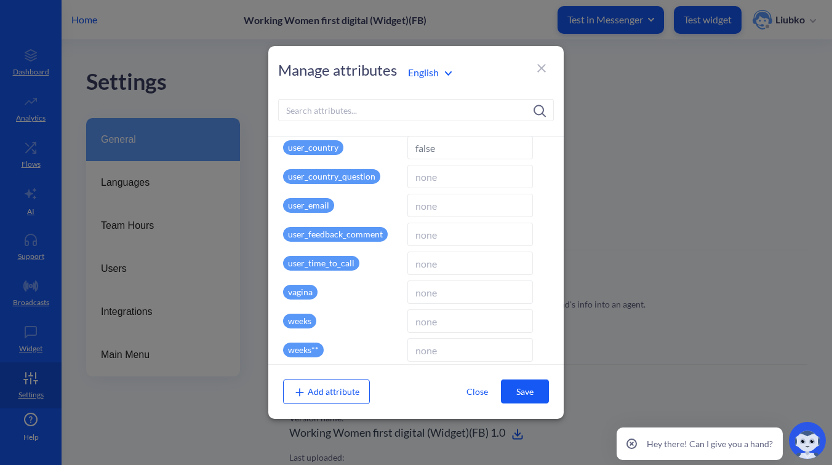
scroll to position [2411, 0]
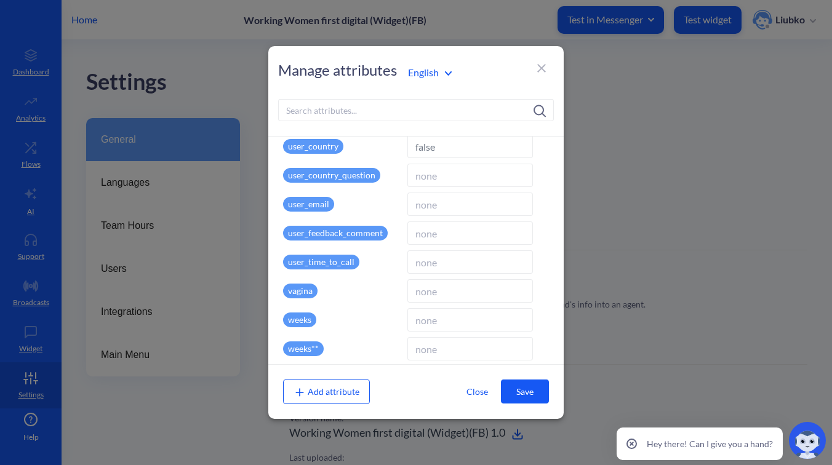
click at [426, 82] on div "English" at bounding box center [466, 72] width 129 height 23
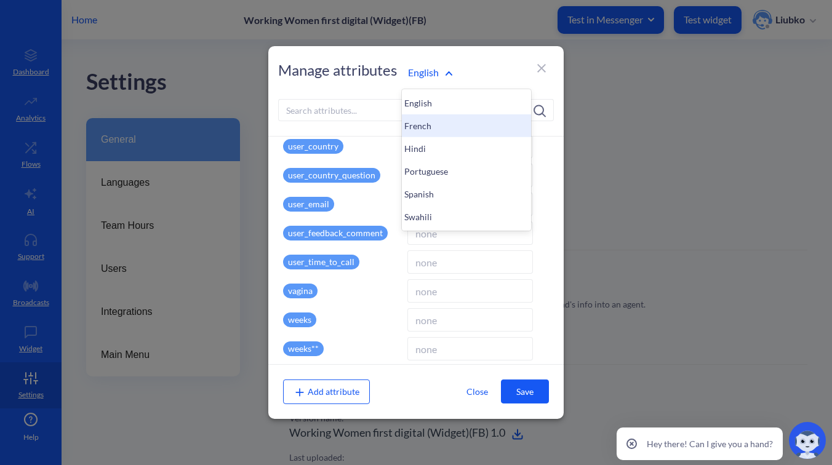
click at [429, 118] on div "French" at bounding box center [466, 125] width 129 height 23
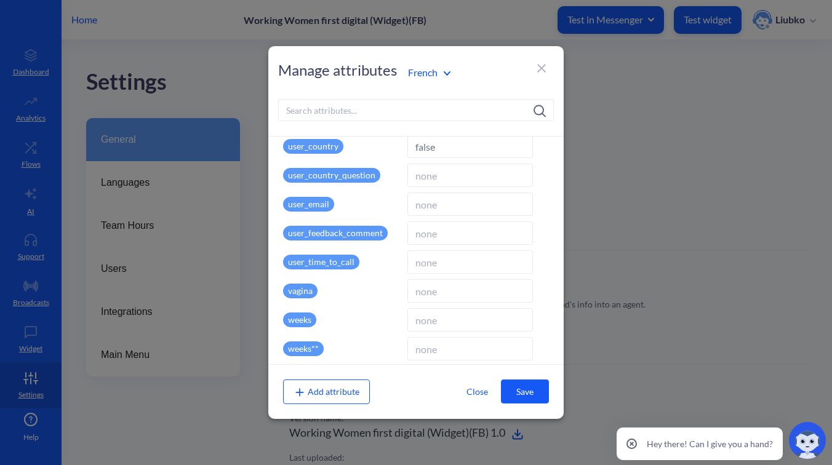
type input "fr"
type input "French"
click at [424, 64] on div "French" at bounding box center [466, 72] width 129 height 17
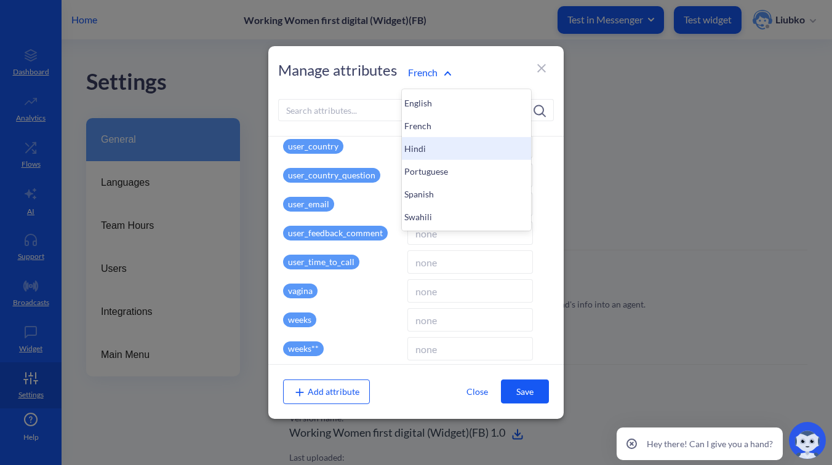
click at [426, 156] on div "Hindi" at bounding box center [466, 148] width 129 height 23
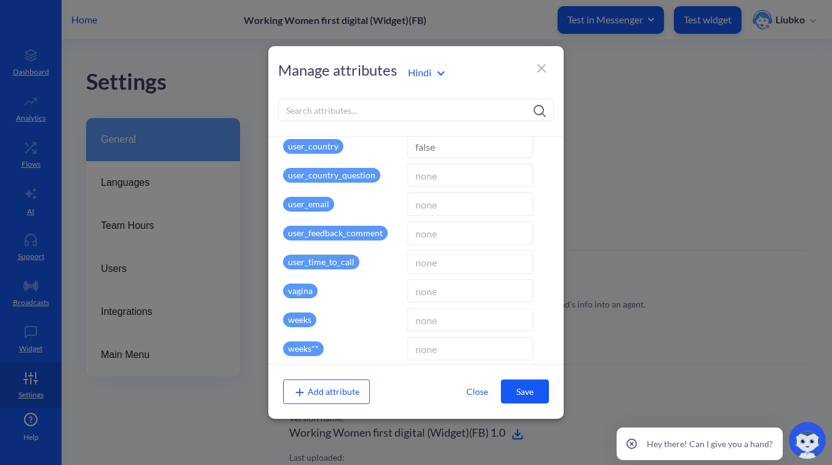
type input "hi"
type input "Hindi"
click at [433, 152] on input at bounding box center [470, 146] width 126 height 23
type input "false"
click at [531, 394] on button "Save" at bounding box center [525, 392] width 48 height 24
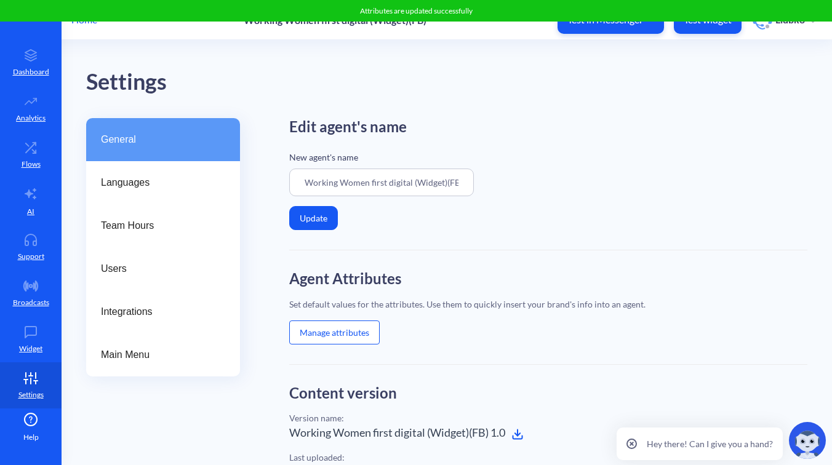
click at [340, 329] on button "Manage attributes" at bounding box center [334, 333] width 90 height 24
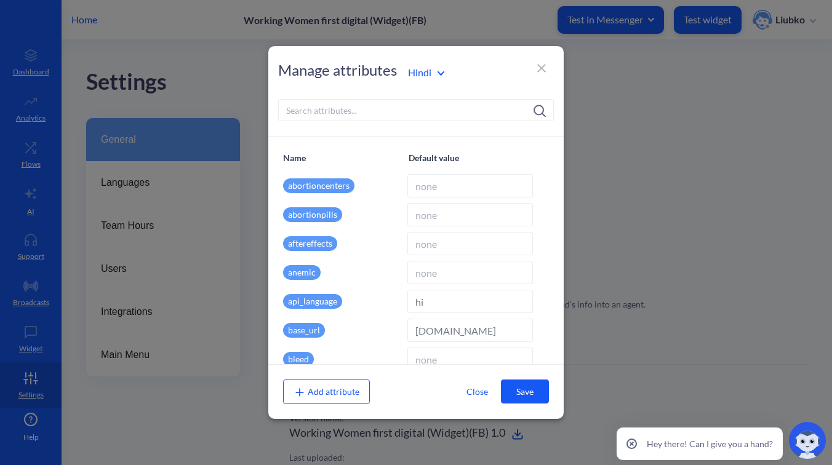
type input "en"
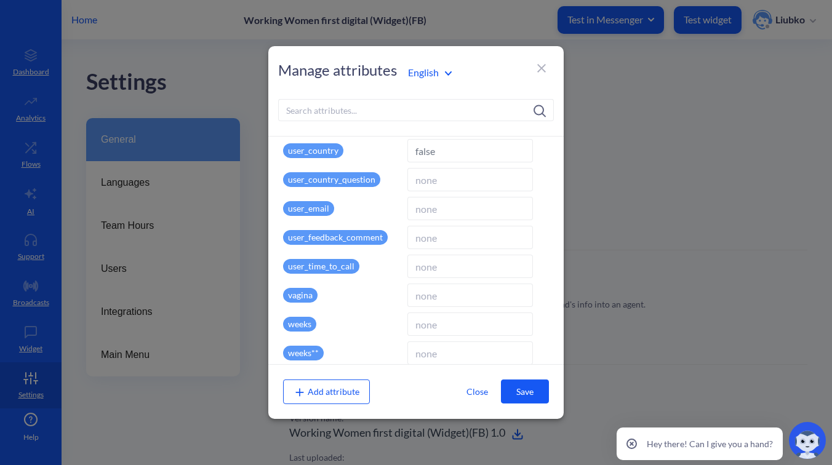
scroll to position [2410, 0]
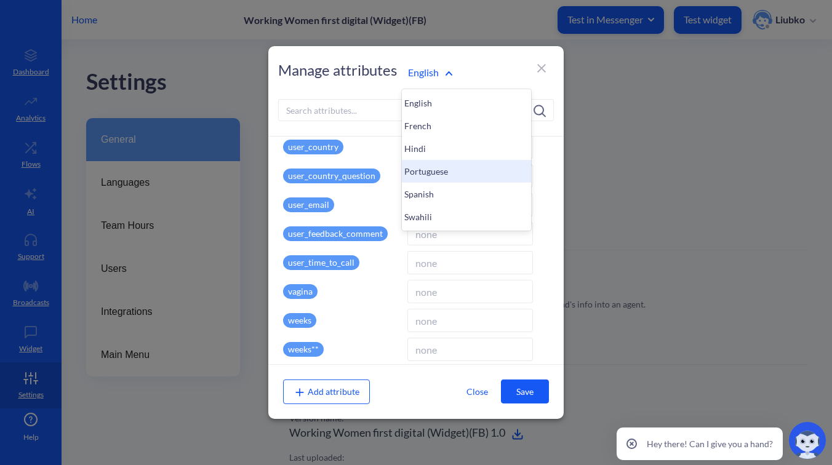
click at [437, 169] on div "Portuguese" at bounding box center [466, 171] width 129 height 23
type input "pr"
type input "Portuguese"
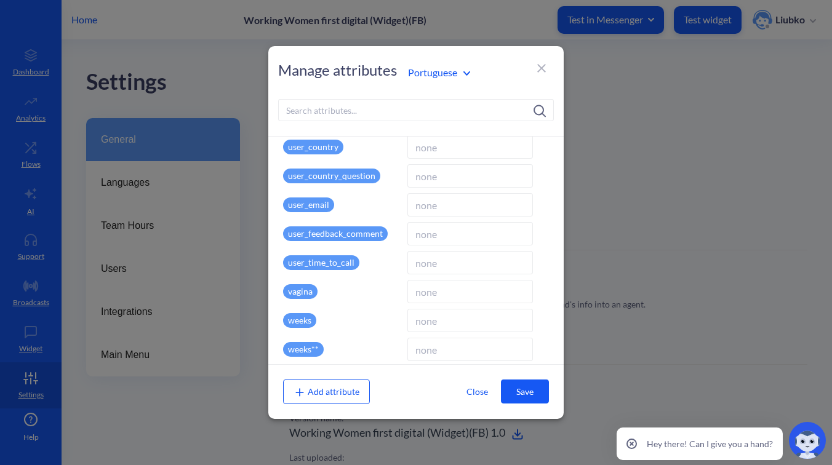
click at [429, 151] on input at bounding box center [470, 146] width 126 height 23
paste input "false"
type input "false"
click at [522, 399] on button "Save" at bounding box center [525, 392] width 48 height 24
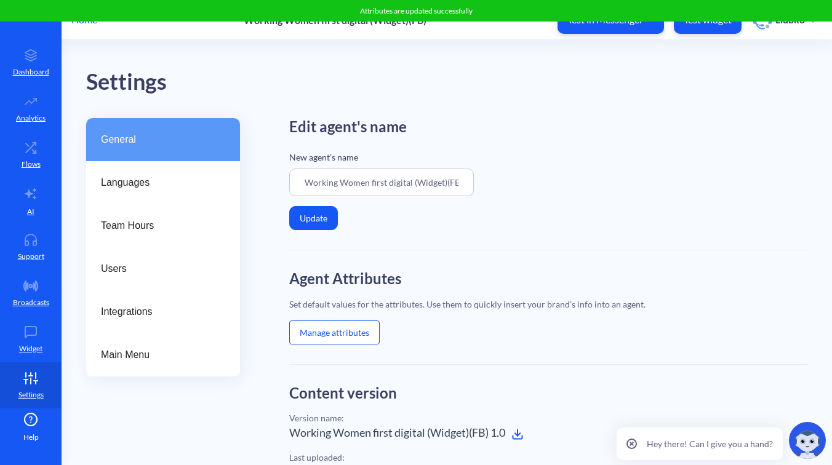
click at [323, 336] on button "Manage attributes" at bounding box center [334, 333] width 90 height 24
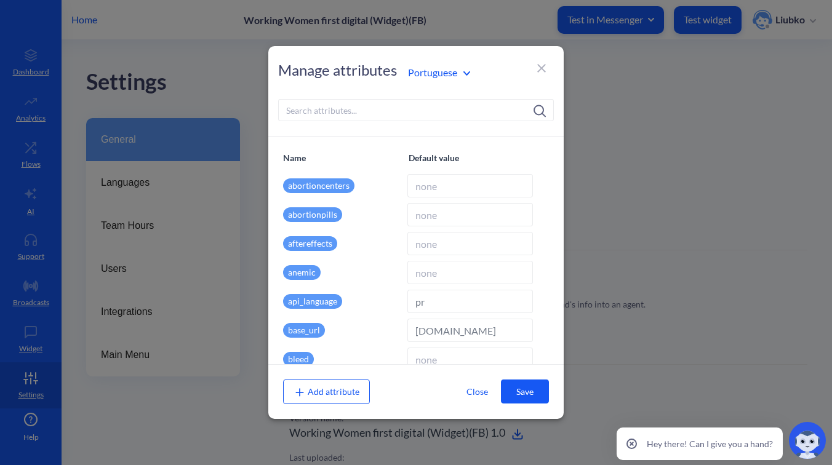
type input "en"
type input "English"
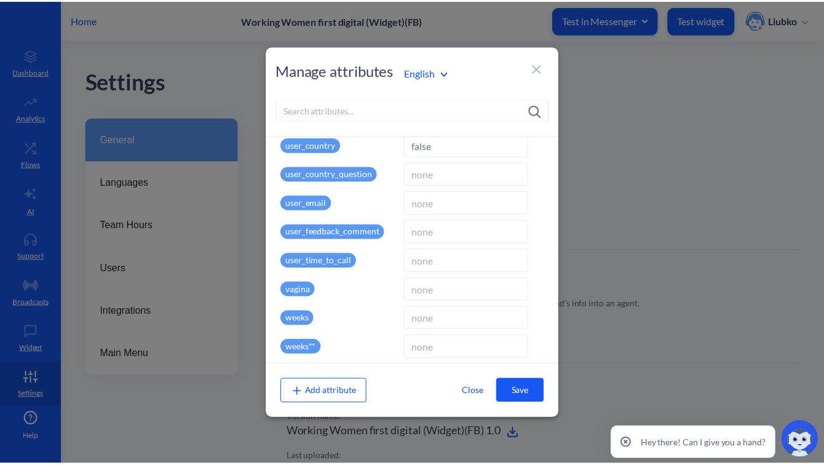
scroll to position [2404, 0]
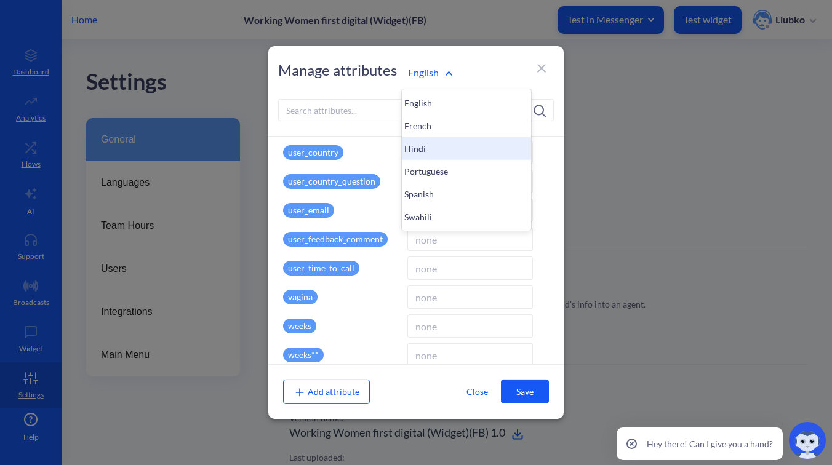
click at [426, 148] on div "Hindi" at bounding box center [466, 148] width 129 height 23
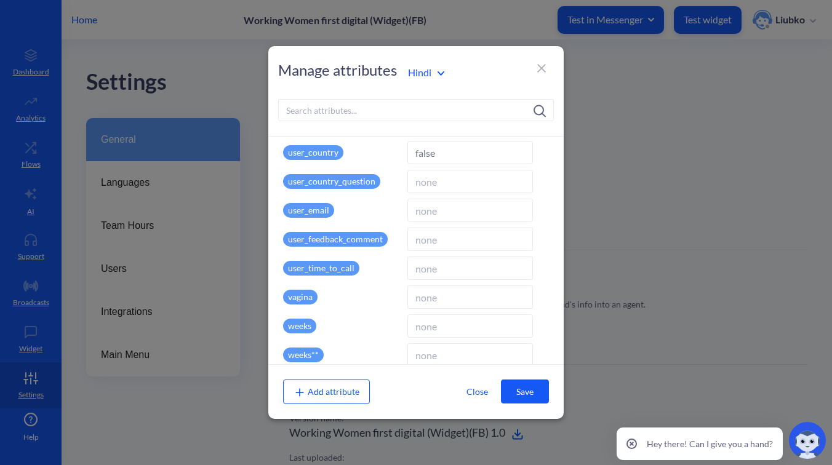
type input "hi"
type input "Hindi"
click at [418, 168] on div "Portuguese" at bounding box center [466, 171] width 129 height 23
type input "pr"
type input "Portuguese"
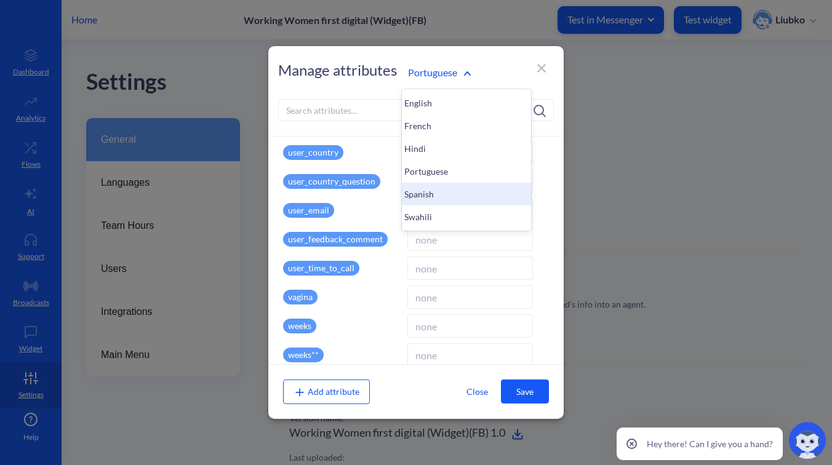
click at [434, 191] on div "Spanish" at bounding box center [466, 194] width 129 height 23
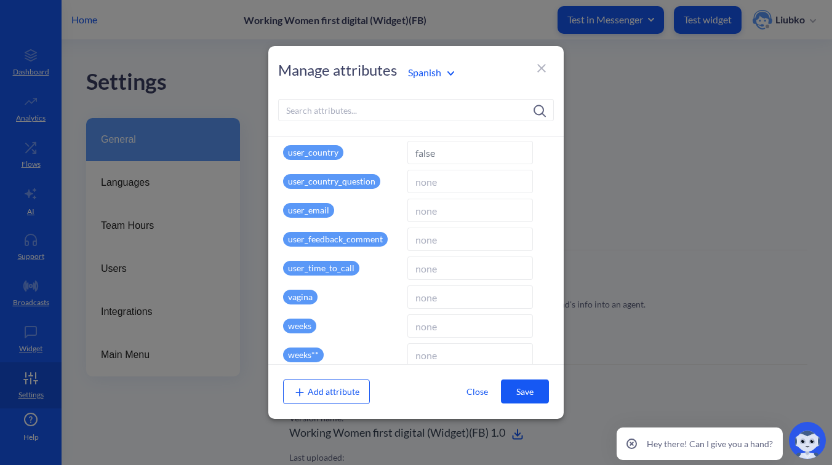
type input "es"
type input "Spanish"
click at [431, 151] on input at bounding box center [470, 152] width 126 height 23
type input "false"
click at [519, 388] on button "Save" at bounding box center [525, 392] width 48 height 24
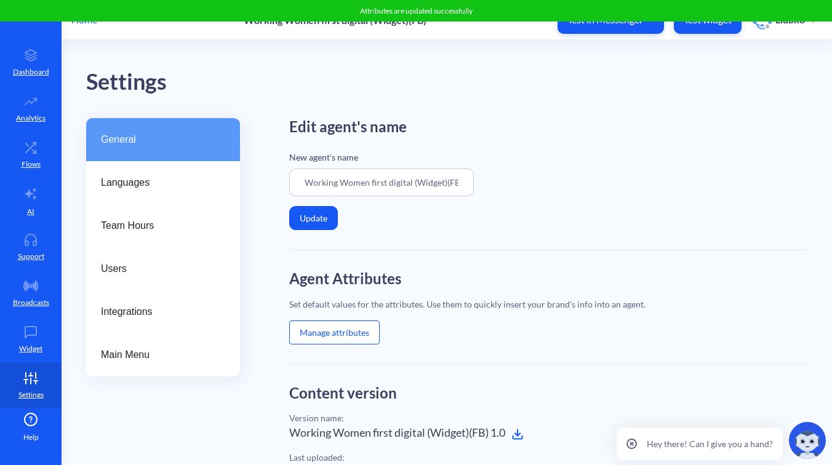
click at [358, 327] on button "Manage attributes" at bounding box center [334, 333] width 90 height 24
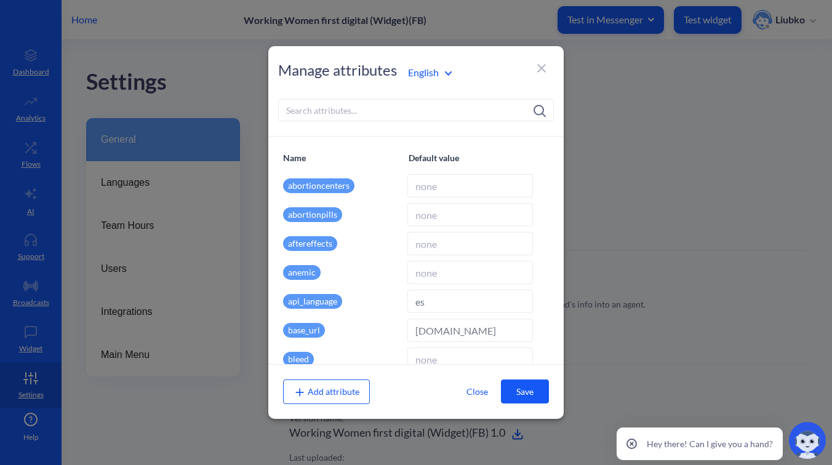
type input "en"
type input "English"
click at [421, 83] on div "English" at bounding box center [466, 72] width 129 height 23
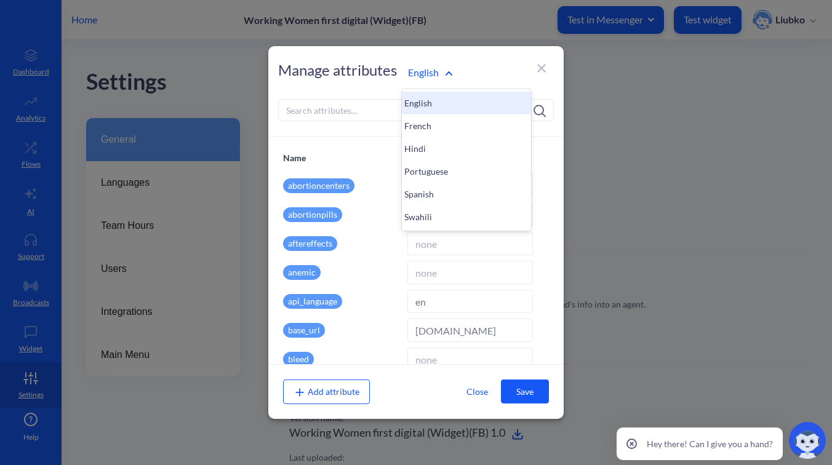
click at [375, 87] on div "Manage attributes option English focused, 1 of 6. 6 results available. Use Up a…" at bounding box center [415, 91] width 295 height 90
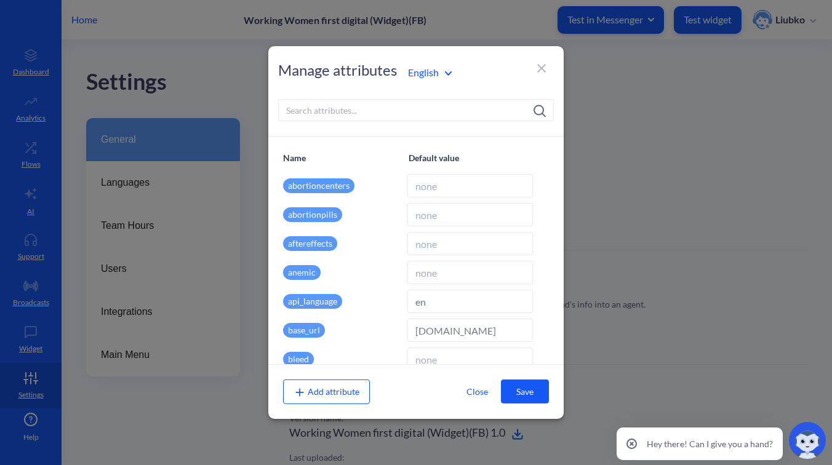
click at [340, 103] on input at bounding box center [416, 110] width 276 height 22
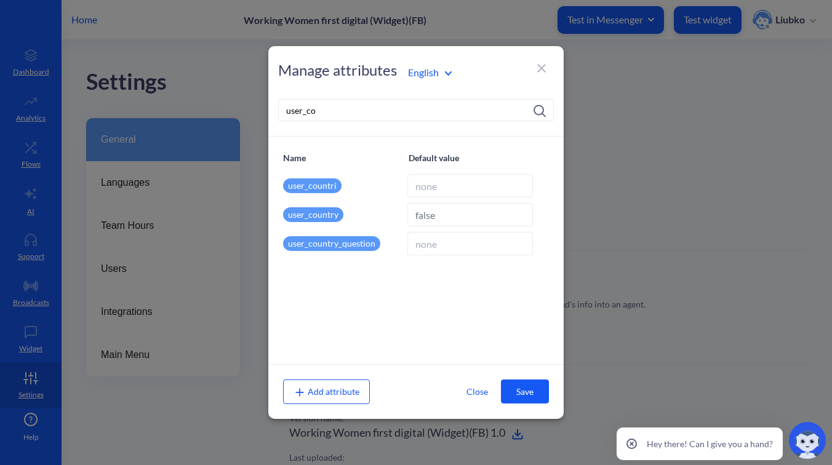
type input "user_co"
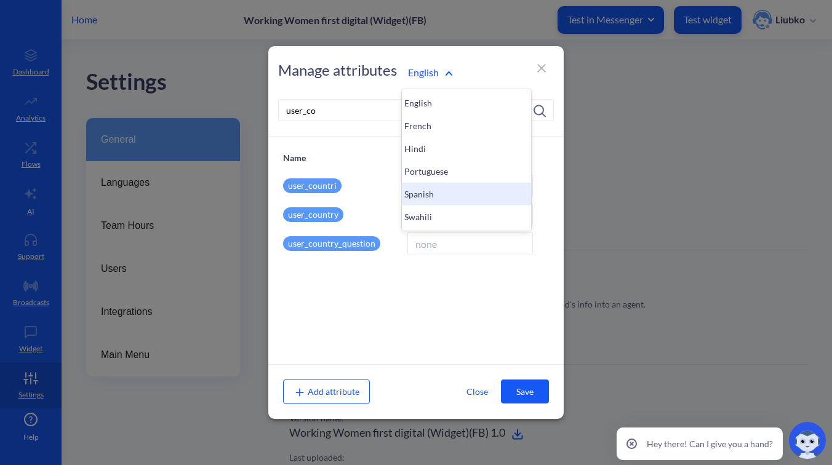
click at [444, 187] on div "Spanish" at bounding box center [466, 194] width 129 height 23
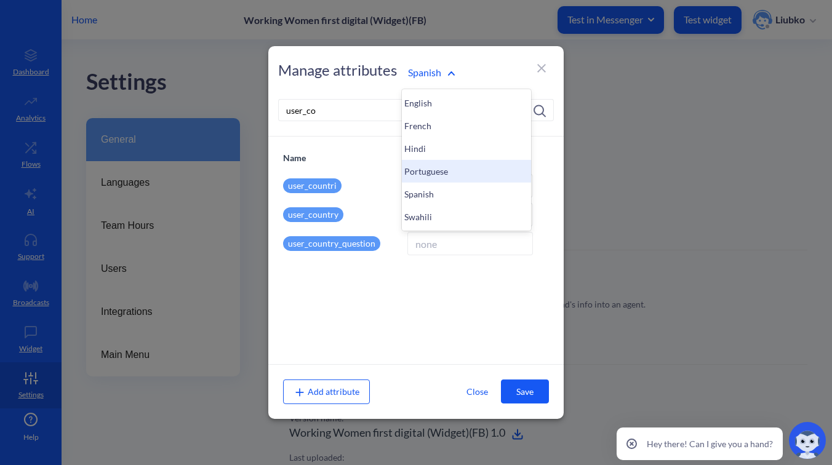
click at [423, 170] on div "Portuguese" at bounding box center [466, 171] width 129 height 23
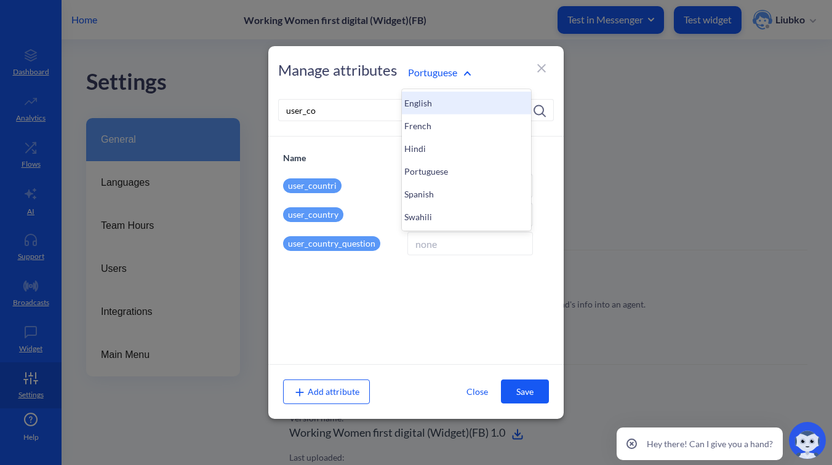
click at [423, 105] on div "English" at bounding box center [466, 103] width 129 height 23
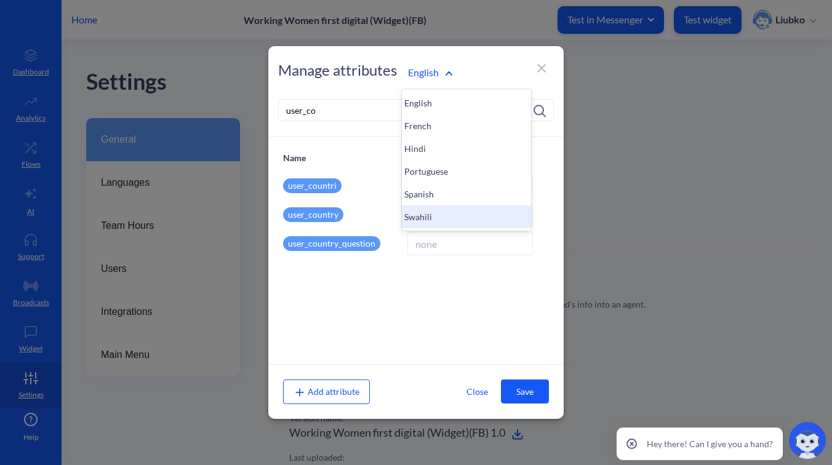
click at [422, 223] on div "Swahili" at bounding box center [466, 216] width 129 height 23
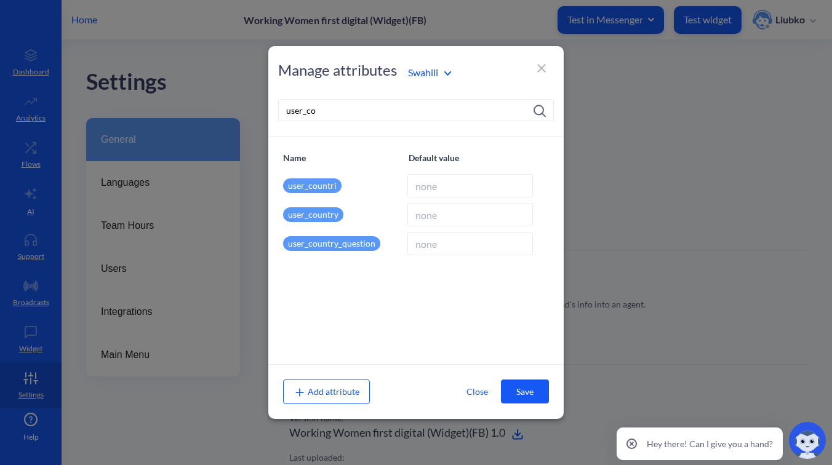
click at [433, 220] on input at bounding box center [470, 214] width 126 height 23
type input "false"
click at [526, 386] on button "Save" at bounding box center [525, 392] width 48 height 24
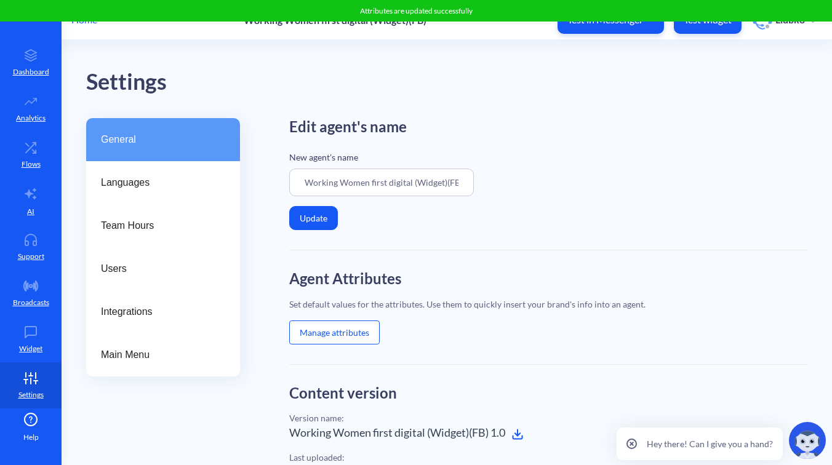
click at [530, 241] on div "Edit agent's name New agent's name Working Women first digital (Widget)(FB) Upd…" at bounding box center [548, 184] width 518 height 132
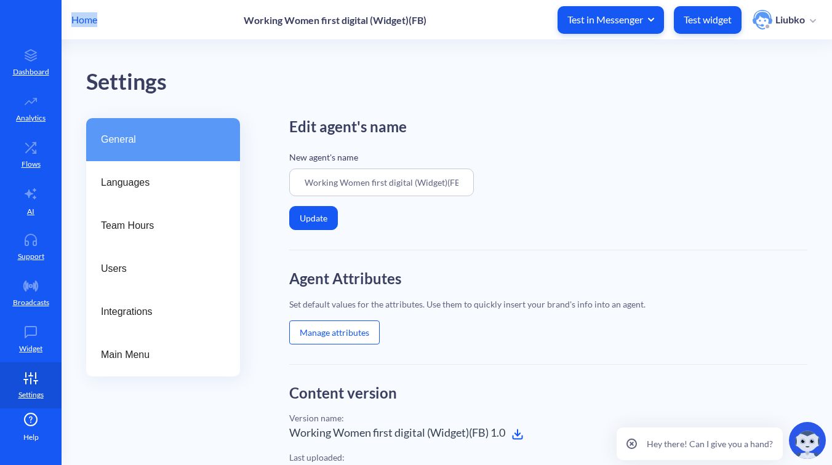
click at [313, 79] on div "Settings" at bounding box center [459, 82] width 746 height 35
click at [87, 18] on p "Home" at bounding box center [84, 19] width 26 height 15
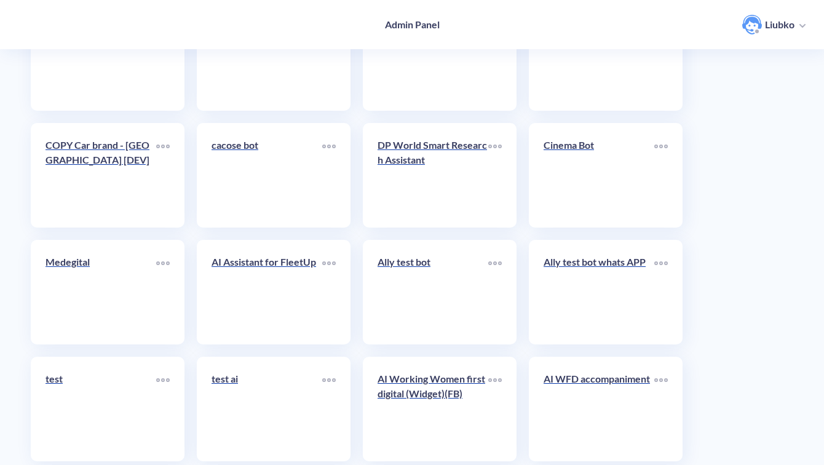
scroll to position [4363, 0]
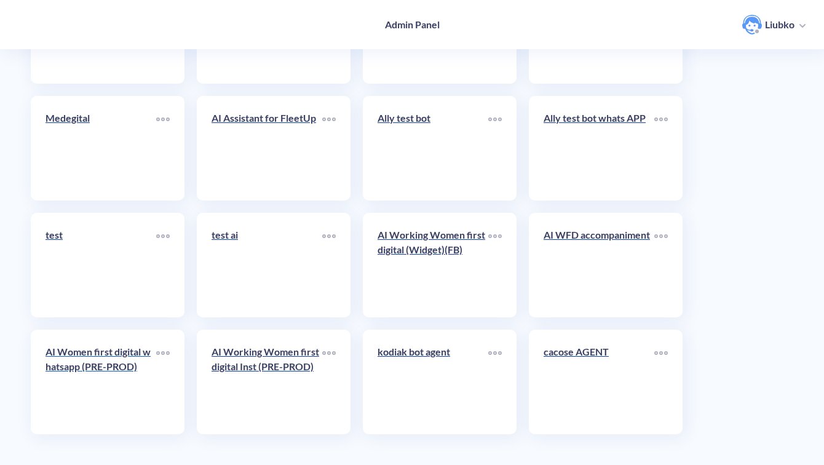
click at [97, 393] on link "AI Women first digital whatsapp (PRE-PROD)" at bounding box center [101, 382] width 111 height 75
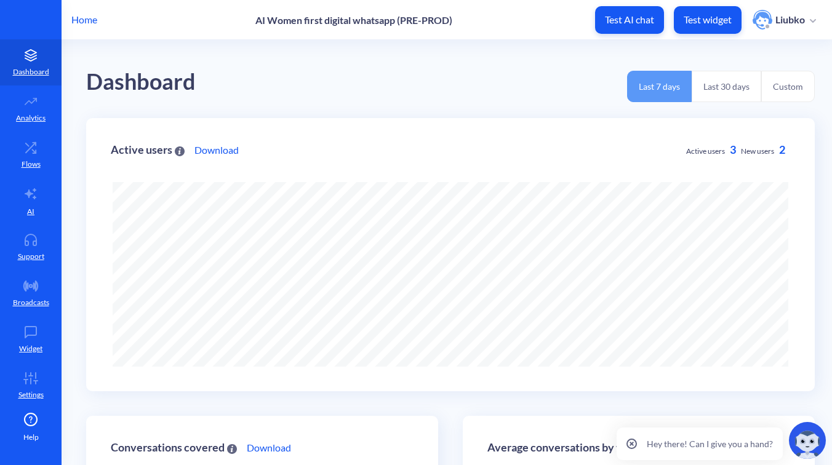
scroll to position [465, 832]
click at [22, 341] on link "Widget" at bounding box center [31, 339] width 62 height 46
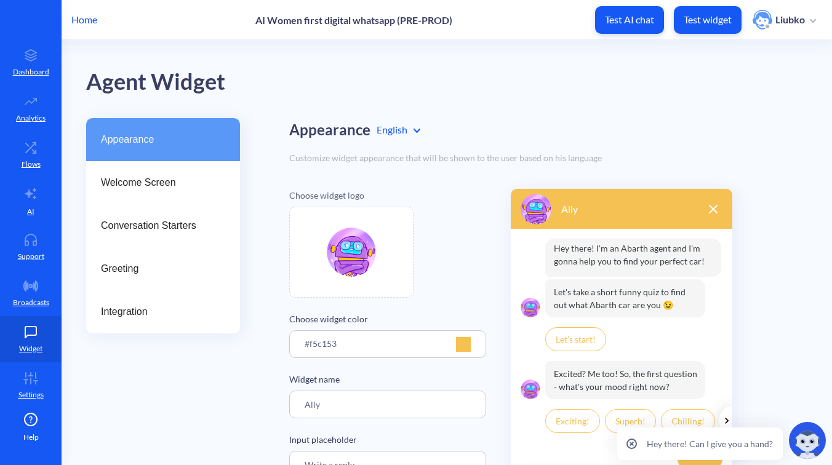
scroll to position [176, 0]
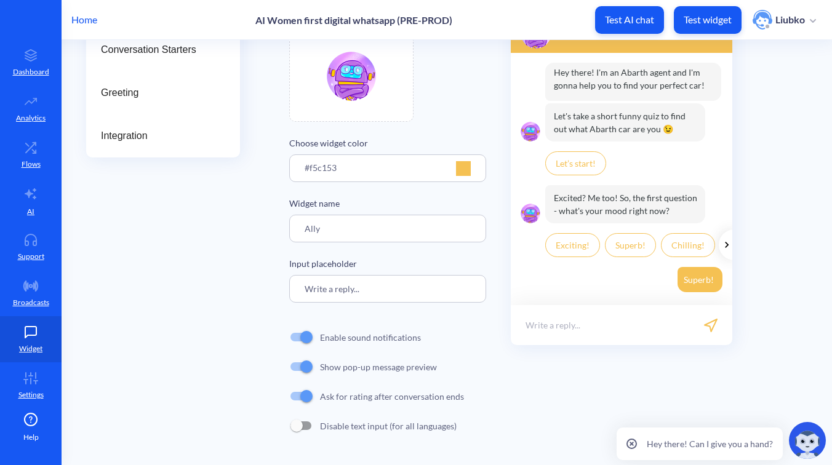
click at [634, 441] on icon at bounding box center [631, 444] width 10 height 10
click at [32, 377] on icon at bounding box center [30, 378] width 25 height 12
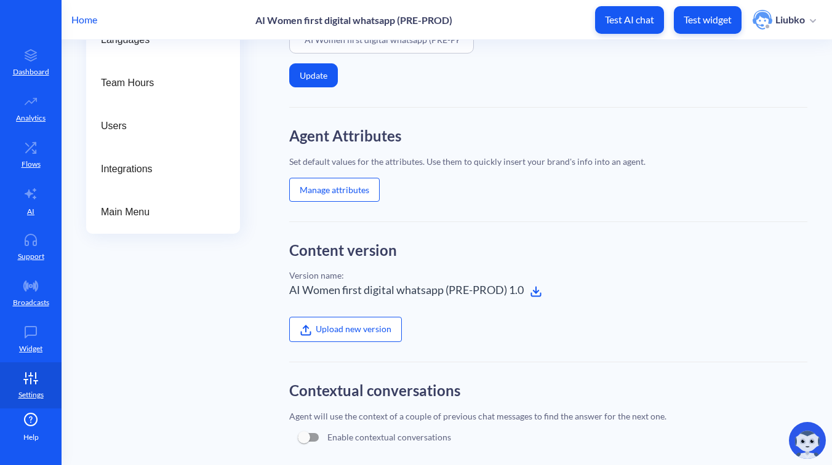
scroll to position [132, 0]
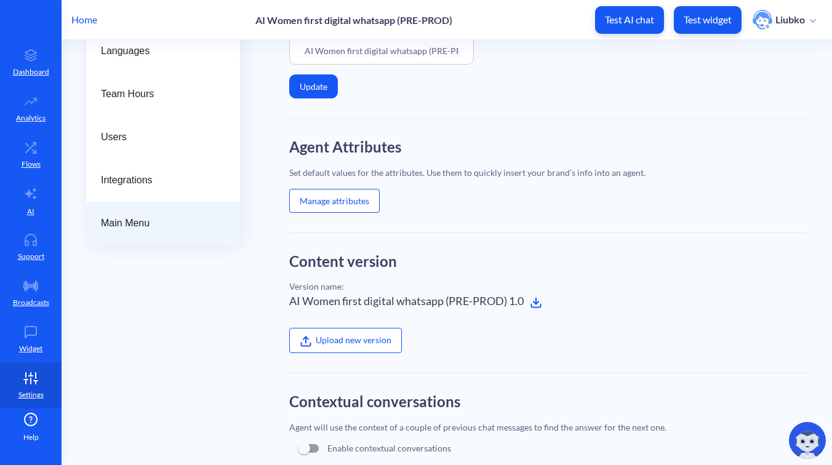
click at [118, 215] on div "Main Menu" at bounding box center [163, 223] width 154 height 43
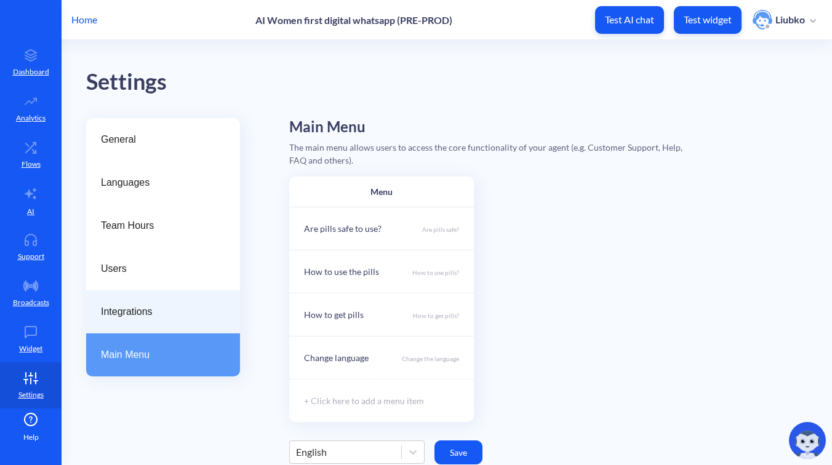
click at [123, 312] on span "Integrations" at bounding box center [158, 312] width 114 height 15
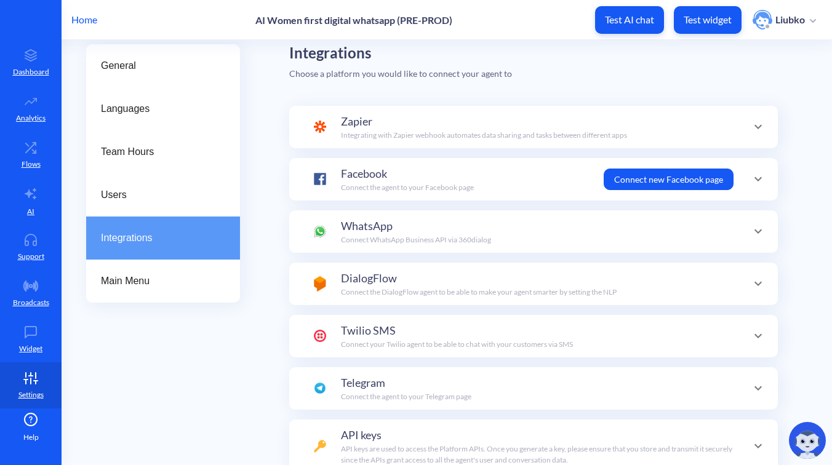
scroll to position [143, 0]
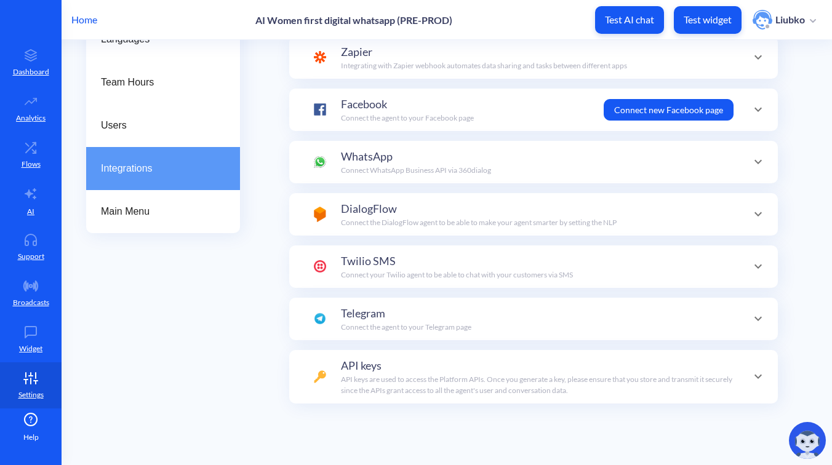
click at [442, 362] on div "API keys API keys are used to access the Platform APIs. Once you generate a key…" at bounding box center [537, 376] width 393 height 39
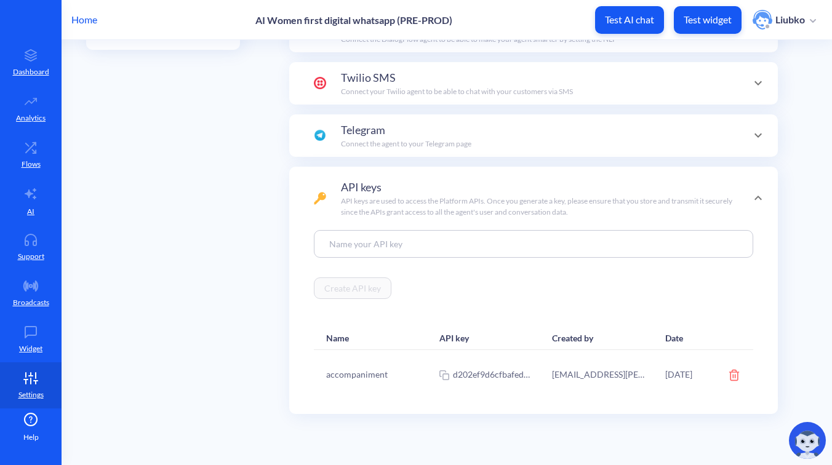
scroll to position [337, 0]
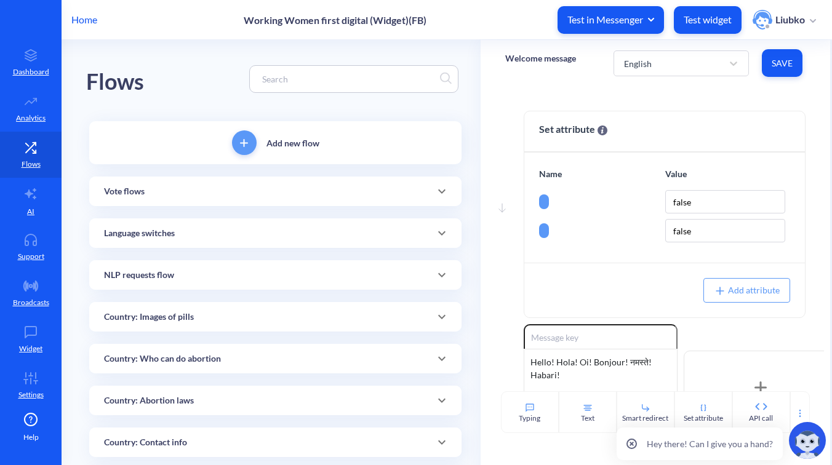
click at [88, 19] on p "Home" at bounding box center [84, 19] width 26 height 15
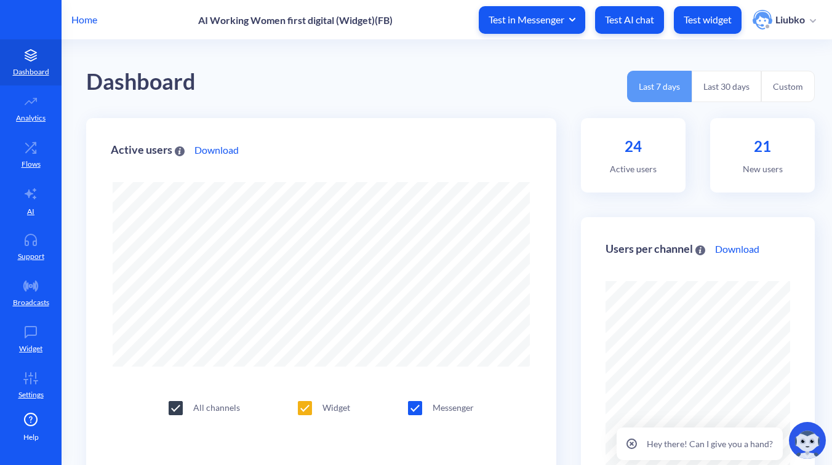
scroll to position [465, 832]
click at [23, 392] on p "Settings" at bounding box center [30, 394] width 25 height 11
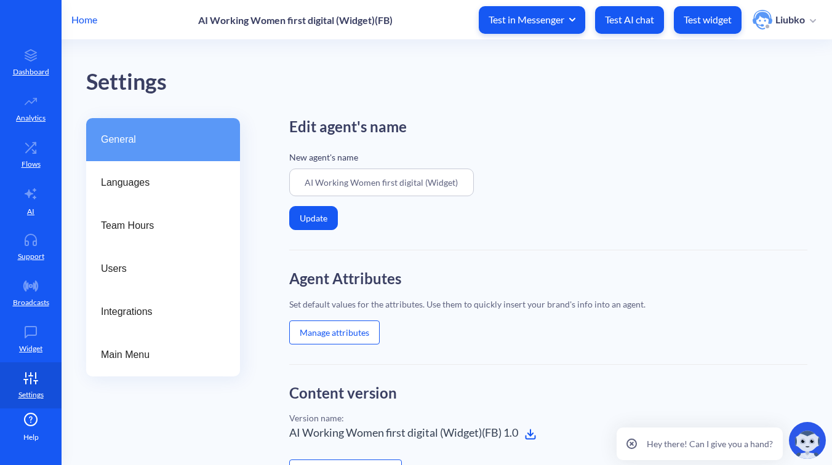
click at [324, 329] on button "Manage attributes" at bounding box center [334, 333] width 90 height 24
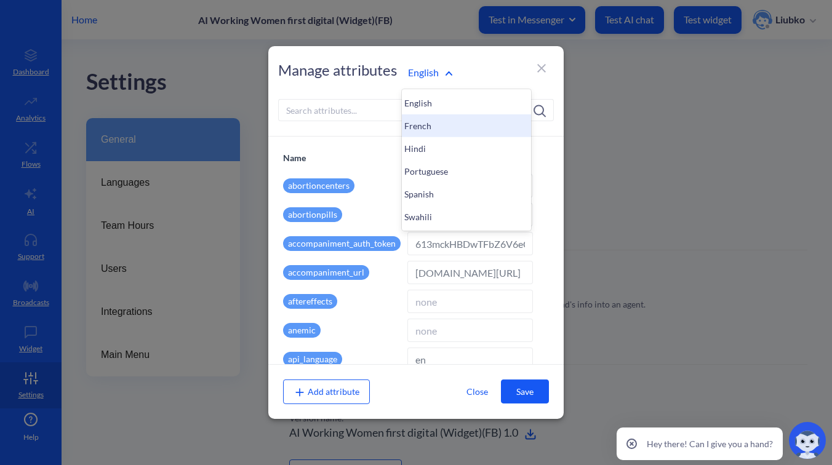
click at [418, 127] on div "French" at bounding box center [466, 125] width 129 height 23
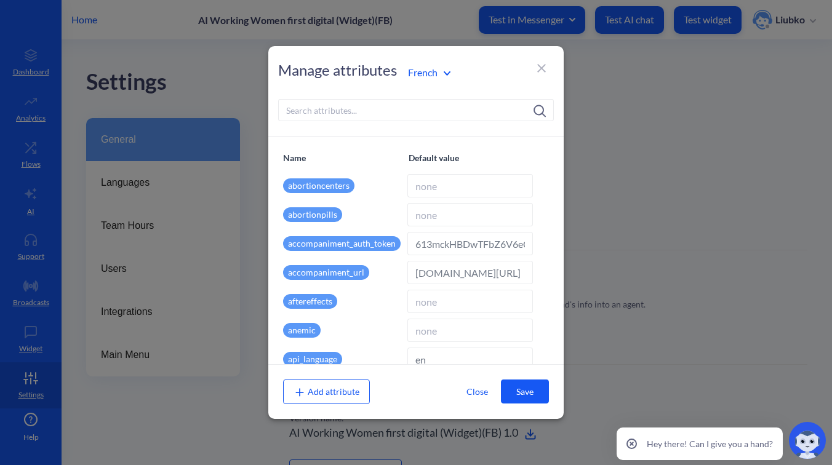
type input "fr"
type input "French"
type input "9f417f3990b13e6a5b0048236ca062a77fec35993fac7e19b910dd994ed8c359615268228843000…"
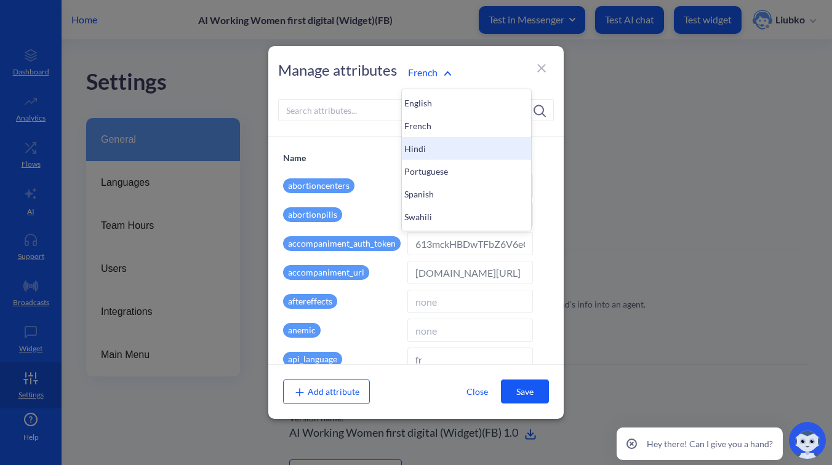
click at [423, 140] on div "Hindi" at bounding box center [466, 148] width 129 height 23
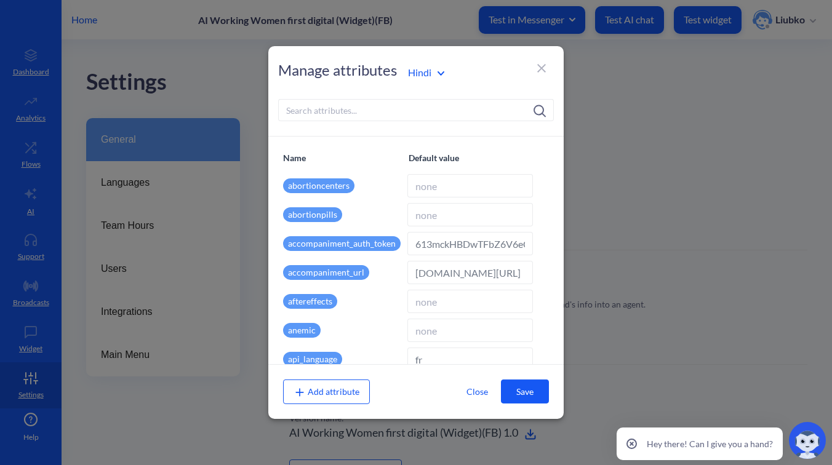
type input "hi"
type input "Hindi"
click at [419, 167] on div "Portuguese" at bounding box center [466, 171] width 129 height 23
type input "pr"
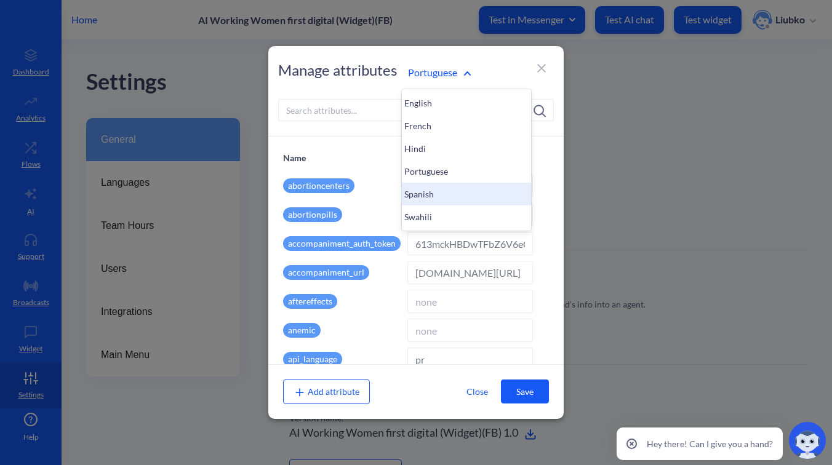
click at [421, 202] on div "Spanish" at bounding box center [466, 194] width 129 height 23
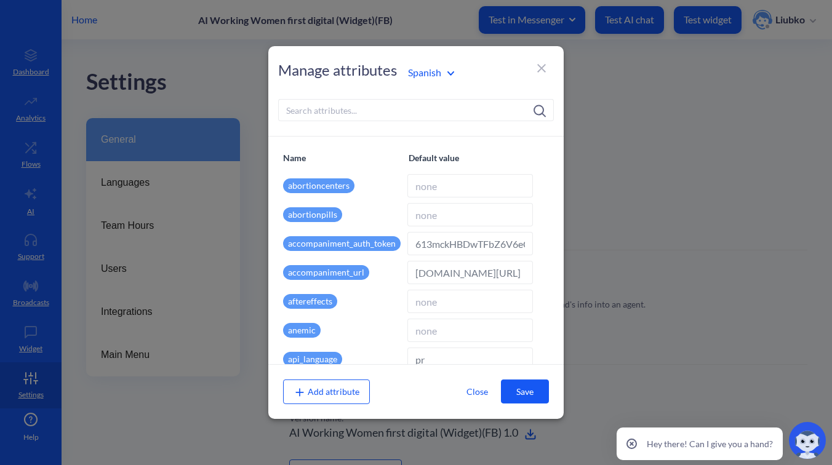
type input "es"
type input "[]"
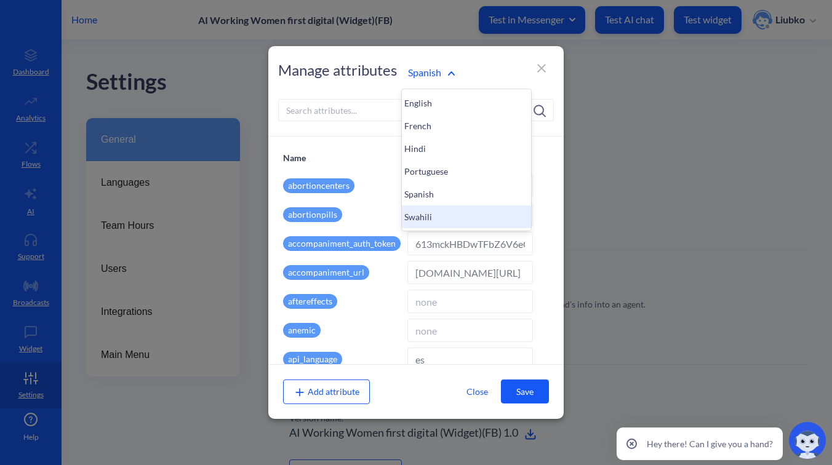
click at [420, 214] on div "Swahili" at bounding box center [466, 216] width 129 height 23
type input "sw"
type input "Swahili"
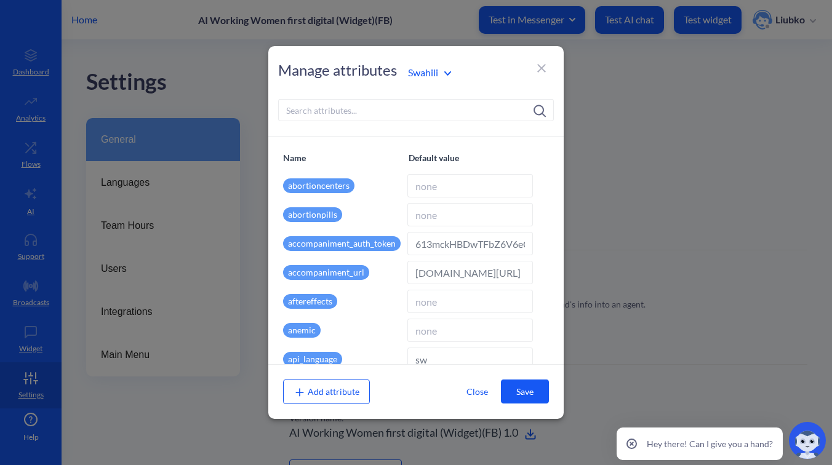
click at [422, 82] on div "Swahili" at bounding box center [466, 72] width 129 height 23
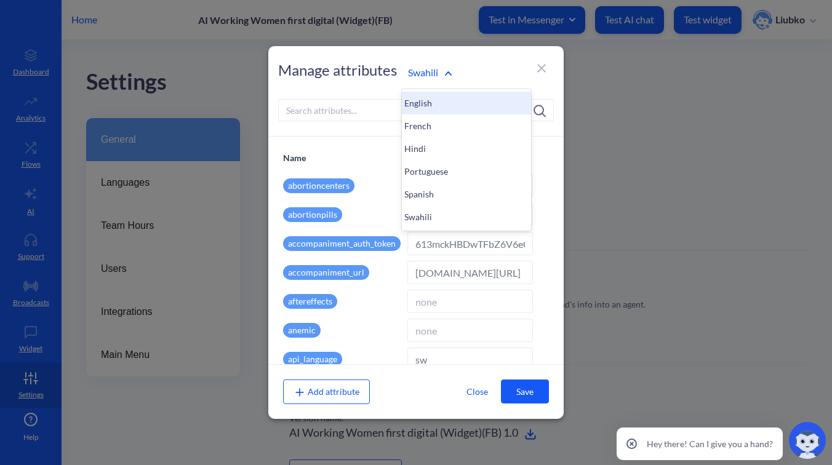
click at [422, 100] on div "English" at bounding box center [466, 103] width 129 height 23
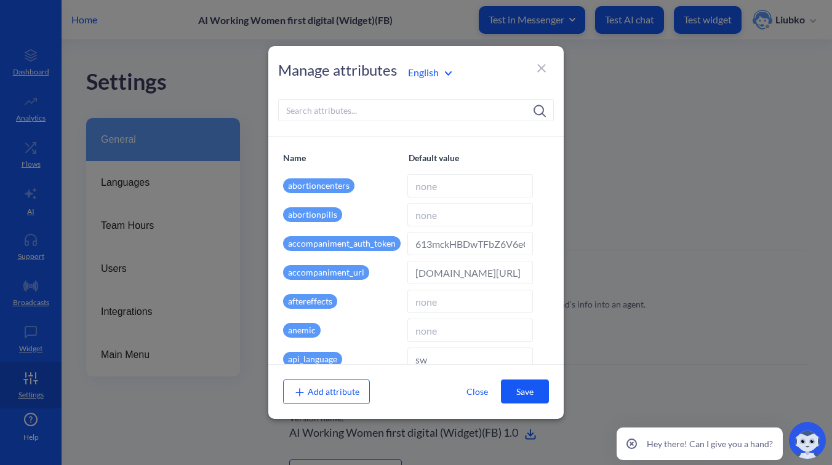
type input "en"
type input "[]"
type input "false"
type input "d202ef9d6cfbafedbe0b42c76b4c68a33927ab983ff50d43ecbfbef0018e36fe439279948019481…"
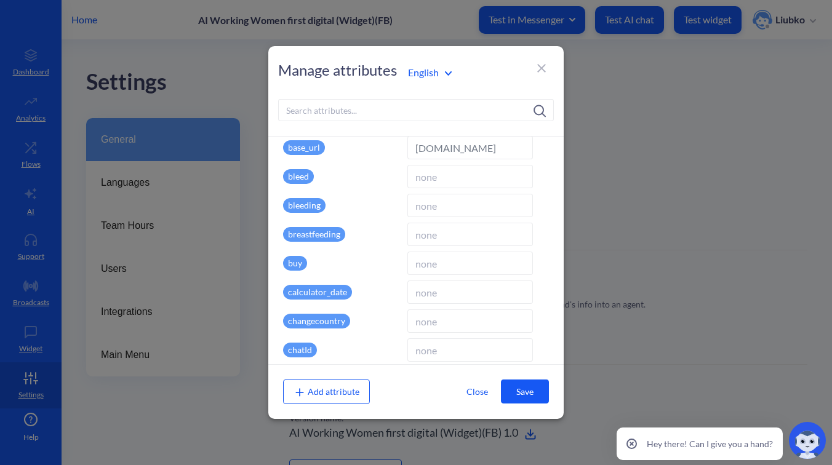
scroll to position [271, 0]
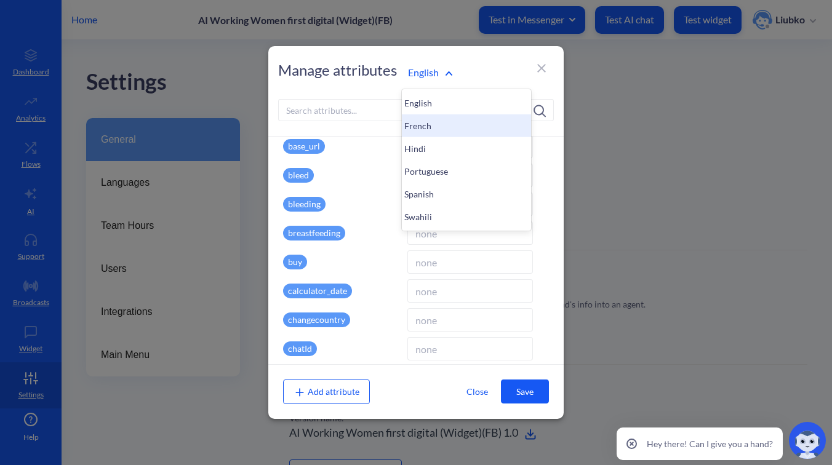
click at [436, 127] on div "French" at bounding box center [466, 125] width 129 height 23
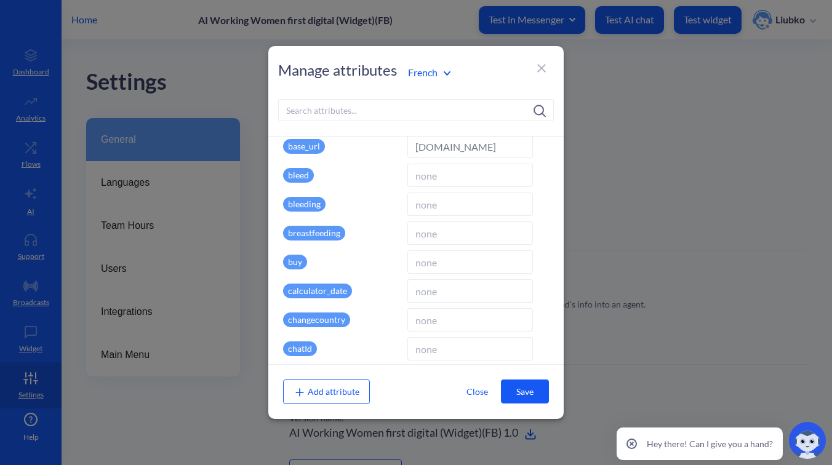
type input "fr"
type input "French"
type input "9f417f3990b13e6a5b0048236ca062a77fec35993fac7e19b910dd994ed8c359615268228843000…"
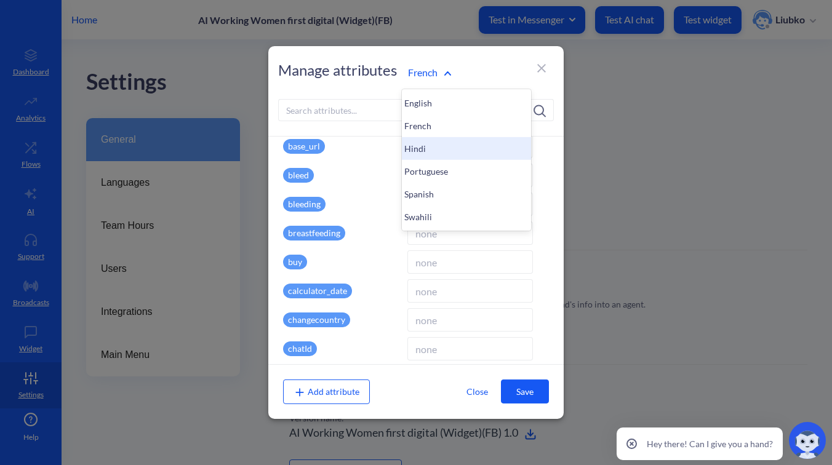
click at [426, 156] on div "Hindi" at bounding box center [466, 148] width 129 height 23
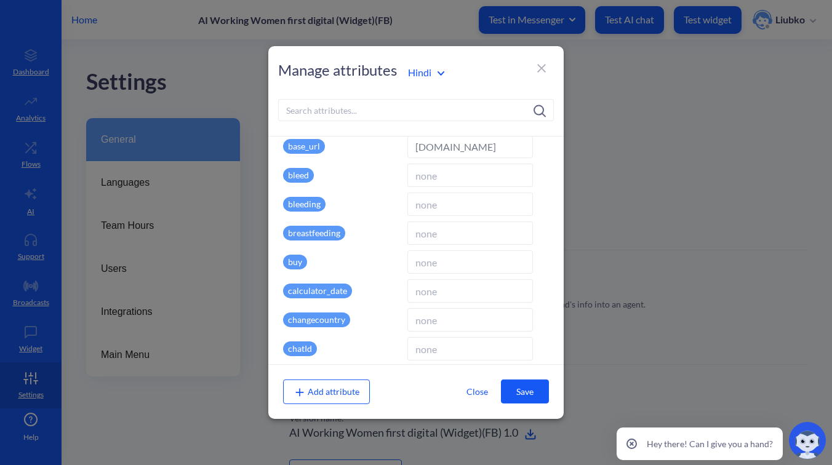
type input "hi"
type input "Hindi"
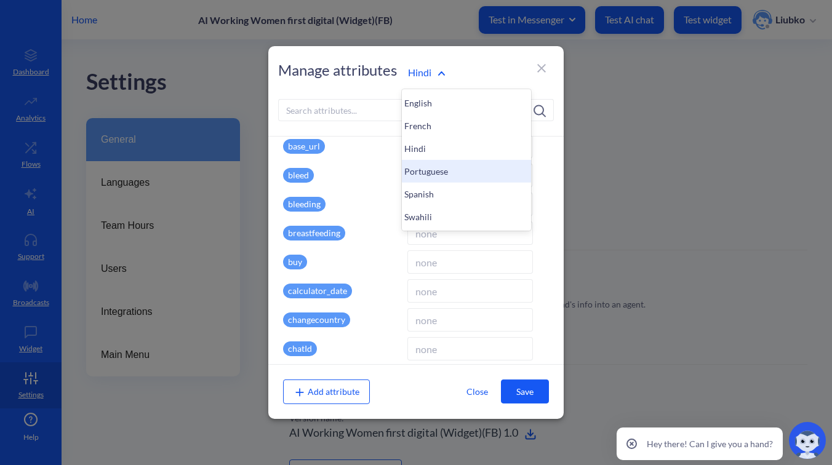
click at [424, 164] on div "Portuguese" at bounding box center [466, 171] width 129 height 23
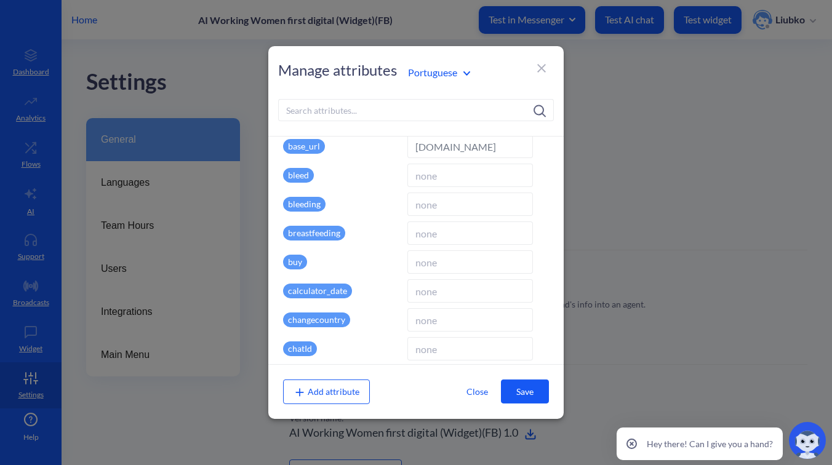
type input "pr"
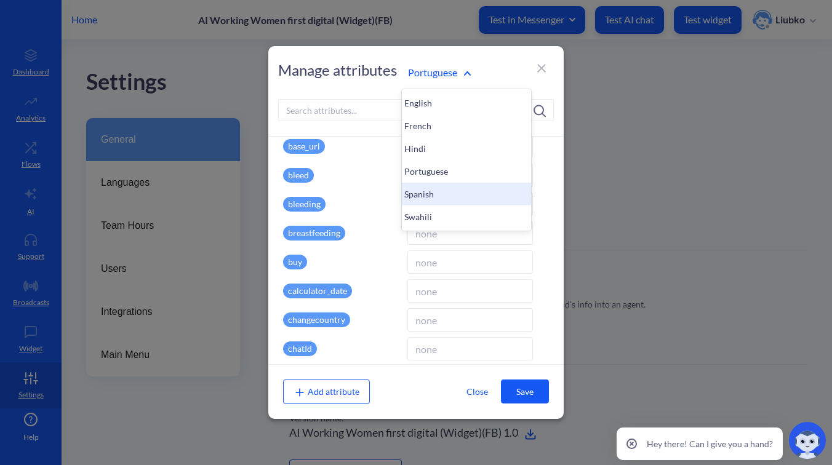
click at [422, 191] on div "Spanish" at bounding box center [466, 194] width 129 height 23
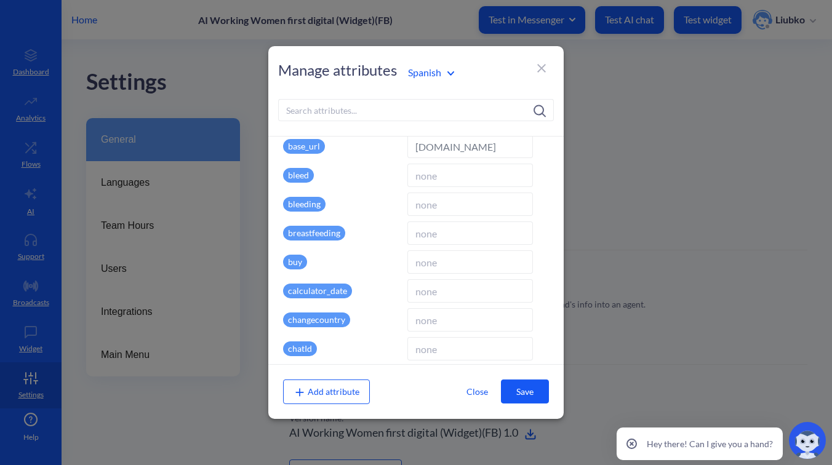
type input "es"
type input "[]"
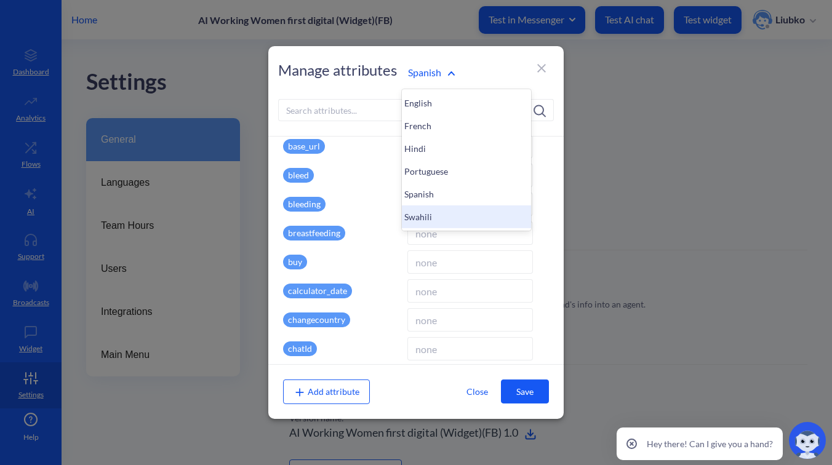
click at [425, 223] on div "Swahili" at bounding box center [466, 216] width 129 height 23
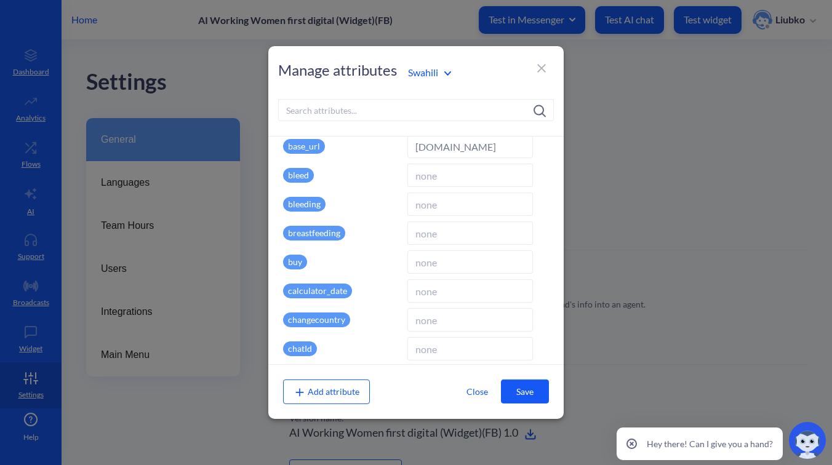
type input "sw"
type input "Swahili"
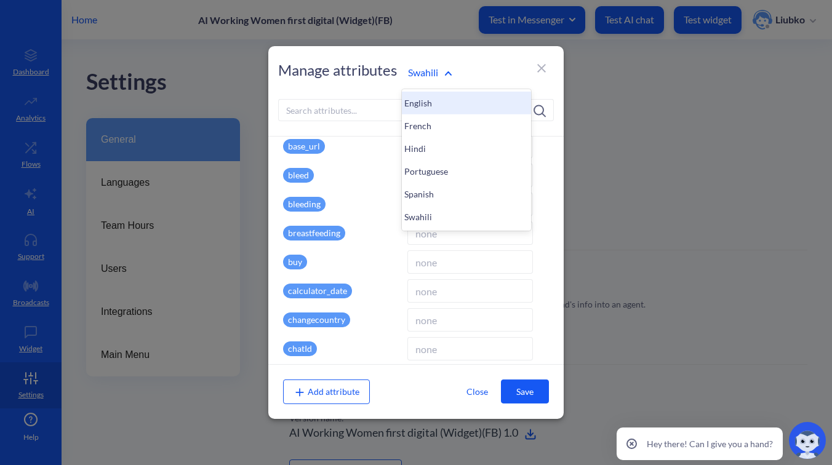
click at [429, 97] on div "English" at bounding box center [466, 103] width 129 height 23
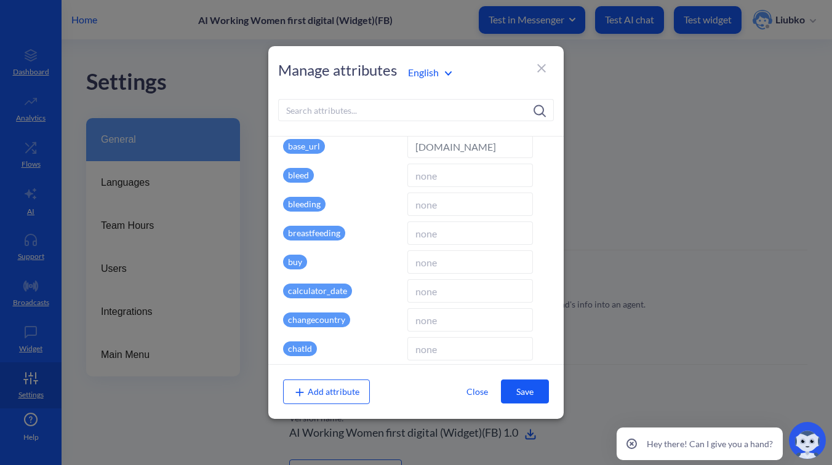
type input "en"
type input "[]"
type input "English"
type input "false"
type input "d202ef9d6cfbafedbe0b42c76b4c68a33927ab983ff50d43ecbfbef0018e36fe439279948019481…"
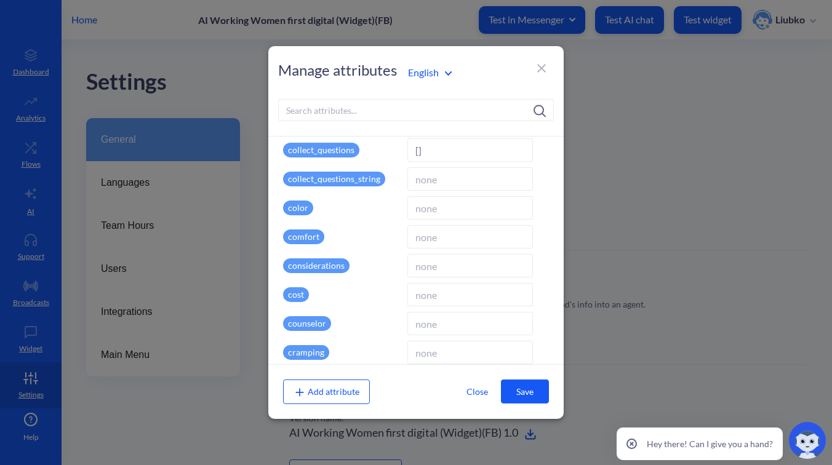
scroll to position [557, 0]
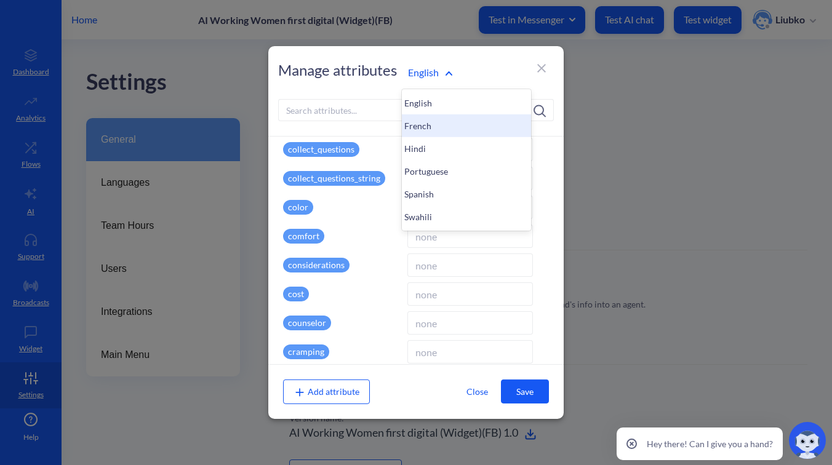
click at [429, 126] on div "French" at bounding box center [466, 125] width 129 height 23
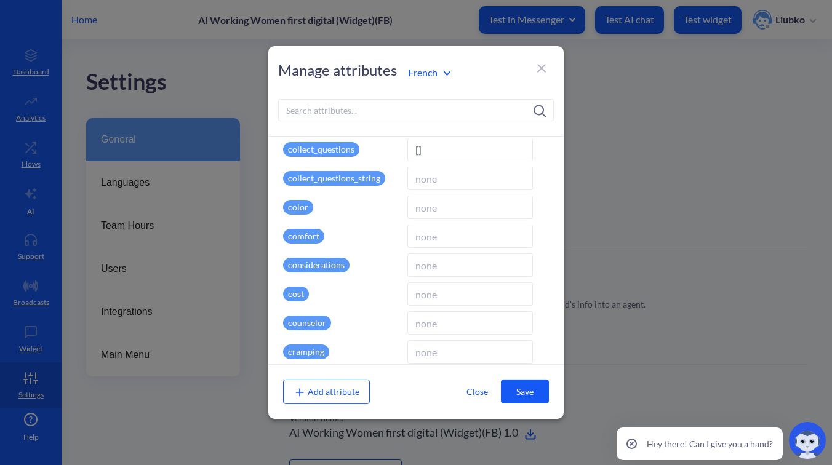
type input "fr"
type input "French"
type input "9f417f3990b13e6a5b0048236ca062a77fec35993fac7e19b910dd994ed8c359615268228843000…"
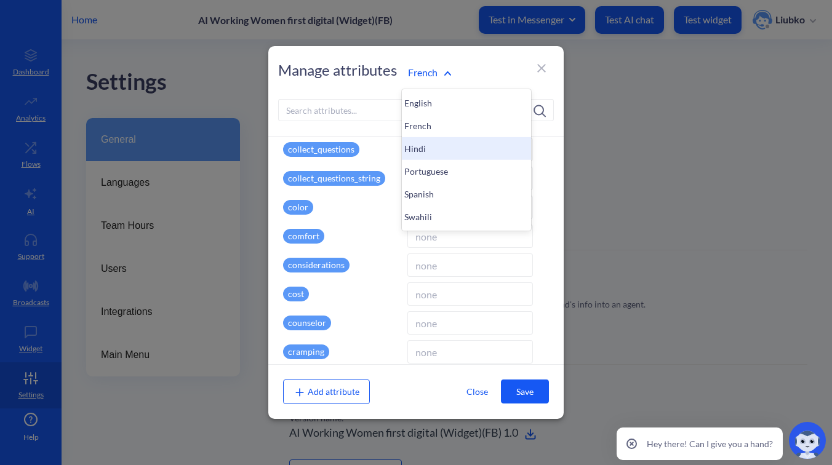
click at [423, 142] on div "Hindi" at bounding box center [466, 148] width 129 height 23
type input "hi"
type input "Hindi"
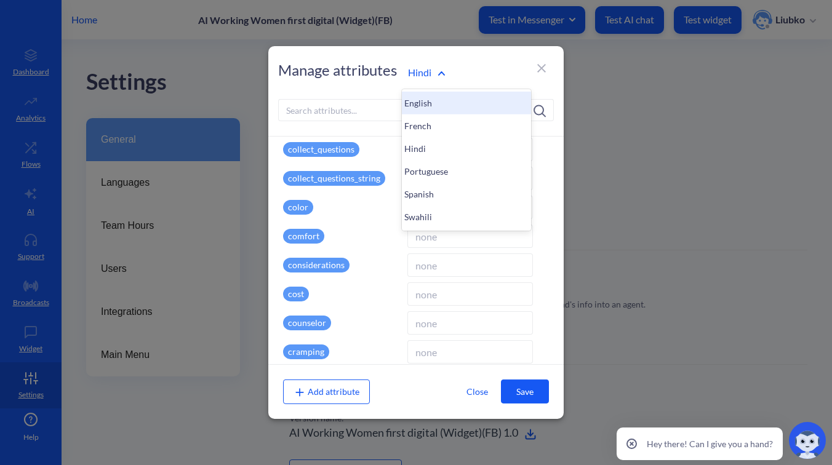
click at [423, 98] on div "English" at bounding box center [466, 103] width 129 height 23
type input "en"
type input "[]"
type input "English"
type input "false"
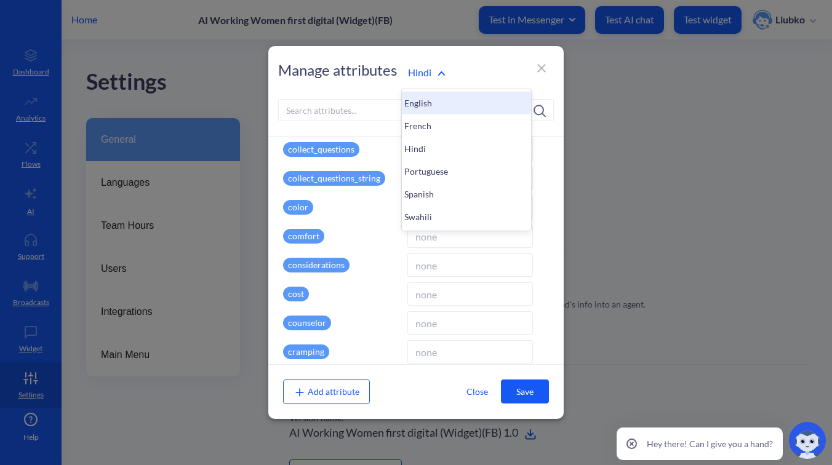
type input "d202ef9d6cfbafedbe0b42c76b4c68a33927ab983ff50d43ecbfbef0018e36fe439279948019481…"
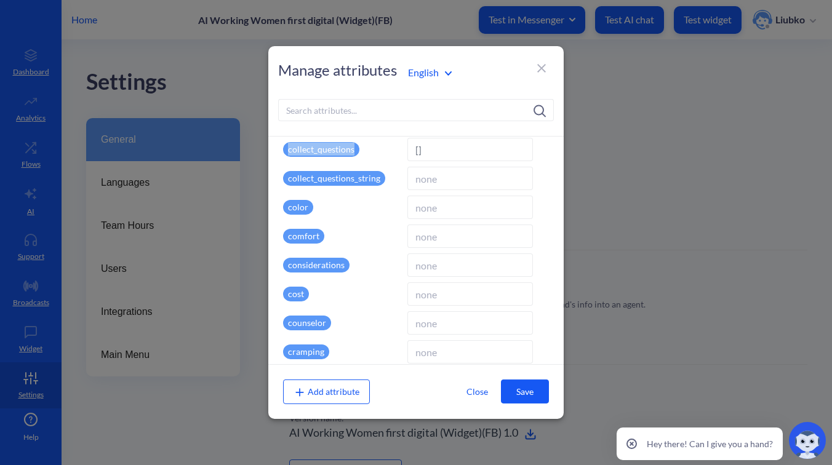
drag, startPoint x: 364, startPoint y: 152, endPoint x: 288, endPoint y: 153, distance: 76.3
click at [288, 153] on div "collect_questions" at bounding box center [342, 149] width 119 height 23
copy p "collect_questions"
click at [314, 114] on input at bounding box center [416, 110] width 276 height 22
paste input "collect_questions"
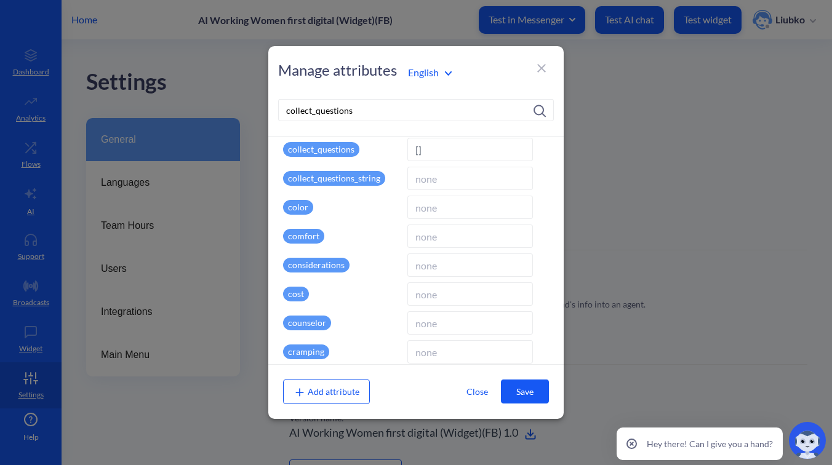
scroll to position [0, 0]
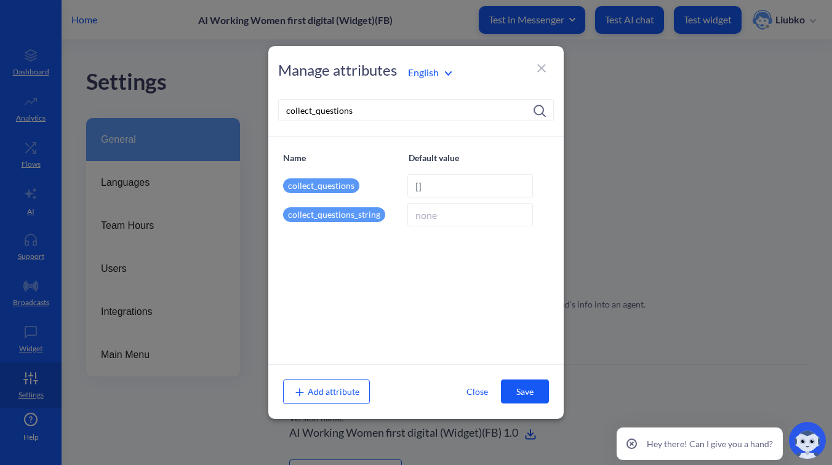
type input "collect_questions"
drag, startPoint x: 434, startPoint y: 185, endPoint x: 404, endPoint y: 185, distance: 29.5
click at [404, 185] on div "collect_questions []" at bounding box center [416, 185] width 266 height 23
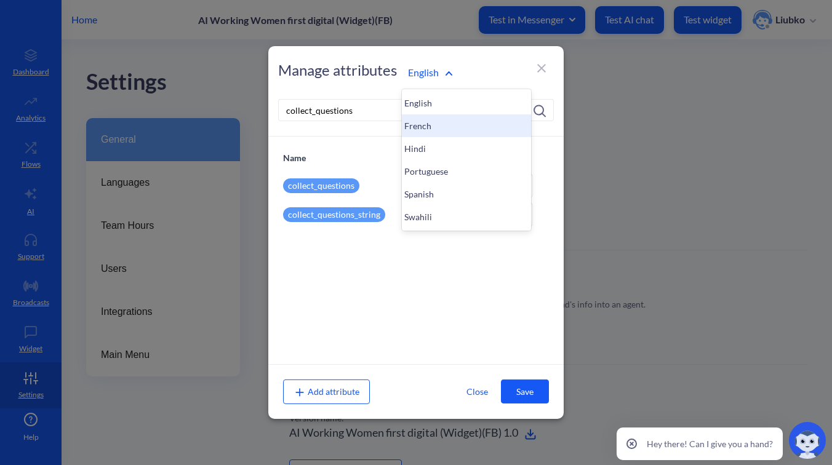
click at [428, 121] on div "French" at bounding box center [466, 125] width 129 height 23
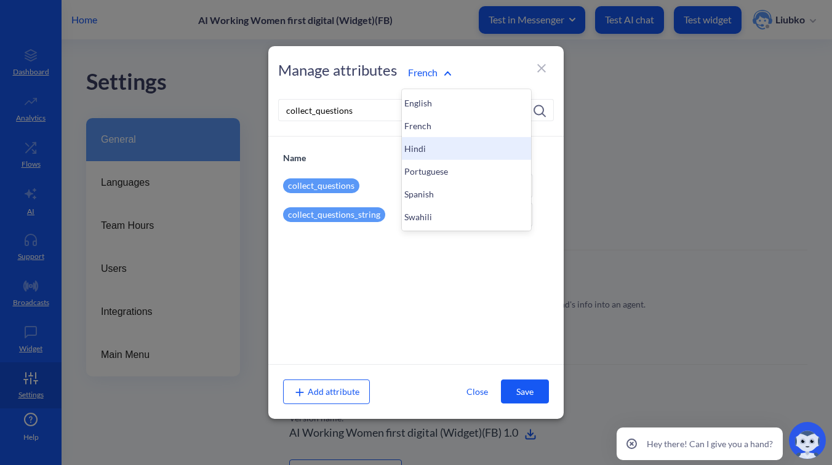
click at [416, 154] on div "Hindi" at bounding box center [466, 148] width 129 height 23
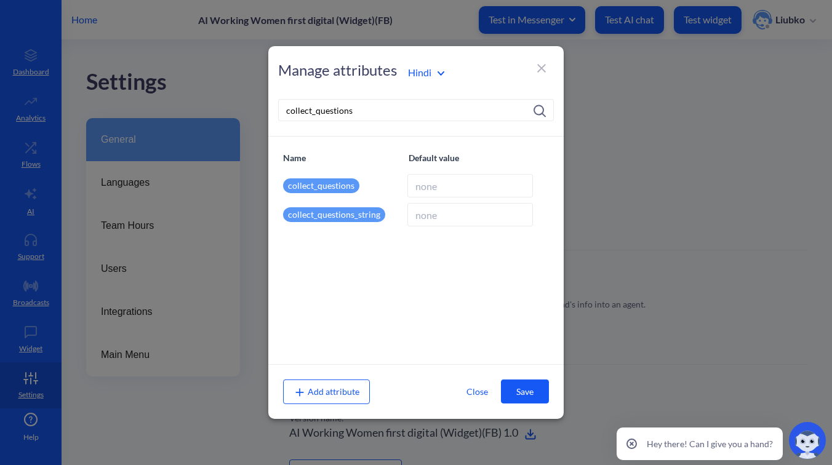
click at [421, 189] on input at bounding box center [470, 185] width 126 height 23
paste input "[]"
type input "[]"
click at [521, 389] on button "Save" at bounding box center [525, 392] width 48 height 24
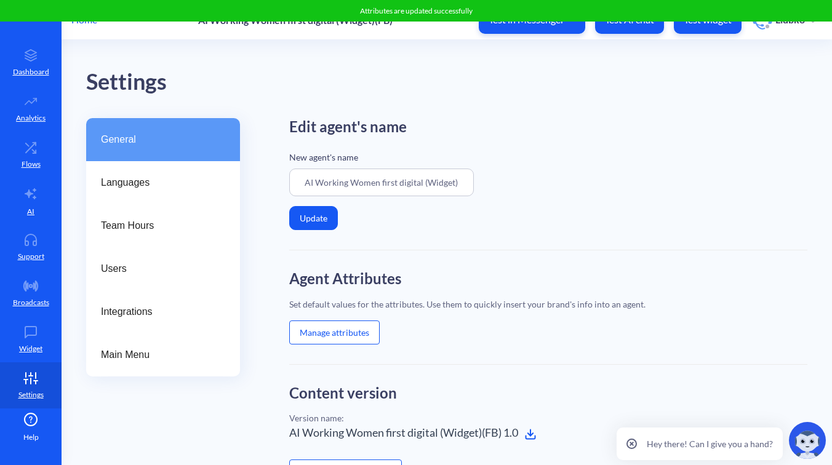
click at [340, 335] on button "Manage attributes" at bounding box center [334, 333] width 90 height 24
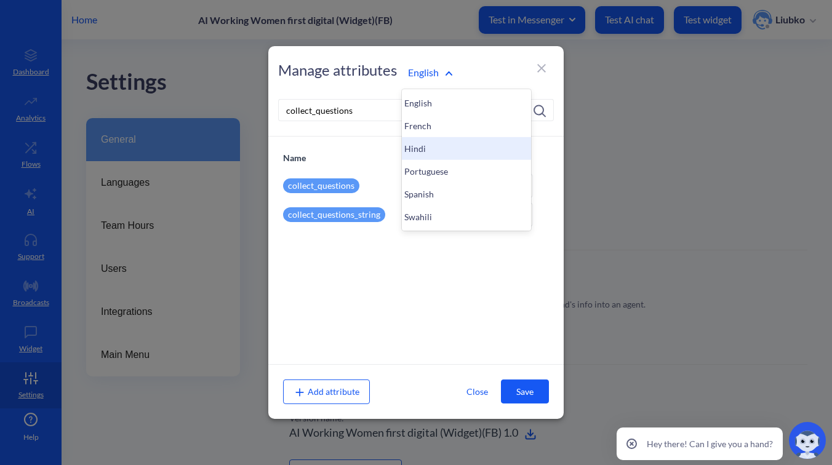
click at [427, 147] on div "Hindi" at bounding box center [466, 148] width 129 height 23
click at [425, 164] on div "Portuguese" at bounding box center [466, 171] width 129 height 23
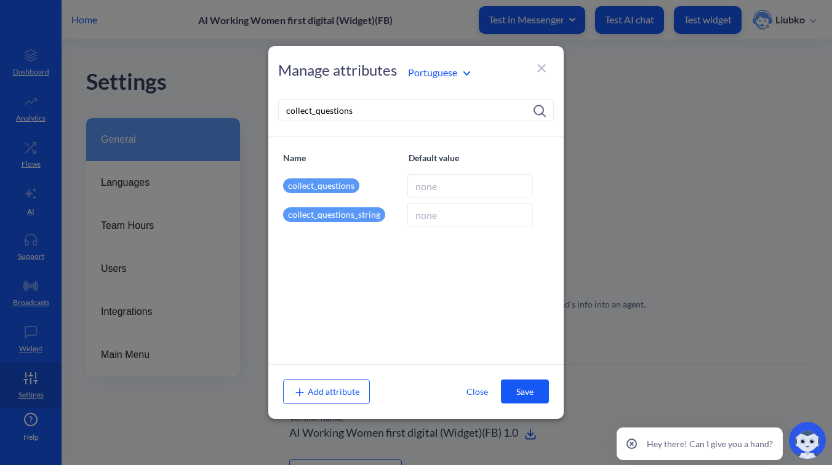
click at [419, 190] on input at bounding box center [470, 185] width 126 height 23
paste input "[]"
type input "[]"
click at [533, 399] on button "Save" at bounding box center [525, 392] width 48 height 24
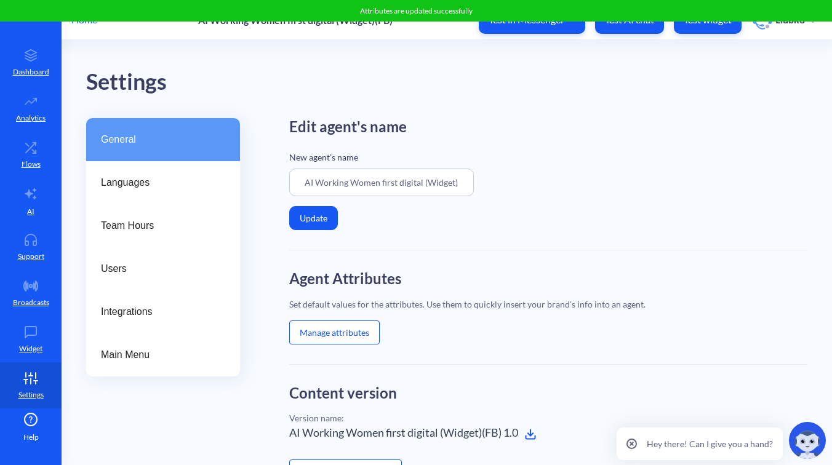
click at [346, 326] on button "Manage attributes" at bounding box center [334, 333] width 90 height 24
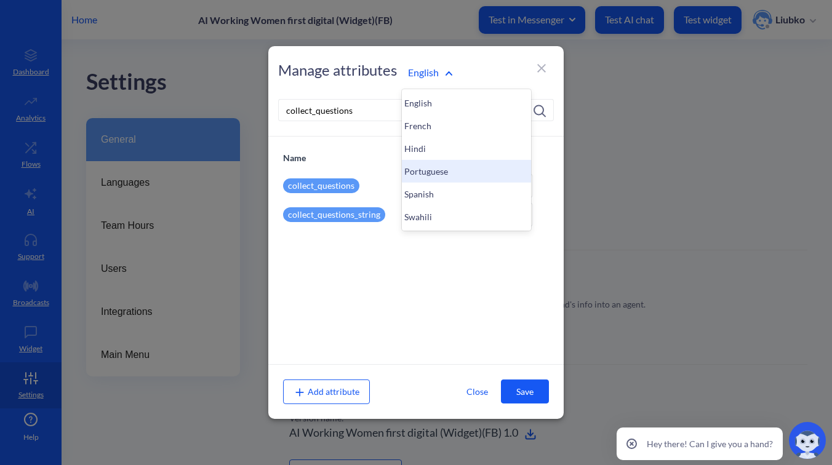
click at [426, 178] on div "Portuguese" at bounding box center [466, 171] width 129 height 23
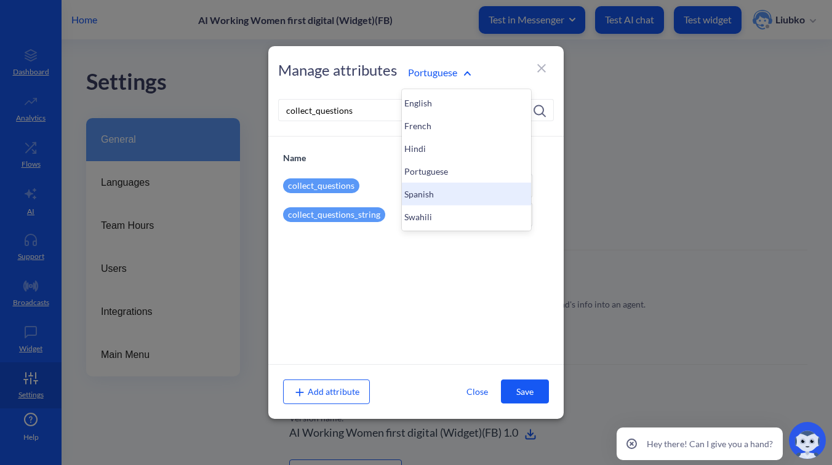
click at [429, 189] on div "Spanish" at bounding box center [466, 194] width 129 height 23
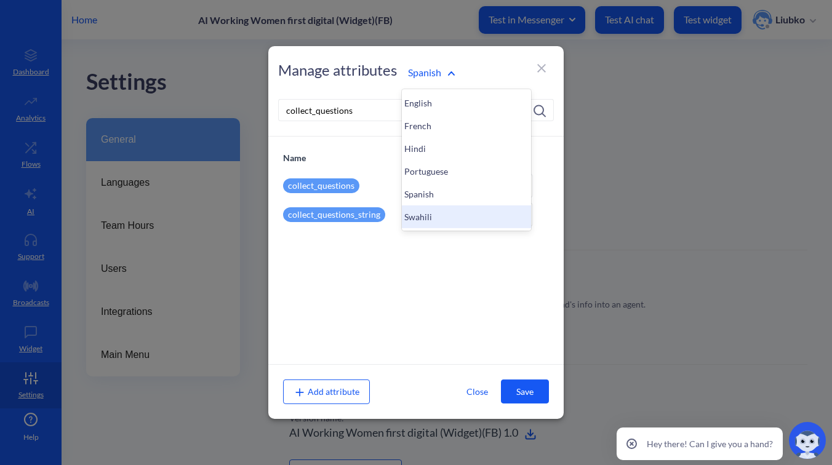
click at [430, 207] on div "Swahili" at bounding box center [466, 216] width 129 height 23
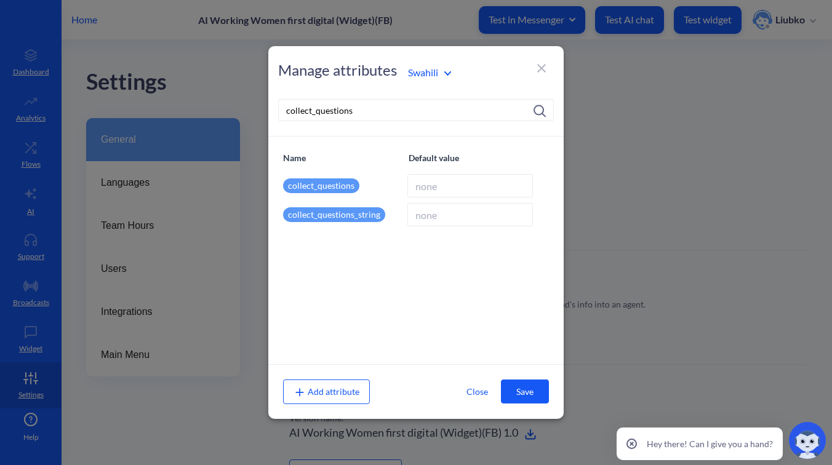
click at [426, 183] on input at bounding box center [470, 185] width 126 height 23
paste input "[]"
type input "[]"
click at [530, 398] on button "Save" at bounding box center [525, 392] width 48 height 24
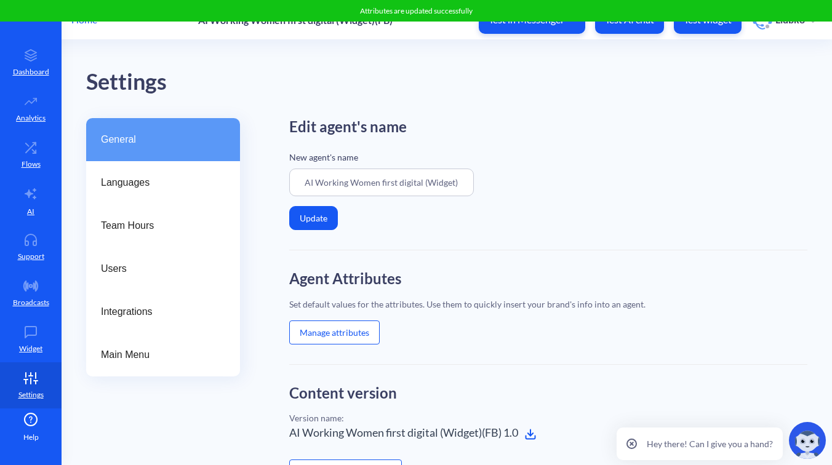
click at [325, 326] on button "Manage attributes" at bounding box center [334, 333] width 90 height 24
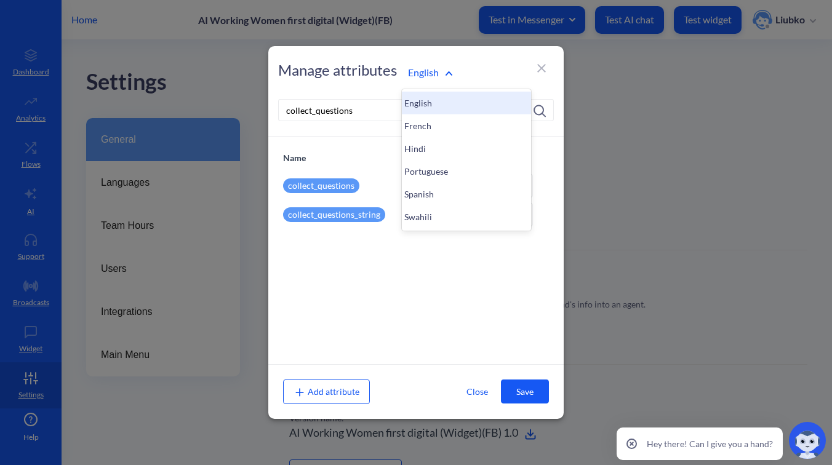
click at [421, 97] on div "English" at bounding box center [466, 103] width 129 height 23
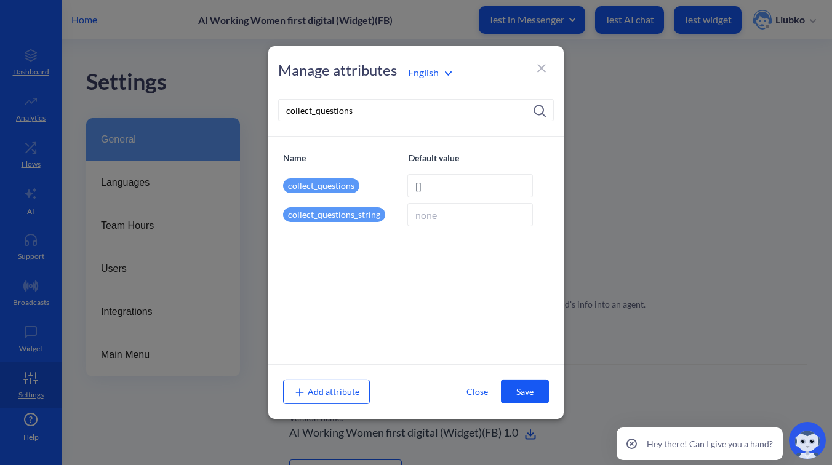
click at [322, 112] on input "collect_questions" at bounding box center [416, 110] width 276 height 22
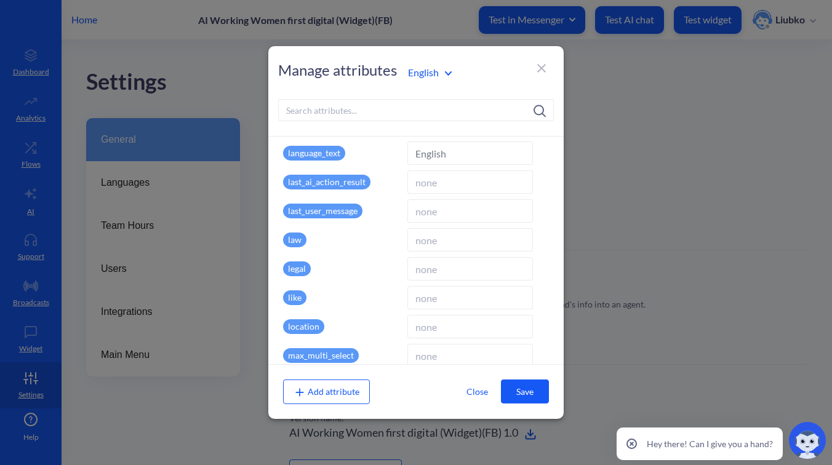
scroll to position [1661, 0]
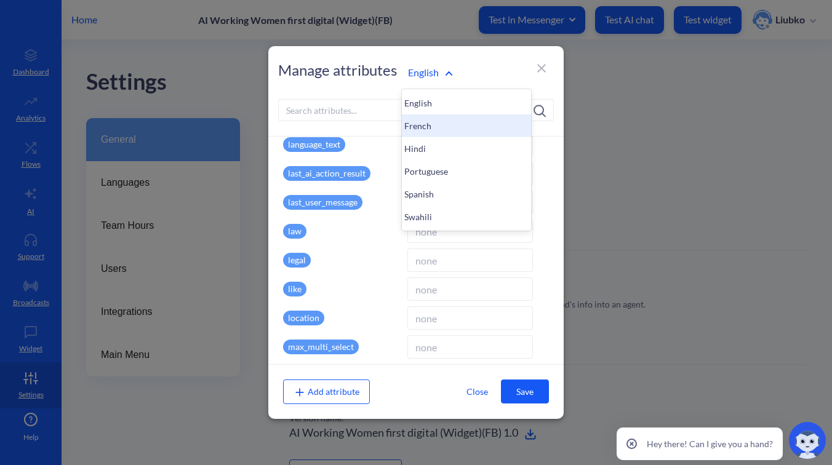
click at [423, 130] on div "French" at bounding box center [466, 125] width 129 height 23
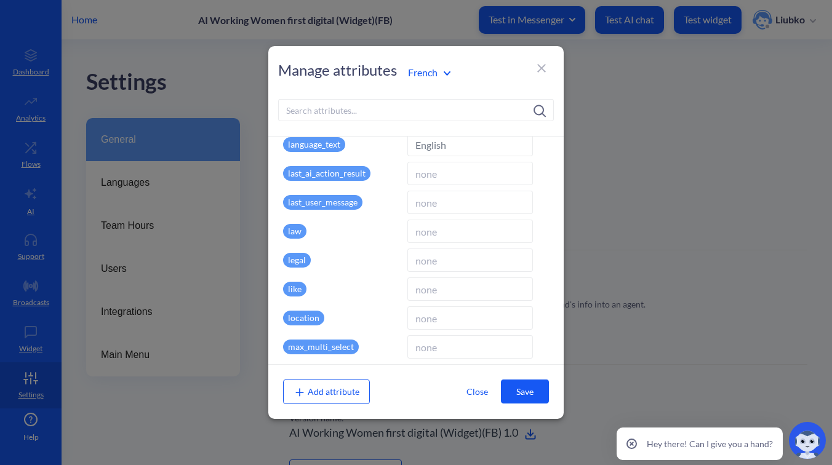
type input "fr"
type input "French"
type input "9f417f3990b13e6a5b0048236ca062a77fec35993fac7e19b910dd994ed8c359615268228843000…"
drag, startPoint x: 346, startPoint y: 151, endPoint x: 285, endPoint y: 148, distance: 61.6
click at [285, 148] on div "language_text" at bounding box center [342, 144] width 119 height 23
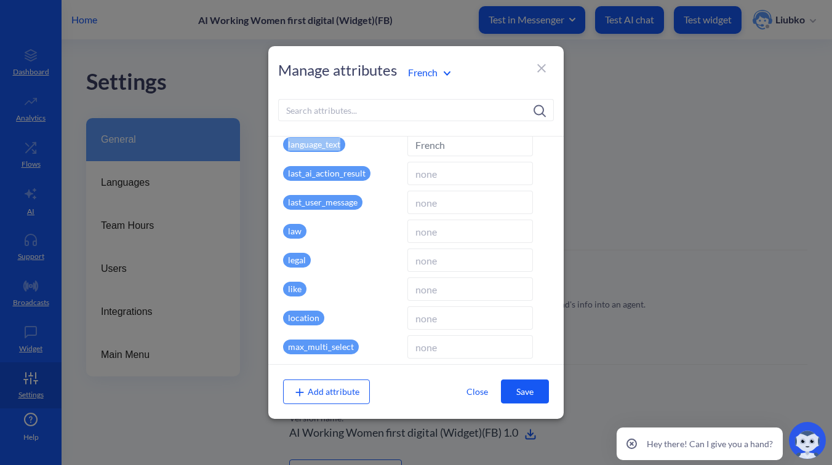
copy p "language_text"
click at [313, 111] on input at bounding box center [416, 110] width 276 height 22
paste input "language_text"
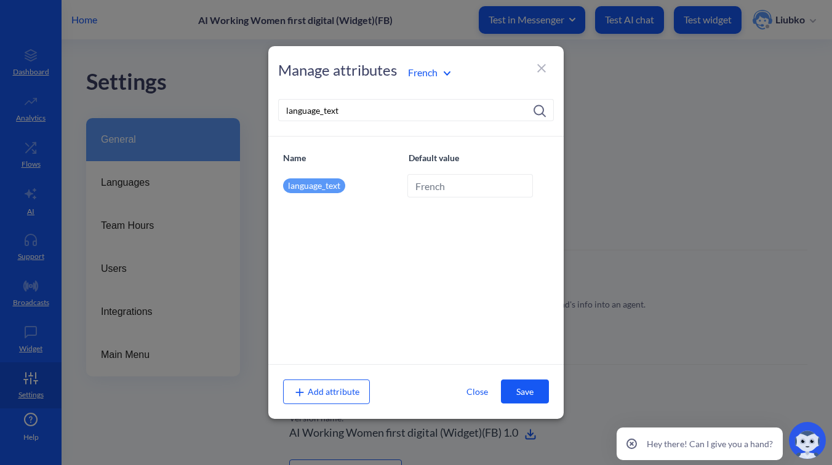
scroll to position [0, 0]
type input "language_text"
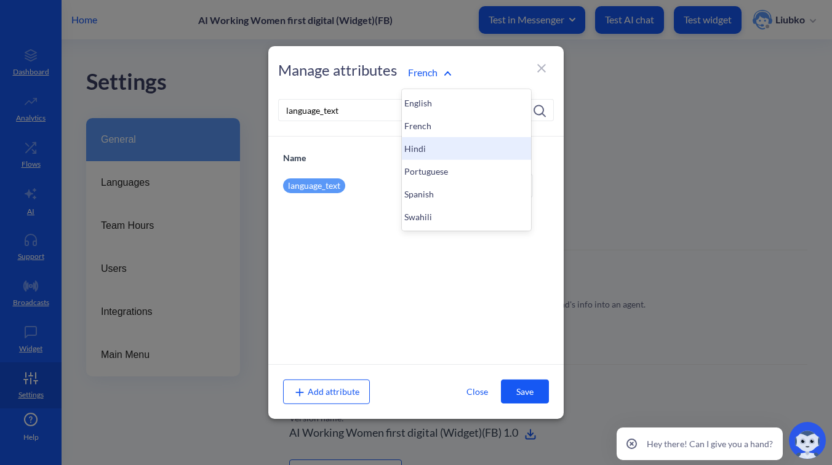
click at [422, 157] on div "Hindi" at bounding box center [466, 148] width 129 height 23
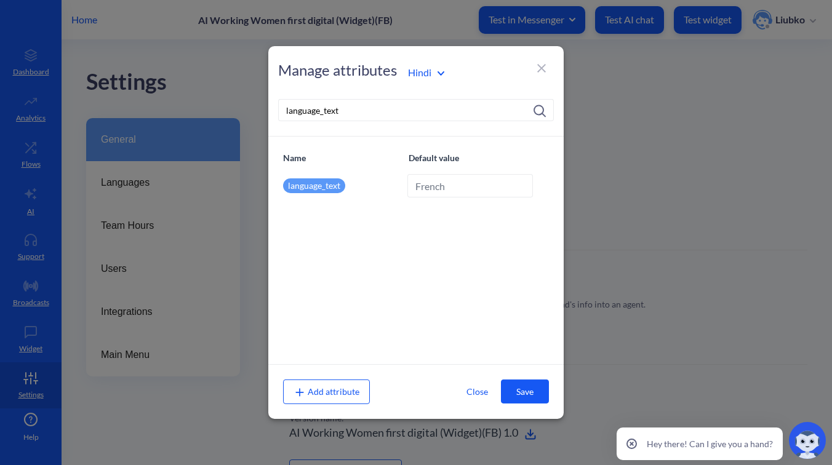
type input "Hindi"
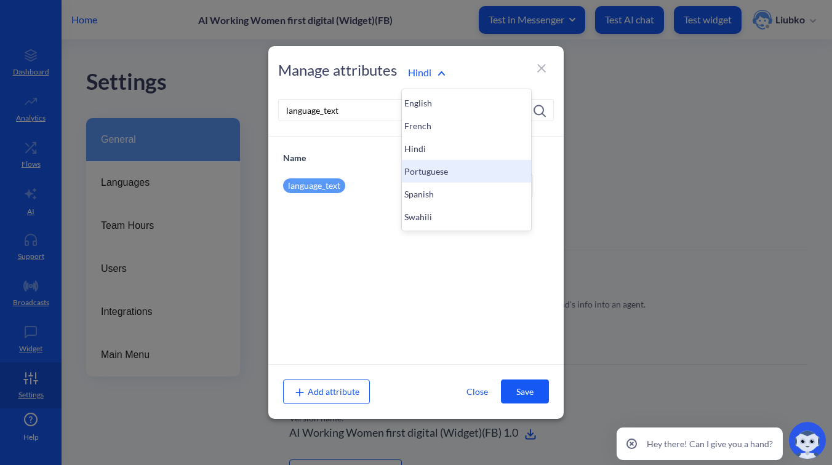
click at [430, 171] on div "Portuguese" at bounding box center [466, 171] width 129 height 23
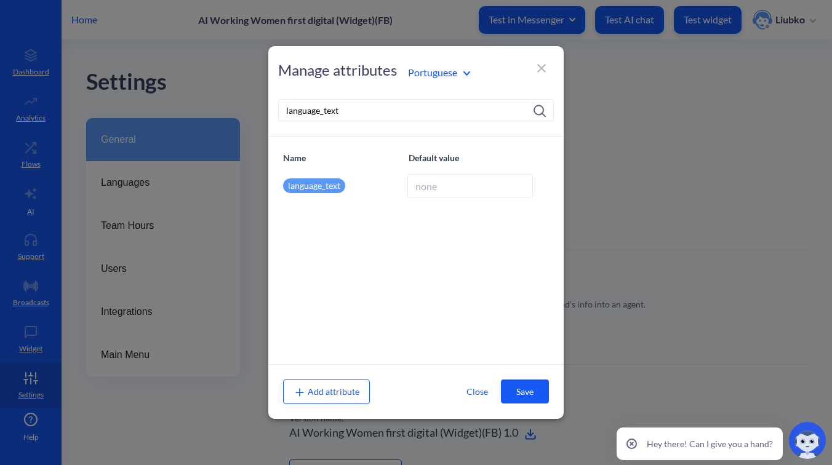
click at [431, 184] on input at bounding box center [470, 185] width 126 height 23
type input "Portuguese"
click at [520, 387] on button "Save" at bounding box center [525, 392] width 48 height 24
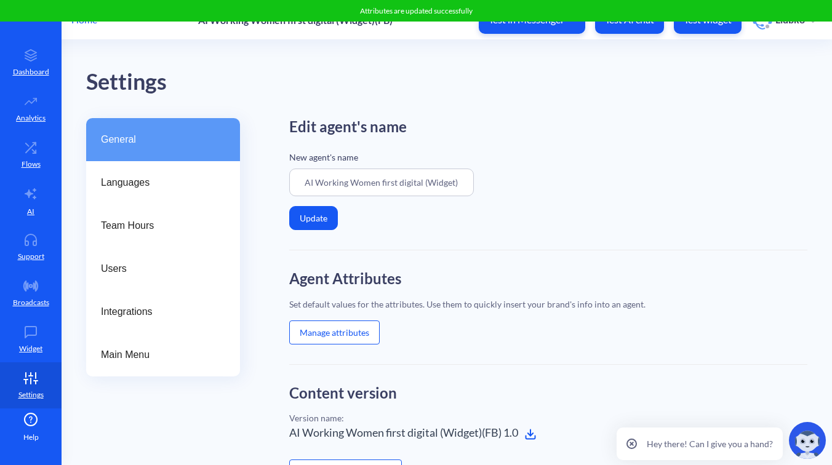
click at [338, 340] on button "Manage attributes" at bounding box center [334, 333] width 90 height 24
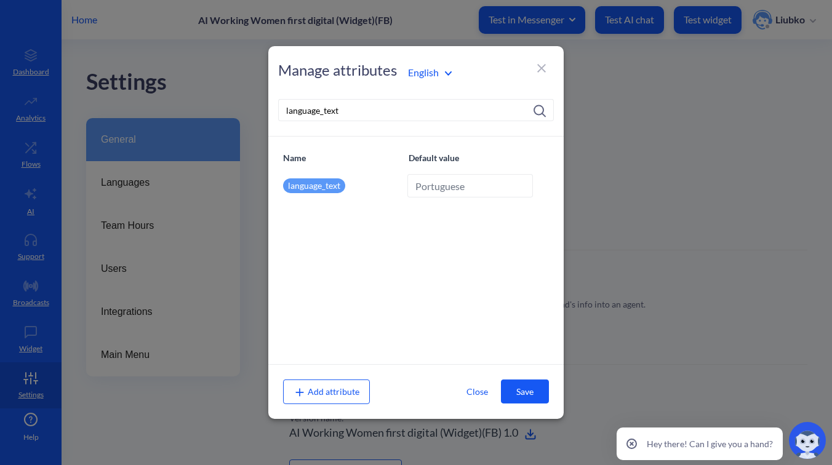
type input "English"
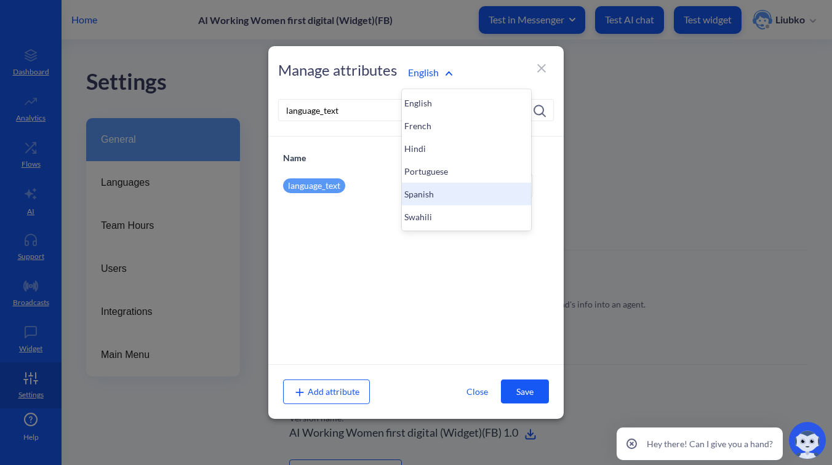
click at [419, 197] on div "Spanish" at bounding box center [466, 194] width 129 height 23
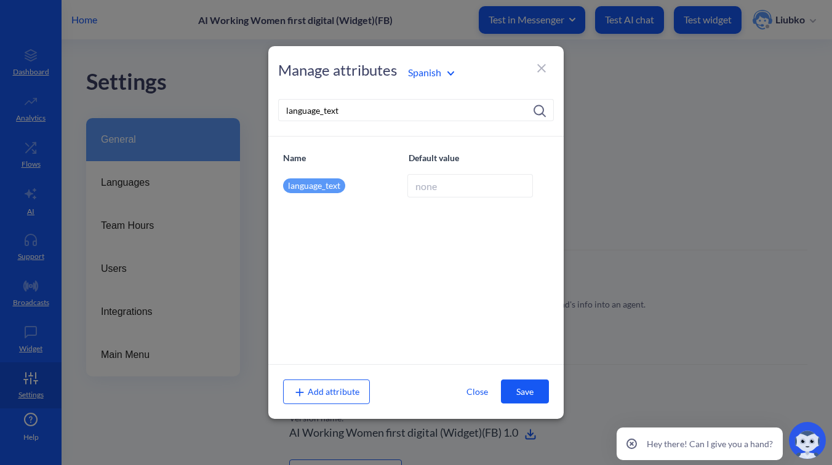
click at [440, 188] on input at bounding box center [470, 185] width 126 height 23
type input "Spanish"
click at [522, 397] on button "Save" at bounding box center [525, 392] width 48 height 24
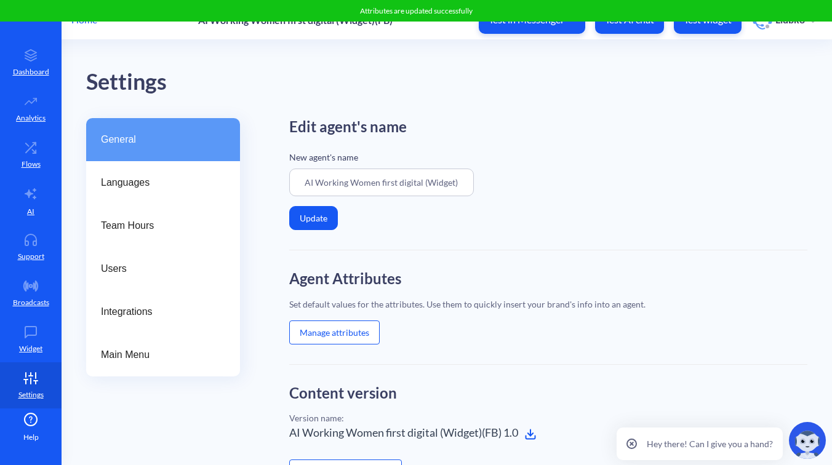
click at [338, 325] on button "Manage attributes" at bounding box center [334, 333] width 90 height 24
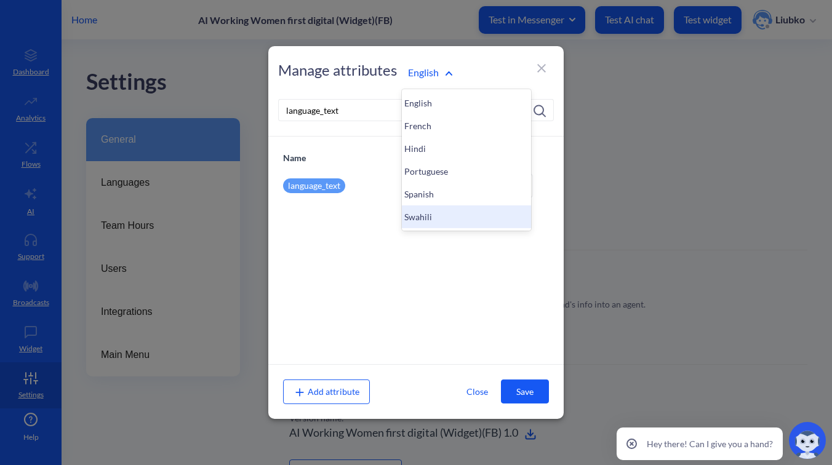
click at [420, 222] on div "Swahili" at bounding box center [466, 216] width 129 height 23
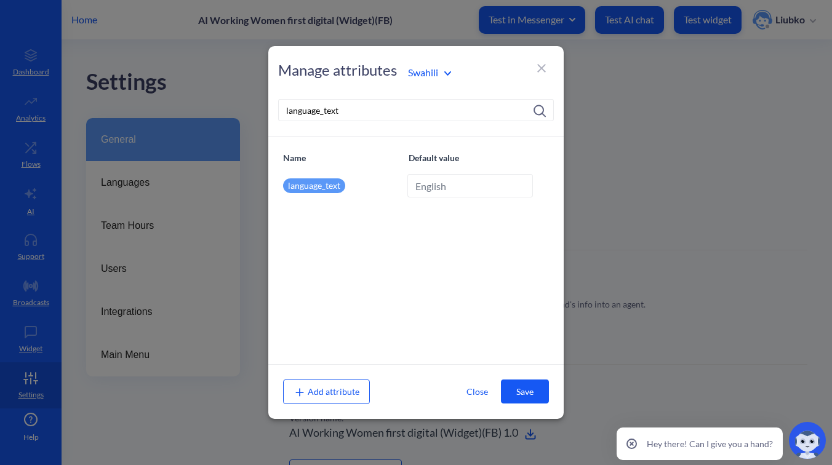
type input "Swahili"
click at [303, 101] on input "language_text" at bounding box center [416, 110] width 276 height 22
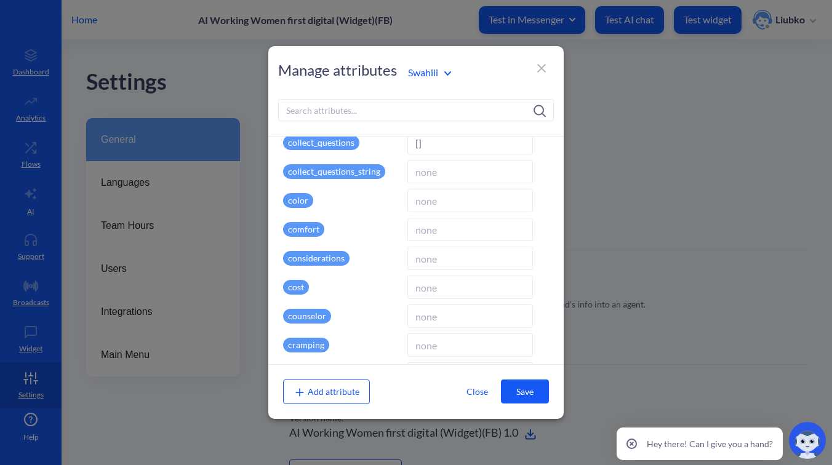
scroll to position [662, 0]
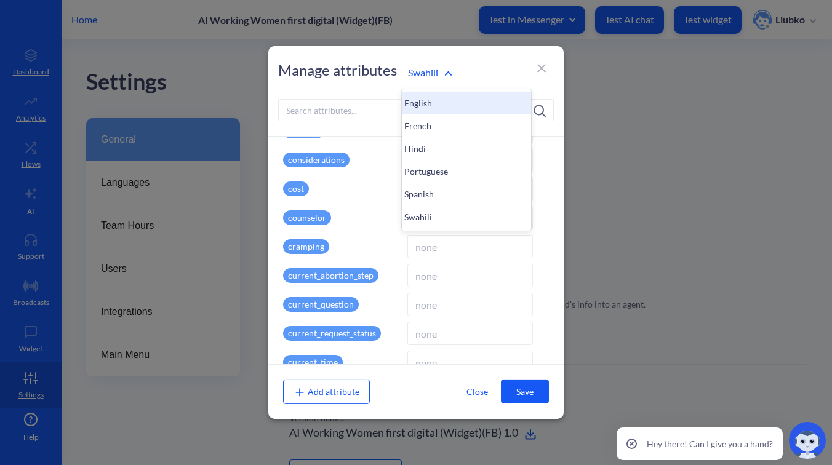
click at [425, 97] on div "English" at bounding box center [466, 103] width 129 height 23
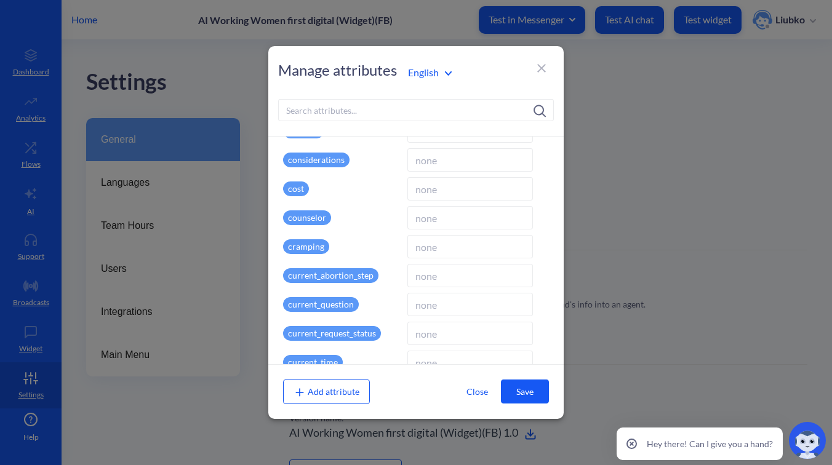
type input "English"
type input "en"
type input "false"
type input "d202ef9d6cfbafedbe0b42c76b4c68a33927ab983ff50d43ecbfbef0018e36fe439279948019481…"
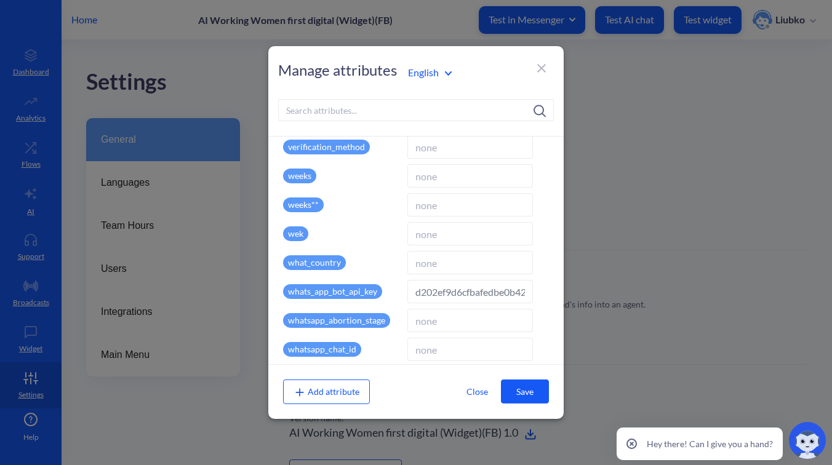
scroll to position [3179, 0]
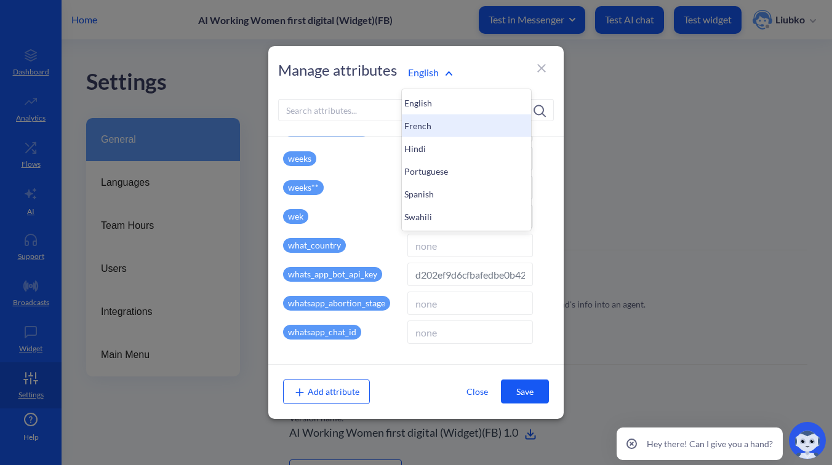
click at [418, 127] on div "French" at bounding box center [466, 125] width 129 height 23
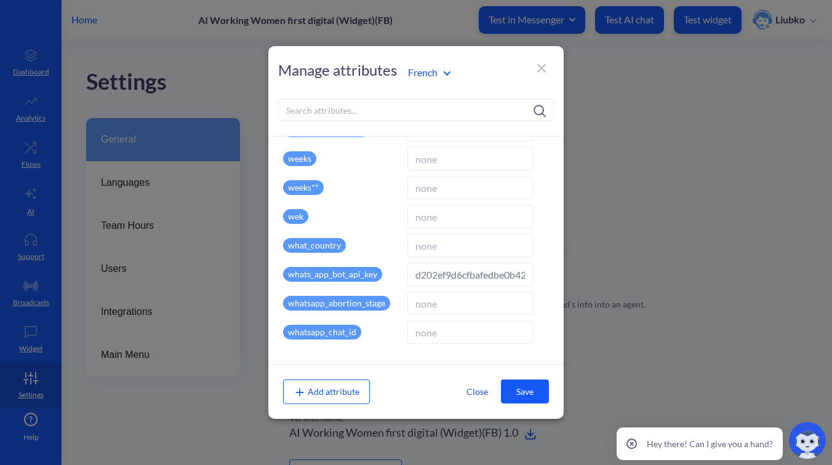
type input "French"
type input "fr"
type input "9f417f3990b13e6a5b0048236ca062a77fec35993fac7e19b910dd994ed8c359615268228843000…"
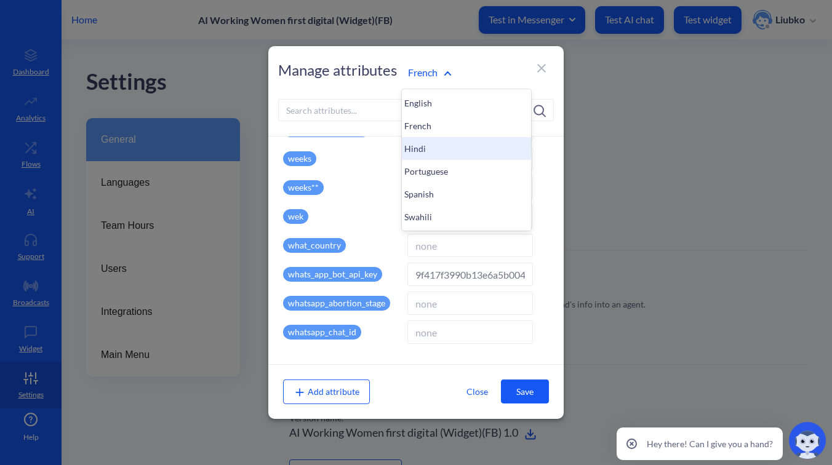
click at [417, 149] on div "Hindi" at bounding box center [466, 148] width 129 height 23
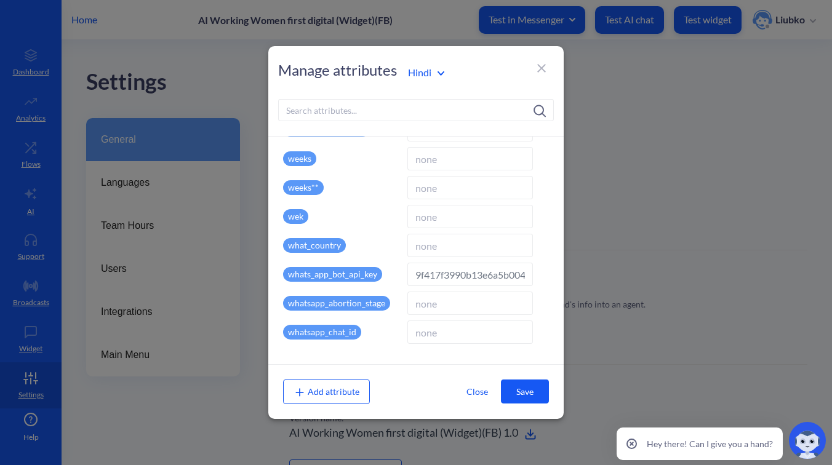
type input "Hindi"
type input "hi"
click at [420, 169] on div "Portuguese" at bounding box center [466, 171] width 129 height 23
type input "Portuguese"
type input "pr"
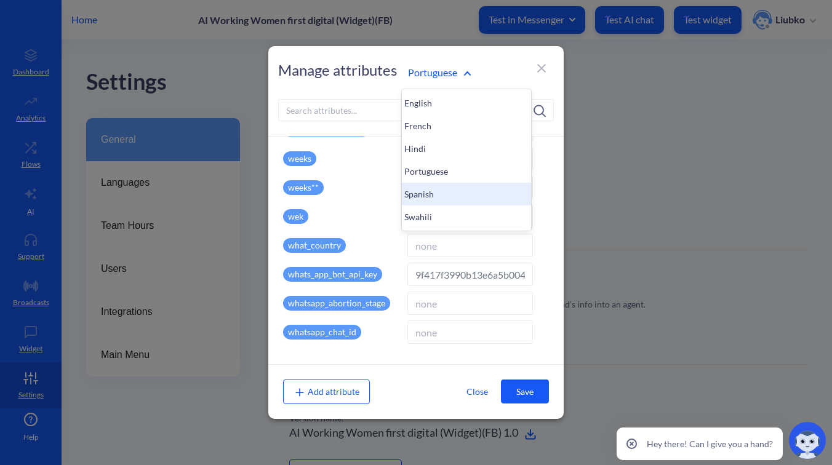
click at [418, 191] on div "Spanish" at bounding box center [466, 194] width 129 height 23
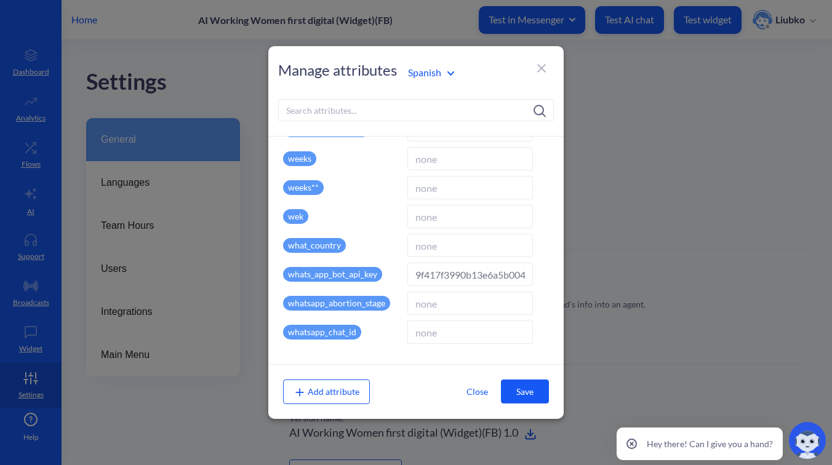
type input "Spanish"
type input "es"
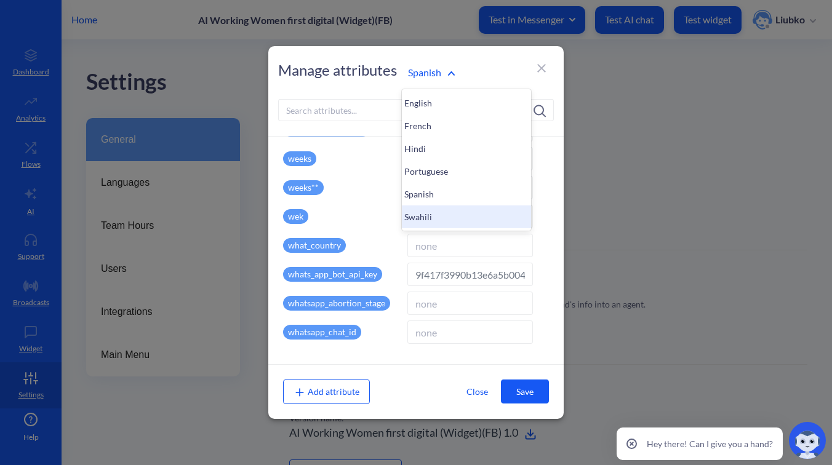
click at [428, 221] on div "Swahili" at bounding box center [466, 216] width 129 height 23
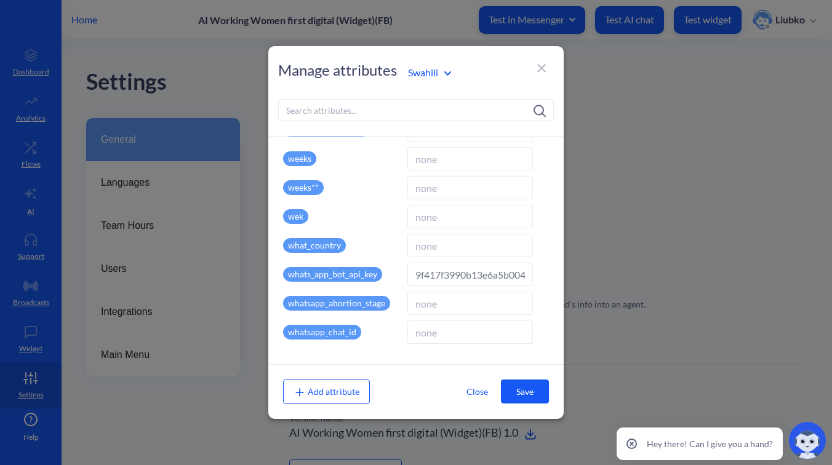
type input "Swahili"
type input "sw"
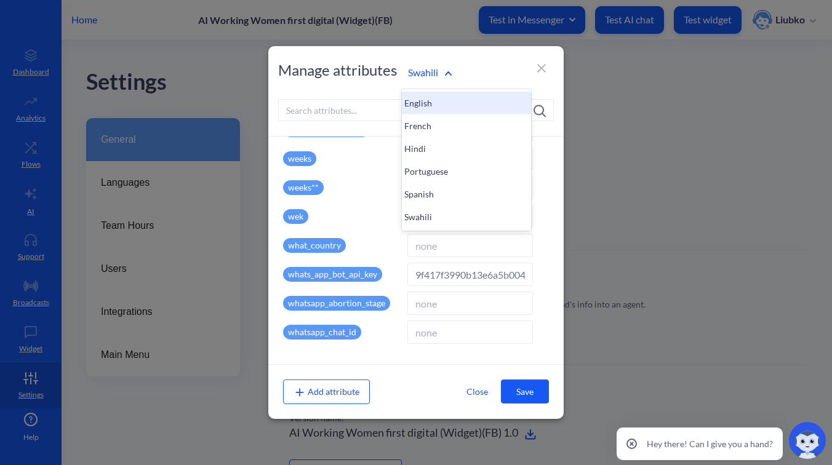
click at [423, 105] on div "English" at bounding box center [466, 103] width 129 height 23
type input "English"
type input "en"
type input "false"
type input "d202ef9d6cfbafedbe0b42c76b4c68a33927ab983ff50d43ecbfbef0018e36fe439279948019481…"
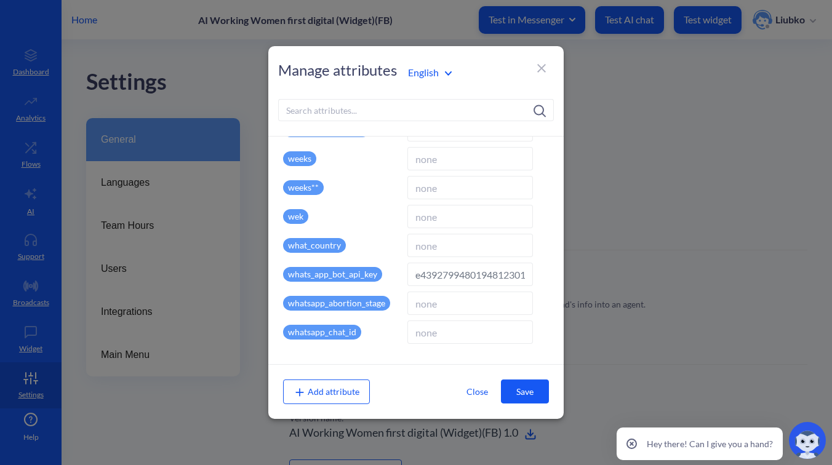
scroll to position [0, 338]
click at [436, 277] on input "d202ef9d6cfbafedbe0b42c76b4c68a33927ab983ff50d43ecbfbef0018e36fe439279948019481…" at bounding box center [470, 274] width 126 height 23
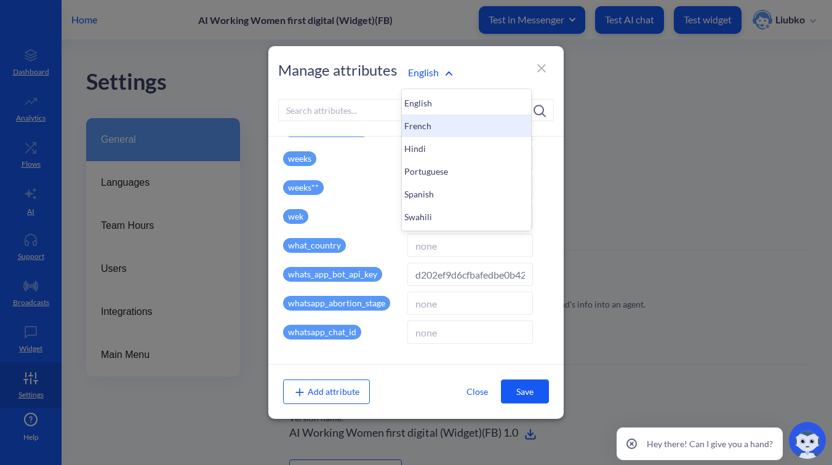
click at [436, 127] on div "French" at bounding box center [466, 125] width 129 height 23
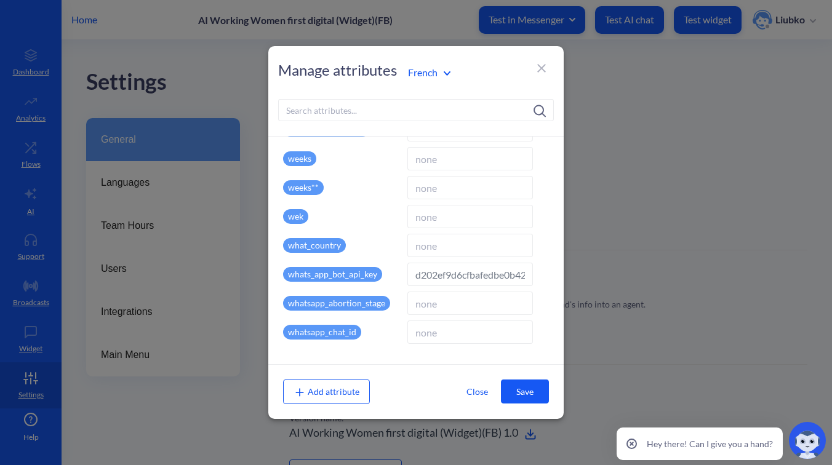
type input "French"
type input "fr"
click at [449, 274] on input "9f417f3990b13e6a5b0048236ca062a77fec35993fac7e19b910dd994ed8c359615268228843000…" at bounding box center [470, 274] width 126 height 23
paste input "d202ef9d6cfbafedbe0b42c76b4c68a33927ab983ff50d43ecbfbef0018e36fe439279948019481…"
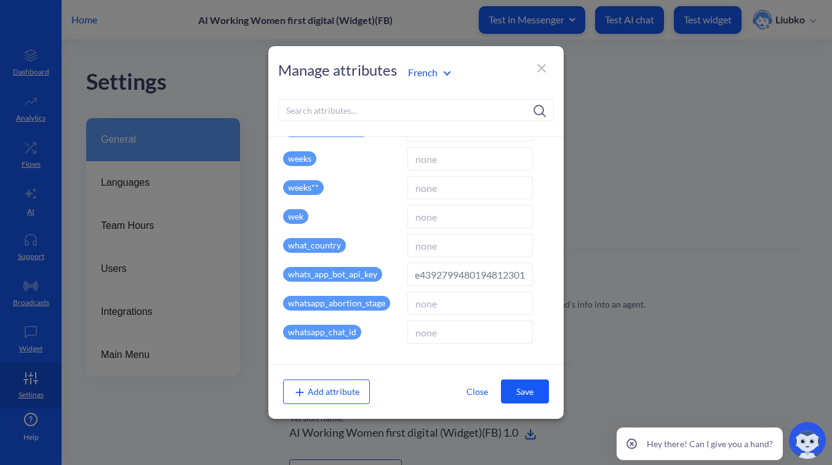
type input "d202ef9d6cfbafedbe0b42c76b4c68a33927ab983ff50d43ecbfbef0018e36fe439279948019481…"
drag, startPoint x: 389, startPoint y: 277, endPoint x: 284, endPoint y: 275, distance: 105.2
click at [284, 275] on div "whats_app_bot_api_key" at bounding box center [342, 274] width 119 height 23
copy p "whats_app_bot_api_key"
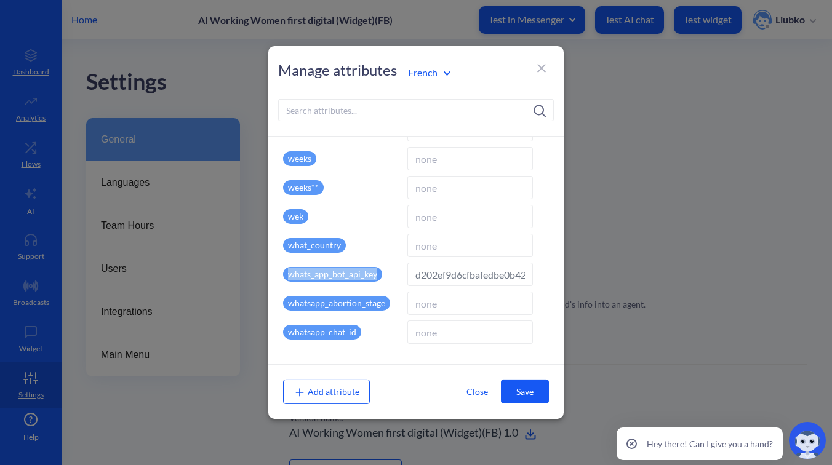
click at [330, 116] on input at bounding box center [416, 110] width 276 height 22
paste input "whats_app_bot_api_key"
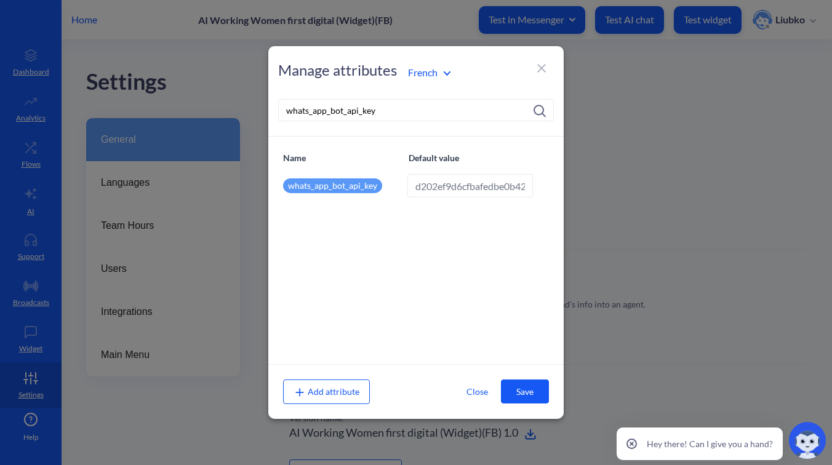
type input "whats_app_bot_api_key"
click at [518, 390] on button "Save" at bounding box center [525, 392] width 48 height 24
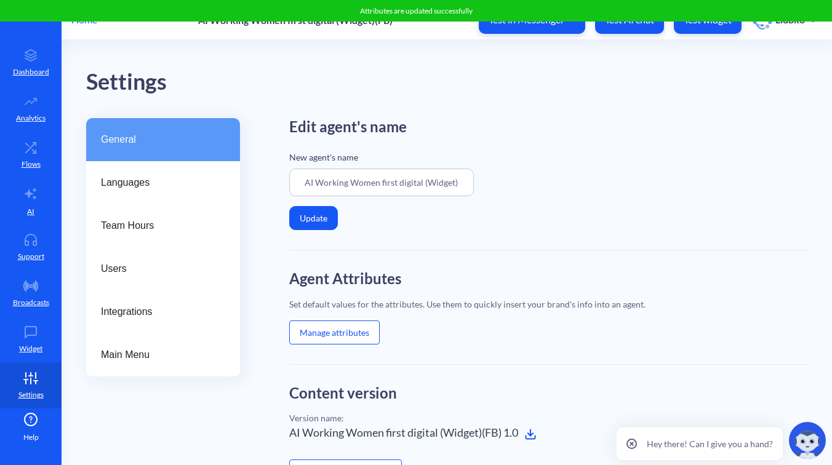
click at [358, 337] on button "Manage attributes" at bounding box center [334, 333] width 90 height 24
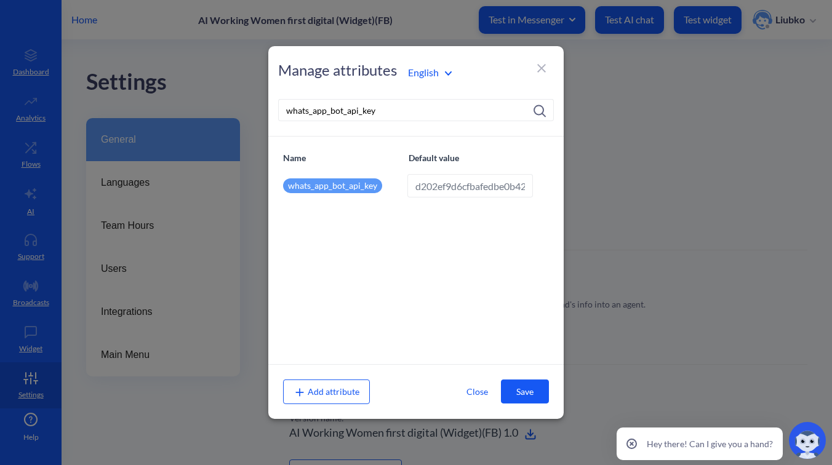
click at [415, 64] on div "English" at bounding box center [466, 72] width 129 height 17
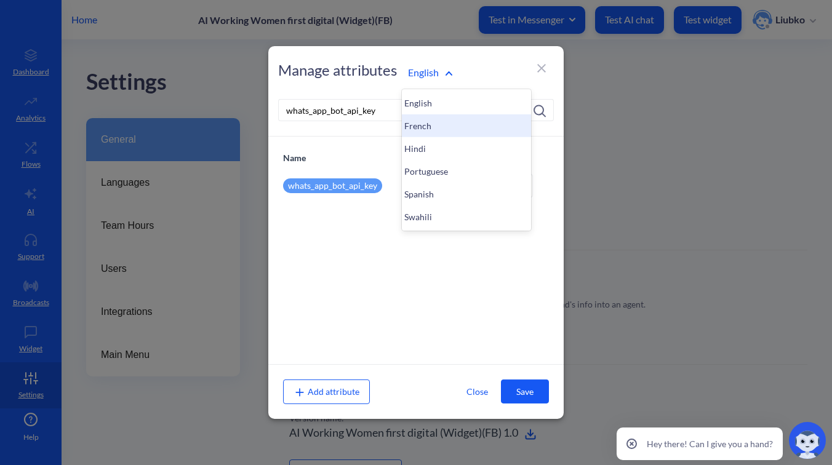
click at [424, 132] on div "French" at bounding box center [466, 125] width 129 height 23
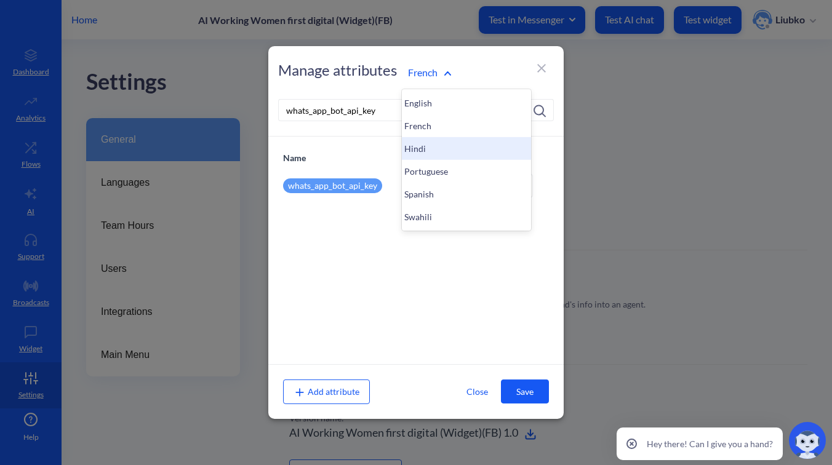
click at [421, 150] on div "Hindi" at bounding box center [466, 148] width 129 height 23
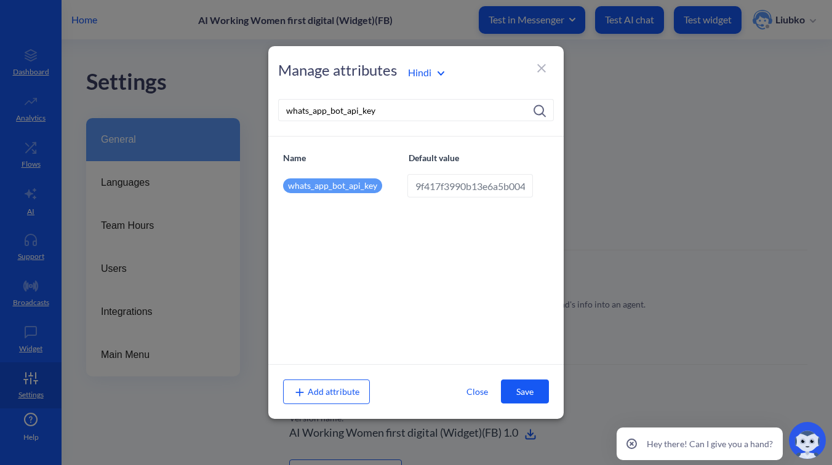
click at [445, 189] on input "9f417f3990b13e6a5b0048236ca062a77fec35993fac7e19b910dd994ed8c359615268228843000…" at bounding box center [470, 185] width 126 height 23
paste input "whats_app_bot_api_key"
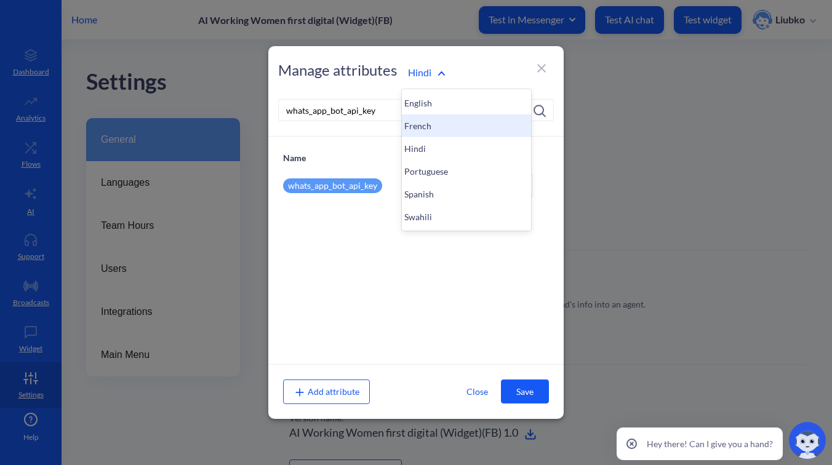
click at [427, 127] on div "French" at bounding box center [466, 125] width 129 height 23
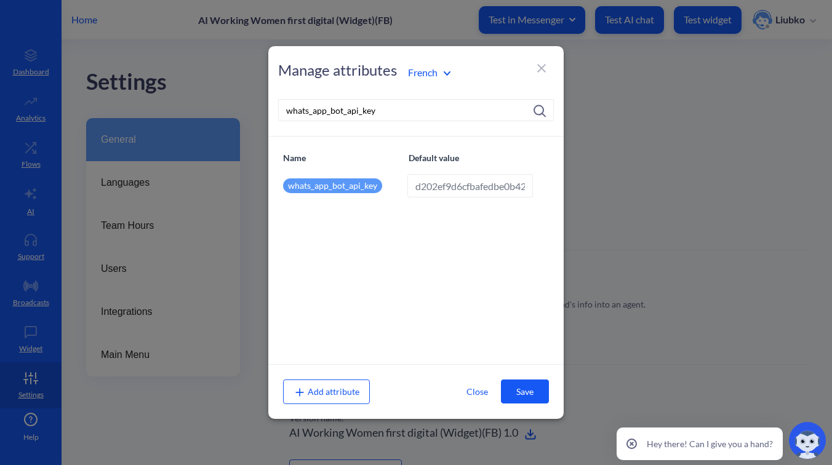
click at [445, 184] on input "d202ef9d6cfbafedbe0b42c76b4c68a33927ab983ff50d43ecbfbef0018e36fe439279948019481…" at bounding box center [470, 185] width 126 height 23
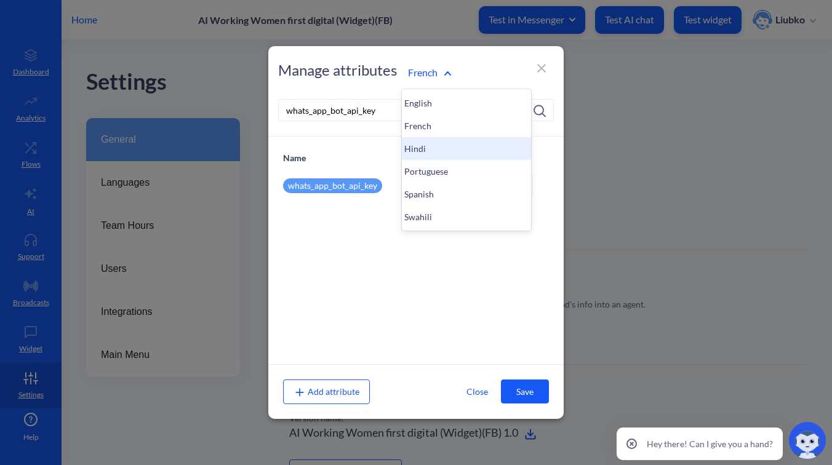
click at [425, 143] on div "Hindi" at bounding box center [466, 148] width 129 height 23
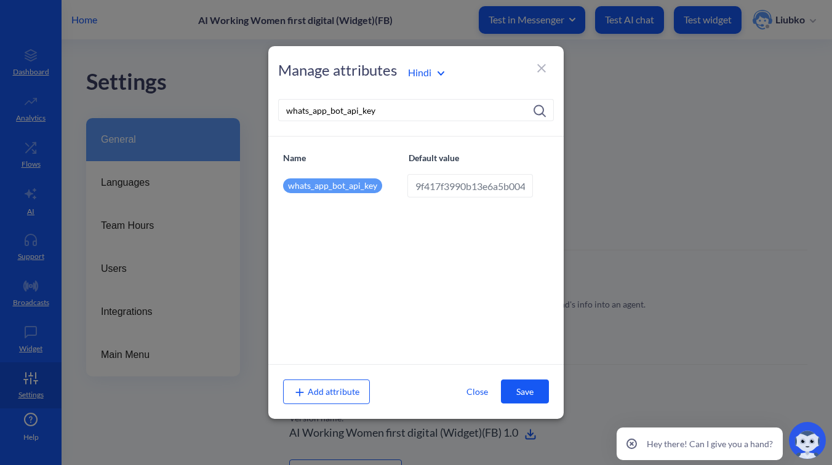
click at [433, 187] on input "9f417f3990b13e6a5b0048236ca062a77fec35993fac7e19b910dd994ed8c359615268228843000…" at bounding box center [470, 185] width 126 height 23
paste input "d202ef9d6cfbafedbe0b42c76b4c68a33927ab983ff50d43ecbfbef0018e36fe439279948019481…"
type input "d202ef9d6cfbafedbe0b42c76b4c68a33927ab983ff50d43ecbfbef0018e36fe439279948019481…"
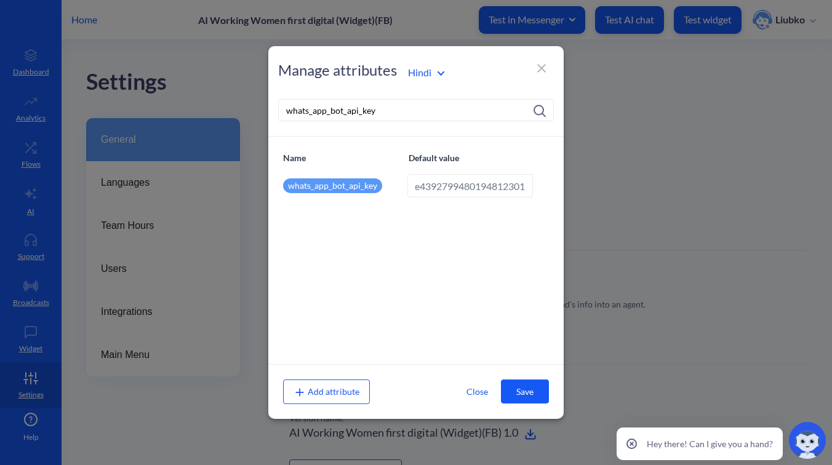
click at [525, 382] on button "Save" at bounding box center [525, 392] width 48 height 24
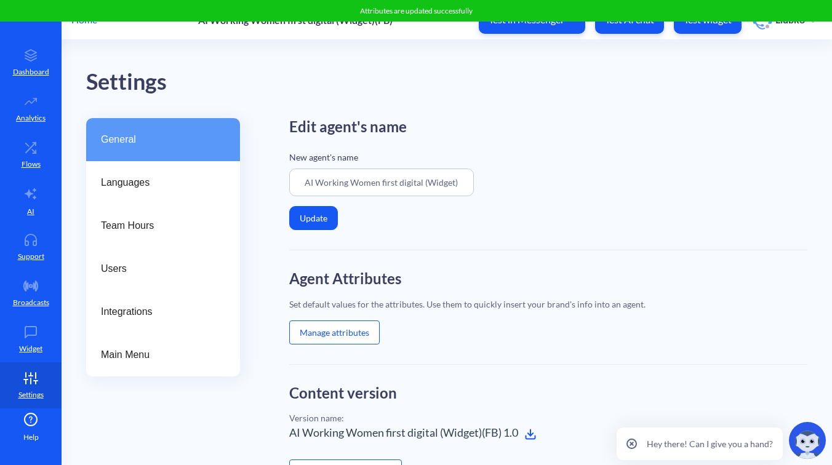
click at [301, 330] on button "Manage attributes" at bounding box center [334, 333] width 90 height 24
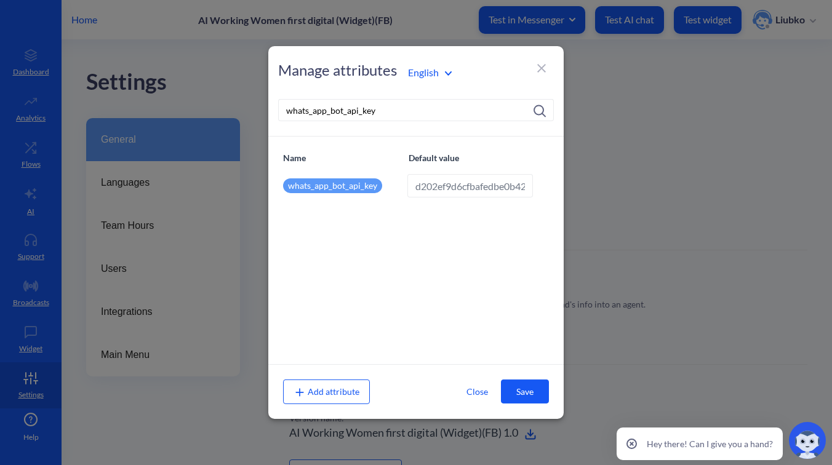
click at [429, 80] on div "English" at bounding box center [466, 72] width 129 height 17
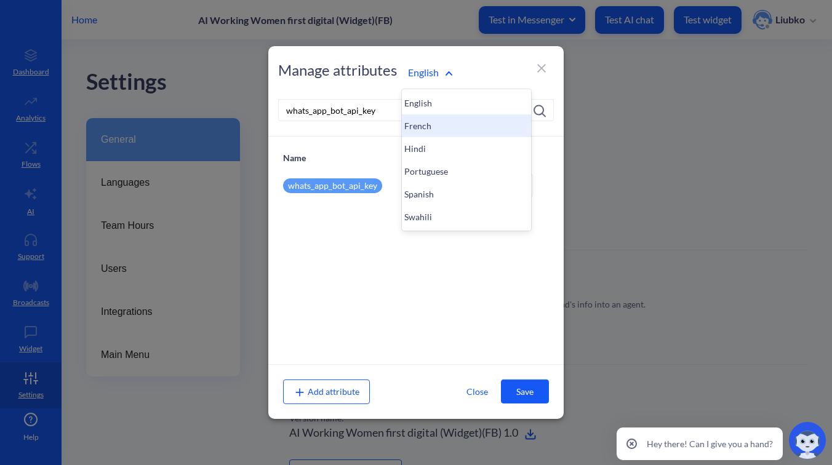
click at [432, 121] on div "French" at bounding box center [466, 125] width 129 height 23
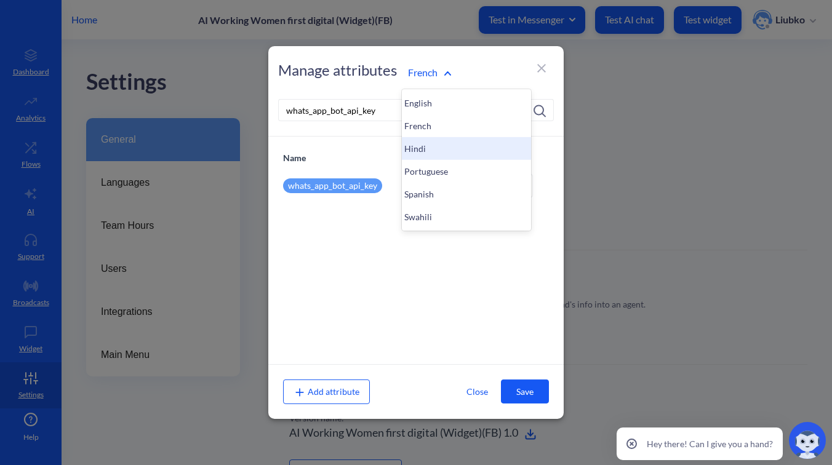
click at [417, 150] on div "Hindi" at bounding box center [466, 148] width 129 height 23
click at [418, 173] on div "Portuguese" at bounding box center [466, 171] width 129 height 23
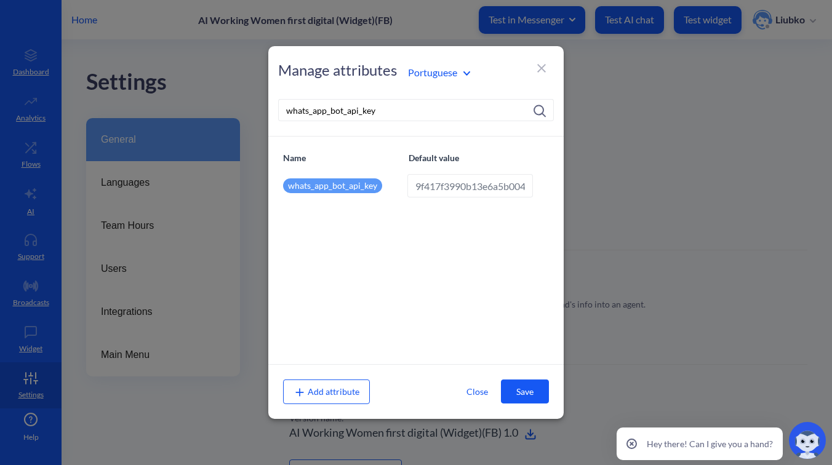
click at [434, 187] on input "9f417f3990b13e6a5b0048236ca062a77fec35993fac7e19b910dd994ed8c359615268228843000…" at bounding box center [470, 185] width 126 height 23
paste input "d202ef9d6cfbafedbe0b42c76b4c68a33927ab983ff50d43ecbfbef0018e36fe439279948019481…"
type input "d202ef9d6cfbafedbe0b42c76b4c68a33927ab983ff50d43ecbfbef0018e36fe439279948019481…"
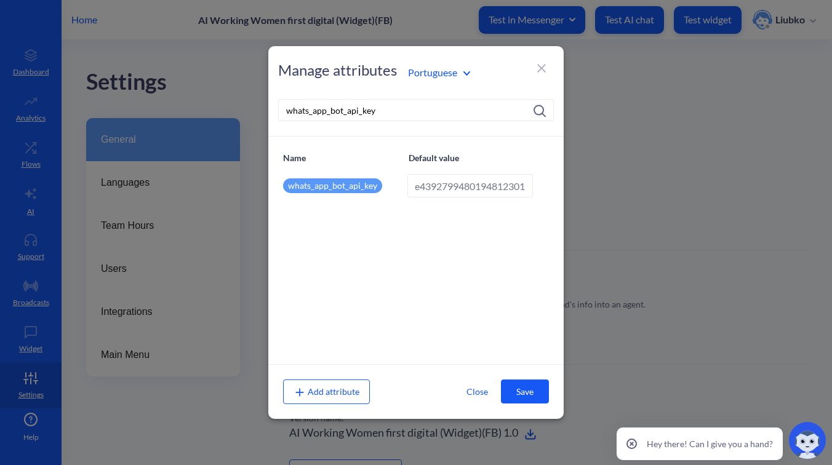
click at [517, 386] on button "Save" at bounding box center [525, 392] width 48 height 24
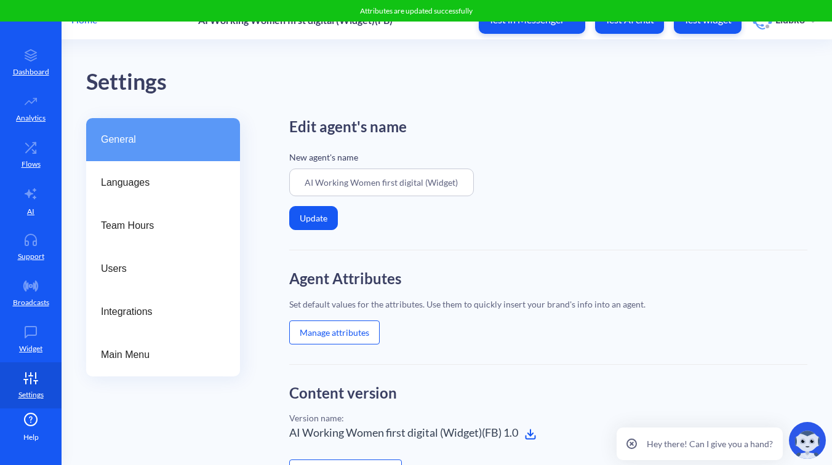
click at [337, 330] on button "Manage attributes" at bounding box center [334, 333] width 90 height 24
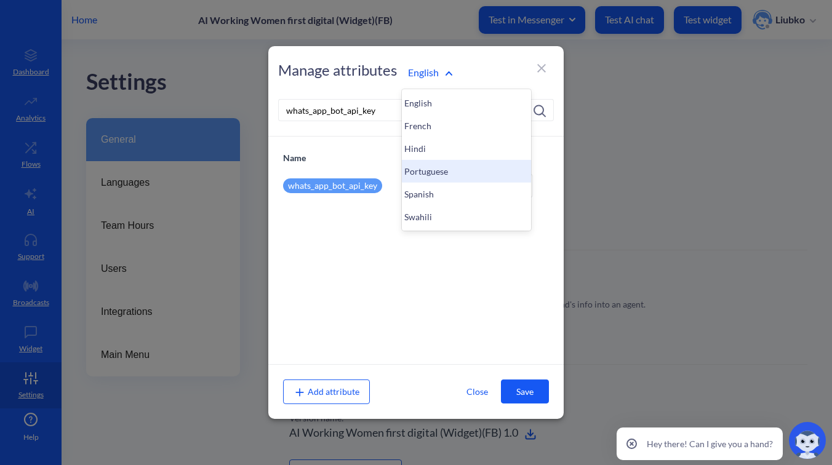
click at [425, 170] on div "Portuguese" at bounding box center [466, 171] width 129 height 23
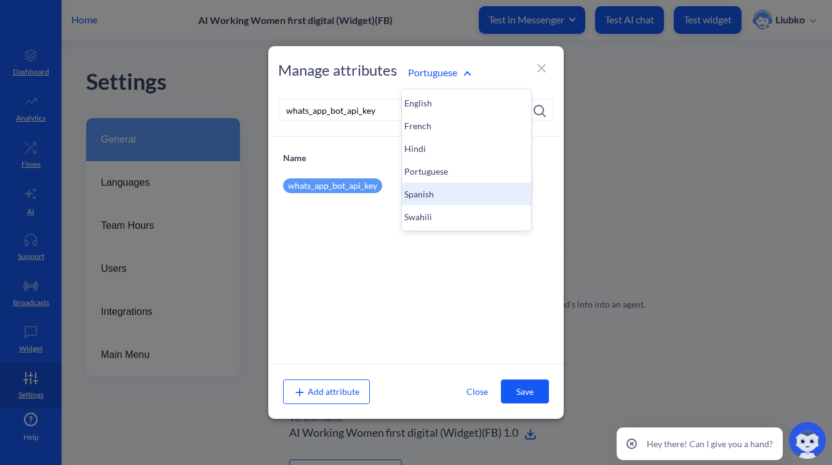
click at [431, 194] on div "Spanish" at bounding box center [466, 194] width 129 height 23
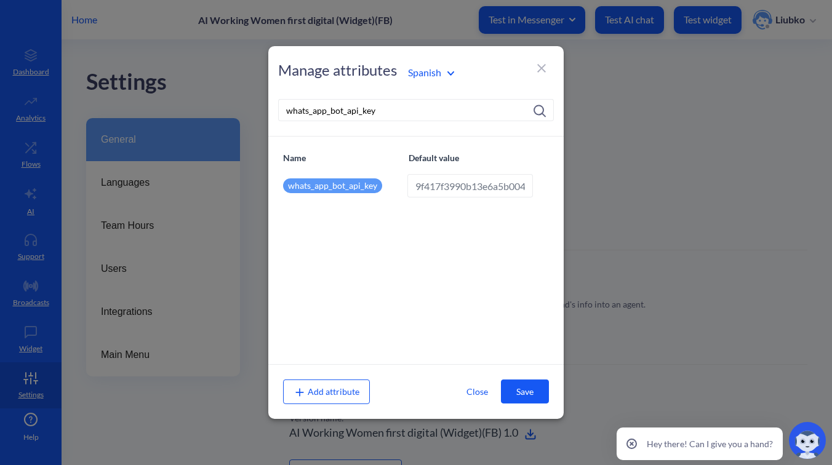
click at [455, 185] on input "9f417f3990b13e6a5b0048236ca062a77fec35993fac7e19b910dd994ed8c359615268228843000…" at bounding box center [470, 185] width 126 height 23
paste input "d202ef9d6cfbafedbe0b42c76b4c68a33927ab983ff50d43ecbfbef0018e36fe439279948019481…"
type input "d202ef9d6cfbafedbe0b42c76b4c68a33927ab983ff50d43ecbfbef0018e36fe439279948019481…"
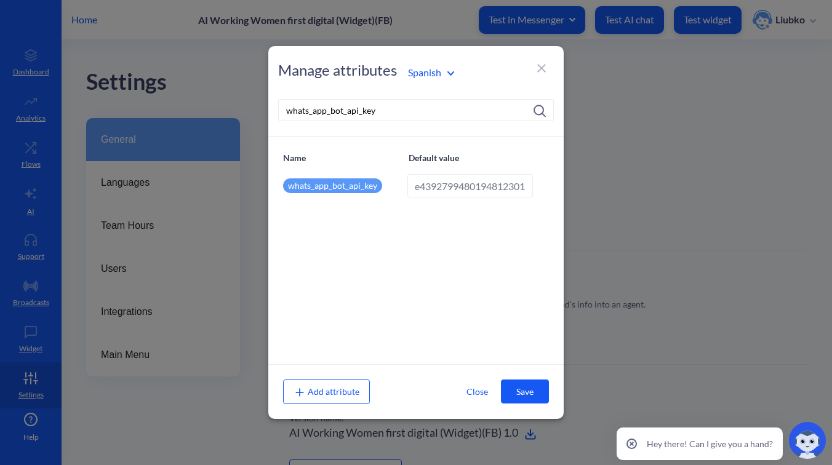
click at [519, 383] on button "Save" at bounding box center [525, 392] width 48 height 24
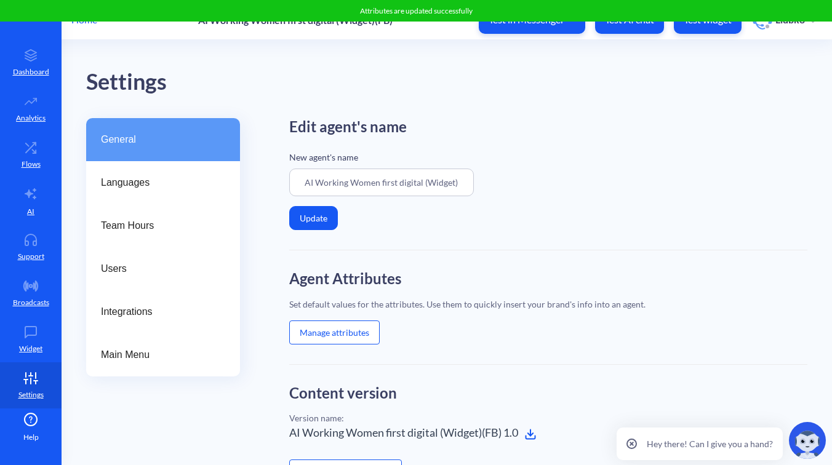
click at [330, 333] on button "Manage attributes" at bounding box center [334, 333] width 90 height 24
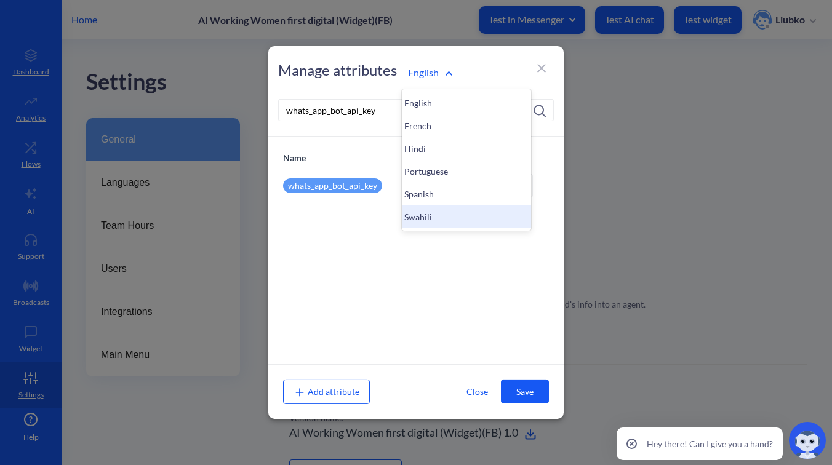
click at [429, 215] on div "Swahili" at bounding box center [466, 216] width 129 height 23
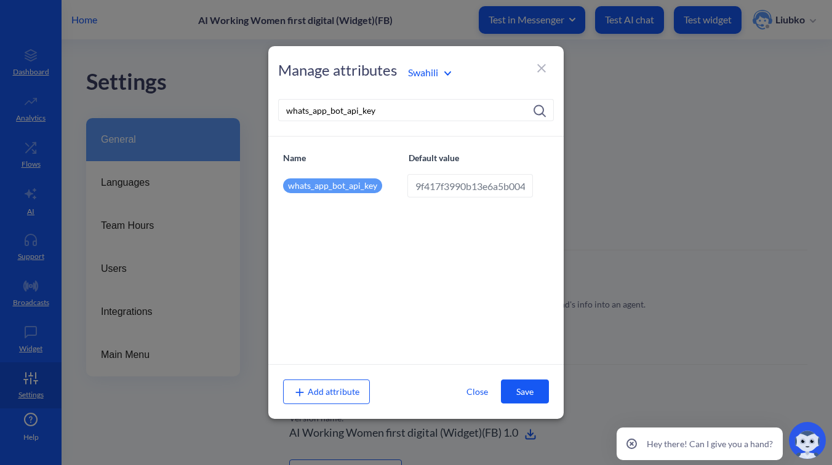
click at [442, 185] on input "9f417f3990b13e6a5b0048236ca062a77fec35993fac7e19b910dd994ed8c359615268228843000…" at bounding box center [470, 185] width 126 height 23
click at [516, 386] on button "Save" at bounding box center [525, 392] width 48 height 24
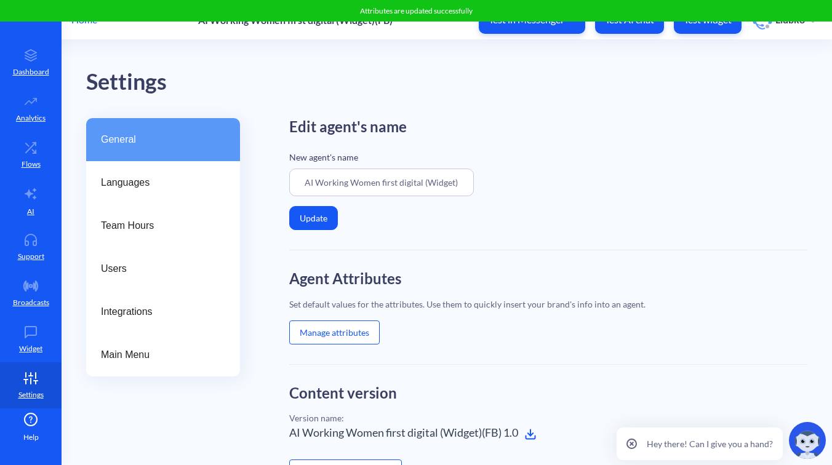
click at [321, 330] on button "Manage attributes" at bounding box center [334, 333] width 90 height 24
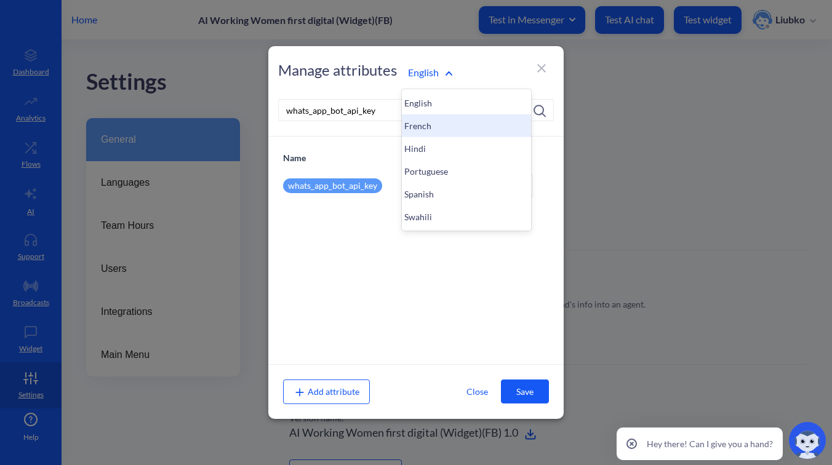
click at [420, 127] on div "French" at bounding box center [466, 125] width 129 height 23
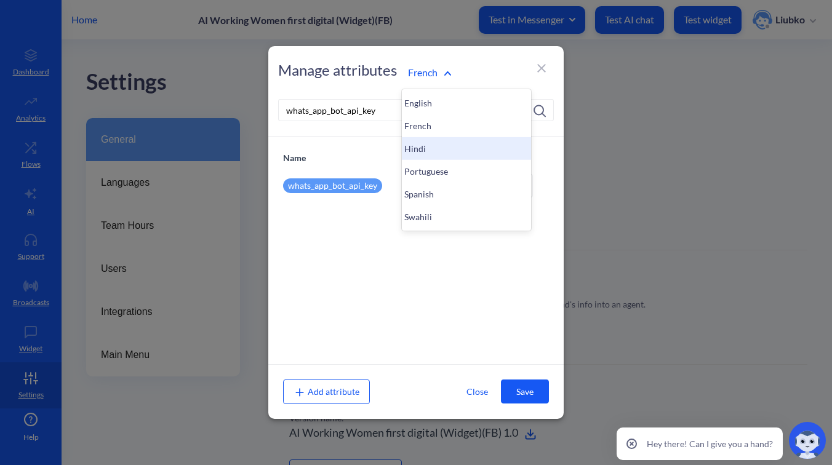
click at [421, 142] on div "Hindi" at bounding box center [466, 148] width 129 height 23
click at [415, 175] on div "Portuguese" at bounding box center [466, 171] width 129 height 23
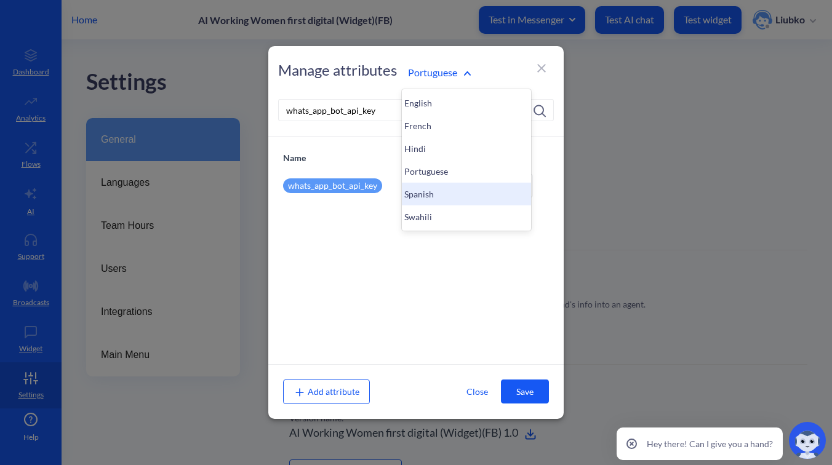
click at [434, 193] on div "Spanish" at bounding box center [466, 194] width 129 height 23
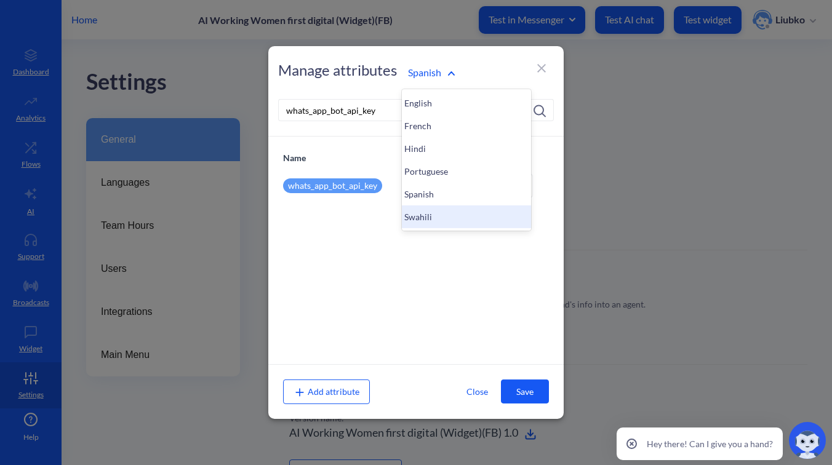
click at [425, 215] on div "Swahili" at bounding box center [466, 216] width 129 height 23
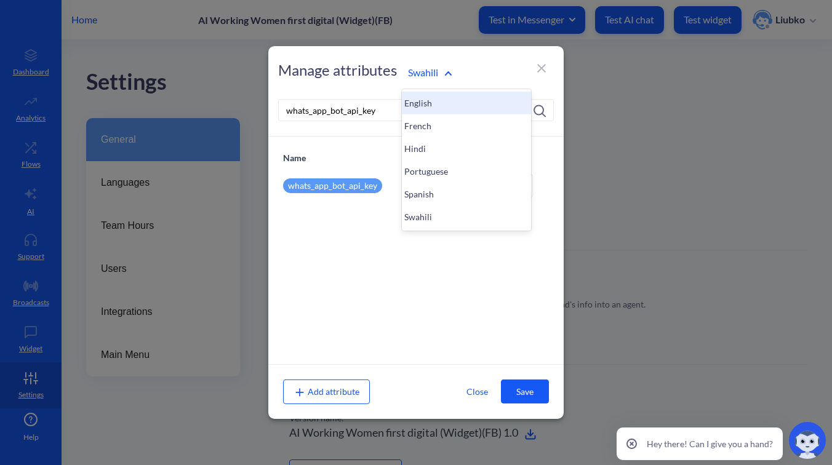
click at [426, 100] on div "English" at bounding box center [466, 103] width 129 height 23
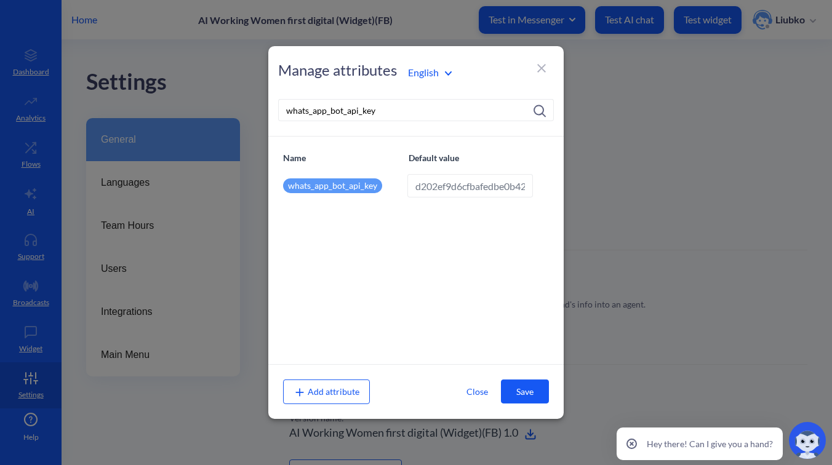
click at [352, 114] on input "whats_app_bot_api_key" at bounding box center [416, 110] width 276 height 22
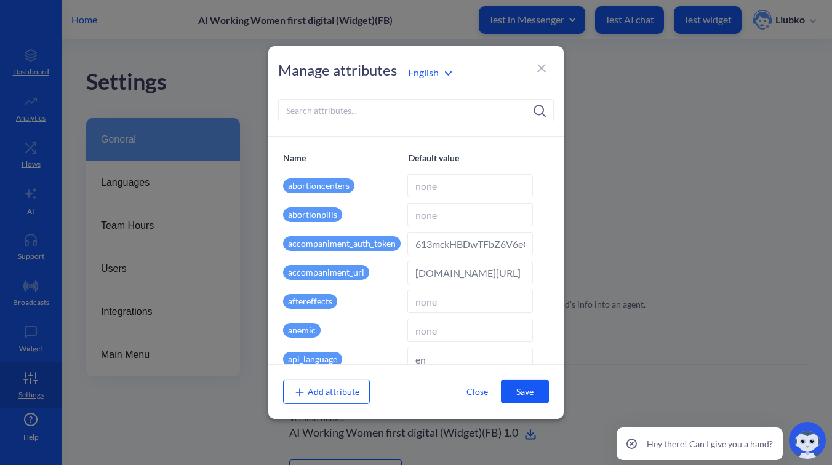
click at [514, 389] on button "Save" at bounding box center [525, 392] width 48 height 24
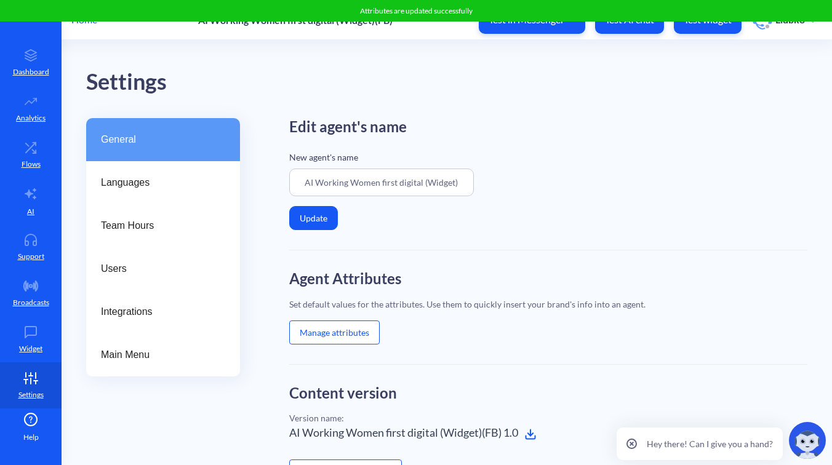
click at [346, 325] on button "Manage attributes" at bounding box center [334, 333] width 90 height 24
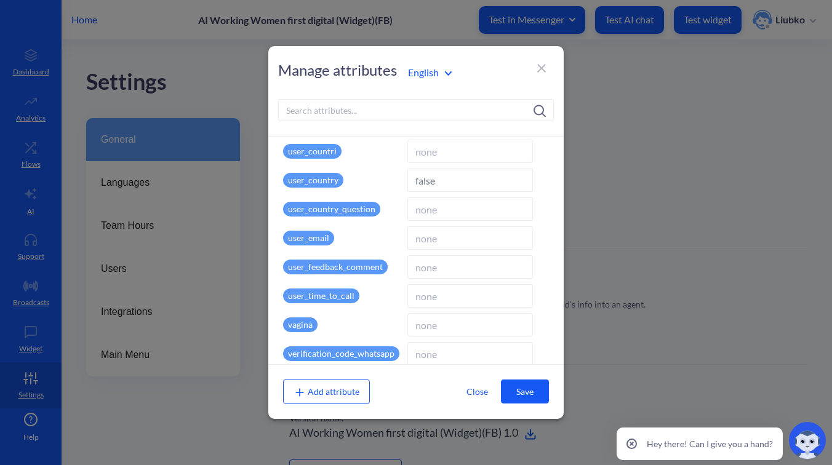
scroll to position [2898, 0]
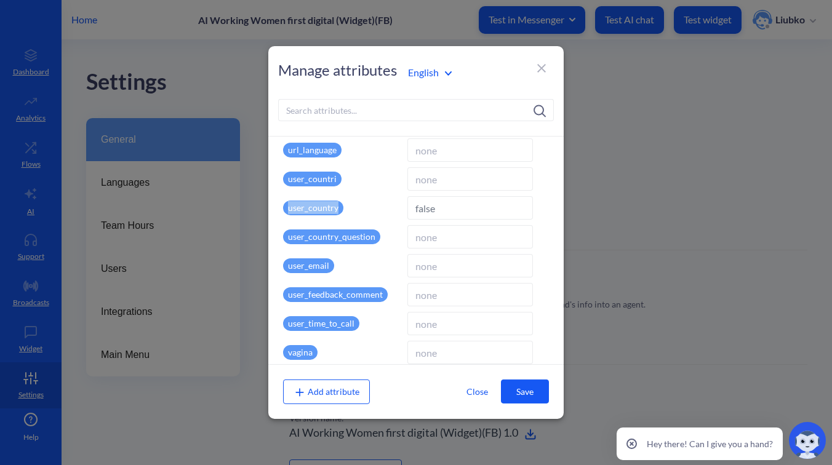
drag, startPoint x: 349, startPoint y: 214, endPoint x: 284, endPoint y: 210, distance: 66.0
click at [284, 210] on div "user_country" at bounding box center [342, 207] width 119 height 23
copy p "user_country"
click at [319, 105] on input at bounding box center [416, 110] width 276 height 22
paste input "user_country"
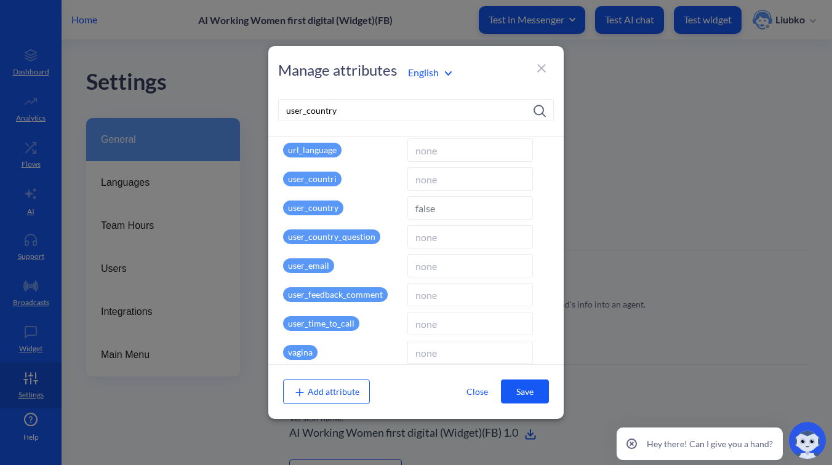
scroll to position [0, 0]
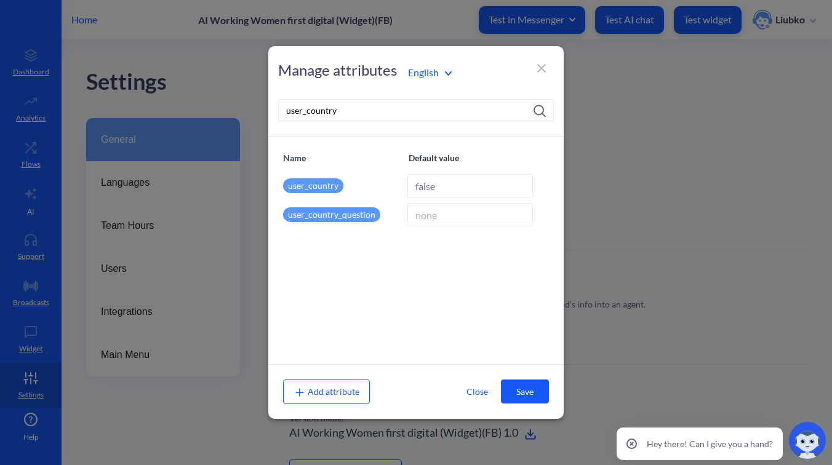
type input "user_country"
click at [426, 186] on input "false" at bounding box center [470, 185] width 126 height 23
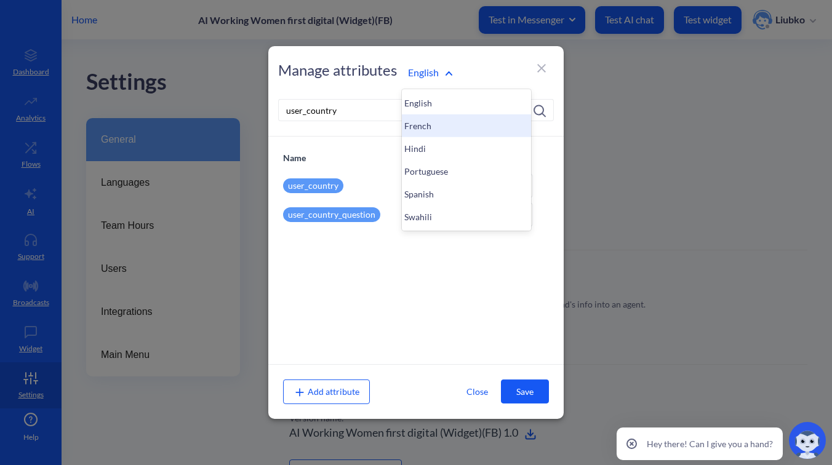
click at [427, 129] on div "French" at bounding box center [466, 125] width 129 height 23
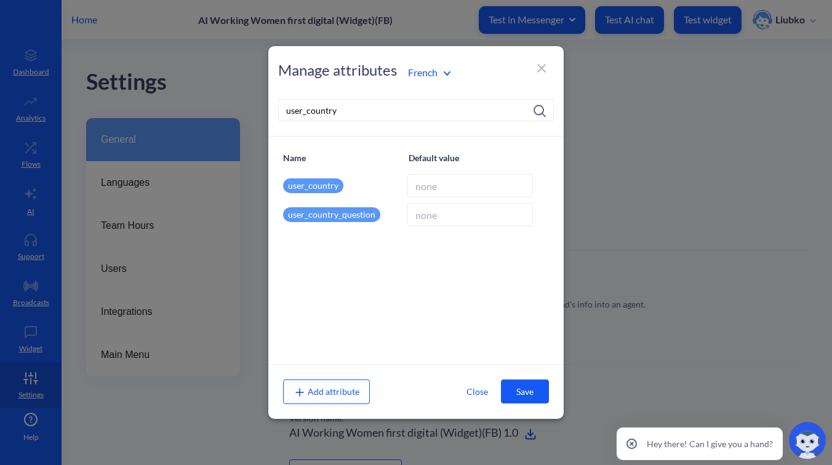
click at [426, 182] on input at bounding box center [470, 185] width 126 height 23
paste input "false"
type input "false"
click at [523, 391] on button "Save" at bounding box center [525, 392] width 48 height 24
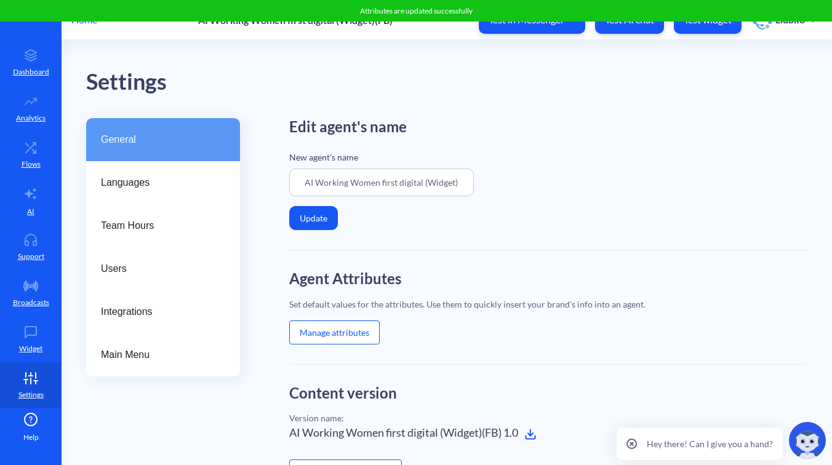
click at [342, 338] on button "Manage attributes" at bounding box center [334, 333] width 90 height 24
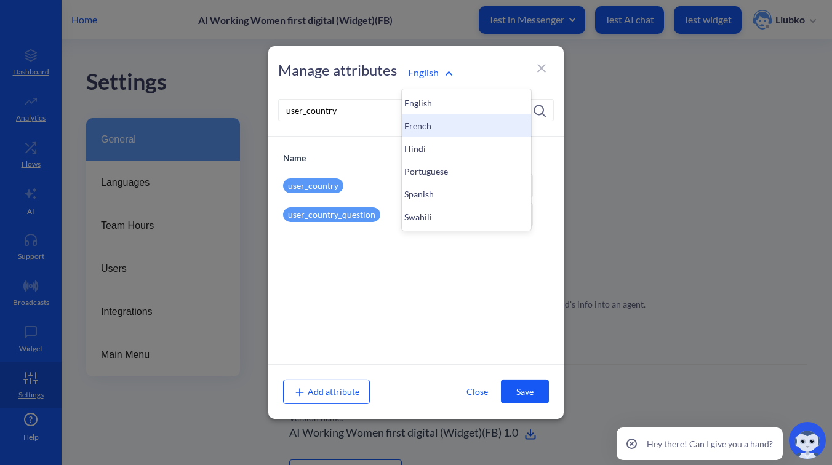
click at [429, 119] on div "French" at bounding box center [466, 125] width 129 height 23
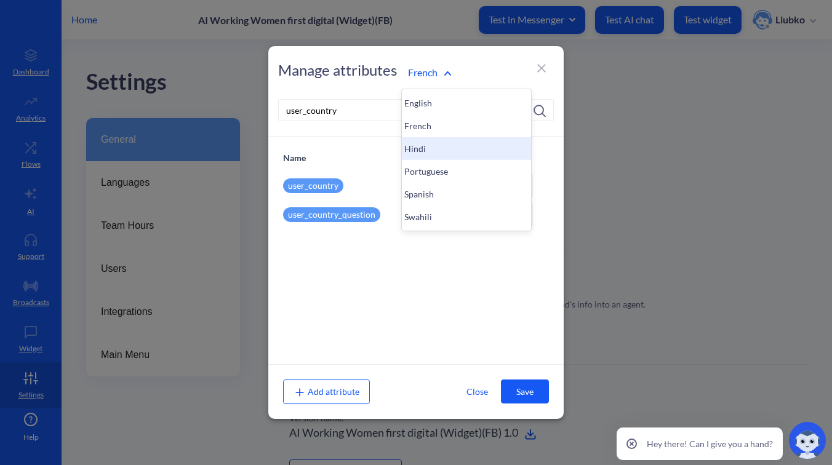
click at [416, 151] on div "Hindi" at bounding box center [466, 148] width 129 height 23
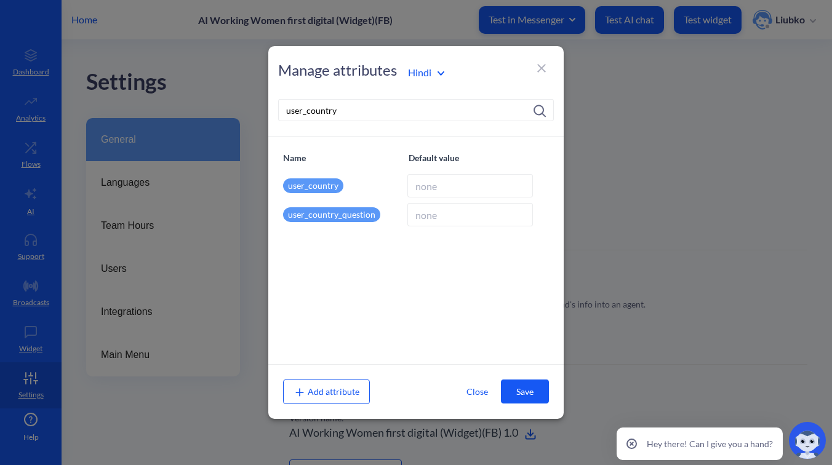
click at [419, 183] on input at bounding box center [470, 185] width 126 height 23
paste input "false"
type input "false"
click at [517, 387] on button "Save" at bounding box center [525, 392] width 48 height 24
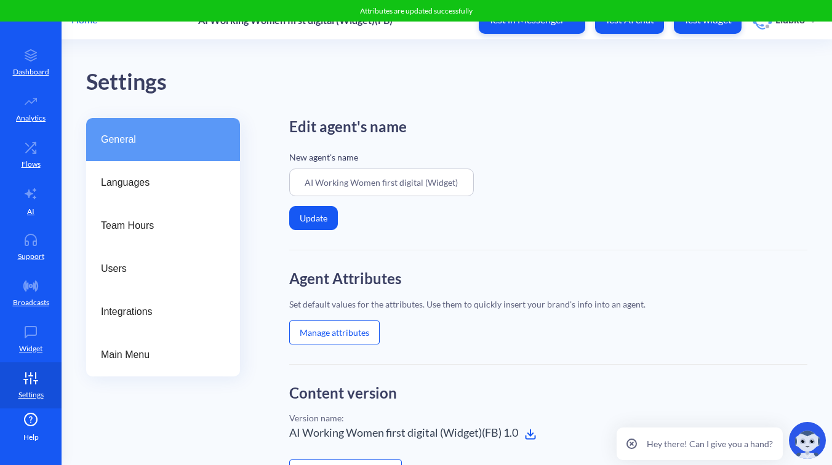
click at [315, 327] on button "Manage attributes" at bounding box center [334, 333] width 90 height 24
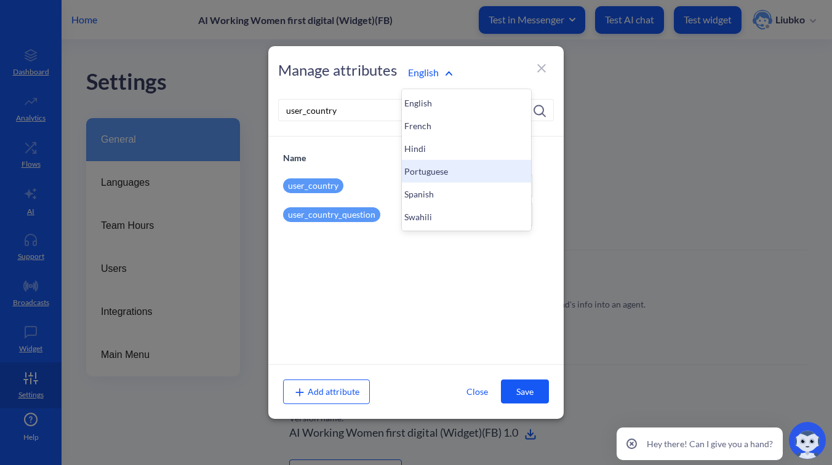
click at [425, 160] on div "Portuguese" at bounding box center [466, 171] width 129 height 23
click at [423, 183] on input at bounding box center [470, 185] width 126 height 23
paste input "false"
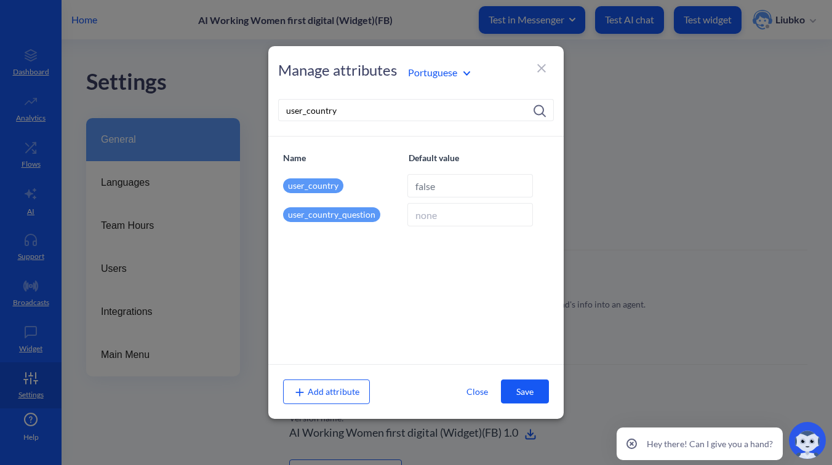
type input "false"
click at [522, 383] on button "Save" at bounding box center [525, 392] width 48 height 24
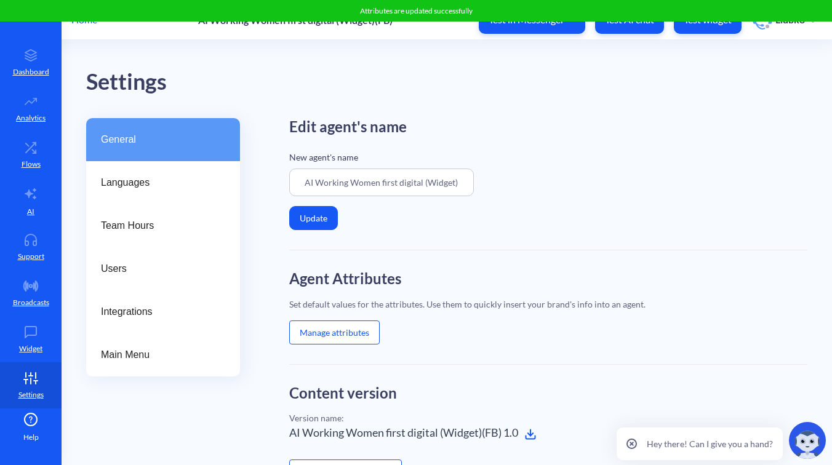
click at [362, 335] on button "Manage attributes" at bounding box center [334, 333] width 90 height 24
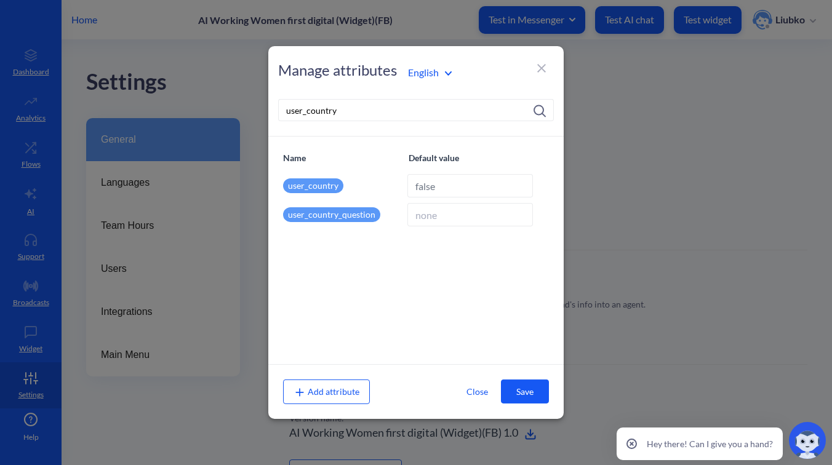
click at [429, 82] on div "English" at bounding box center [466, 72] width 129 height 23
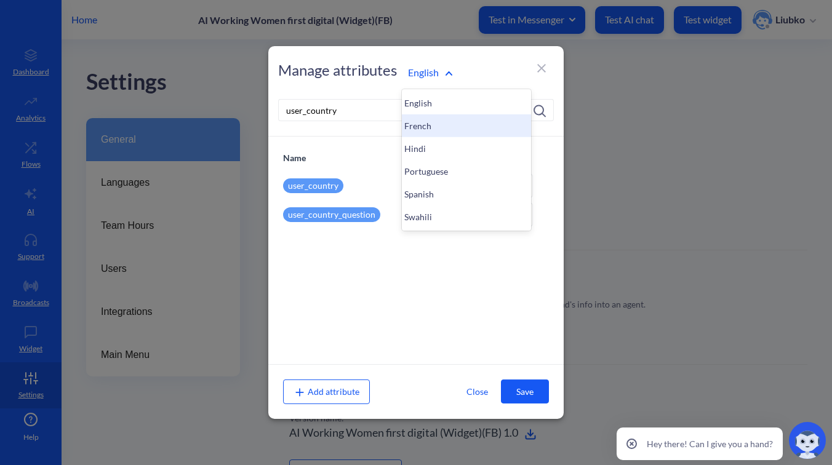
click at [434, 122] on div "French" at bounding box center [466, 125] width 129 height 23
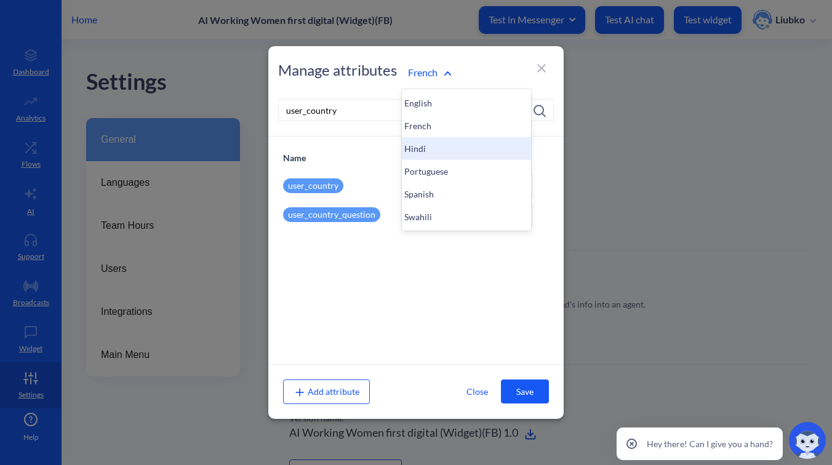
click at [412, 157] on div "Hindi" at bounding box center [466, 148] width 129 height 23
click at [426, 169] on div "Portuguese" at bounding box center [466, 171] width 129 height 23
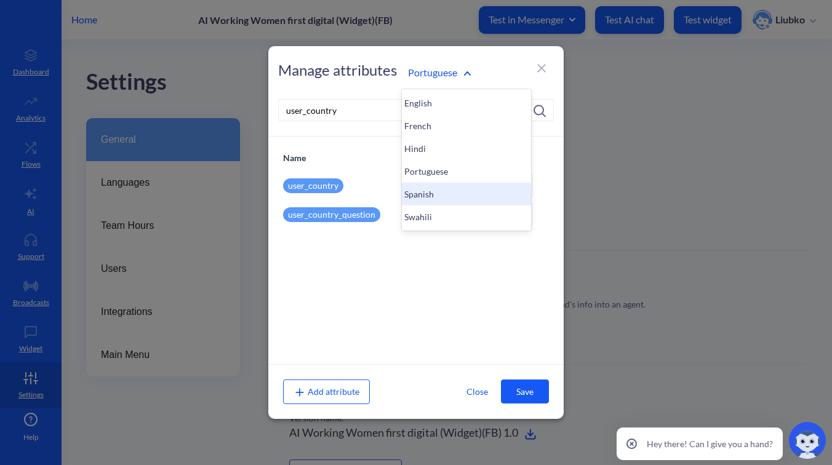
click at [422, 188] on div "Spanish" at bounding box center [466, 194] width 129 height 23
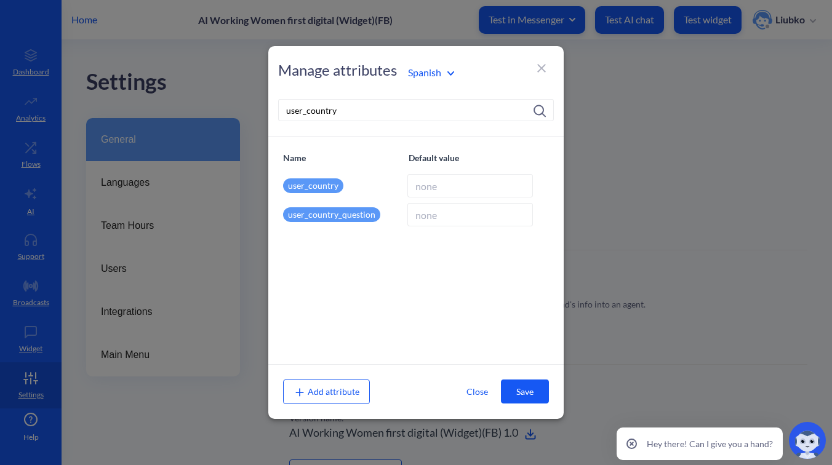
paste input "false"
type input "false"
click at [514, 386] on button "Save" at bounding box center [525, 392] width 48 height 24
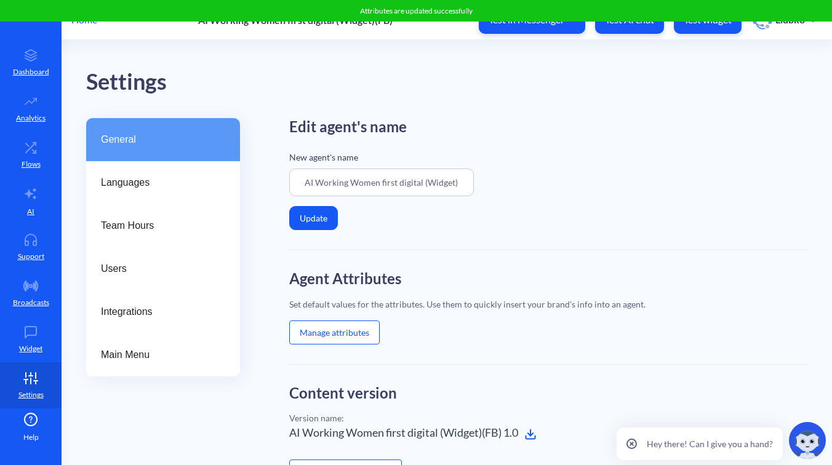
click at [316, 330] on button "Manage attributes" at bounding box center [334, 333] width 90 height 24
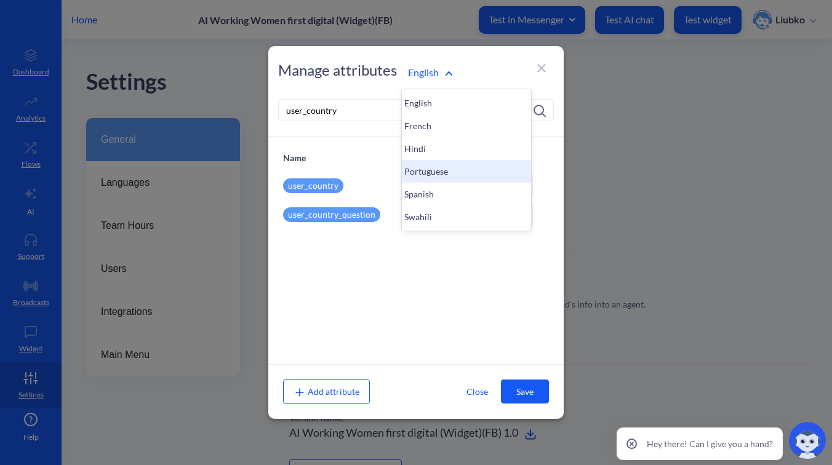
click at [420, 173] on div "Portuguese" at bounding box center [466, 171] width 129 height 23
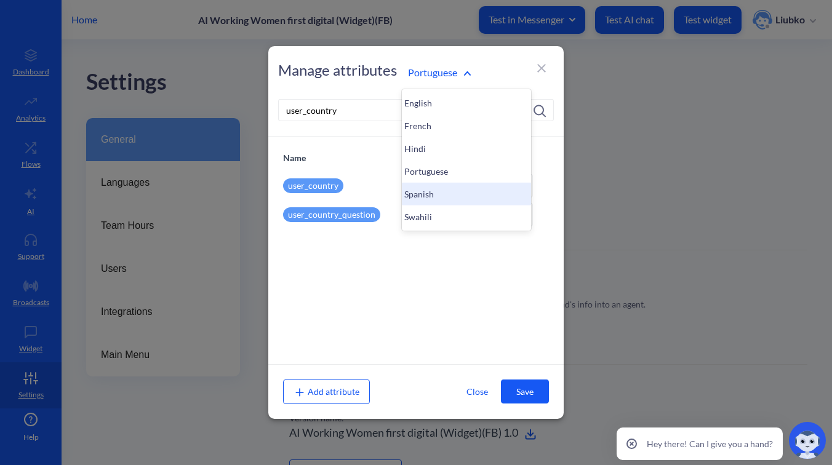
click at [420, 197] on div "Spanish" at bounding box center [466, 194] width 129 height 23
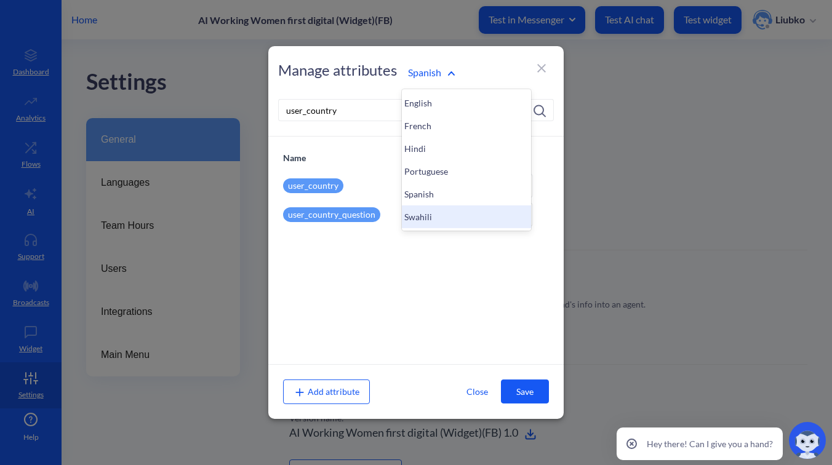
click at [408, 206] on div "Swahili" at bounding box center [466, 216] width 129 height 23
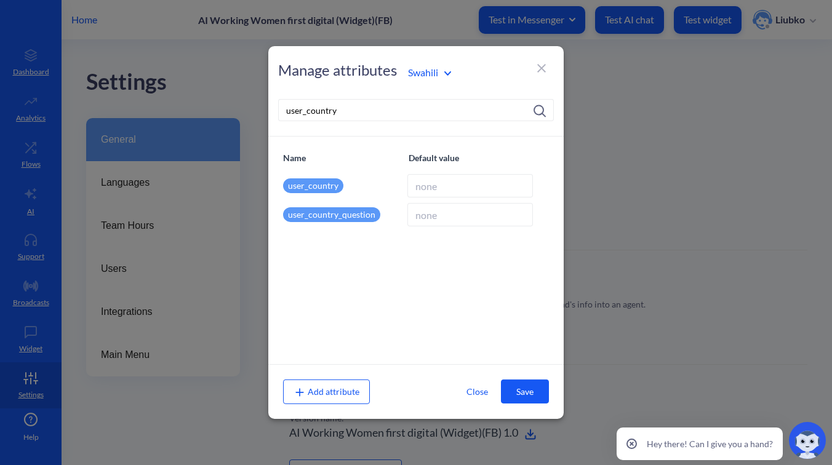
click at [439, 186] on input at bounding box center [470, 185] width 126 height 23
paste input "false"
type input "false"
click at [516, 386] on button "Save" at bounding box center [525, 392] width 48 height 24
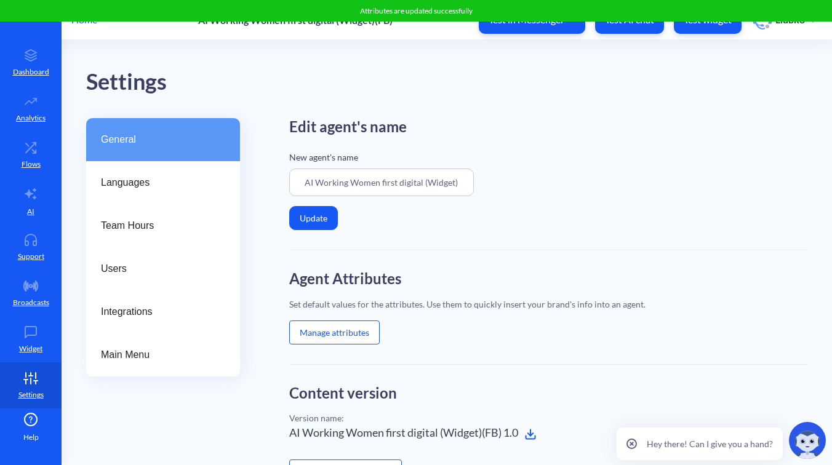
click at [593, 234] on div "Edit agent's name New agent's name AI Working Women first digital (Widget)(FB) …" at bounding box center [548, 184] width 518 height 132
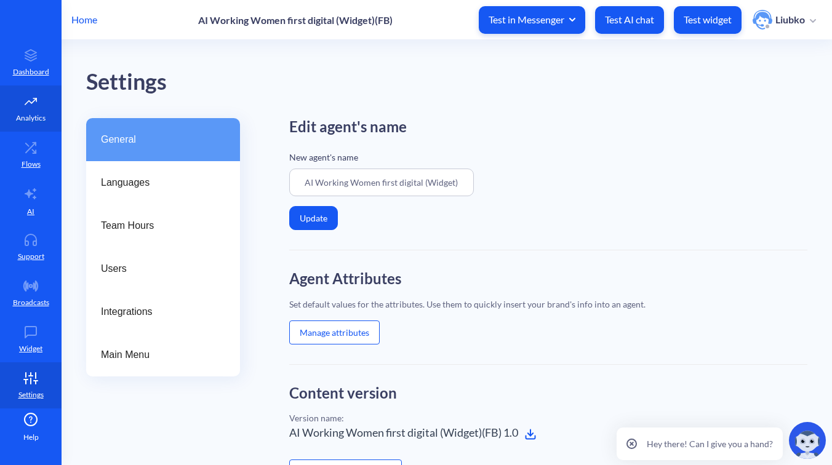
click at [28, 98] on icon at bounding box center [30, 101] width 25 height 12
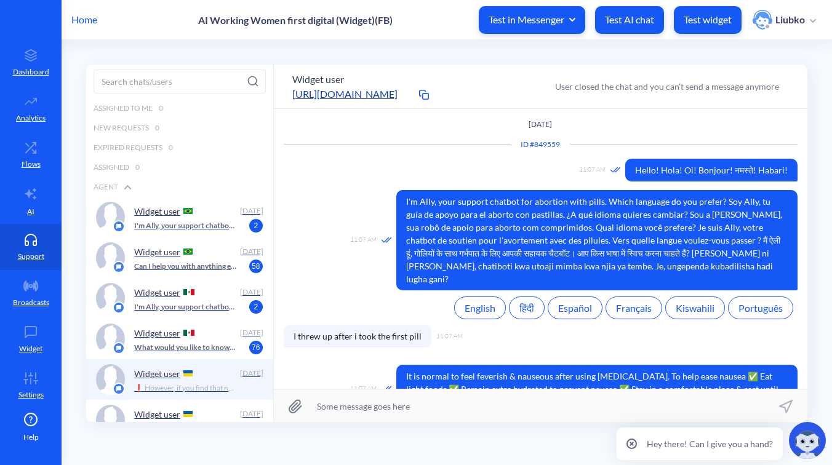
scroll to position [1, 0]
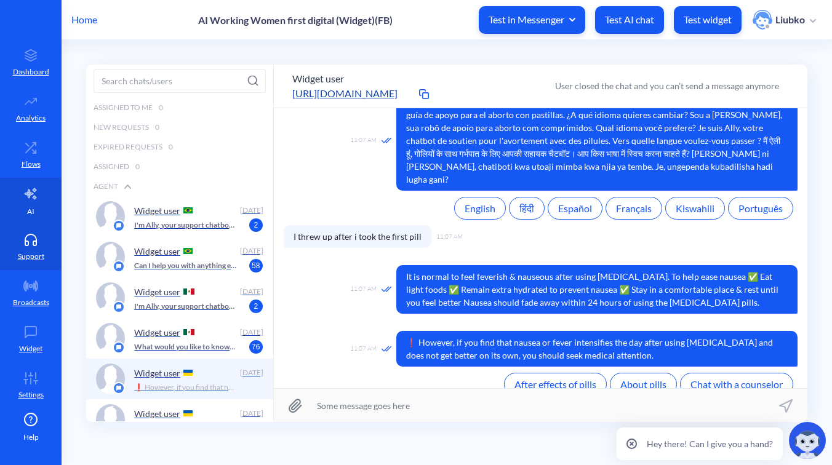
click at [15, 184] on link "AI" at bounding box center [31, 201] width 62 height 46
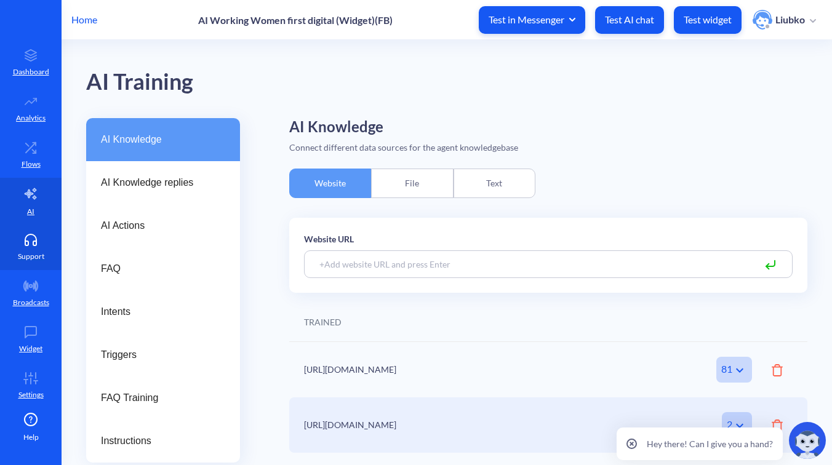
click at [23, 227] on link "Support" at bounding box center [31, 247] width 62 height 46
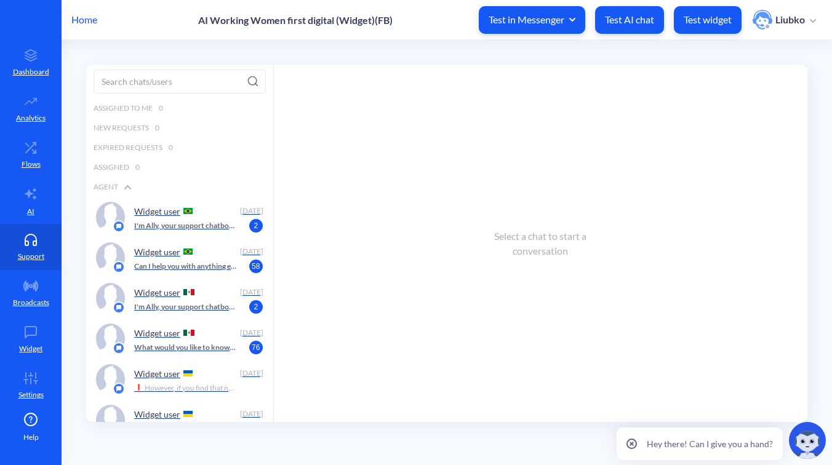
click at [92, 20] on p "Home" at bounding box center [84, 19] width 26 height 15
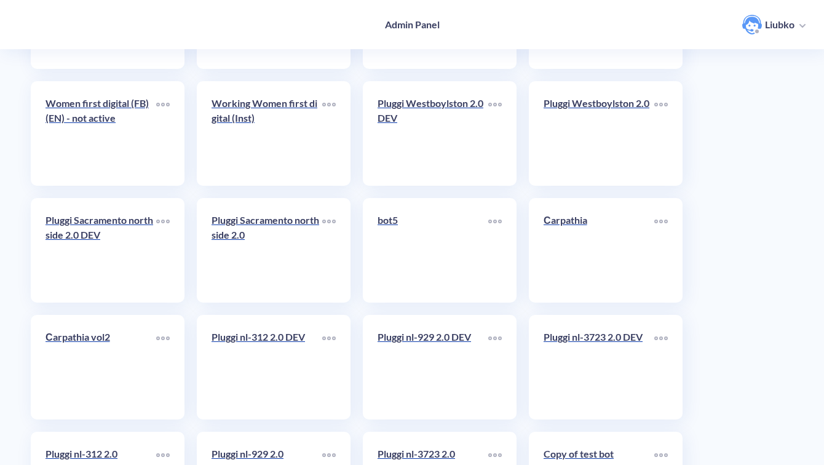
scroll to position [118, 0]
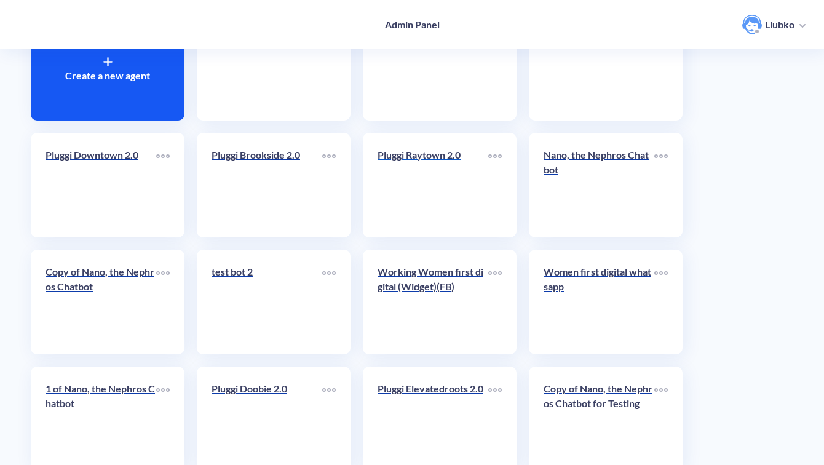
click at [417, 184] on link "Pluggi Raytown 2.0" at bounding box center [433, 185] width 111 height 75
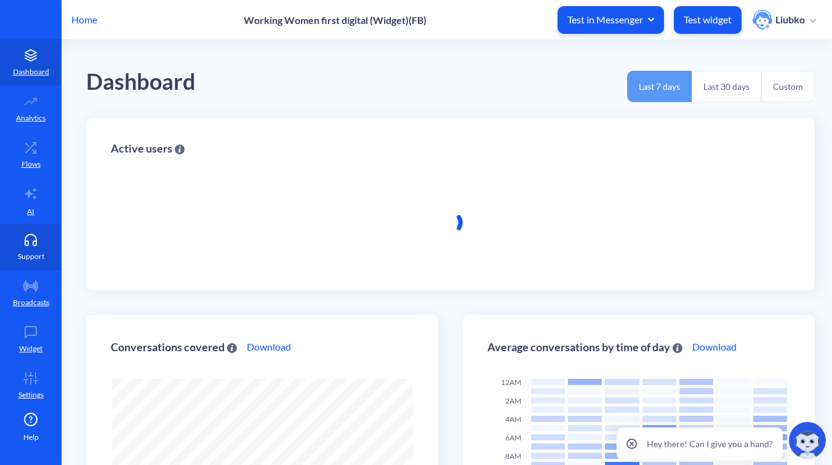
scroll to position [465, 832]
click at [38, 255] on p "Support" at bounding box center [31, 256] width 26 height 11
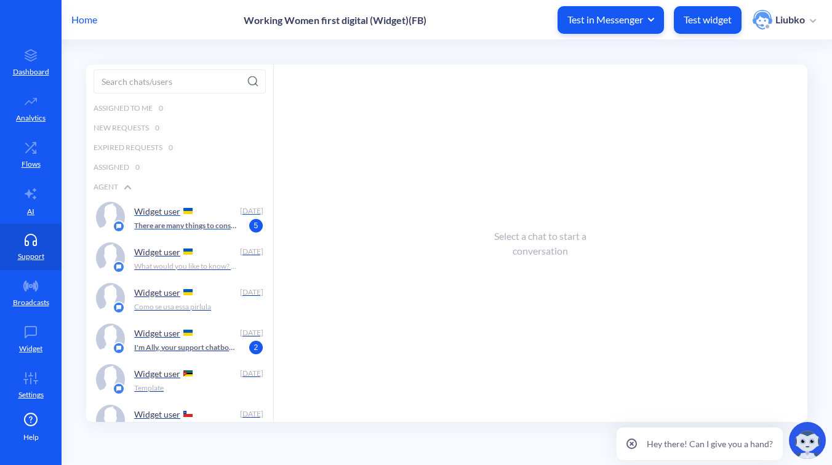
click at [169, 220] on div "Widget user" at bounding box center [184, 211] width 100 height 18
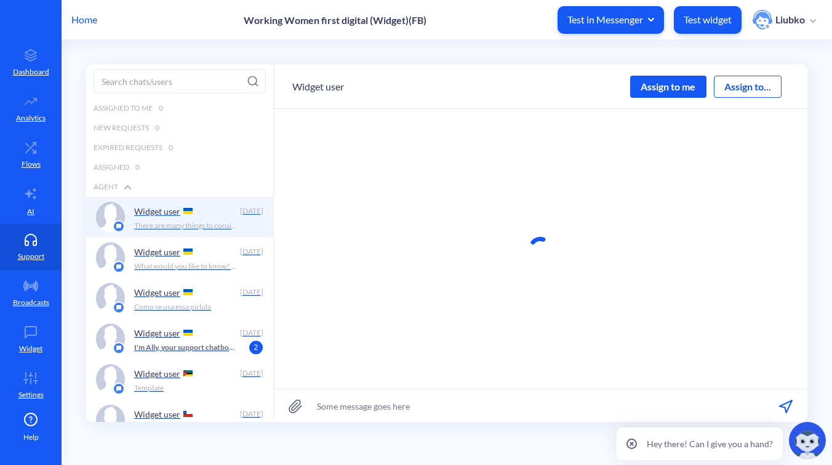
scroll to position [1, 0]
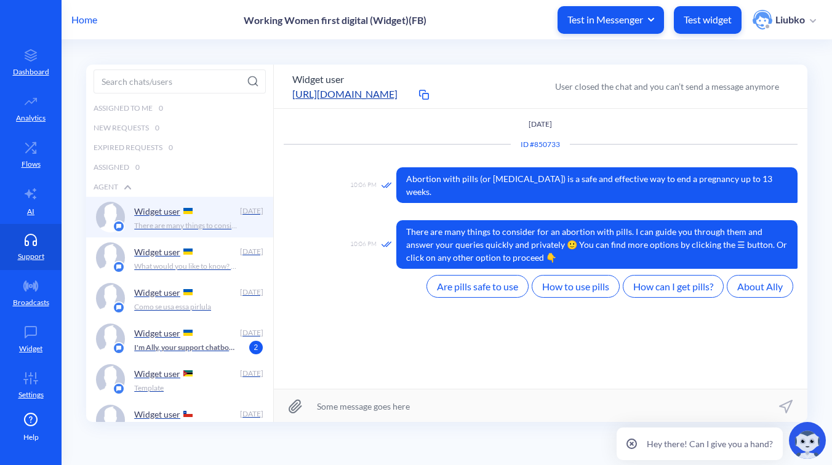
scroll to position [1, 0]
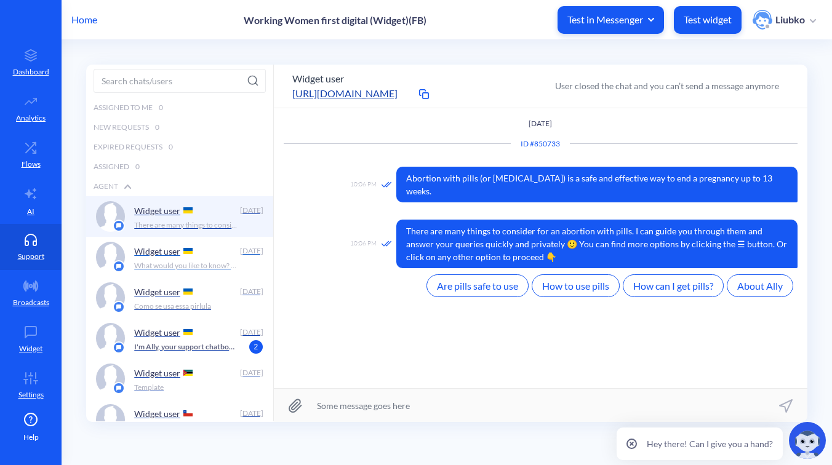
click at [199, 256] on div "Widget user" at bounding box center [184, 251] width 100 height 18
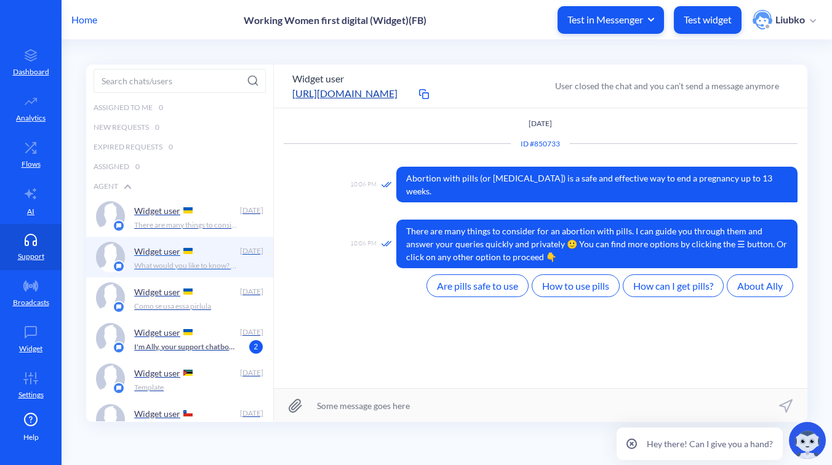
scroll to position [504, 0]
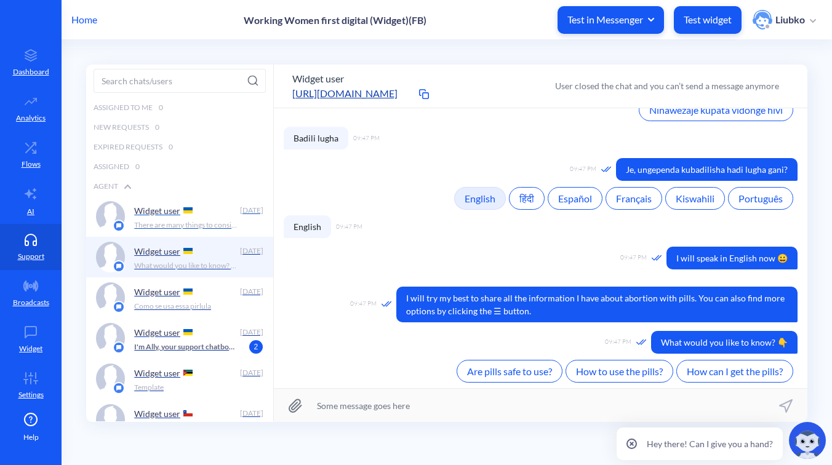
click at [198, 220] on p "There are many things to consider for an abortion with pills. I can guide you t…" at bounding box center [185, 225] width 103 height 11
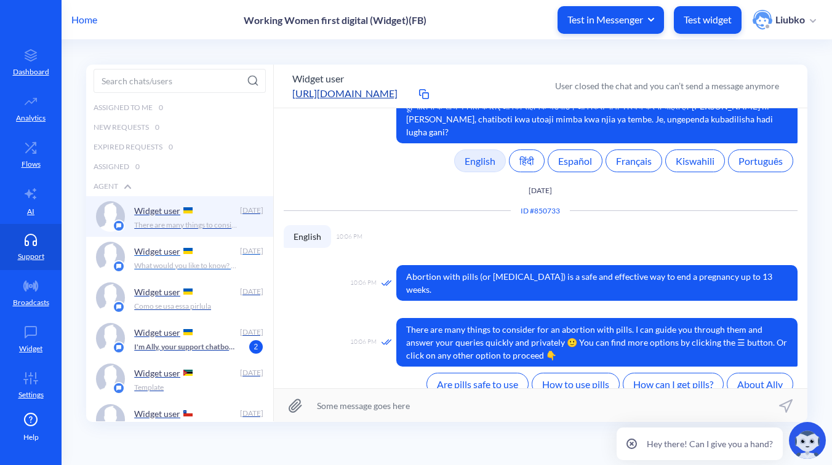
click at [186, 254] on div "Widget user" at bounding box center [184, 251] width 100 height 18
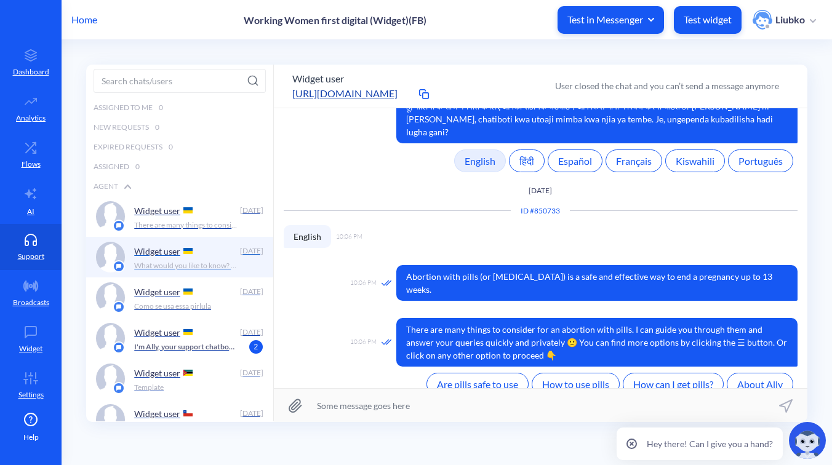
scroll to position [504, 0]
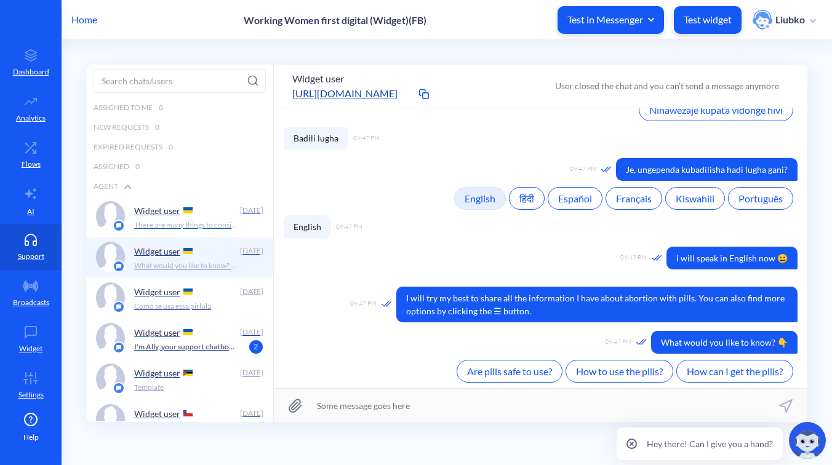
click at [174, 221] on p "There are many things to consider for an abortion with pills. I can guide you t…" at bounding box center [185, 225] width 103 height 11
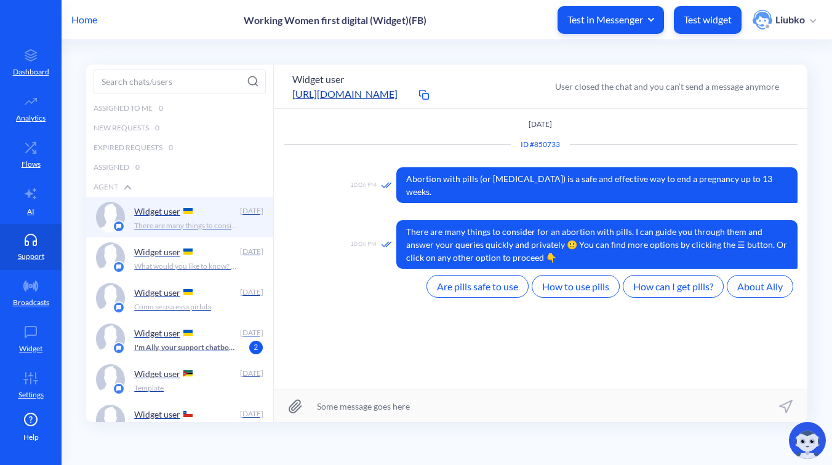
scroll to position [1, 0]
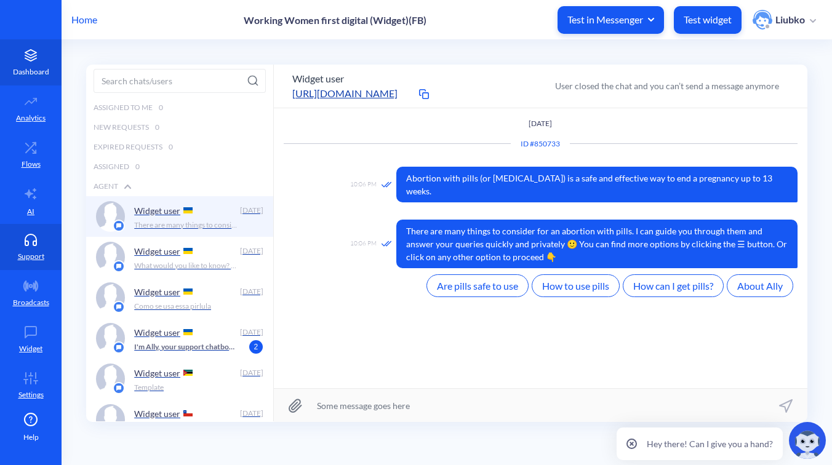
click at [22, 62] on link "Dashboard" at bounding box center [31, 62] width 62 height 46
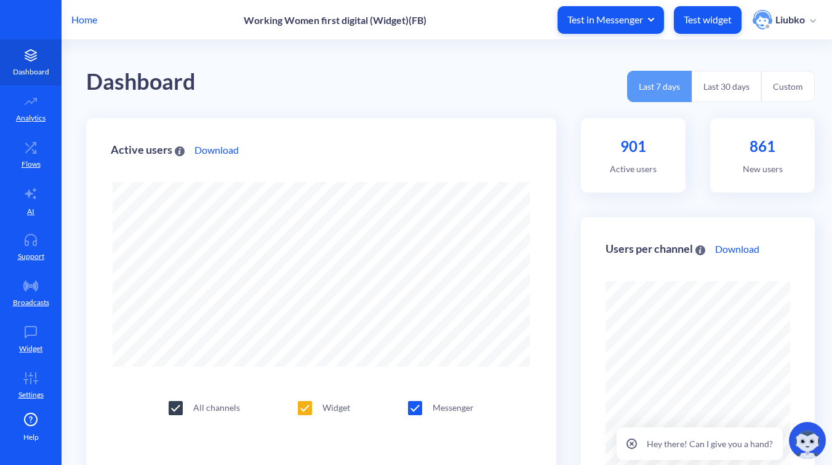
scroll to position [465, 832]
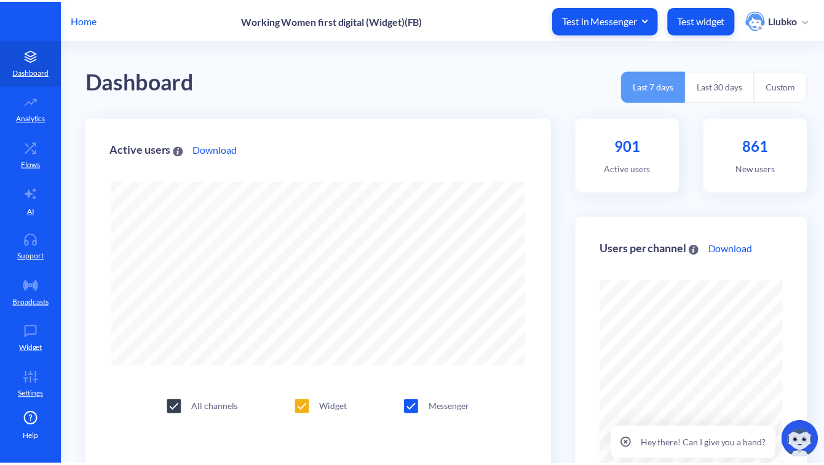
scroll to position [465, 832]
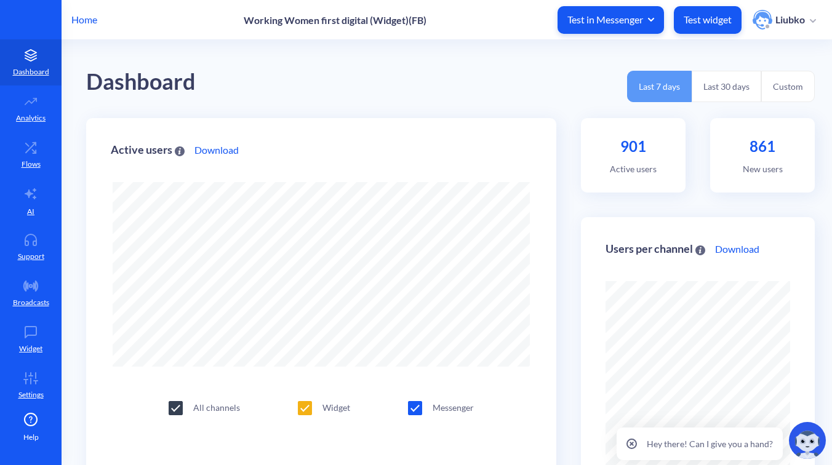
click at [89, 17] on p "Home" at bounding box center [84, 19] width 26 height 15
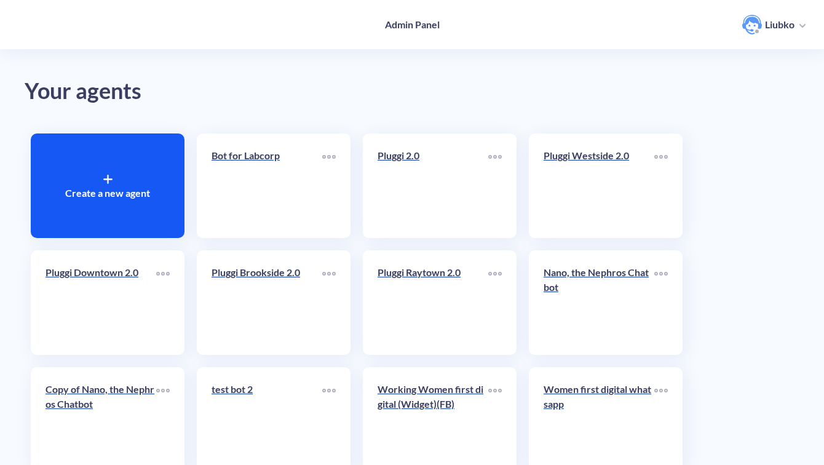
scroll to position [639, 0]
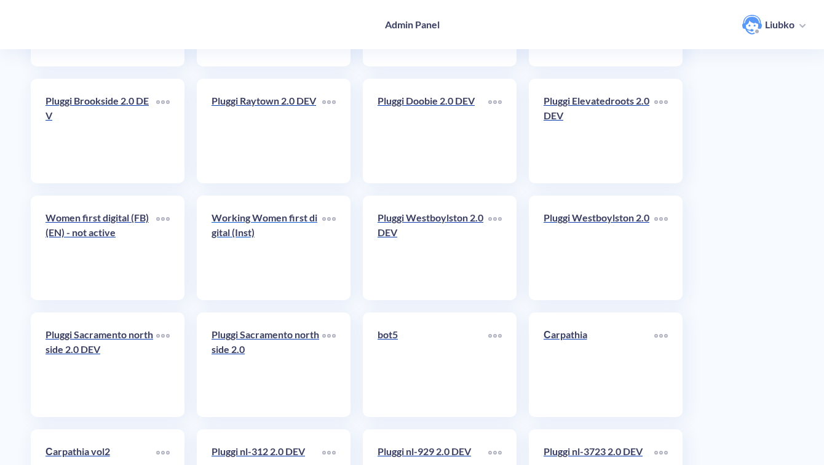
click at [267, 253] on link "Working Women first digital (Inst)" at bounding box center [267, 247] width 111 height 75
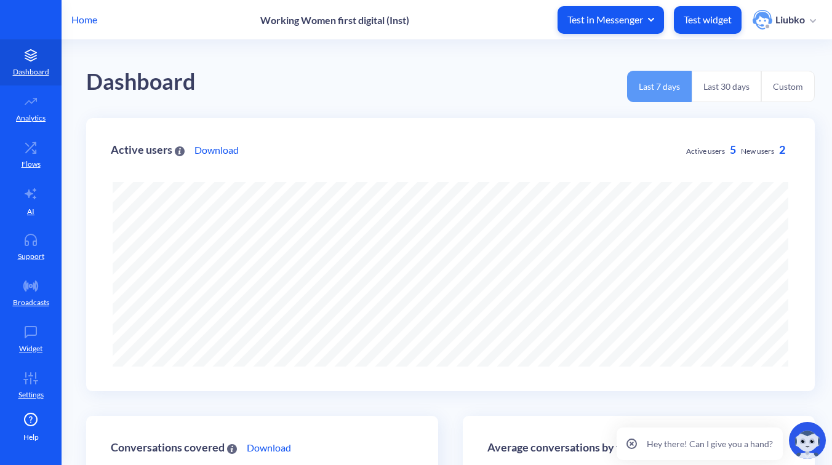
scroll to position [465, 832]
click at [31, 246] on link "Support" at bounding box center [31, 247] width 62 height 46
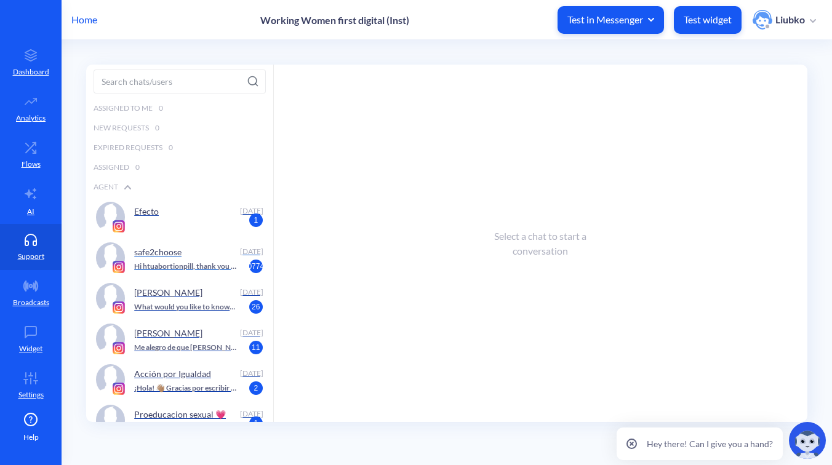
click at [190, 261] on p "Hi htuabortionpill, thank you for reaching out to [GEOGRAPHIC_DATA]. Kindly tel…" at bounding box center [185, 266] width 103 height 11
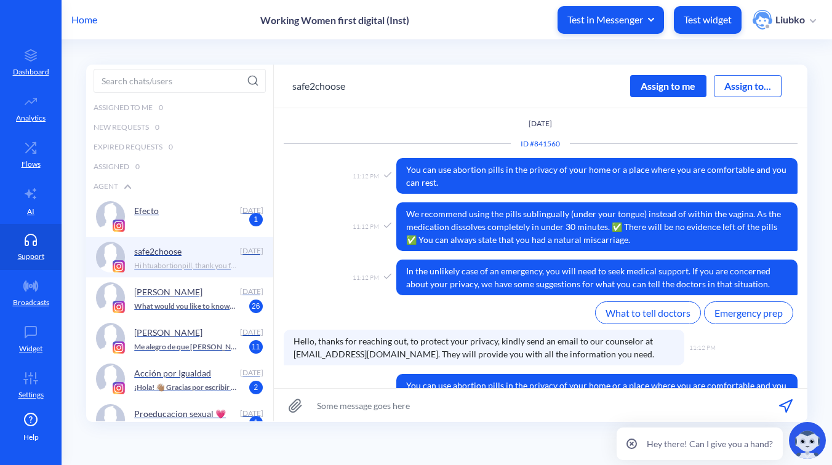
scroll to position [1080, 0]
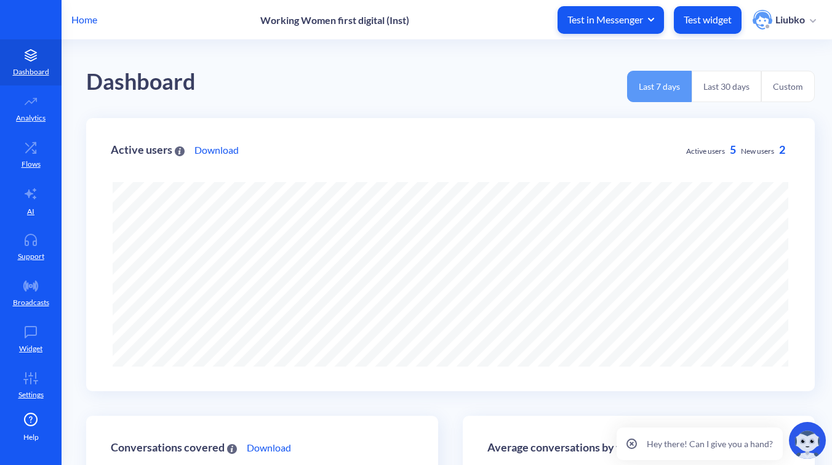
scroll to position [465, 832]
click at [22, 250] on link "Support" at bounding box center [31, 247] width 62 height 46
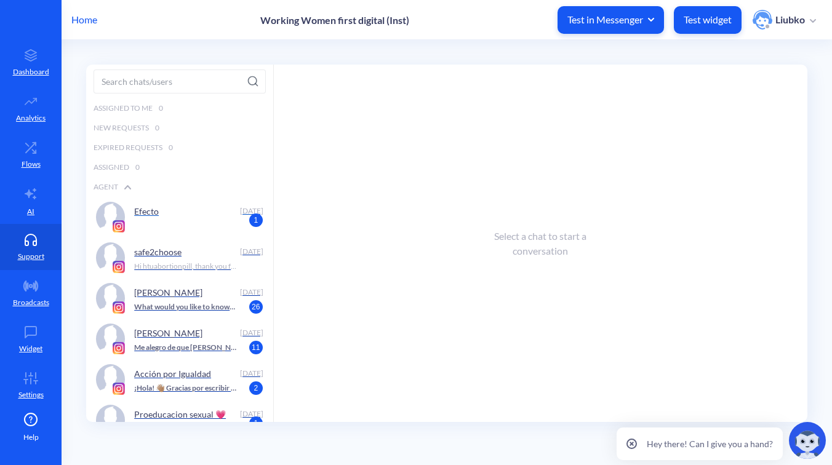
click at [173, 215] on div "Efecto" at bounding box center [184, 211] width 100 height 18
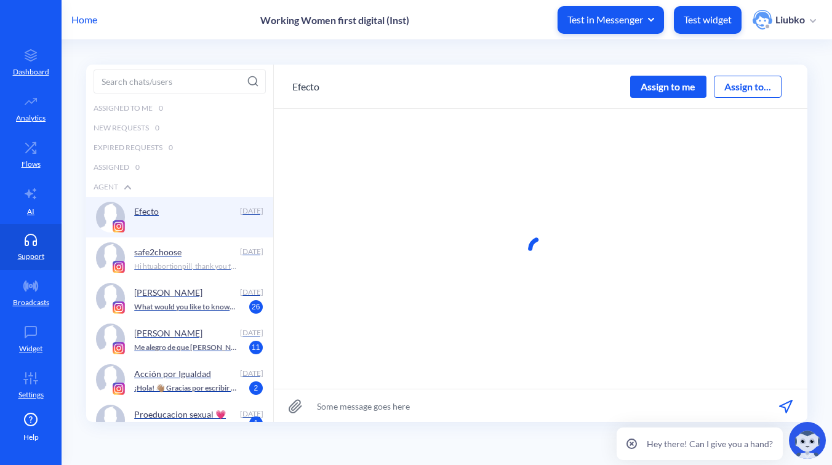
scroll to position [1, 0]
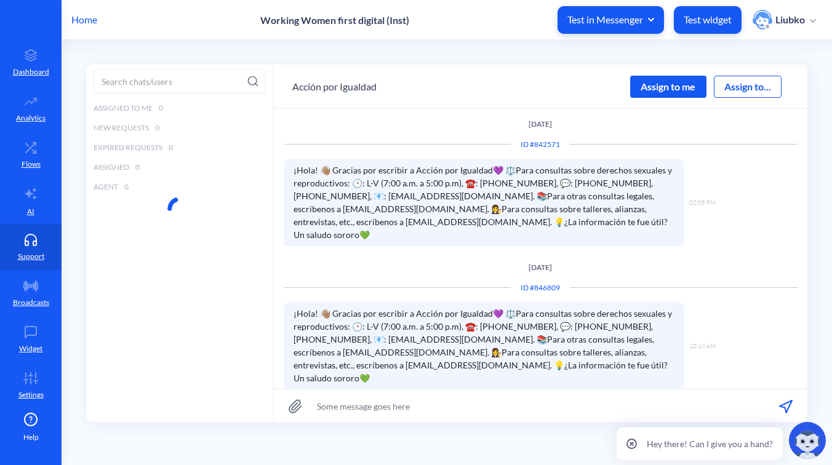
scroll to position [1, 0]
